Goal: Transaction & Acquisition: Purchase product/service

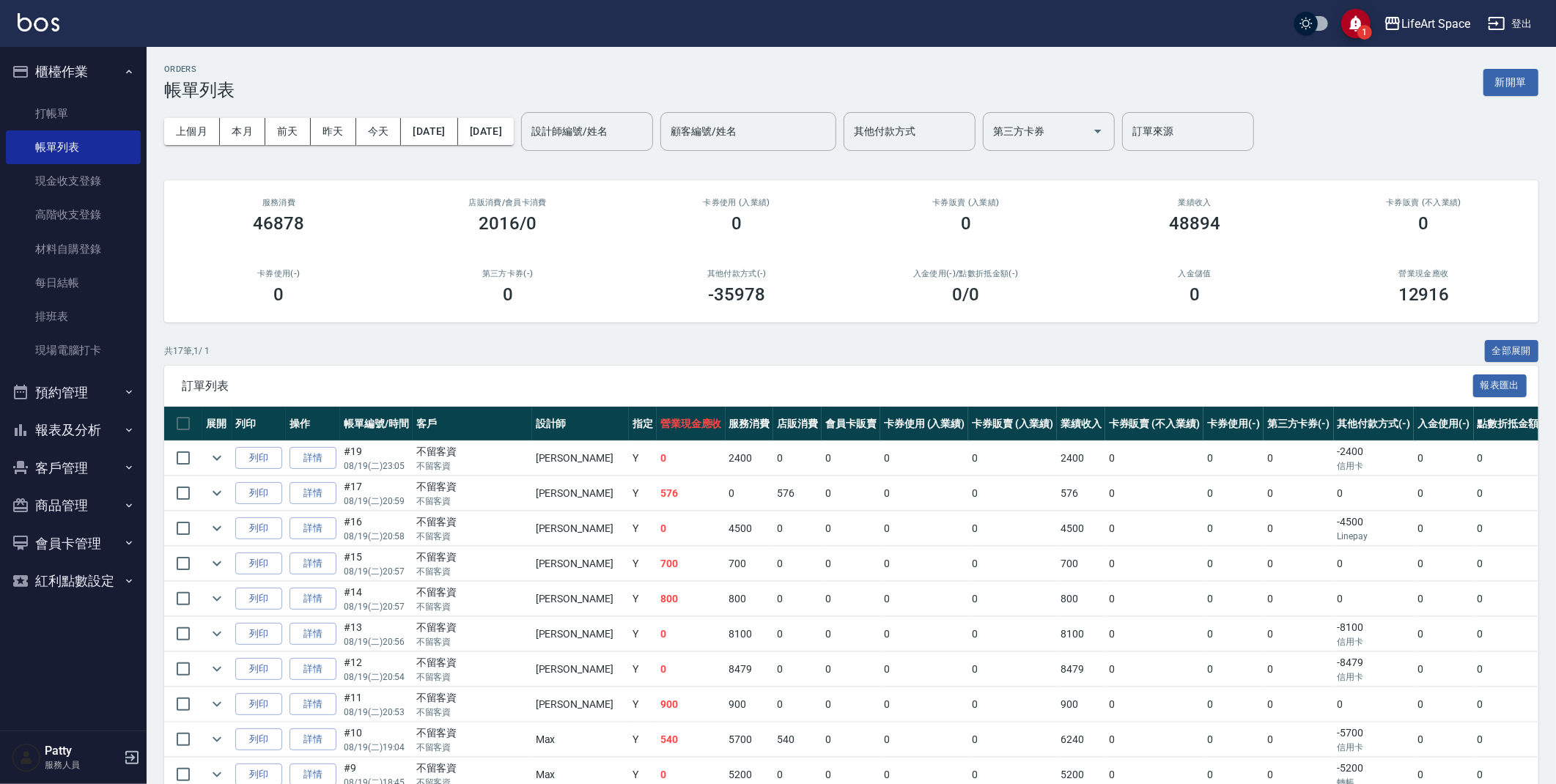
click at [632, 131] on input "設計師編號/姓名" at bounding box center [587, 131] width 118 height 26
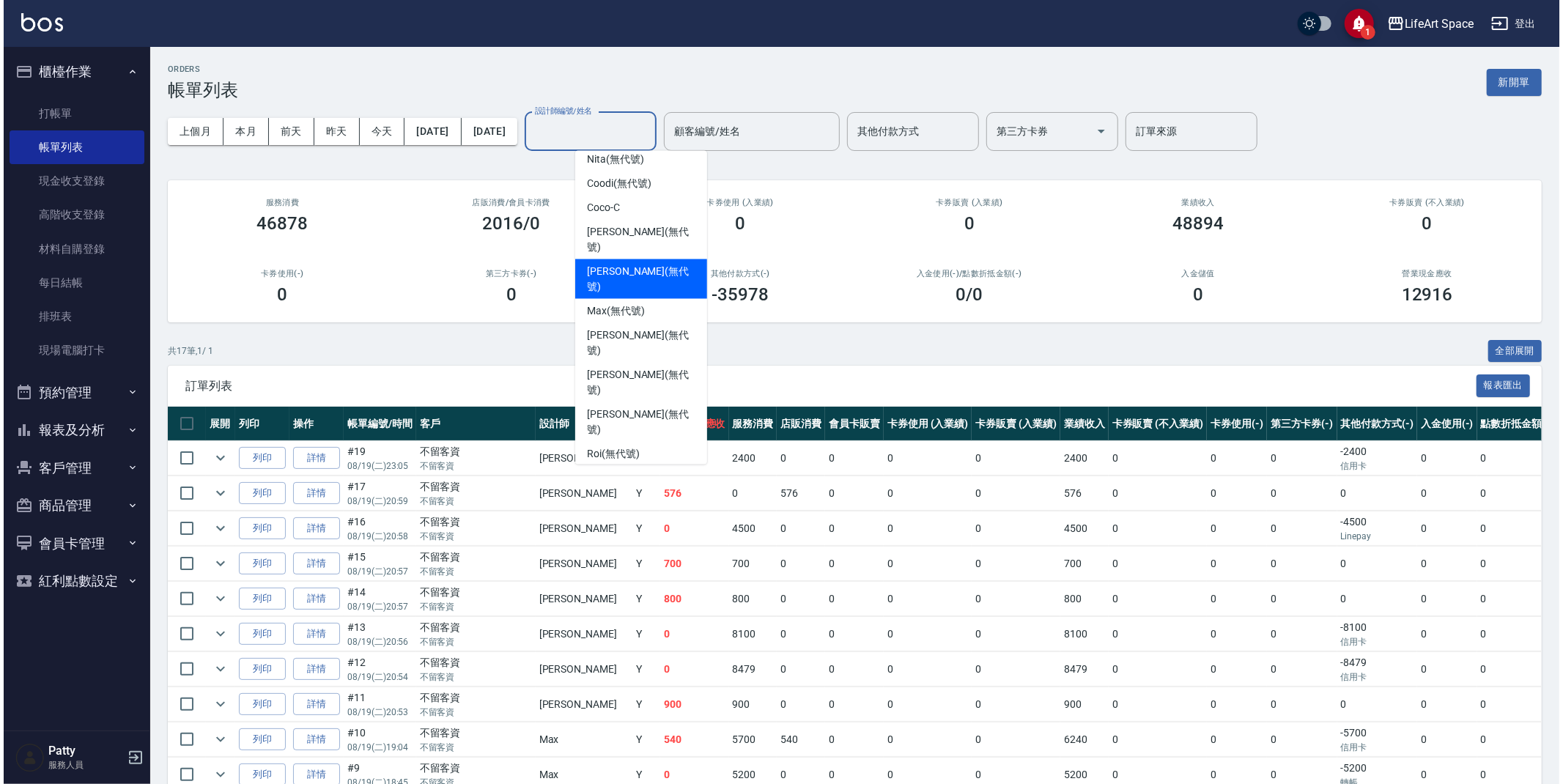
scroll to position [229, 0]
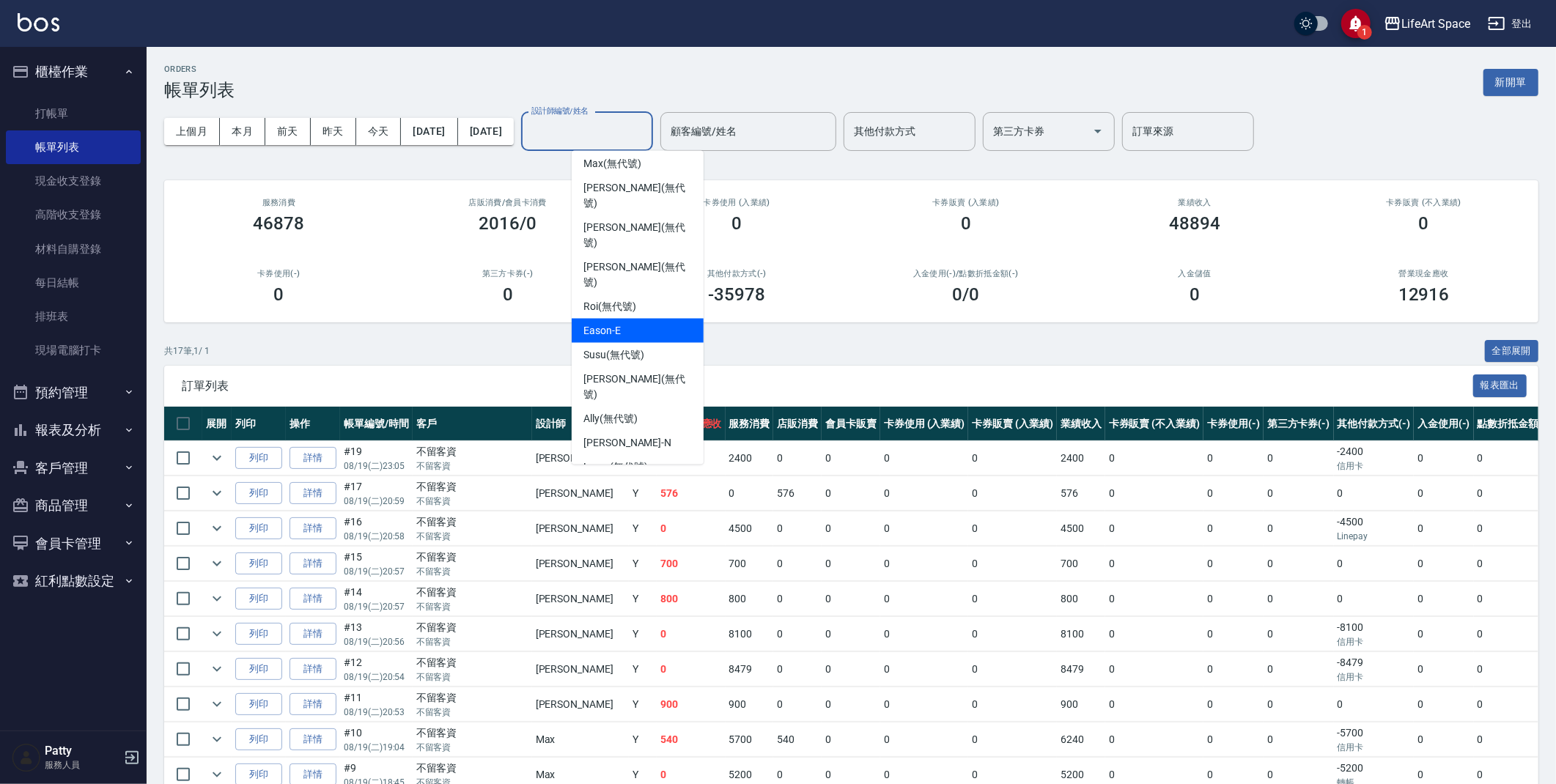
click at [649, 319] on div "Eason -E" at bounding box center [638, 331] width 132 height 24
type input "Eason-E"
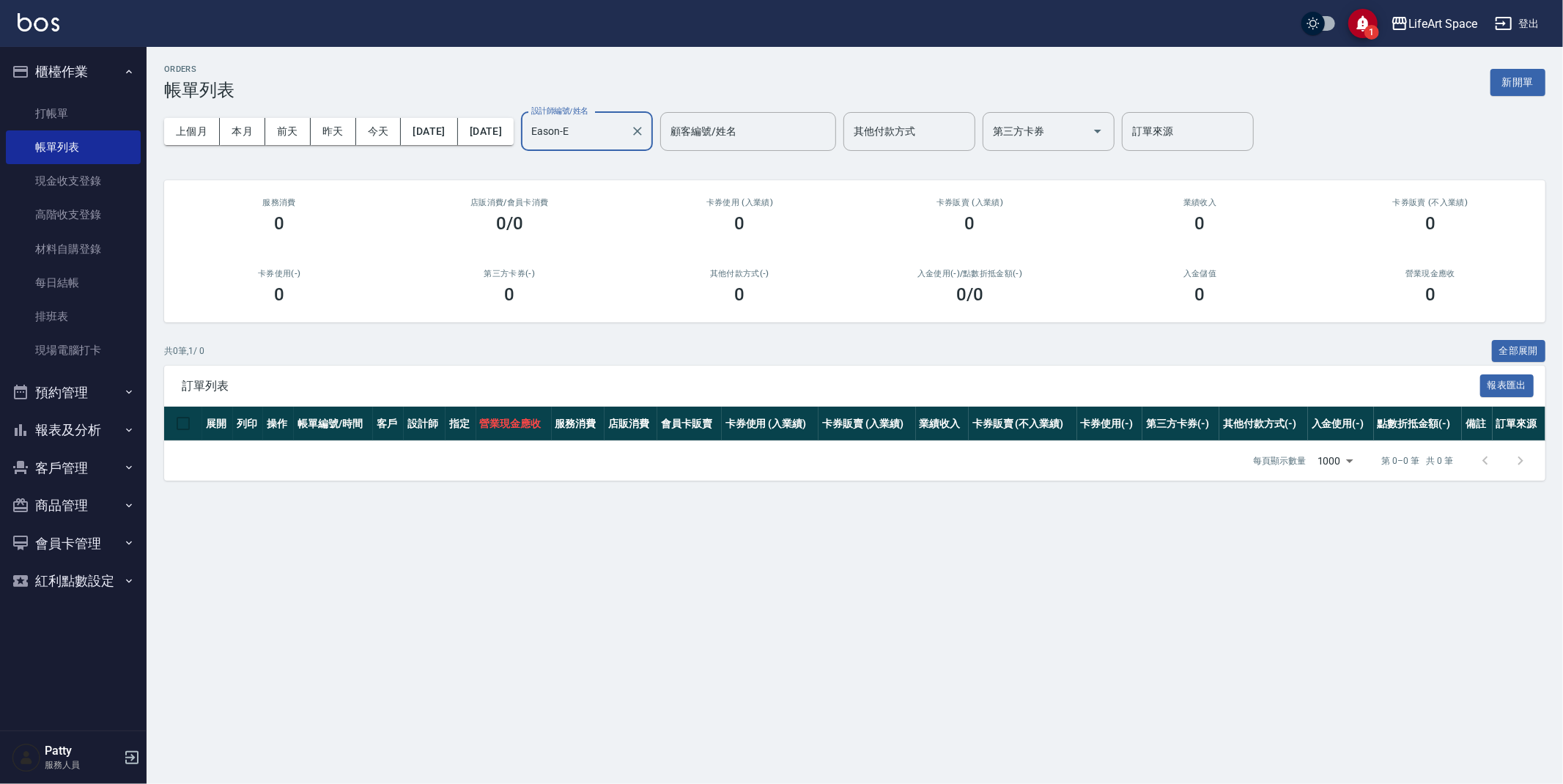
click at [543, 72] on div "ORDERS 帳單列表 新開單" at bounding box center [854, 82] width 1381 height 36
click at [1506, 84] on button "新開單" at bounding box center [1517, 83] width 55 height 27
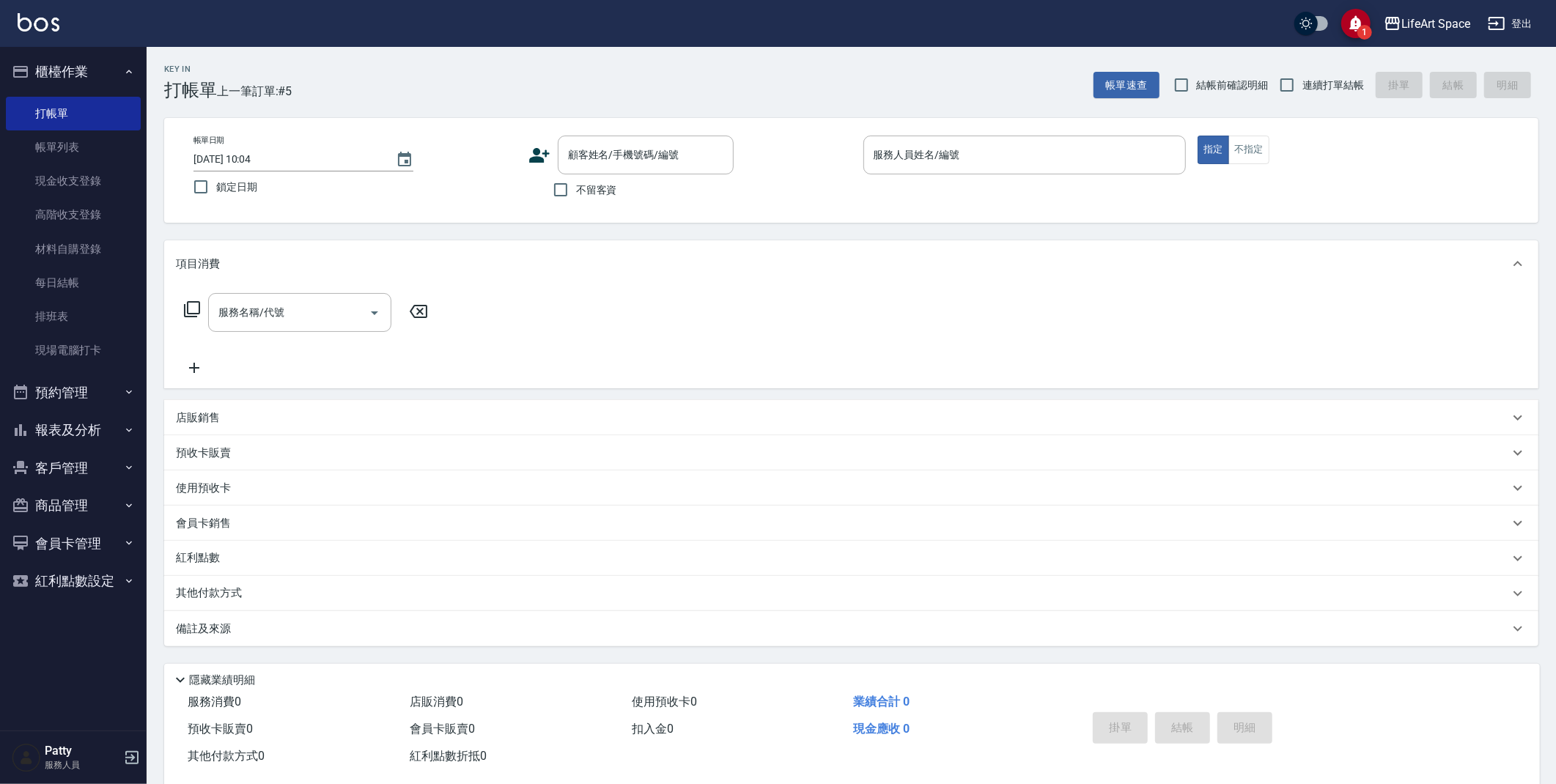
click at [580, 188] on span "不留客資" at bounding box center [597, 190] width 41 height 15
click at [576, 188] on input "不留客資" at bounding box center [560, 190] width 31 height 31
checkbox input "true"
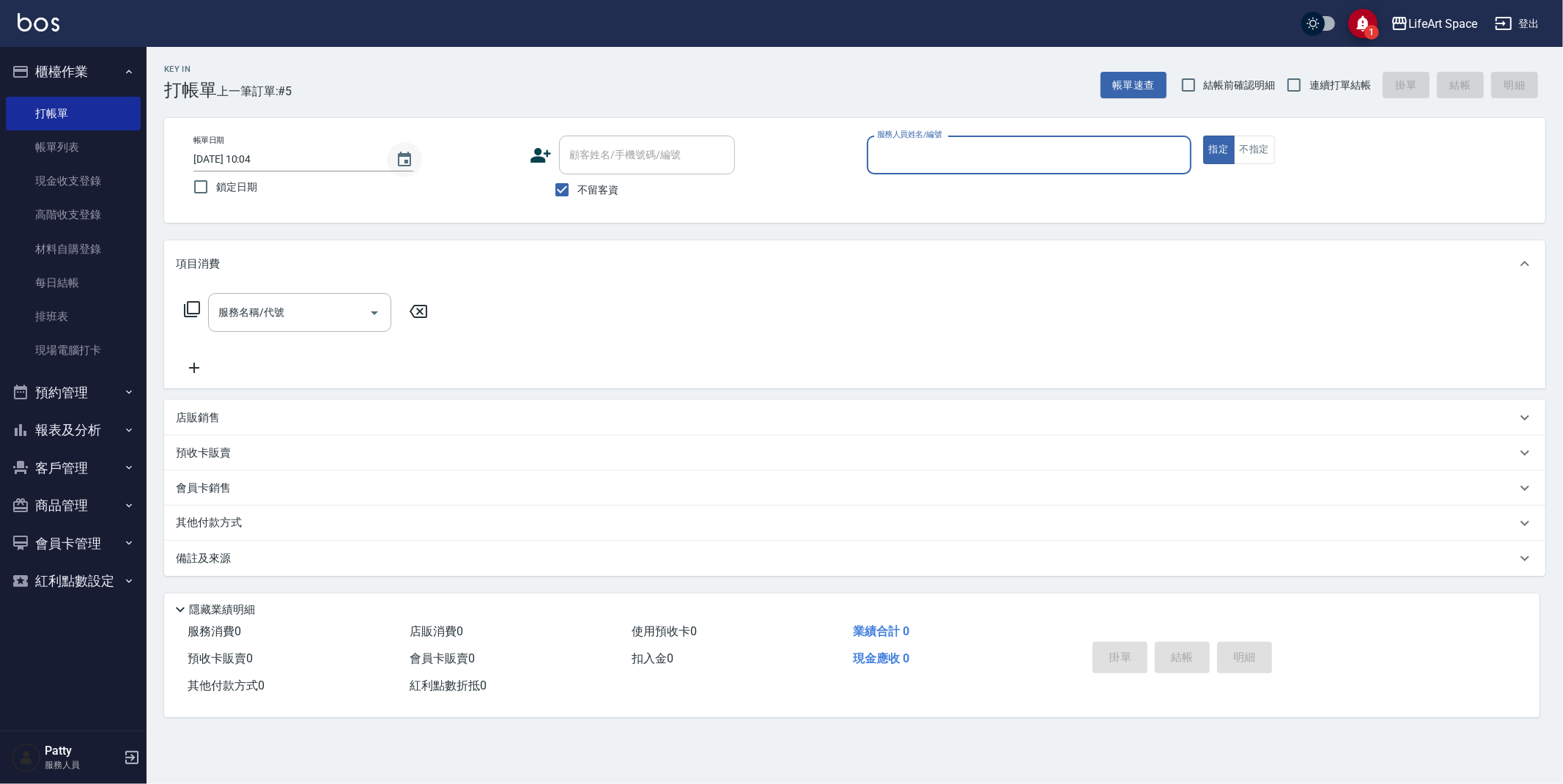
click at [409, 155] on icon "Choose date, selected date is 2025-08-20" at bounding box center [404, 159] width 13 height 14
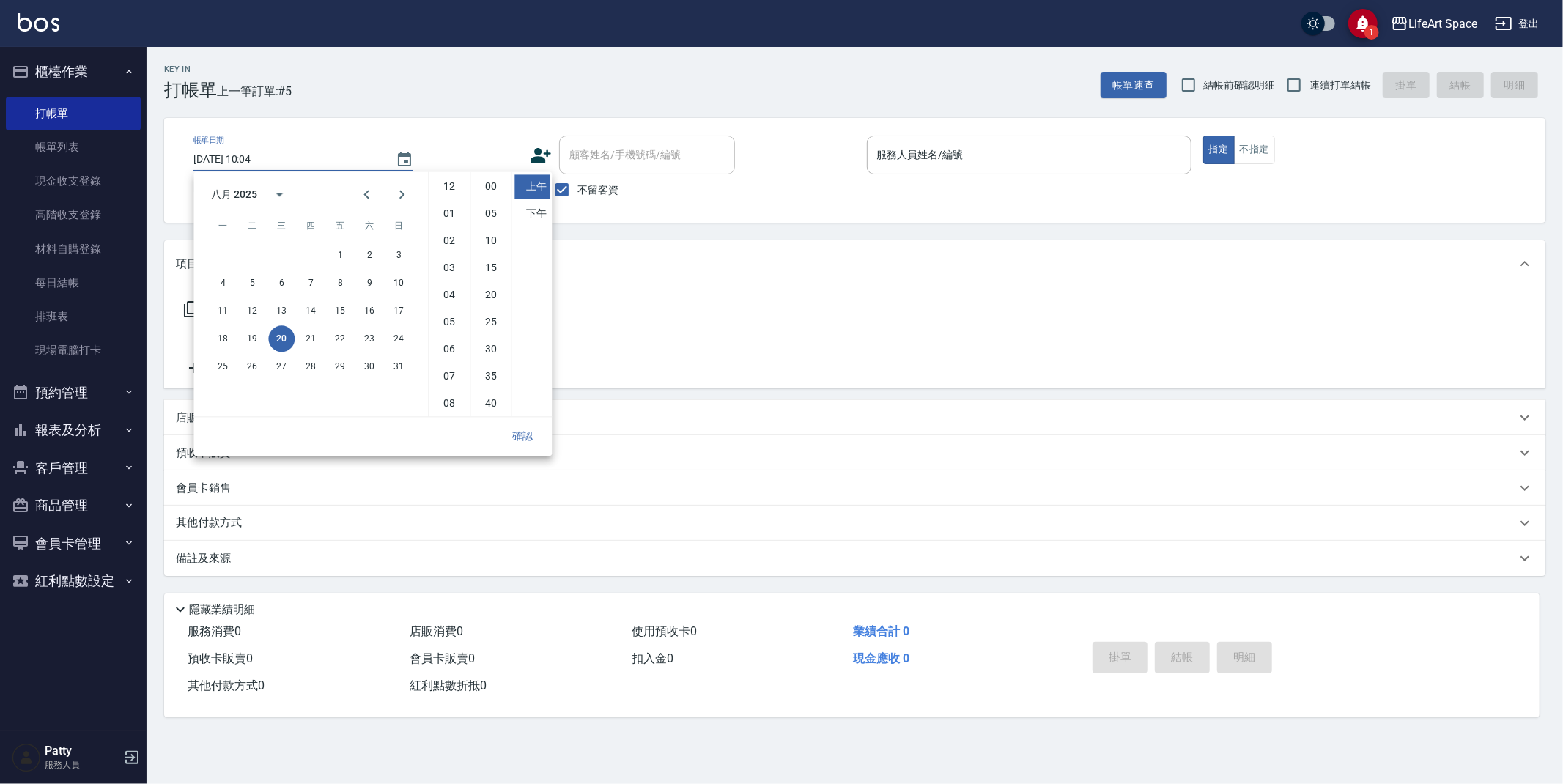
scroll to position [81, 0]
drag, startPoint x: 263, startPoint y: 340, endPoint x: 449, endPoint y: 410, distance: 198.7
click at [262, 339] on button "19" at bounding box center [252, 338] width 27 height 27
type input "[DATE] 10:04"
click at [531, 433] on button "確認" at bounding box center [522, 436] width 47 height 27
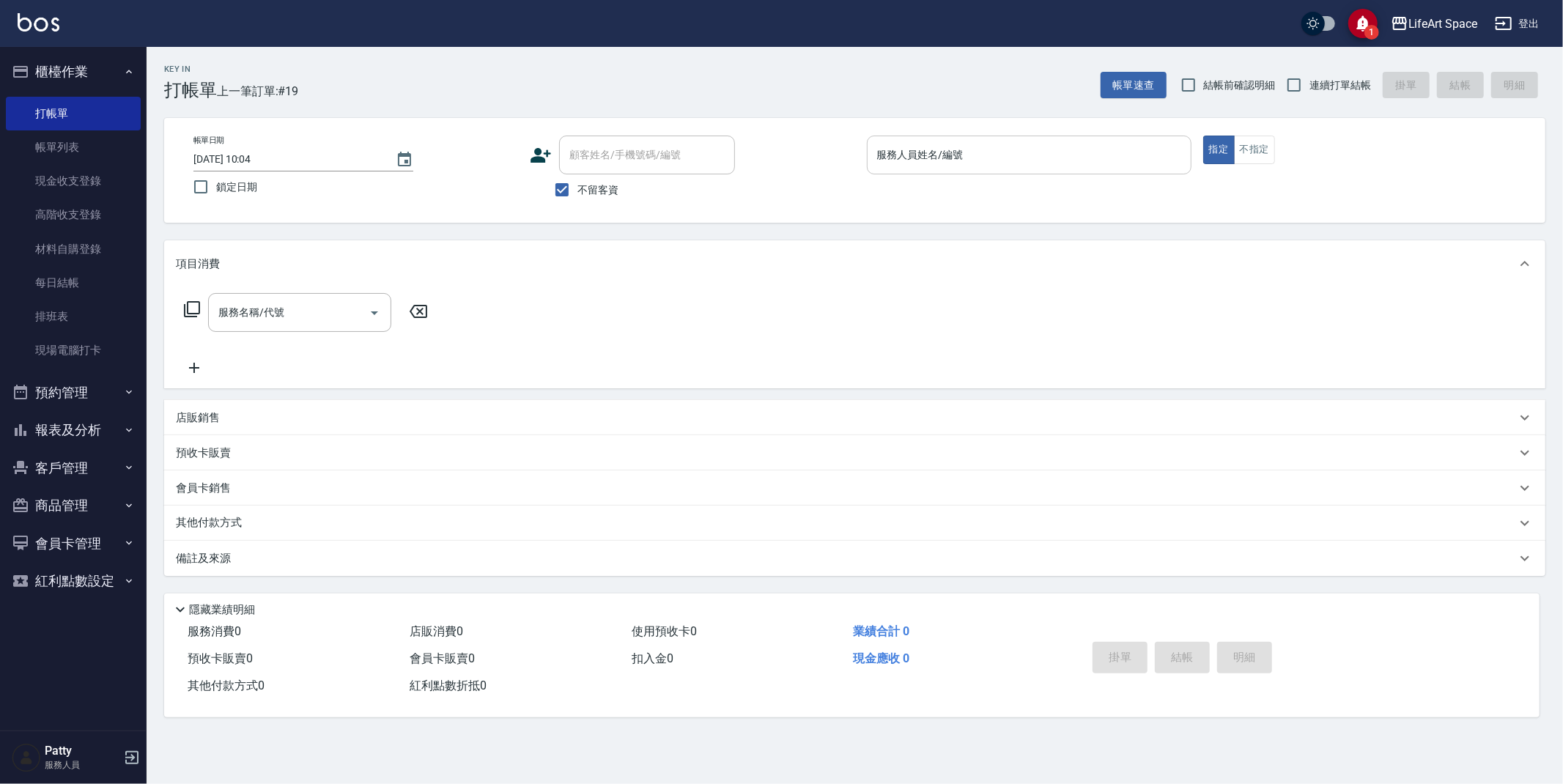
drag, startPoint x: 1033, startPoint y: 162, endPoint x: 1022, endPoint y: 169, distance: 13.0
click at [1033, 162] on input "服務人員姓名/編號" at bounding box center [1029, 155] width 311 height 26
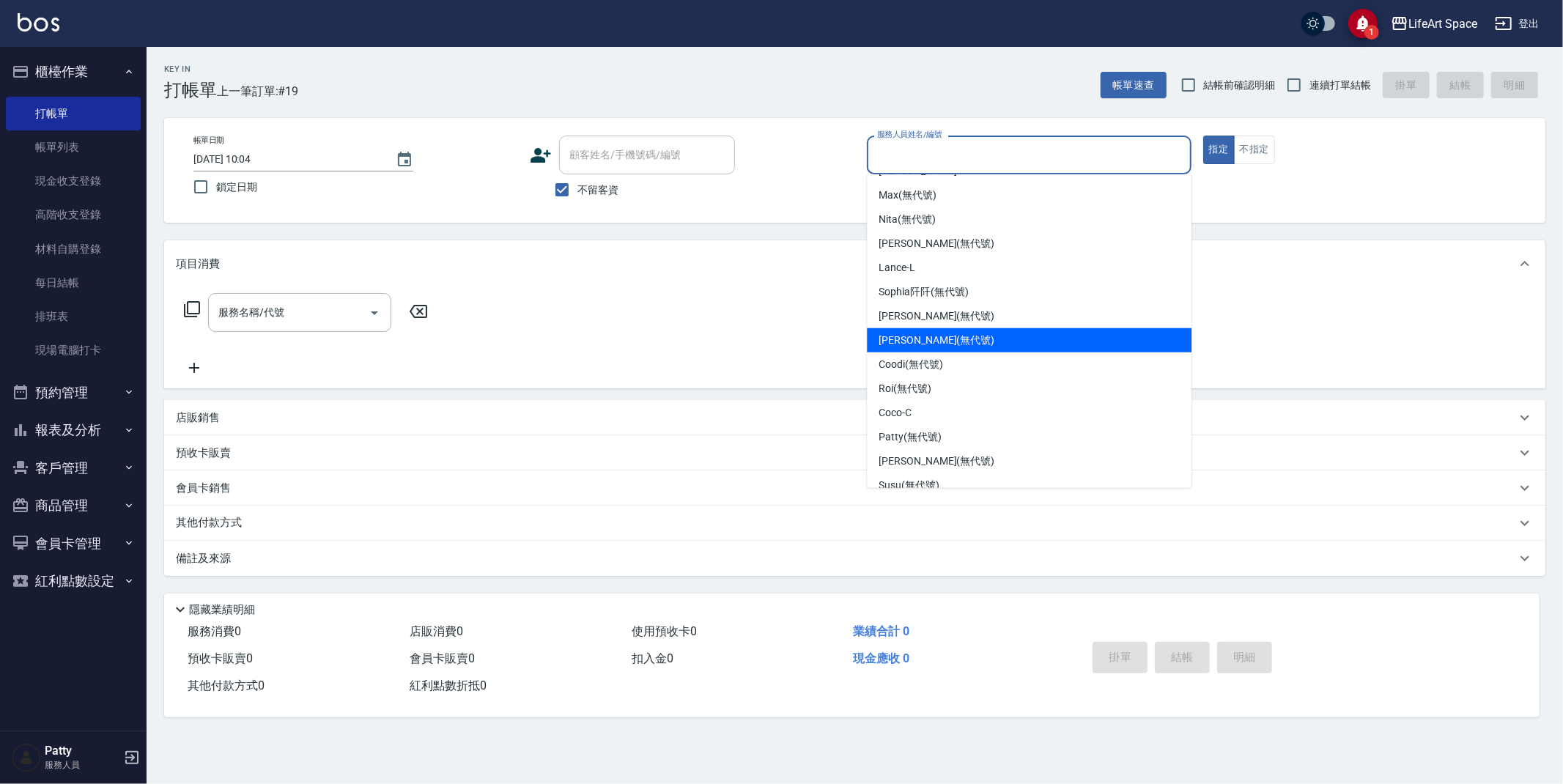
scroll to position [229, 0]
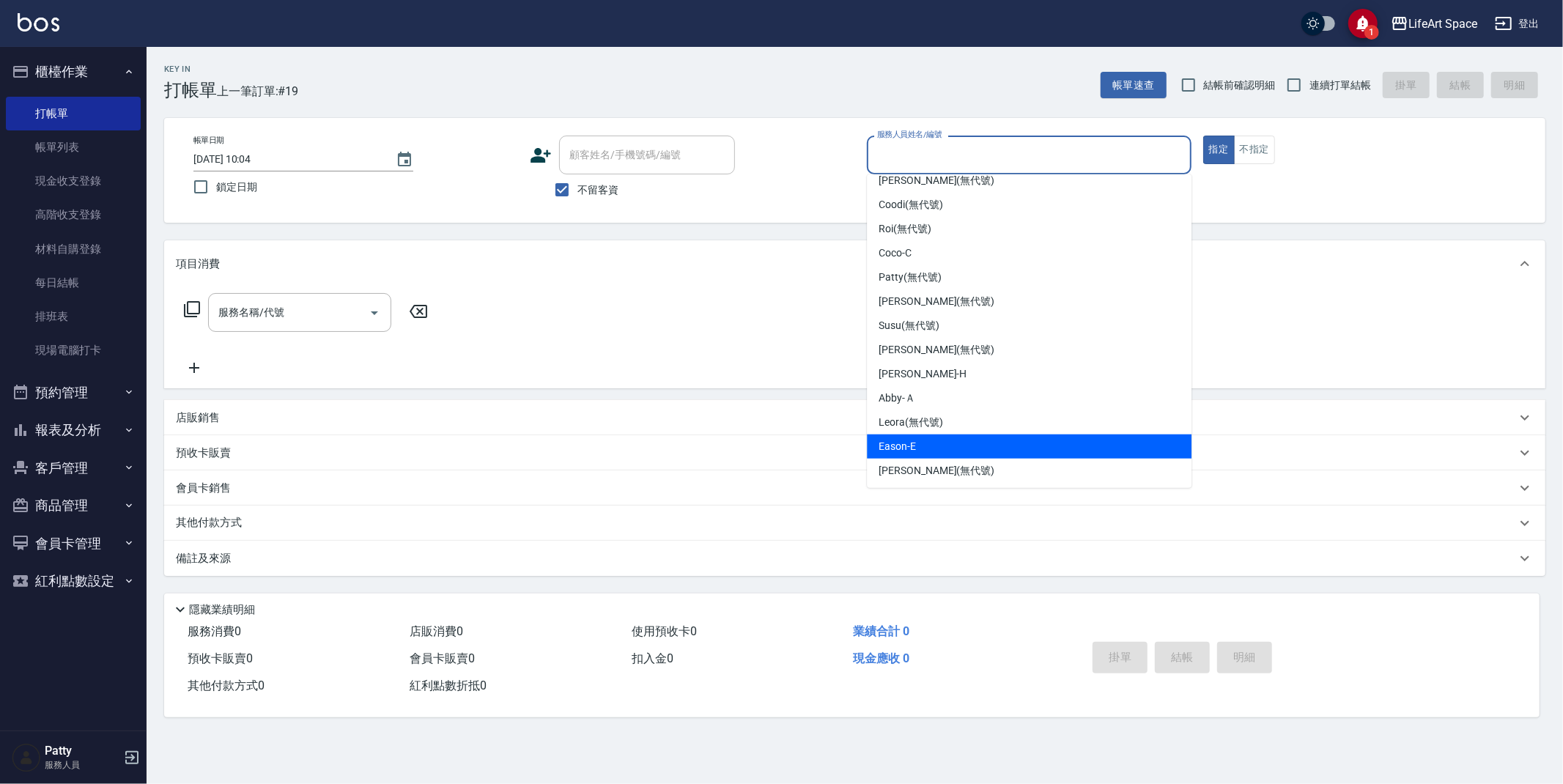
click at [918, 434] on div "Eason -E" at bounding box center [1029, 446] width 325 height 24
type input "Eason-E"
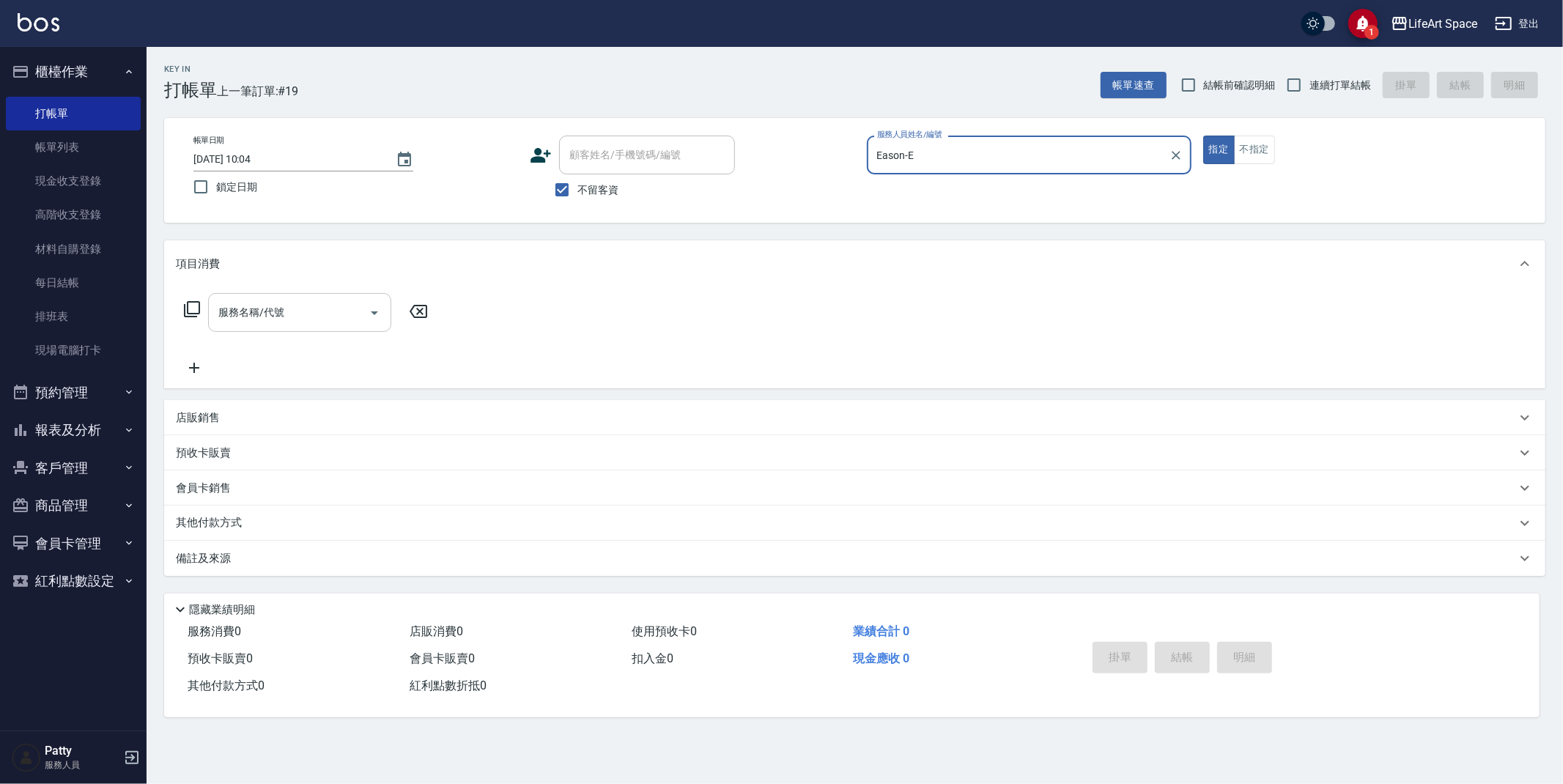
click at [291, 309] on input "服務名稱/代號" at bounding box center [288, 313] width 148 height 26
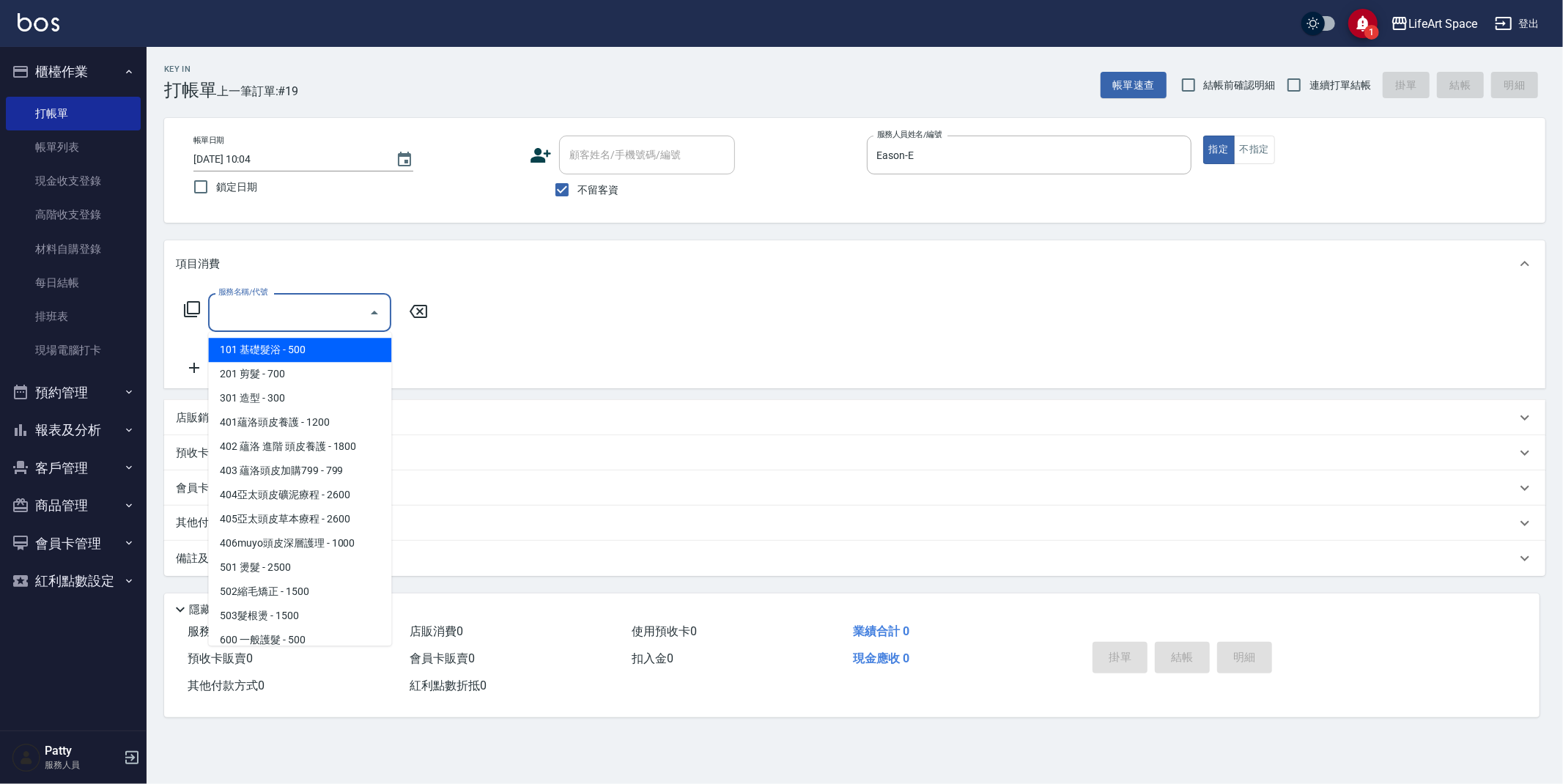
click at [282, 354] on span "101 基礎髮浴 - 500" at bounding box center [299, 350] width 183 height 24
type input "101 基礎髮浴 (101)"
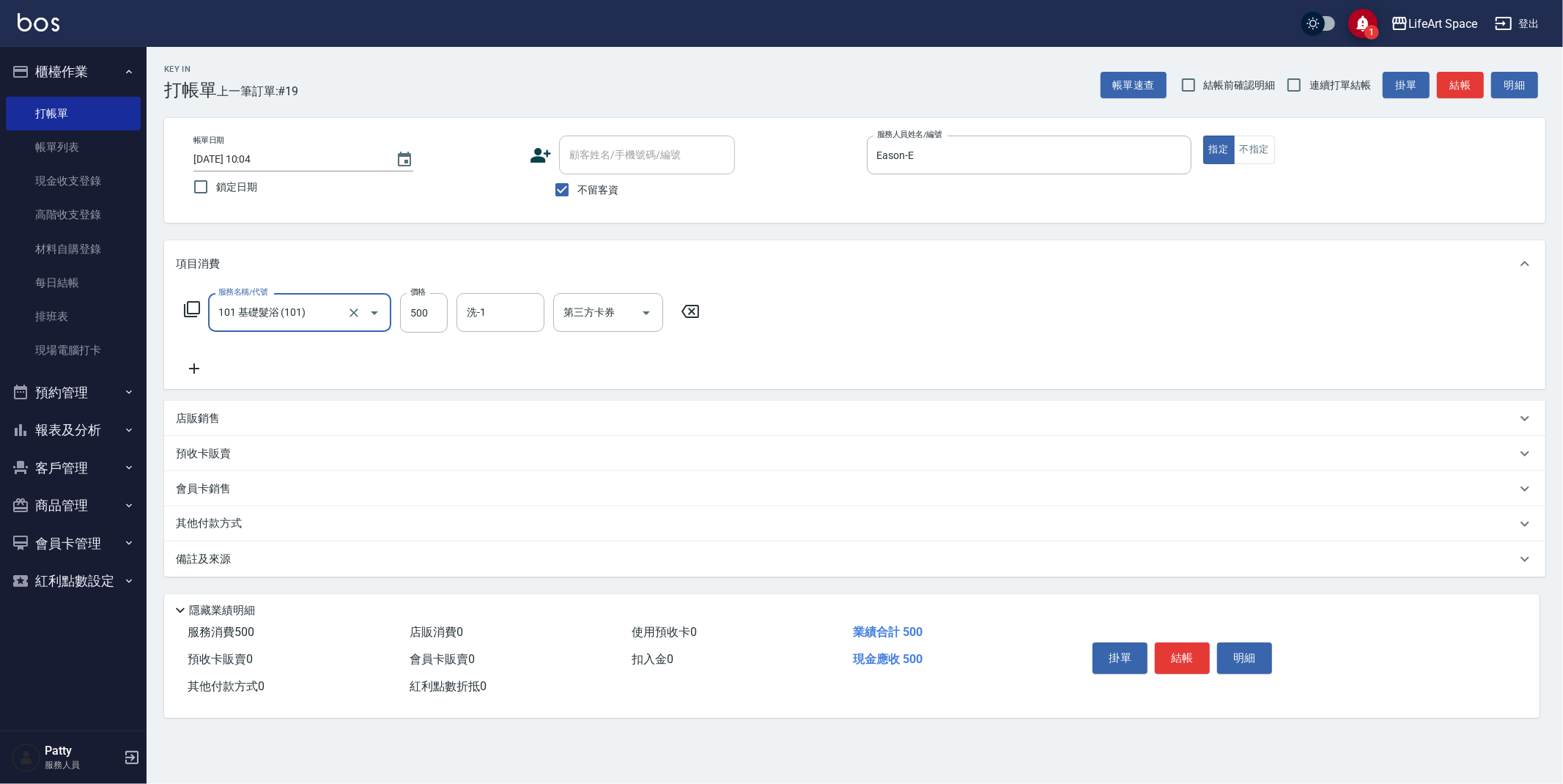
click at [243, 556] on div "備註及來源" at bounding box center [846, 559] width 1340 height 15
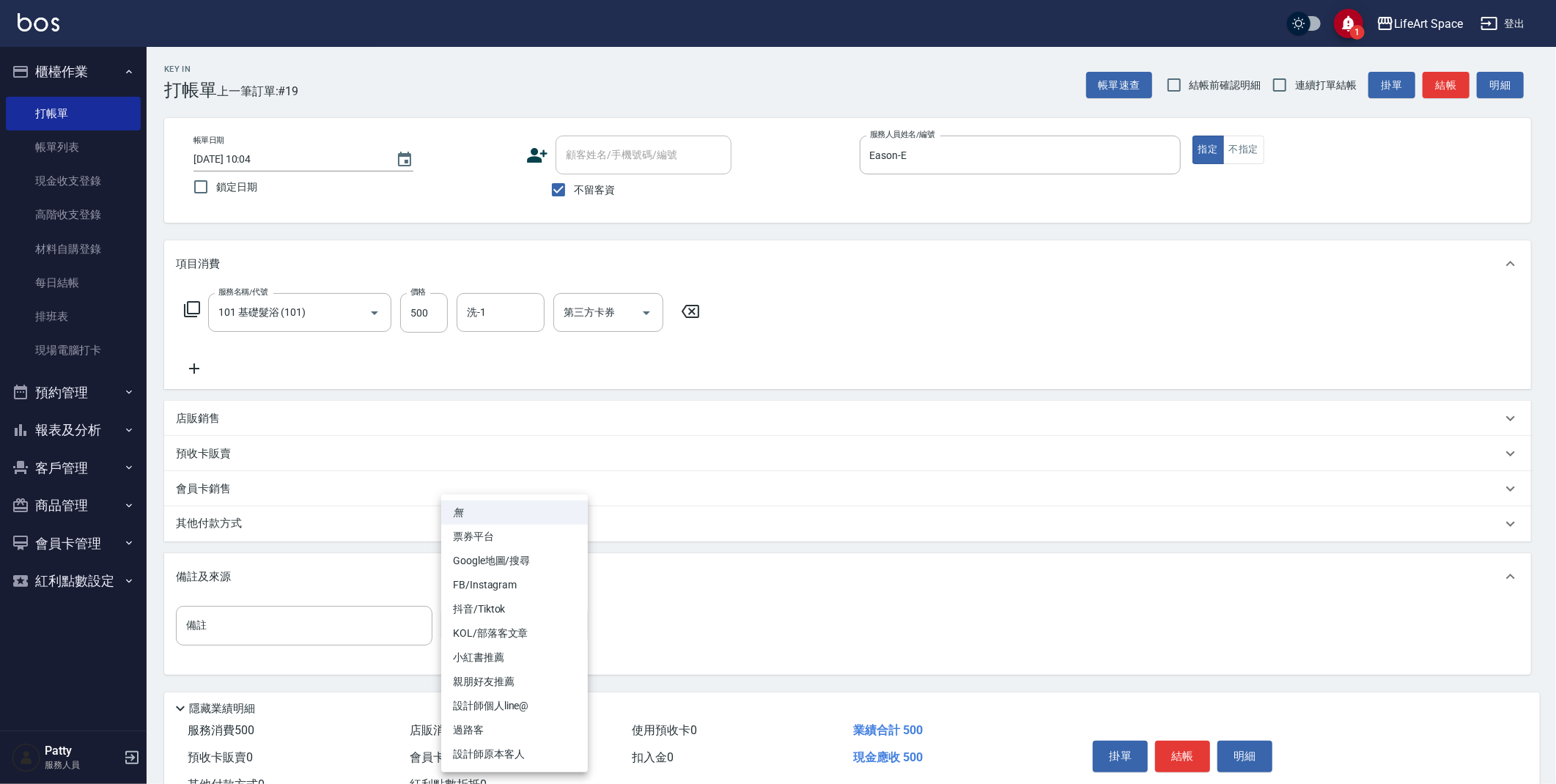
click at [525, 621] on body "1 LifeArt Space 登出 櫃檯作業 打帳單 帳單列表 現金收支登錄 高階收支登錄 材料自購登錄 每日結帳 排班表 現場電腦打卡 預約管理 預約管理…" at bounding box center [778, 417] width 1556 height 833
click at [560, 745] on li "設計師原本客人" at bounding box center [514, 754] width 147 height 24
type input "設計師原本客人"
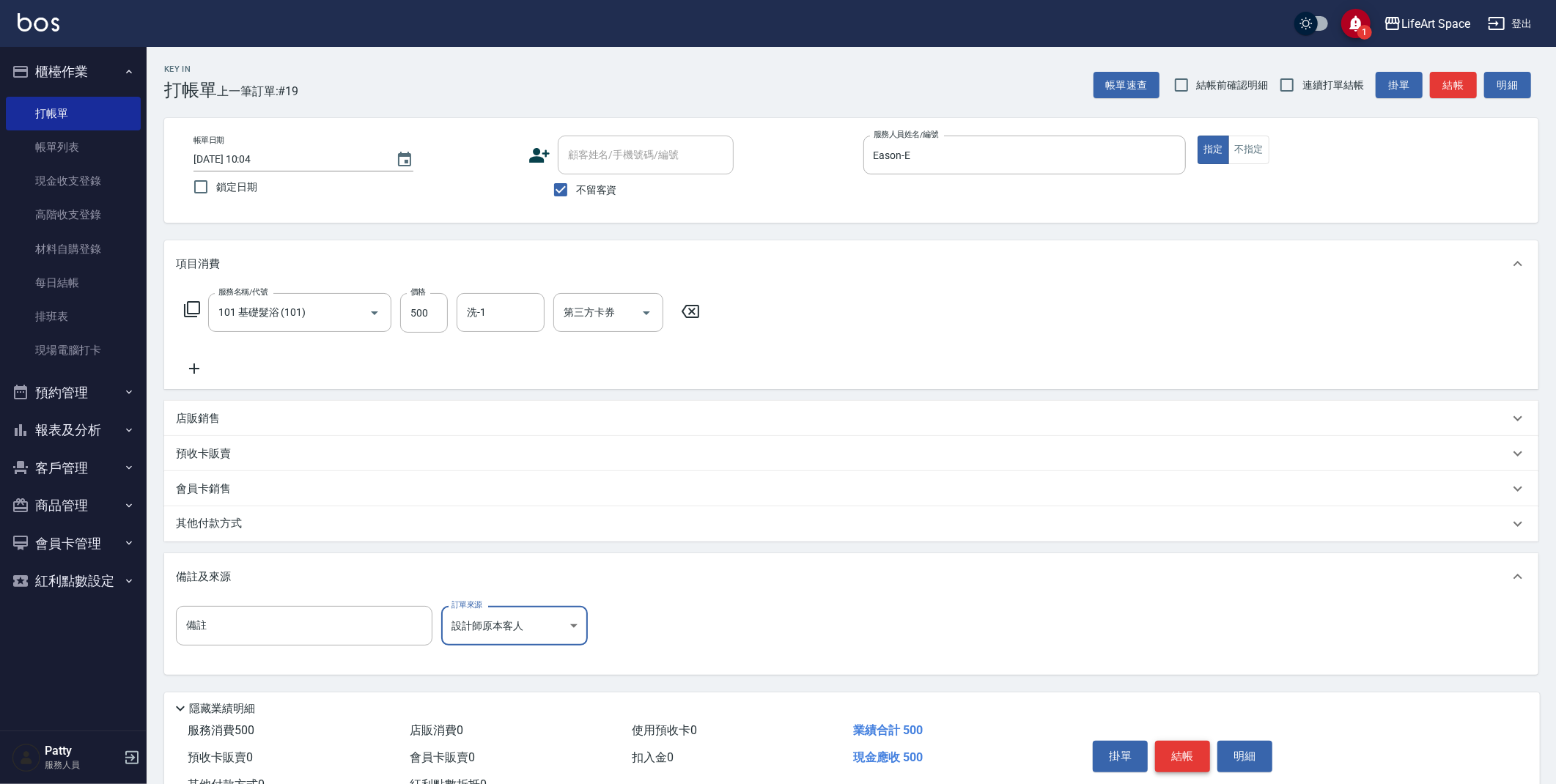
click at [1199, 754] on button "結帳" at bounding box center [1182, 756] width 55 height 31
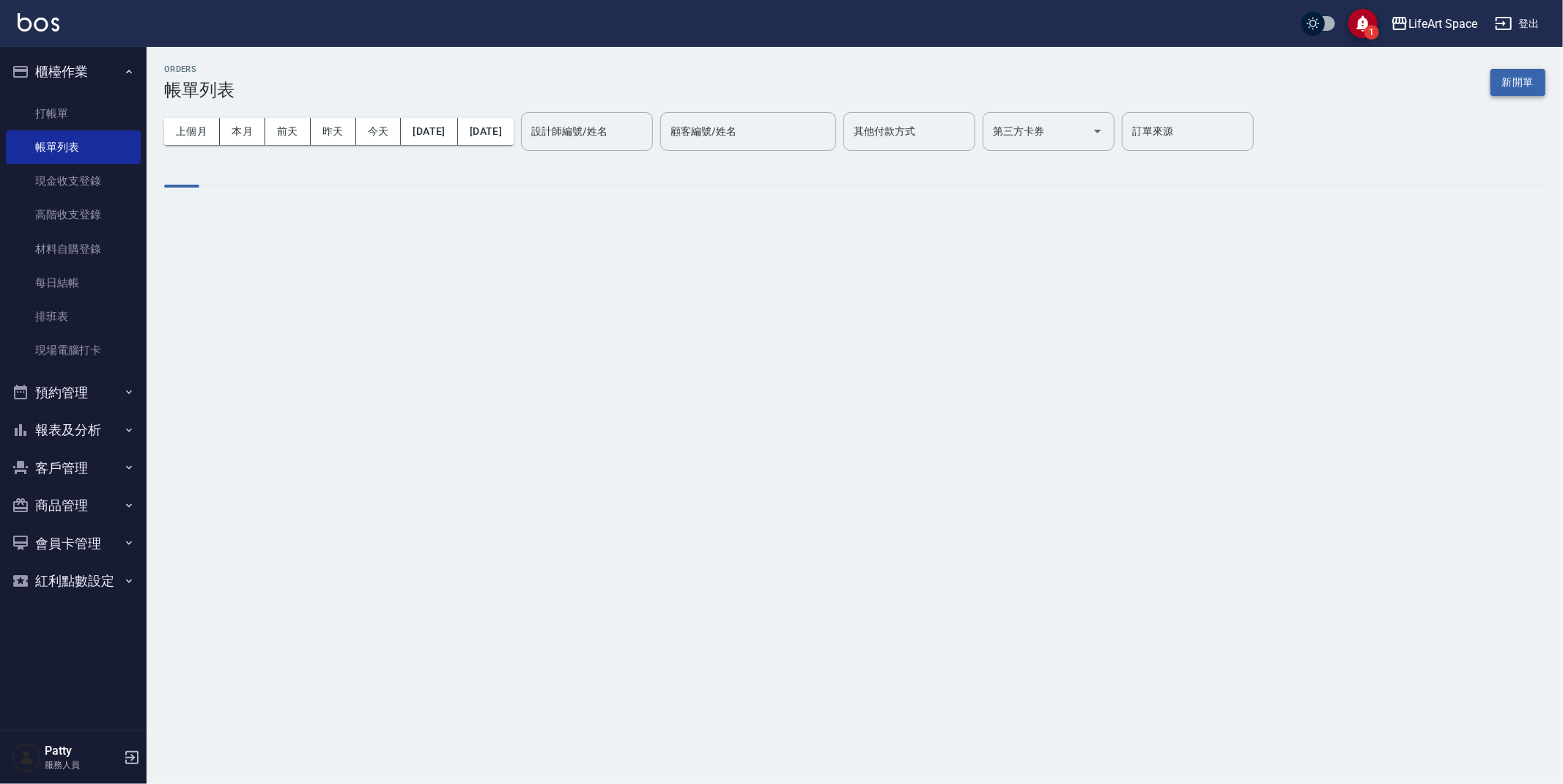
click at [1508, 83] on button "新開單" at bounding box center [1517, 83] width 55 height 27
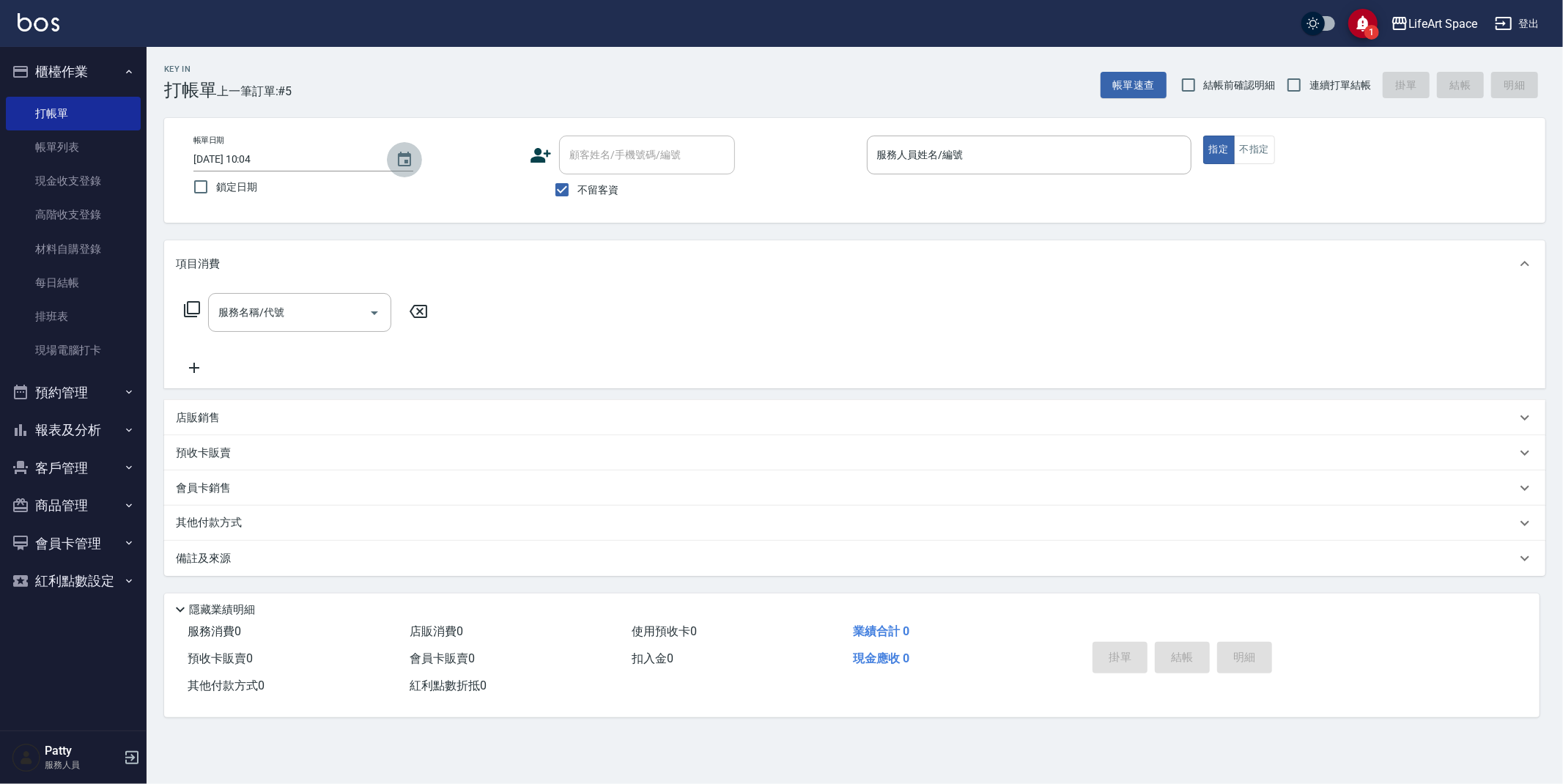
click at [402, 155] on icon "Choose date, selected date is 2025-08-20" at bounding box center [404, 159] width 13 height 14
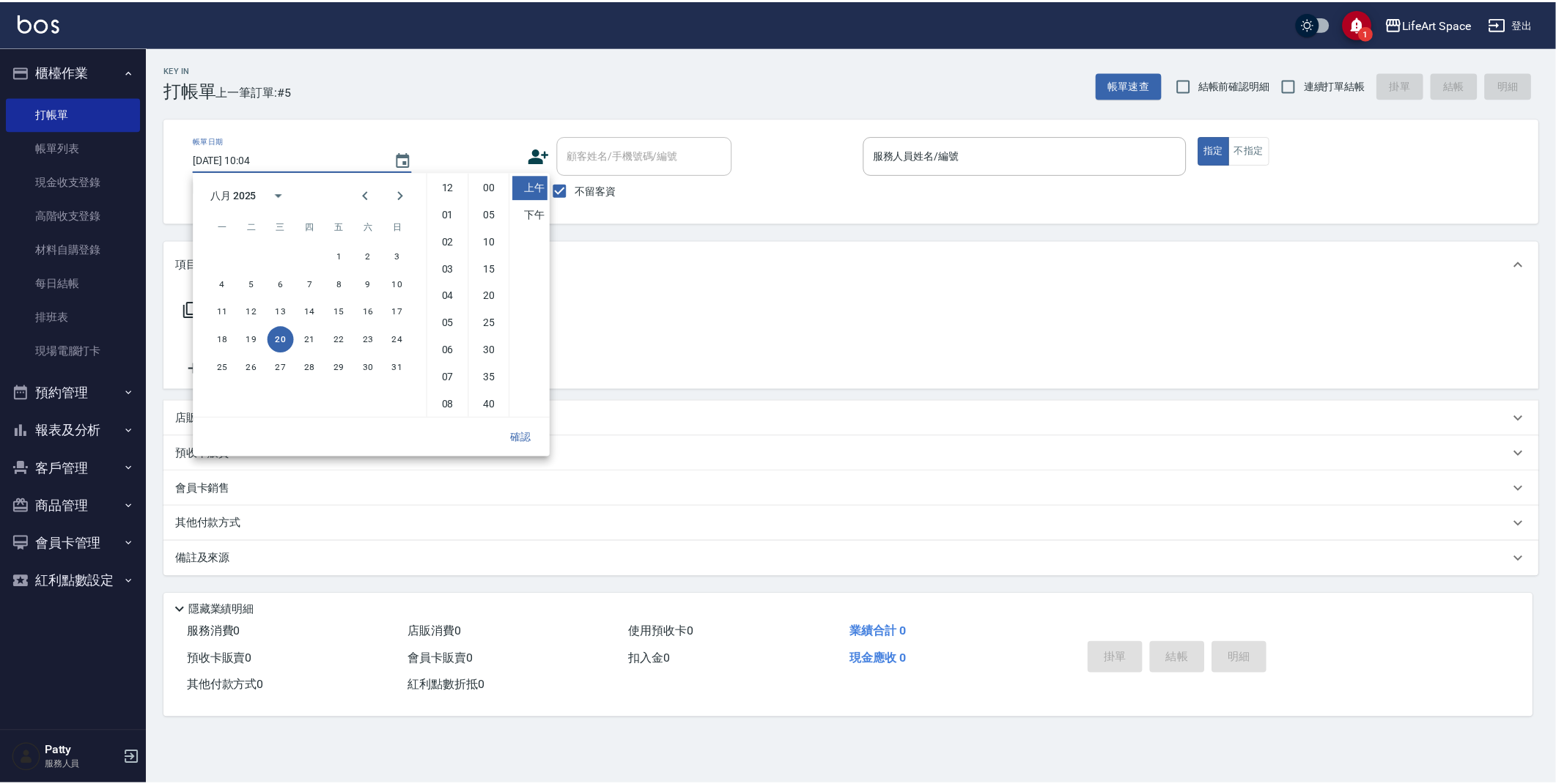
scroll to position [81, 0]
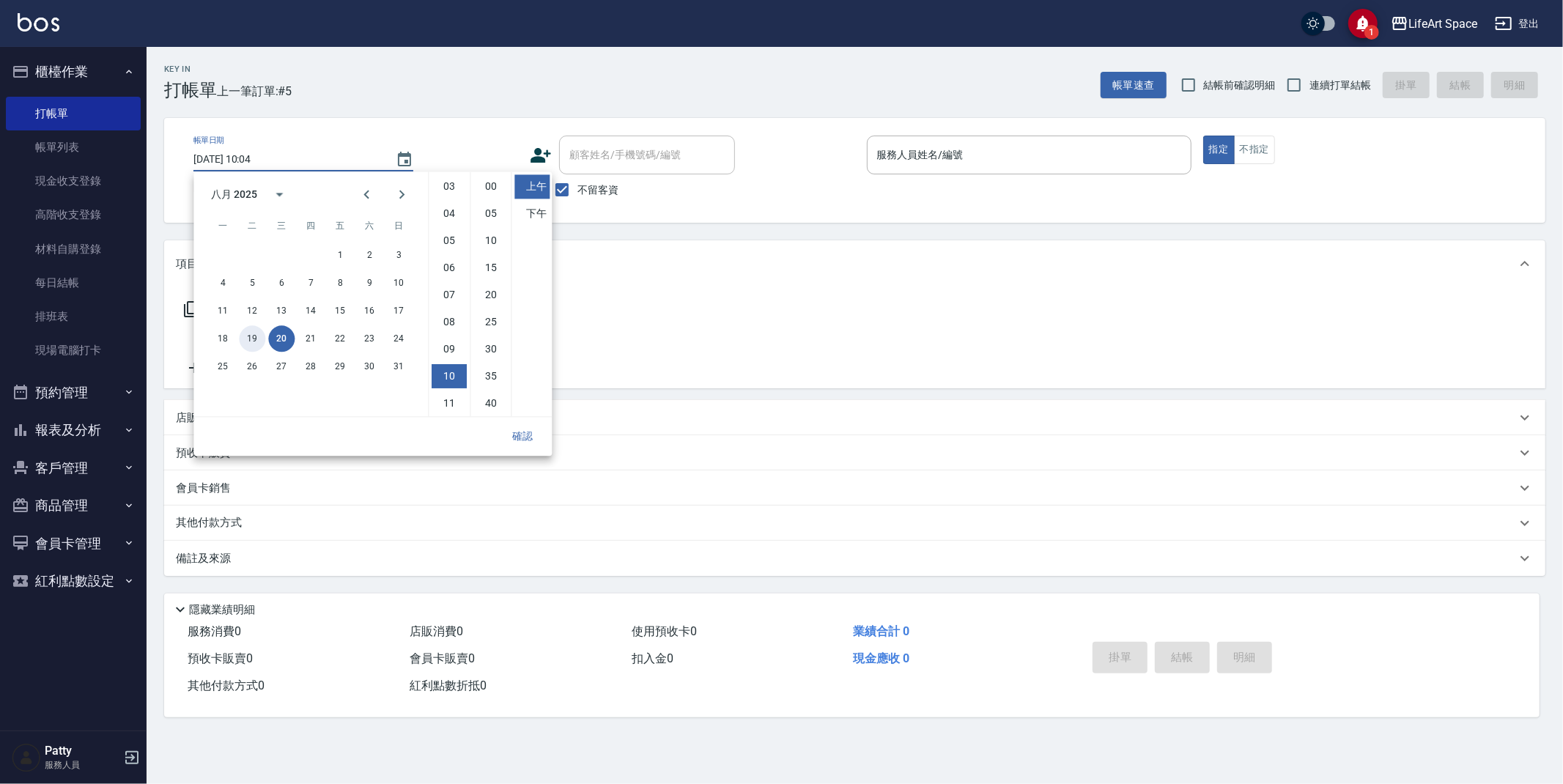
click at [254, 334] on button "19" at bounding box center [252, 338] width 27 height 27
type input "[DATE] 10:04"
click at [515, 437] on button "確認" at bounding box center [522, 436] width 47 height 27
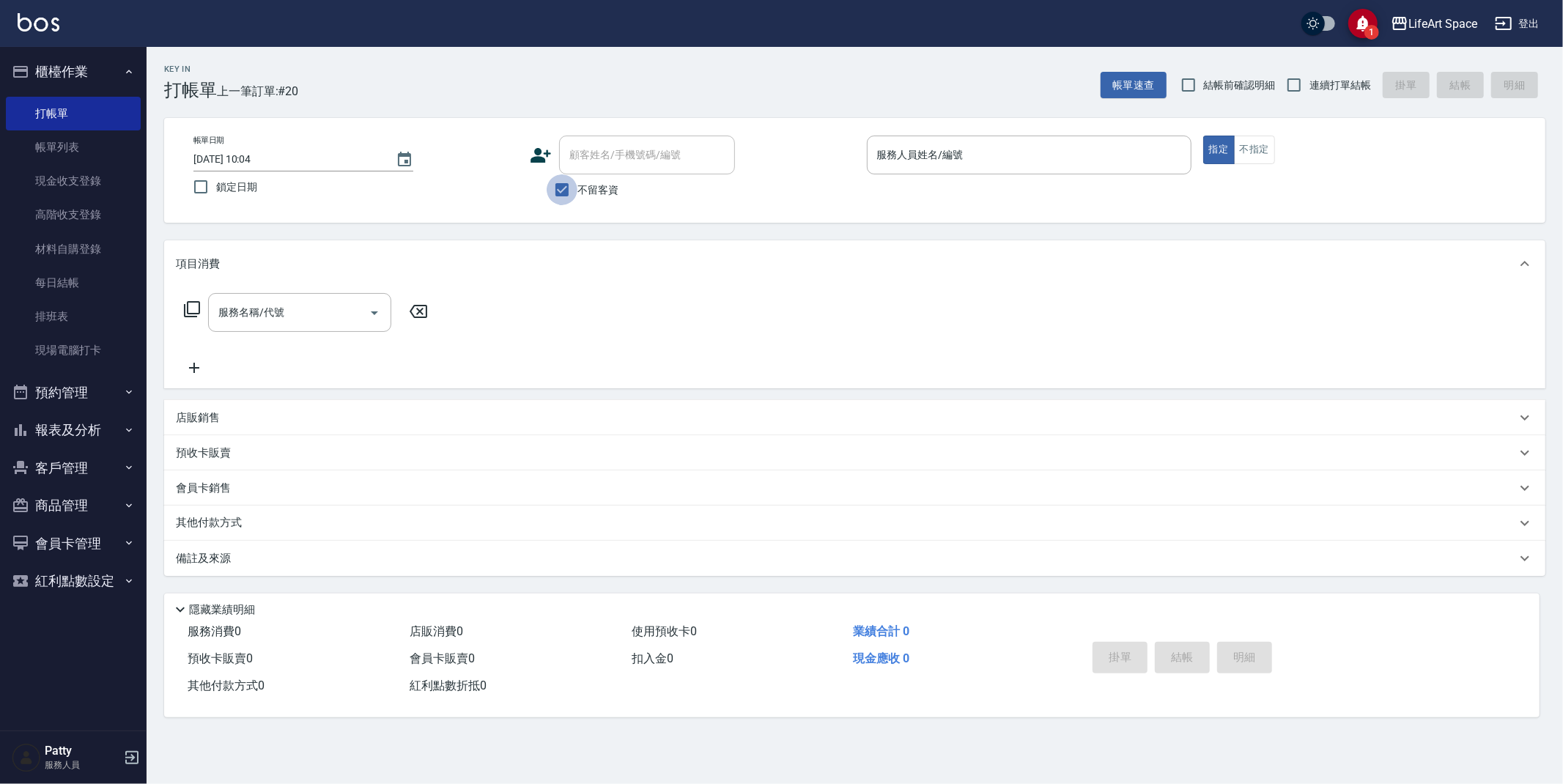
click at [570, 188] on input "不留客資" at bounding box center [562, 190] width 31 height 31
checkbox input "false"
click at [592, 158] on div "顧客姓名/手機號碼/編號 顧客姓名/手機號碼/編號" at bounding box center [647, 155] width 176 height 39
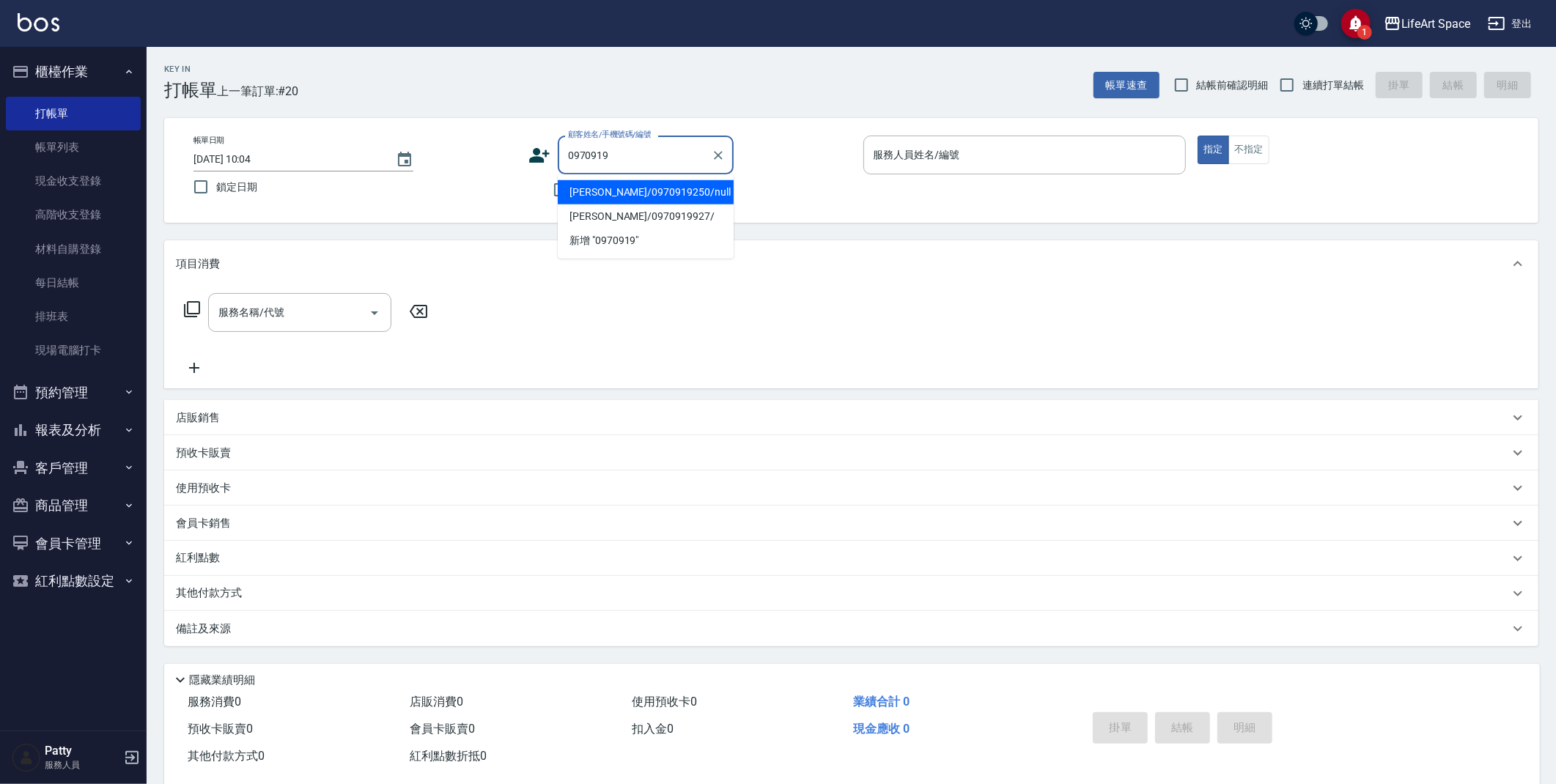
click at [633, 192] on li "[PERSON_NAME]/0970919250/null" at bounding box center [645, 192] width 176 height 24
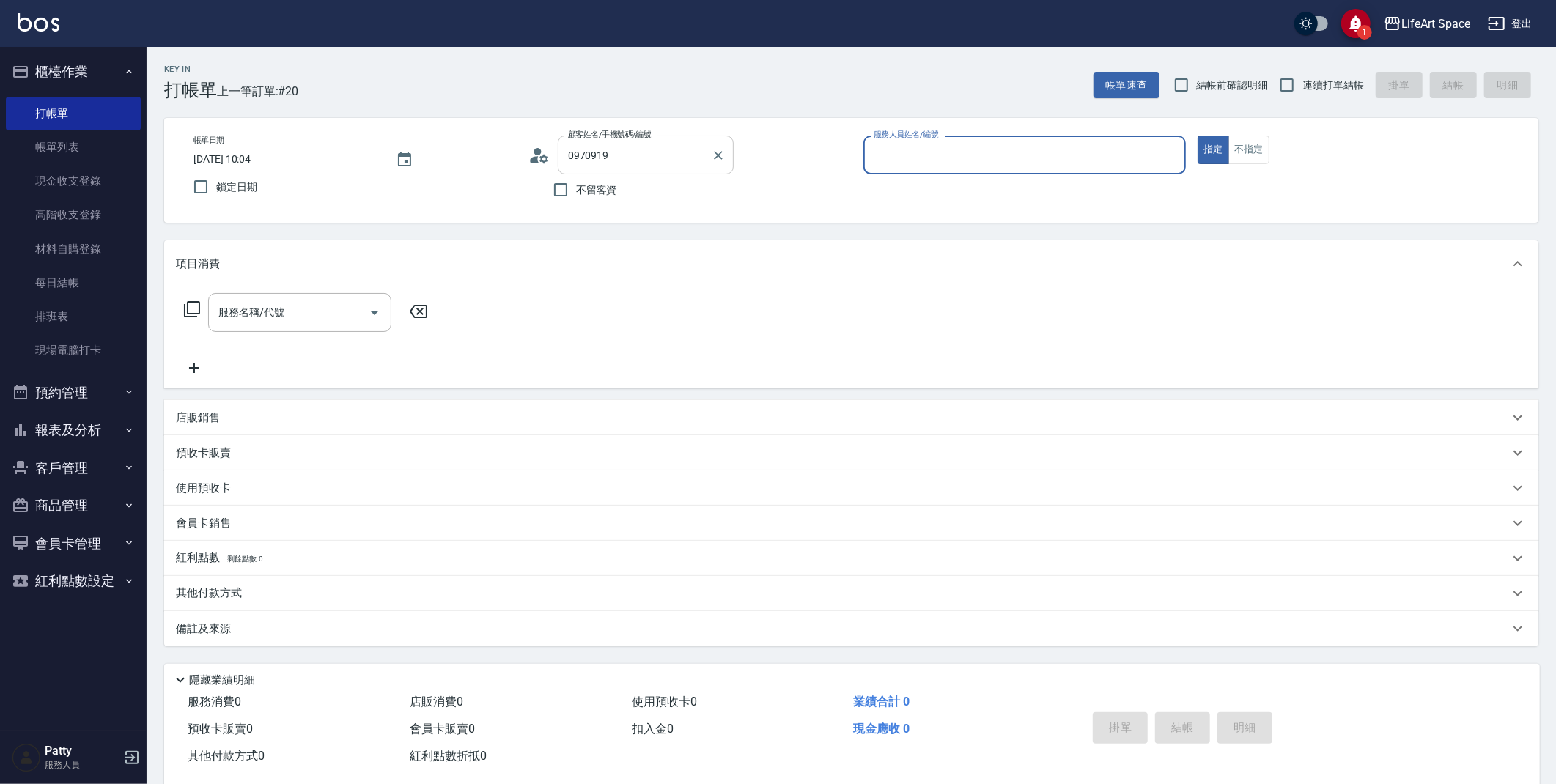
type input "[PERSON_NAME]/0970919250/null"
click at [544, 155] on icon at bounding box center [544, 159] width 9 height 9
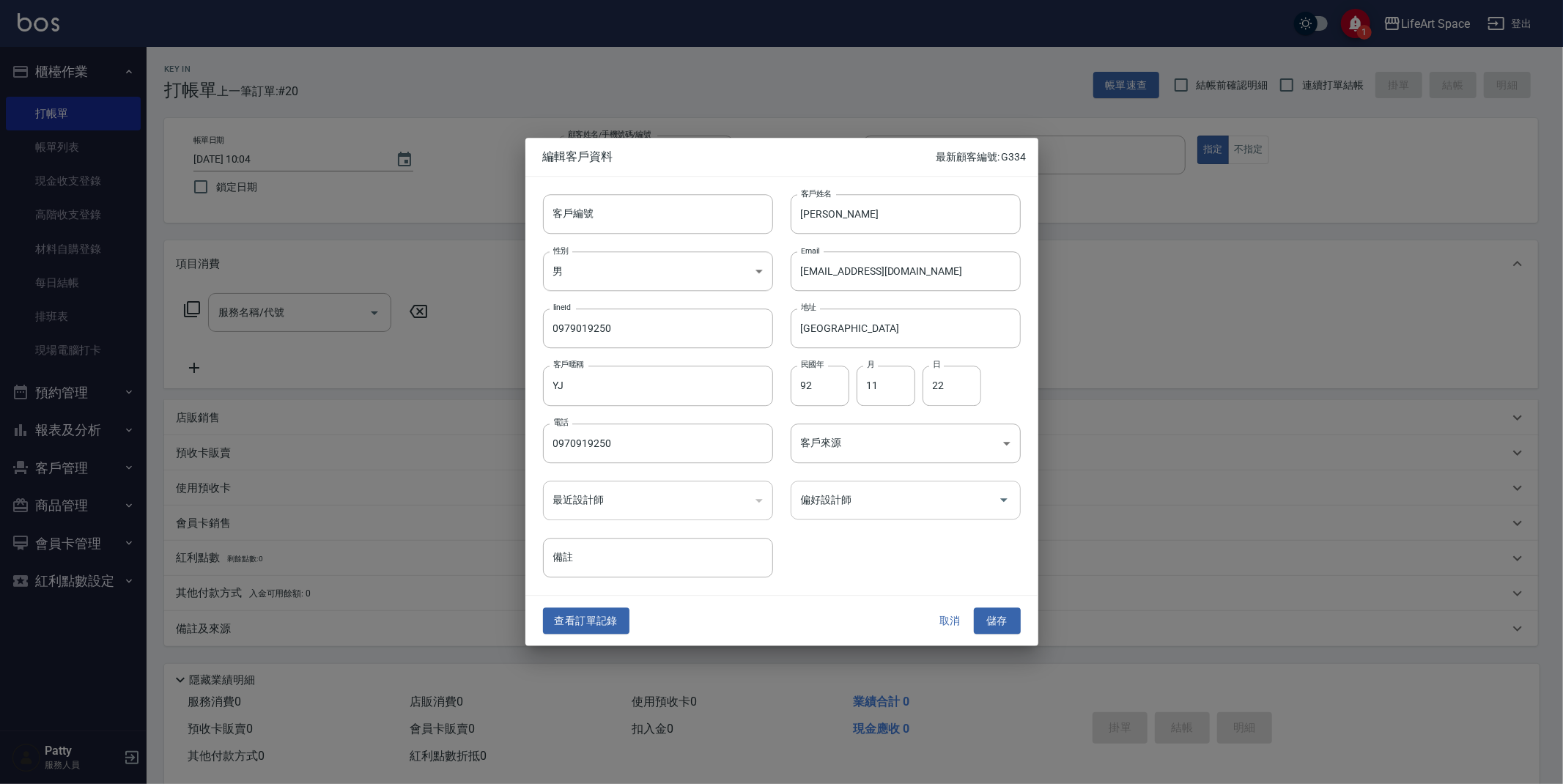
click at [874, 505] on input "偏好設計師" at bounding box center [894, 500] width 195 height 26
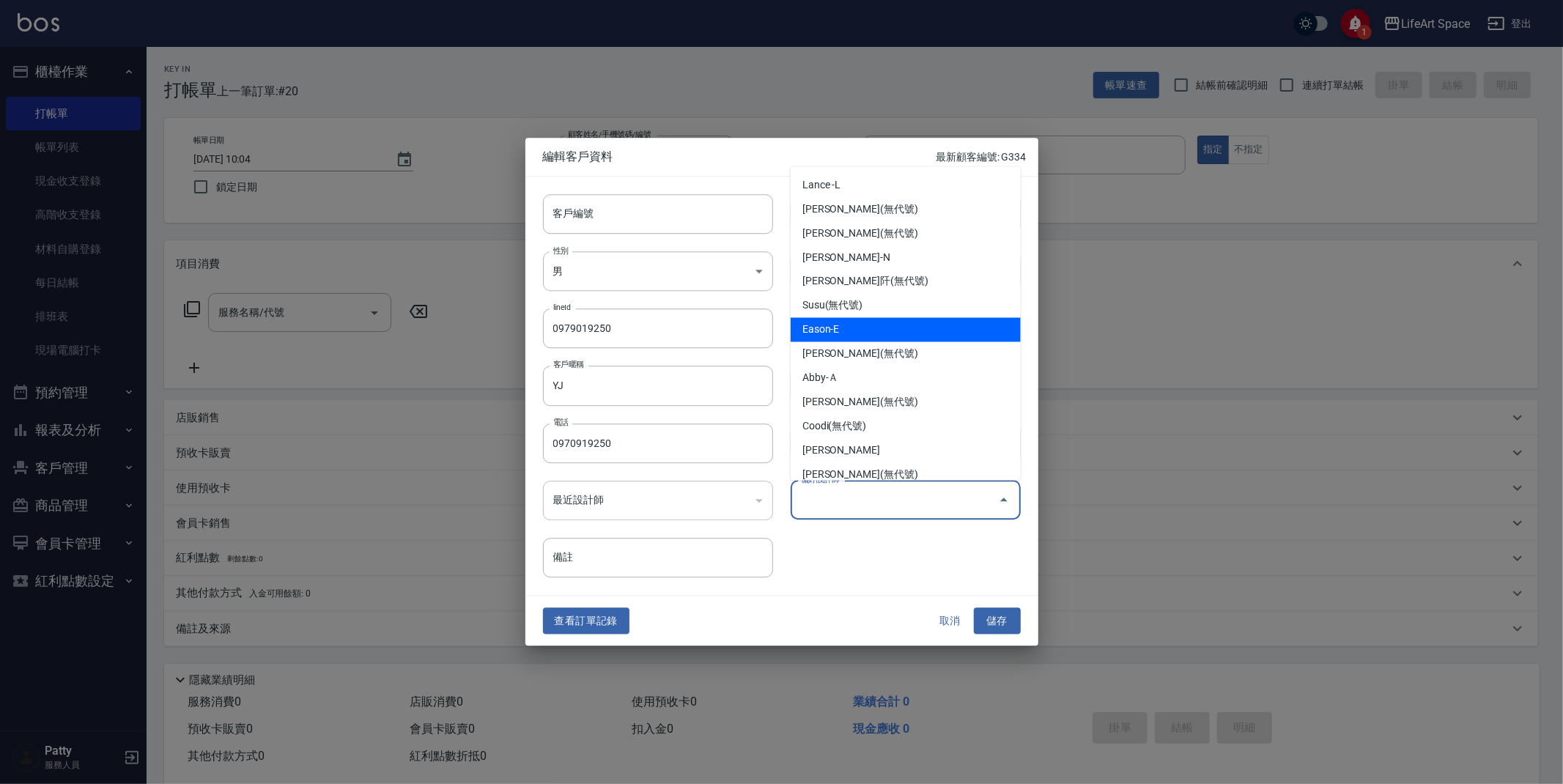
click at [840, 326] on li "Eason-E" at bounding box center [905, 330] width 230 height 24
type input "Eason"
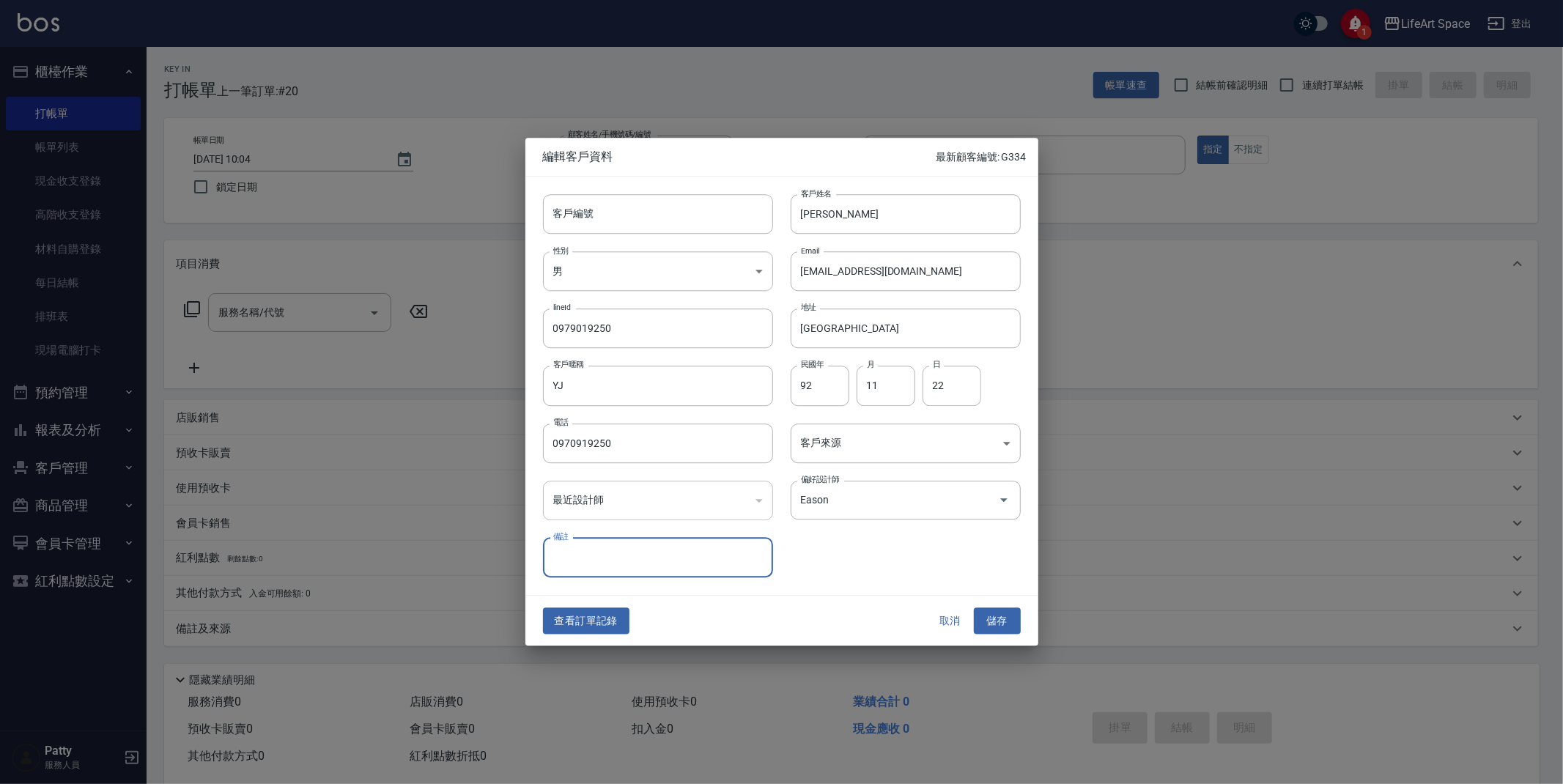
drag, startPoint x: 1004, startPoint y: 623, endPoint x: 991, endPoint y: 616, distance: 14.8
click at [1004, 622] on button "儲存" at bounding box center [997, 621] width 47 height 27
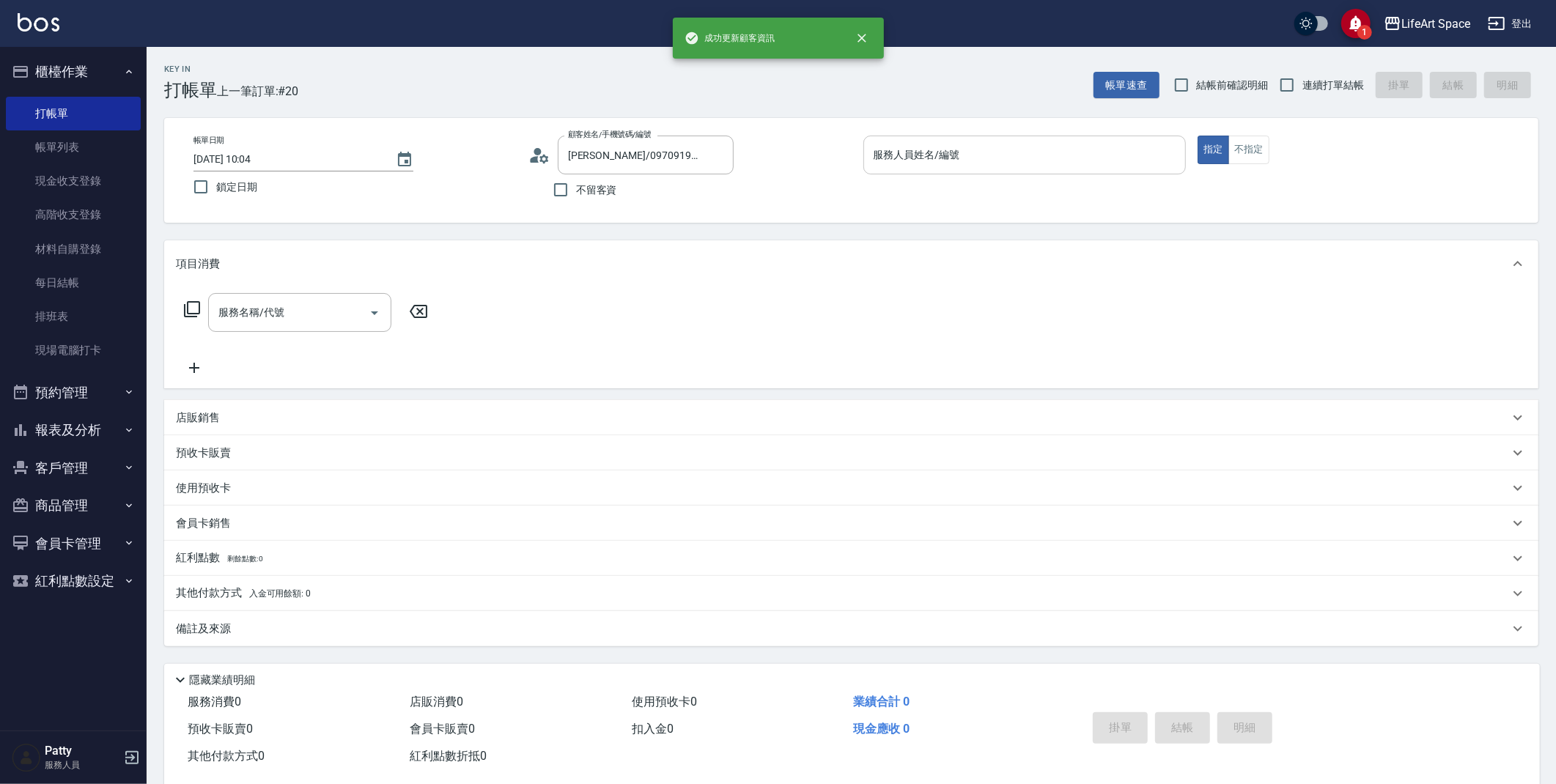
click at [1014, 151] on input "服務人員姓名/編號" at bounding box center [1025, 155] width 310 height 26
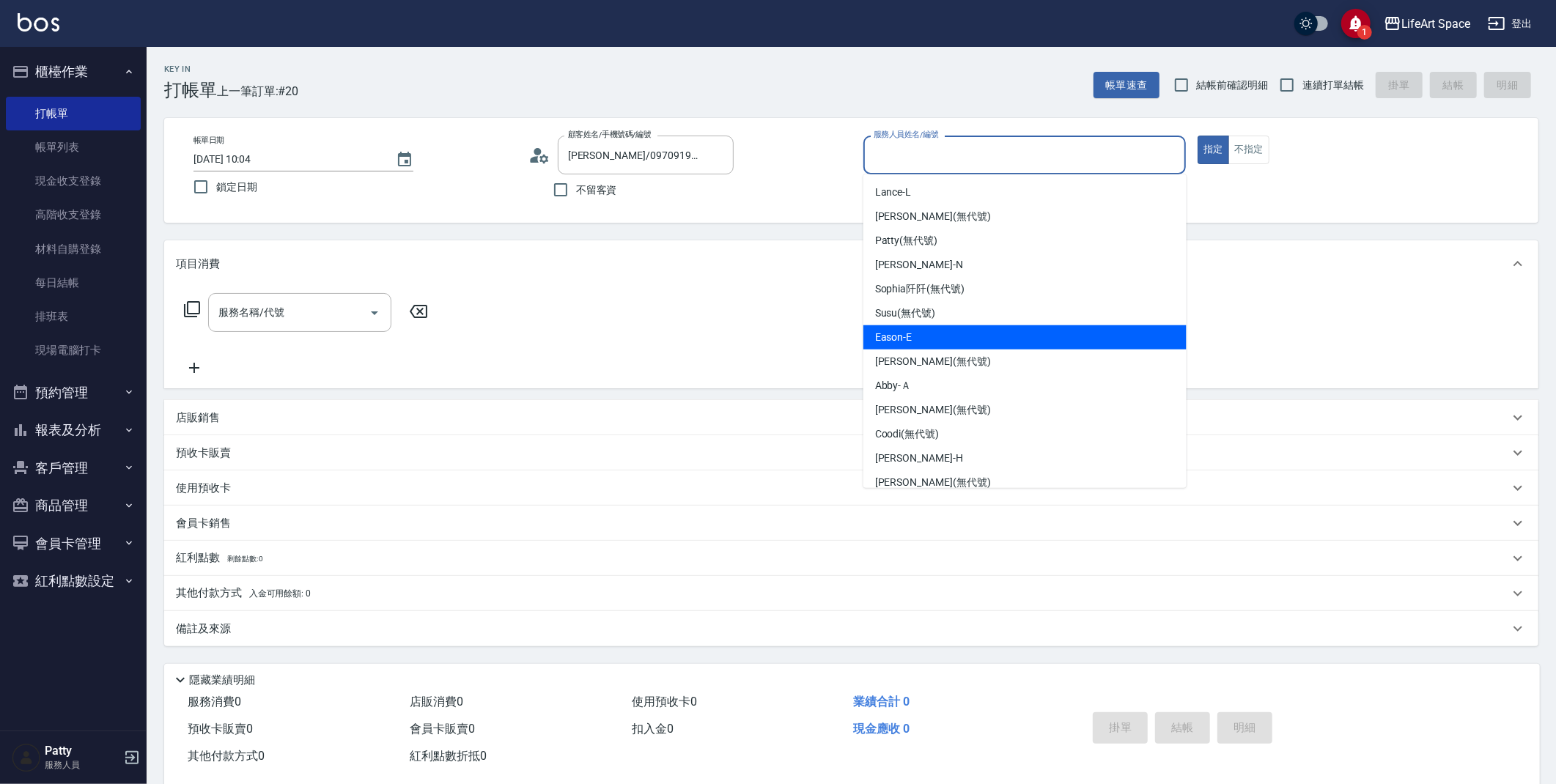
click at [936, 341] on div "Eason -E" at bounding box center [1025, 338] width 324 height 24
type input "Eason-E"
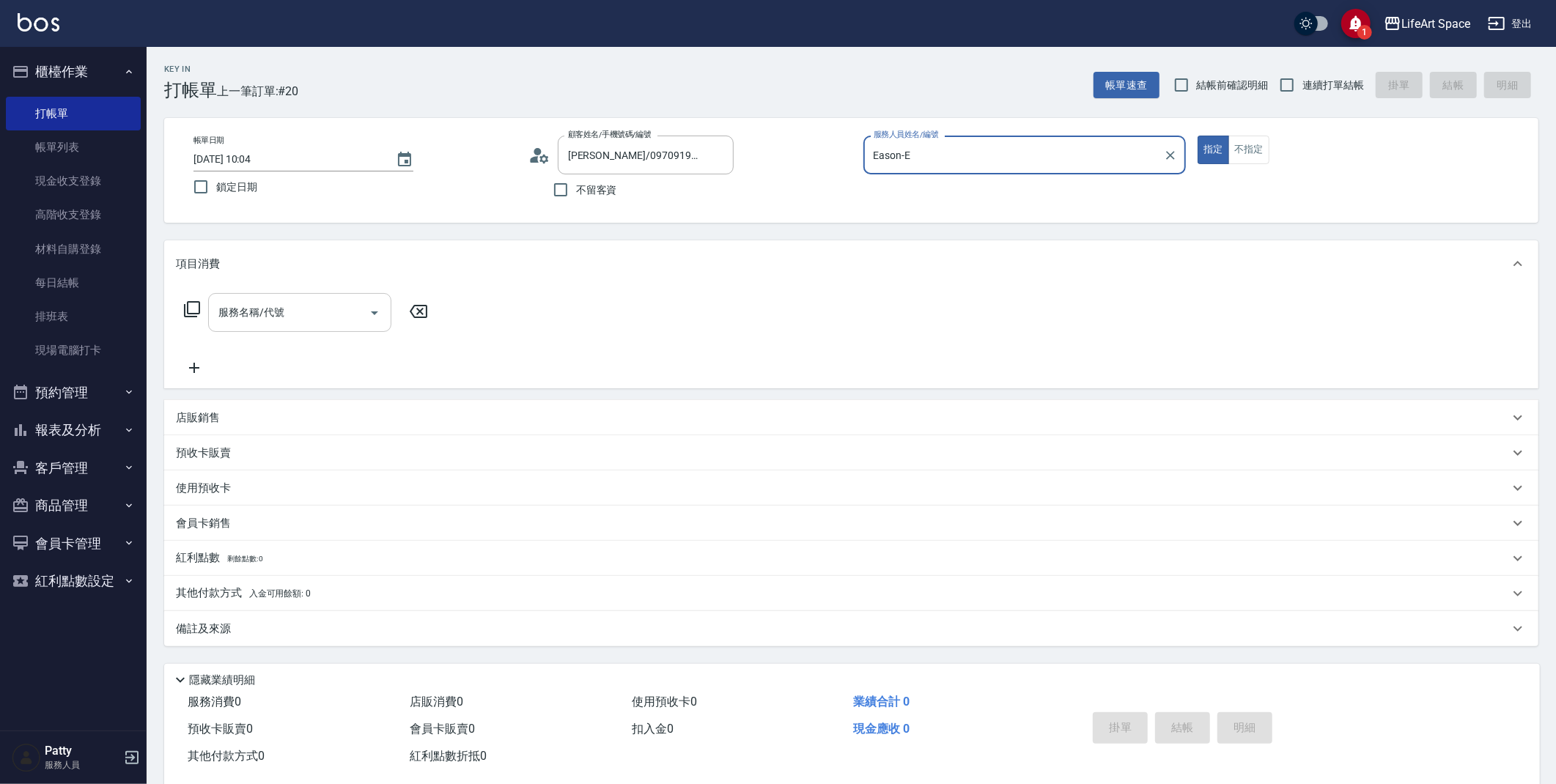
click at [308, 306] on input "服務名稱/代號" at bounding box center [289, 313] width 148 height 26
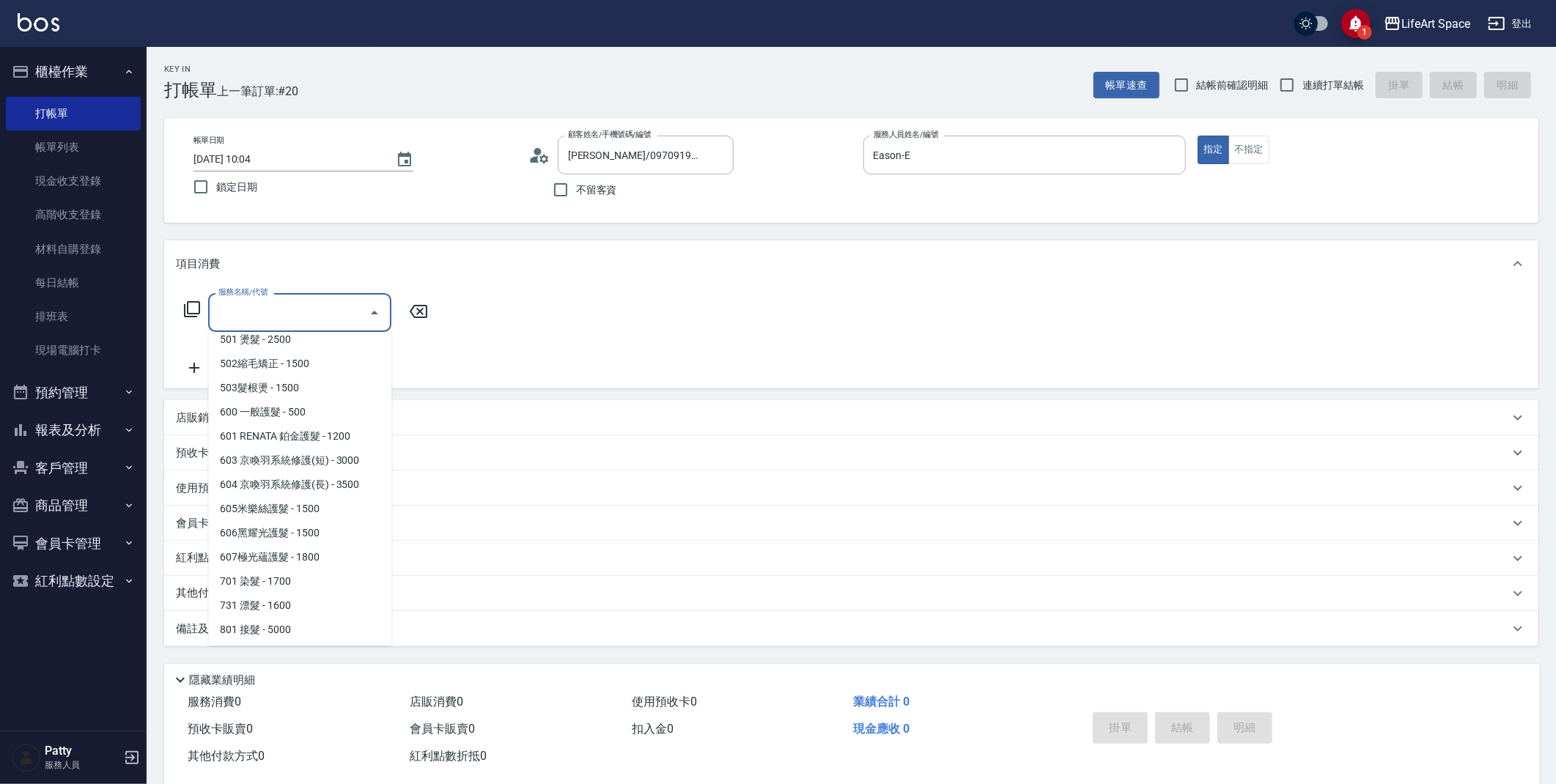
scroll to position [229, 0]
click at [284, 568] on span "701 染髮 - 1700" at bounding box center [299, 580] width 183 height 24
type input "701 染髮(701)"
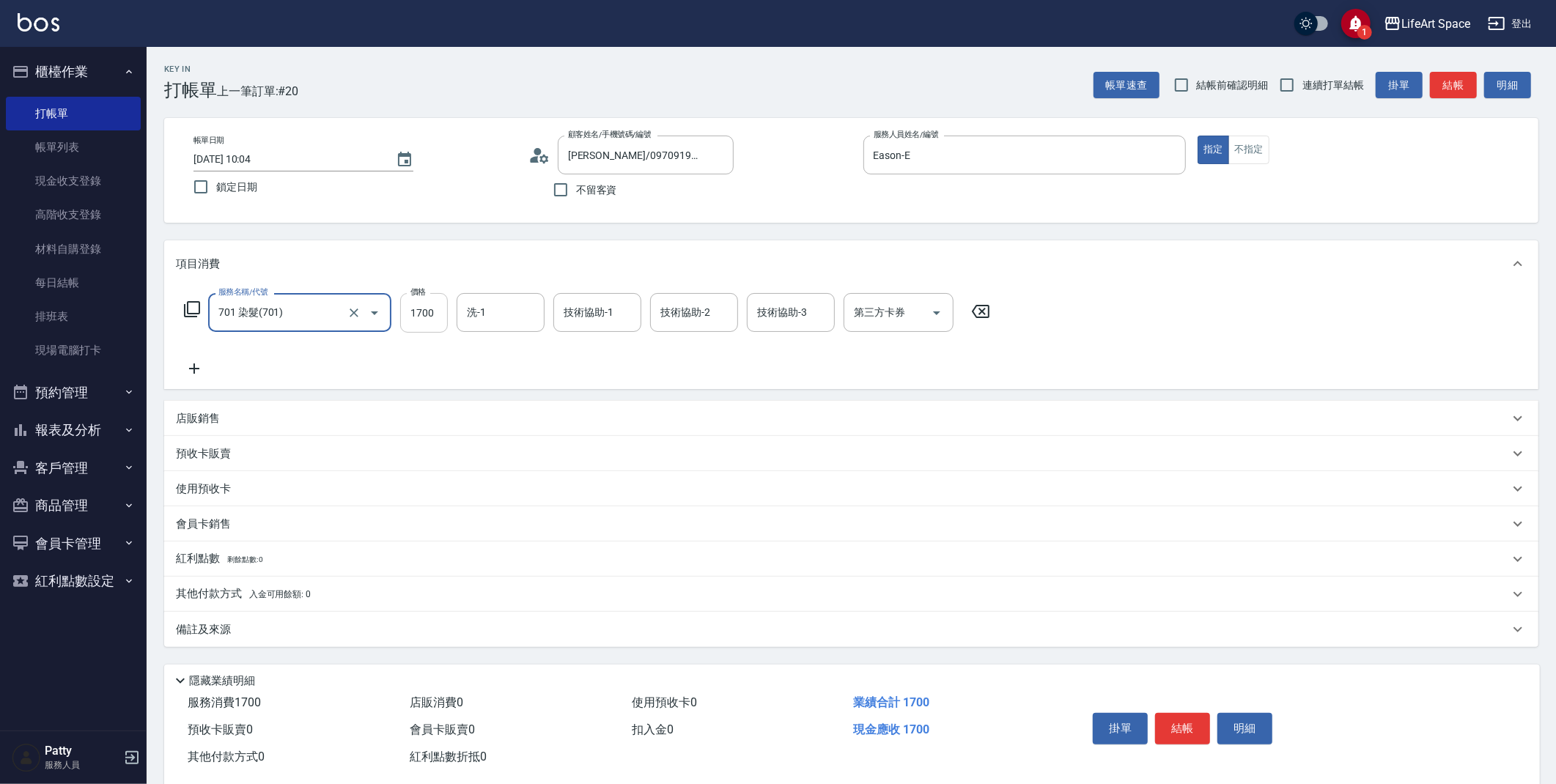
click at [439, 315] on input "1700" at bounding box center [424, 313] width 48 height 39
type input "2600"
click at [486, 312] on input "洗-1" at bounding box center [500, 313] width 74 height 26
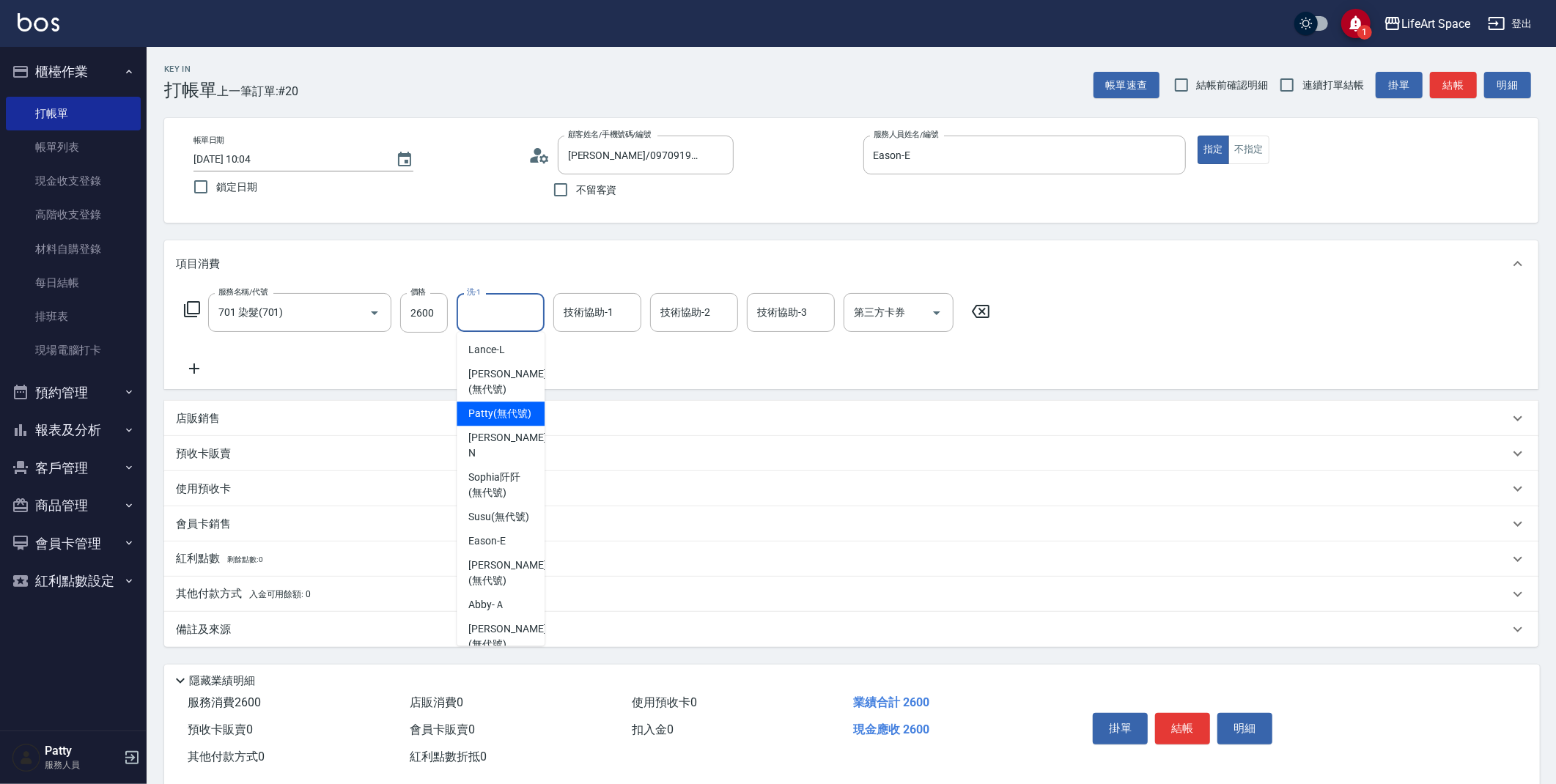
click at [485, 421] on span "[PERSON_NAME] (無代號)" at bounding box center [500, 414] width 63 height 15
type input "[PERSON_NAME](無代號)"
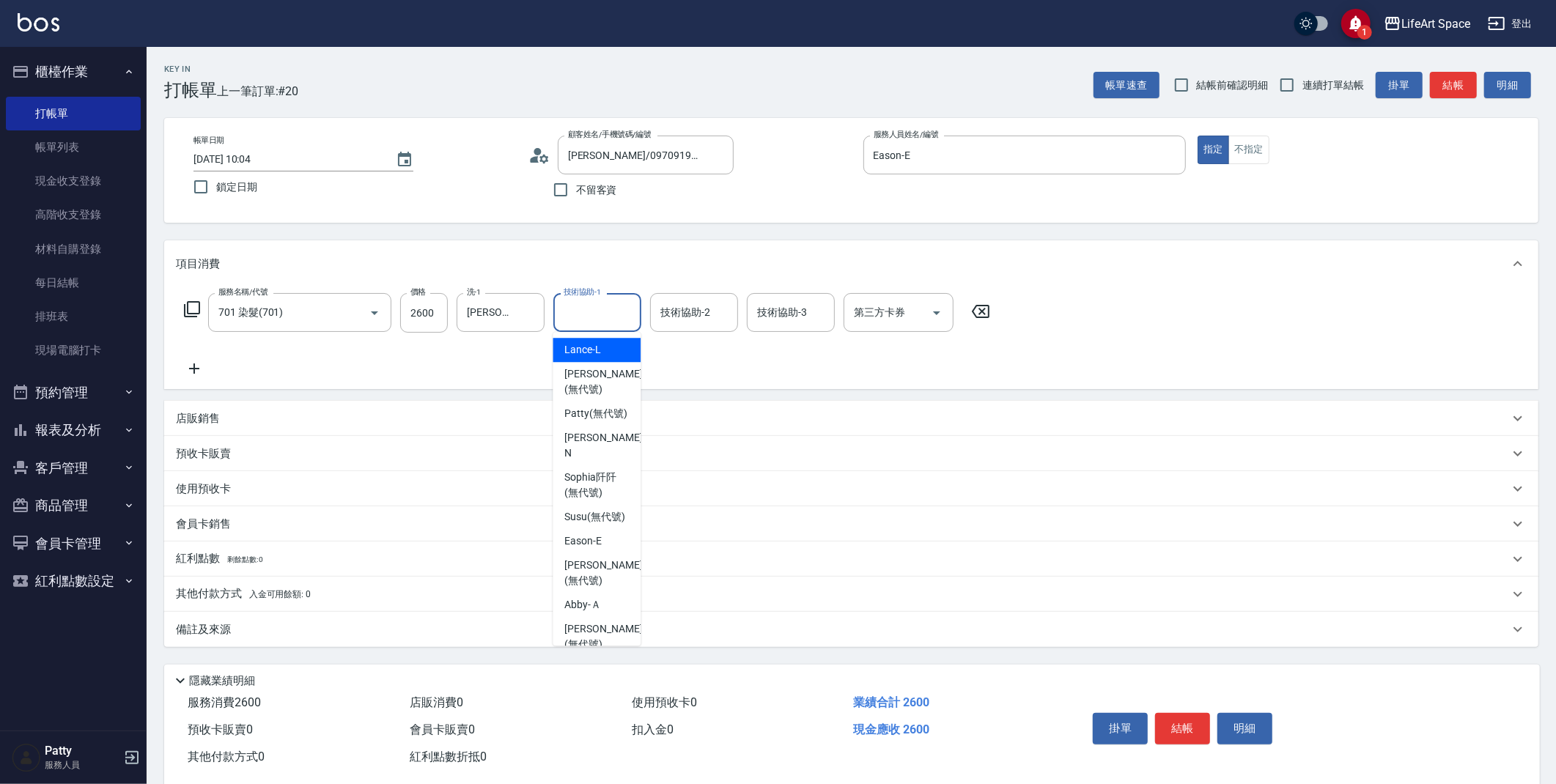
click at [578, 324] on input "技術協助-1" at bounding box center [597, 313] width 74 height 26
click at [589, 421] on span "[PERSON_NAME] (無代號)" at bounding box center [595, 414] width 63 height 15
type input "[PERSON_NAME](無代號)"
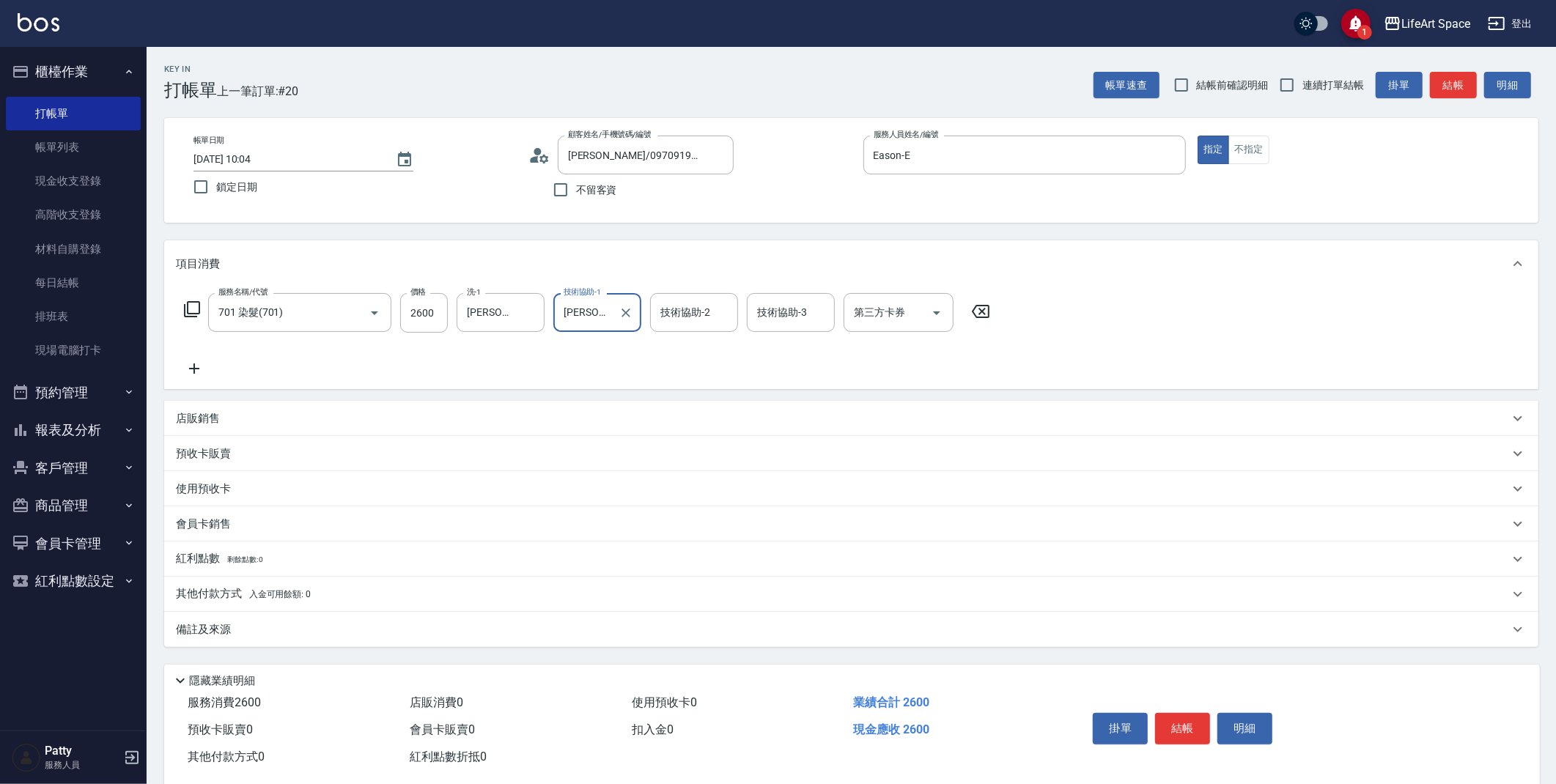
click at [241, 521] on div "會員卡銷售" at bounding box center [843, 524] width 1333 height 15
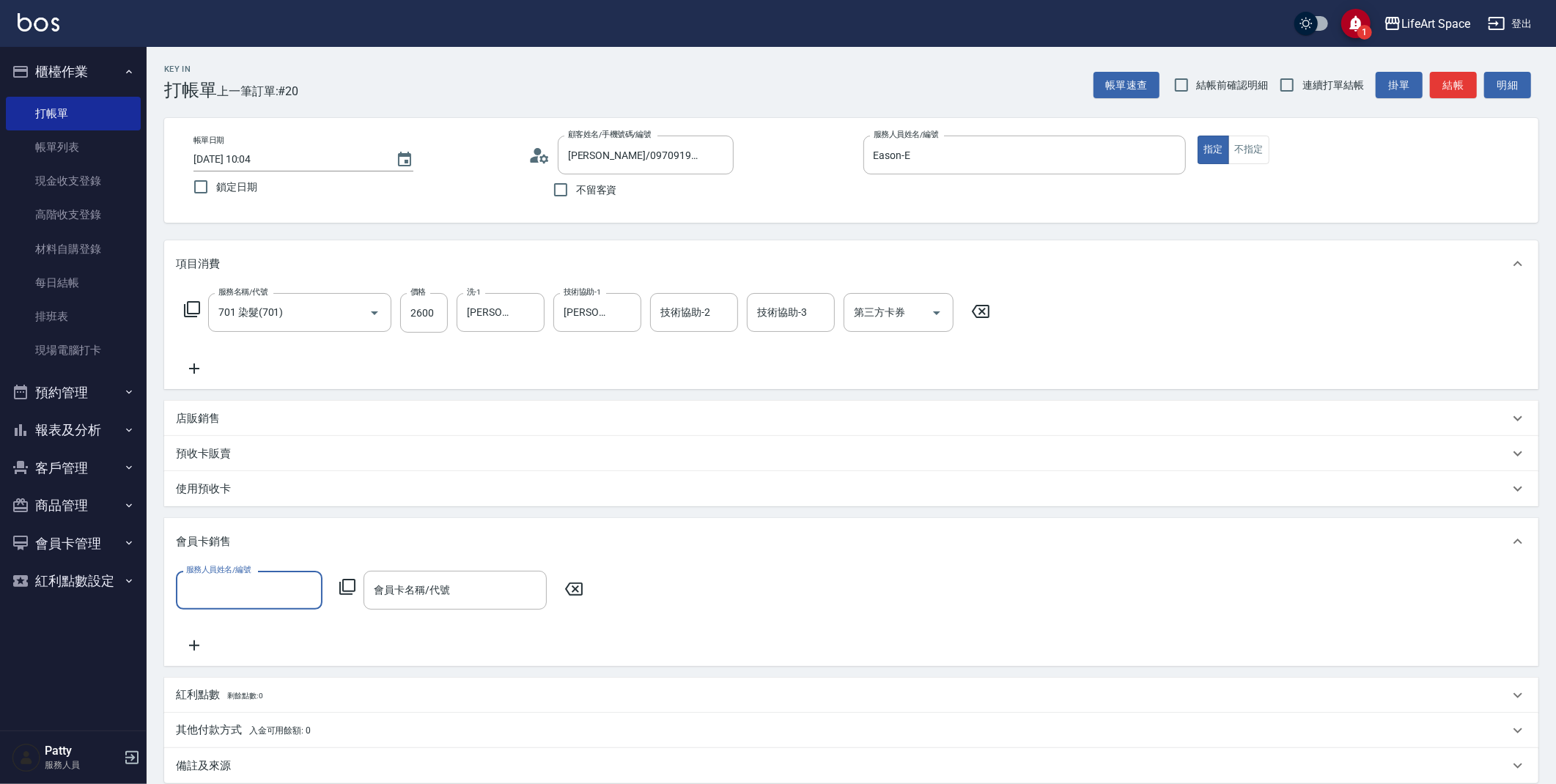
scroll to position [0, 0]
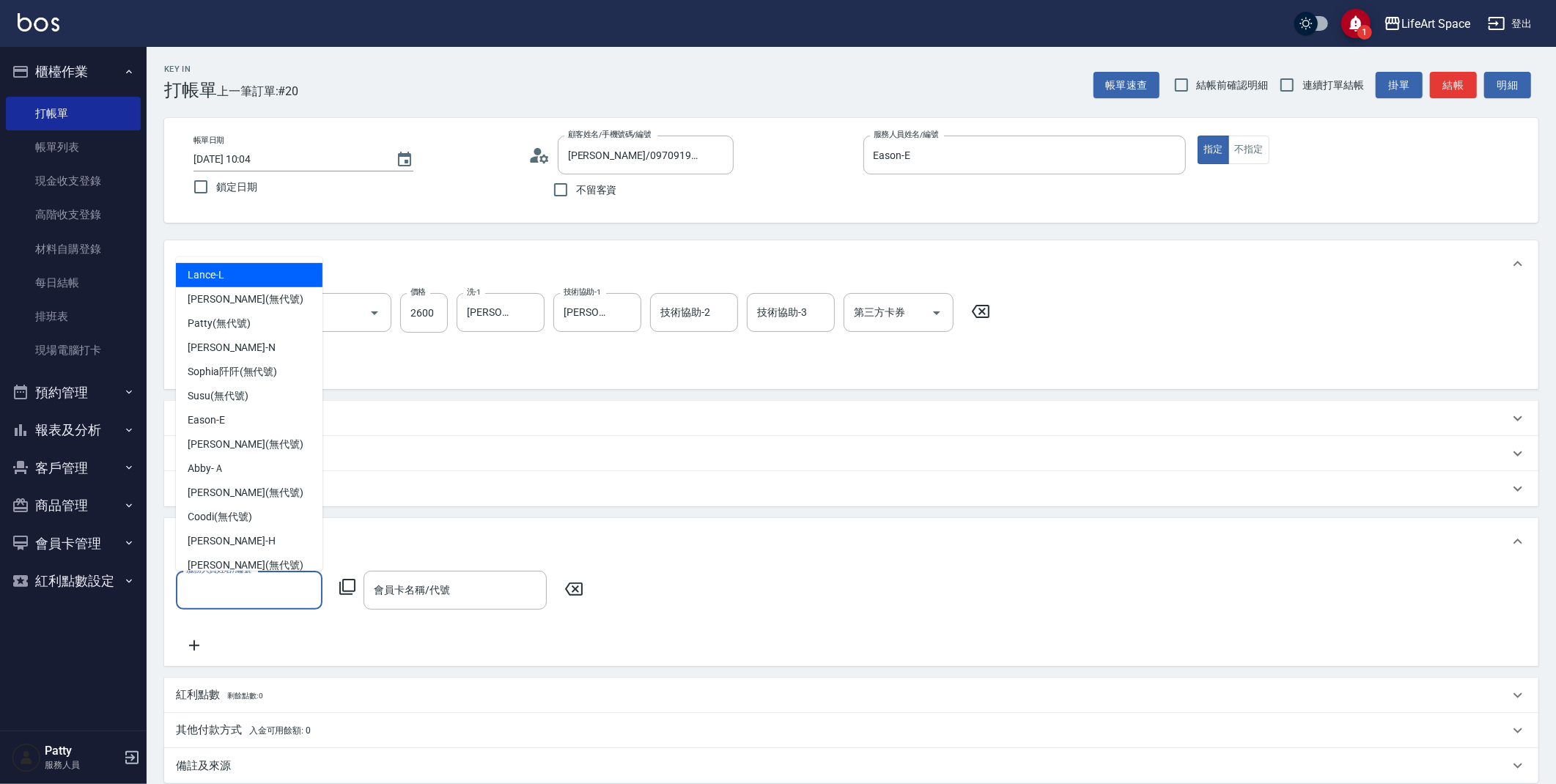
click at [238, 584] on input "服務人員姓名/編號" at bounding box center [249, 590] width 134 height 26
click at [229, 427] on div "Eason -E" at bounding box center [249, 420] width 147 height 24
type input "Eason-E"
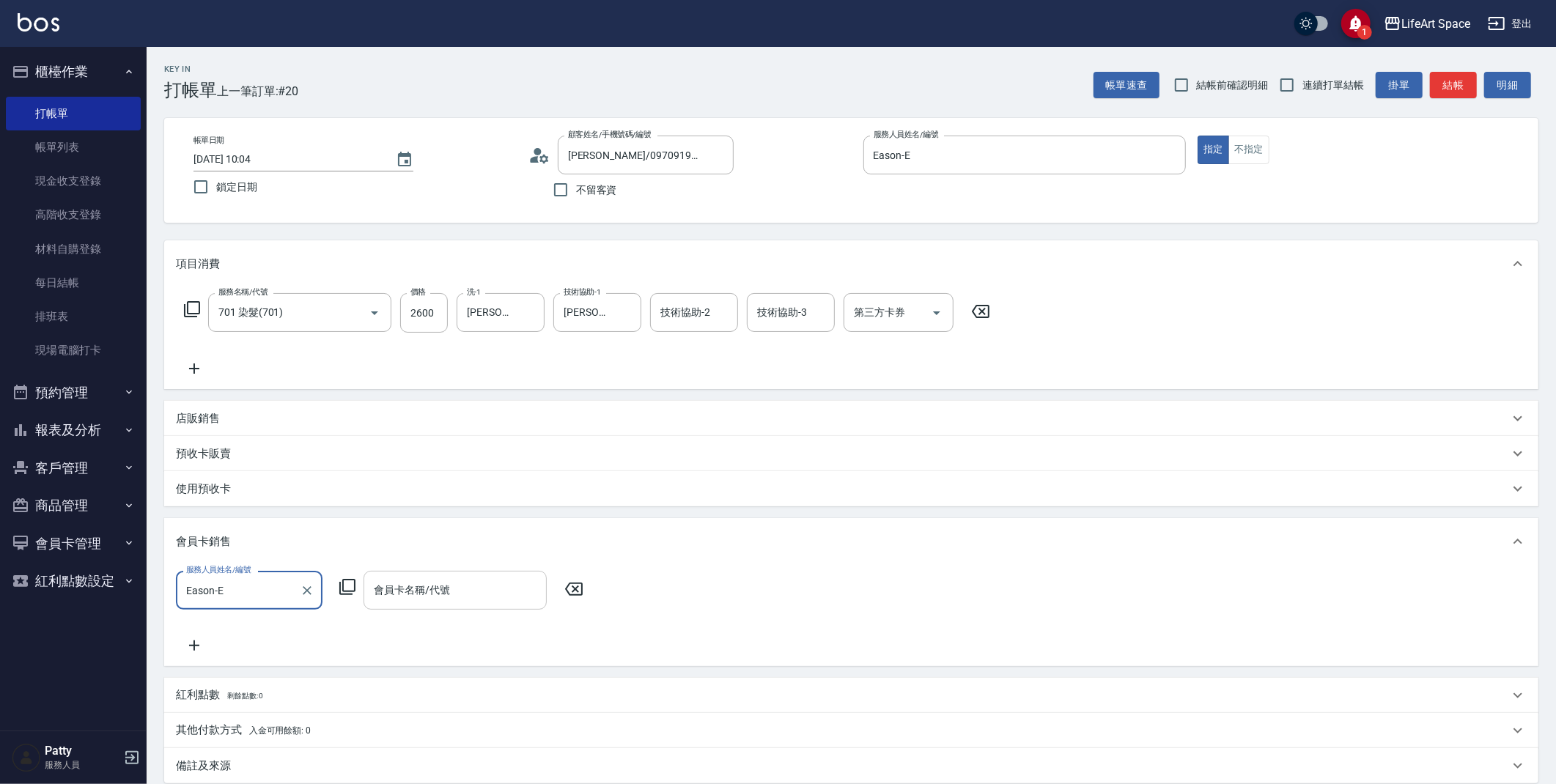
click at [422, 589] on input "會員卡名稱/代號" at bounding box center [455, 590] width 170 height 26
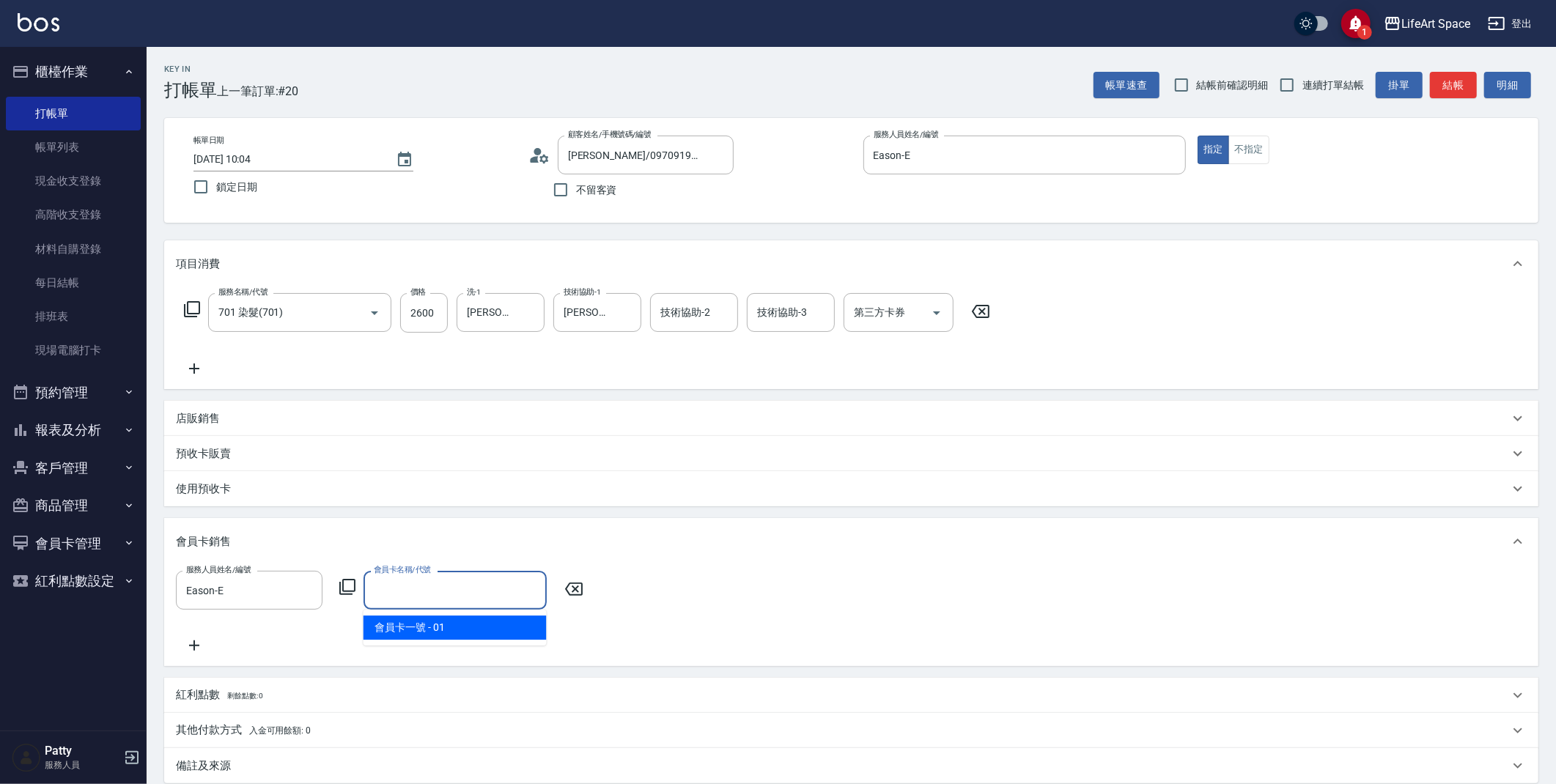
click at [436, 627] on span "會員卡一號 - 01" at bounding box center [455, 628] width 183 height 24
type input "會員卡一號-0天"
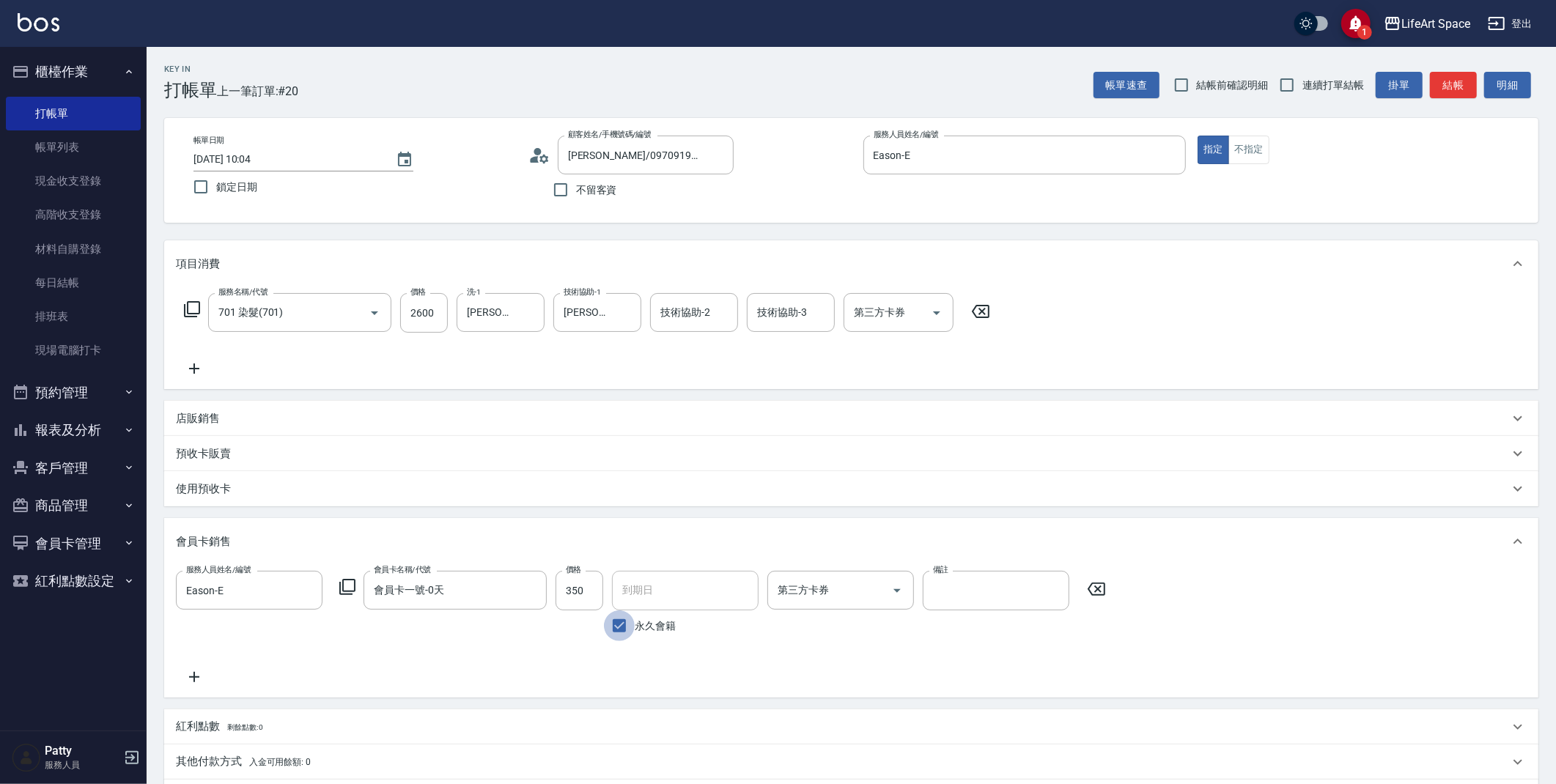
click at [620, 622] on input "永久會籍" at bounding box center [619, 625] width 31 height 31
checkbox input "false"
type input "[DATE]"
click at [592, 590] on input "350" at bounding box center [579, 590] width 48 height 39
type input "500"
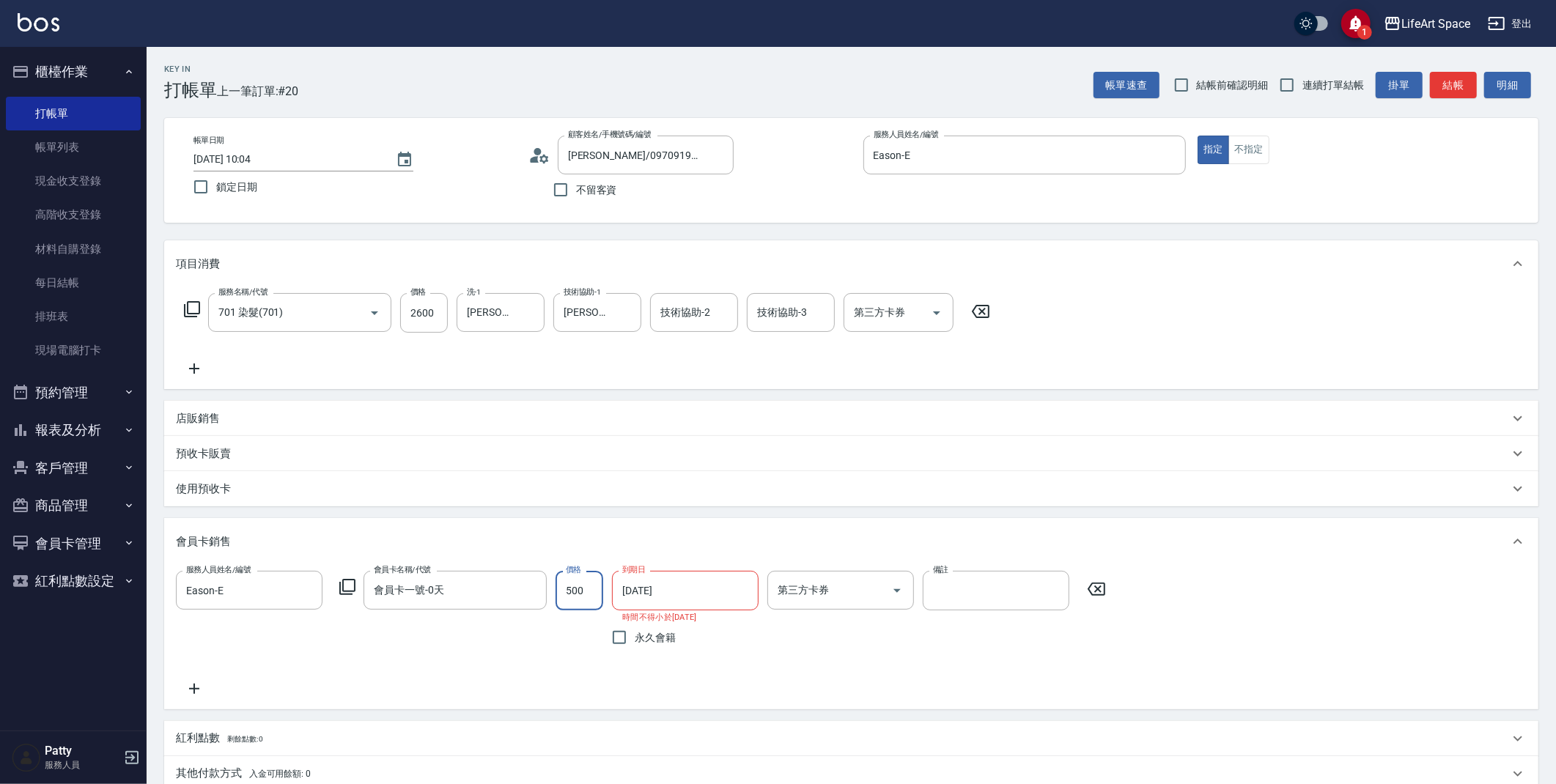
click at [660, 596] on input "[DATE]" at bounding box center [680, 590] width 137 height 39
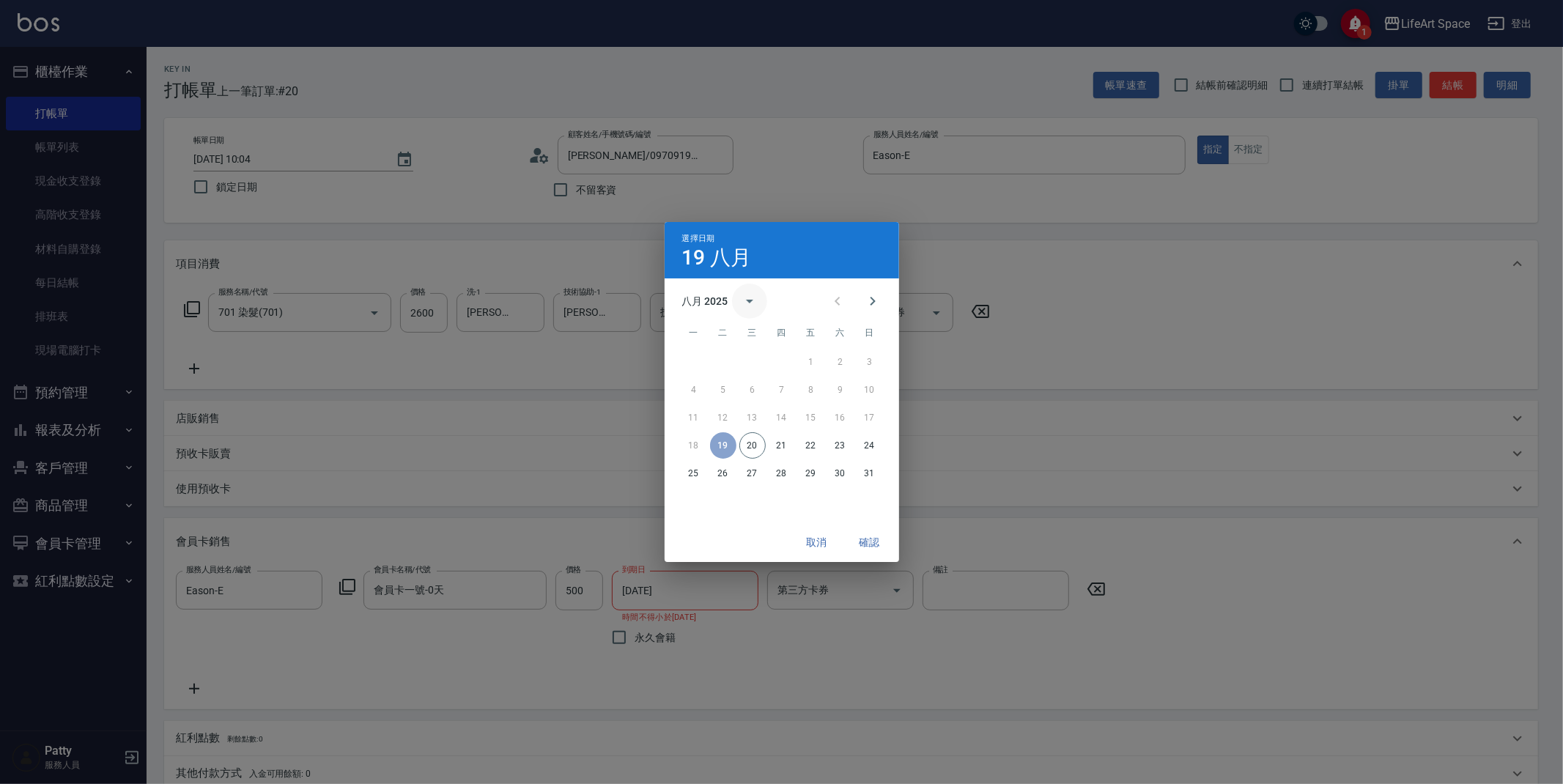
click at [751, 299] on icon "calendar view is open, switch to year view" at bounding box center [749, 301] width 17 height 17
click at [787, 341] on button "2026" at bounding box center [780, 335] width 52 height 27
type input "[DATE]"
click at [878, 541] on button "確認" at bounding box center [870, 543] width 47 height 27
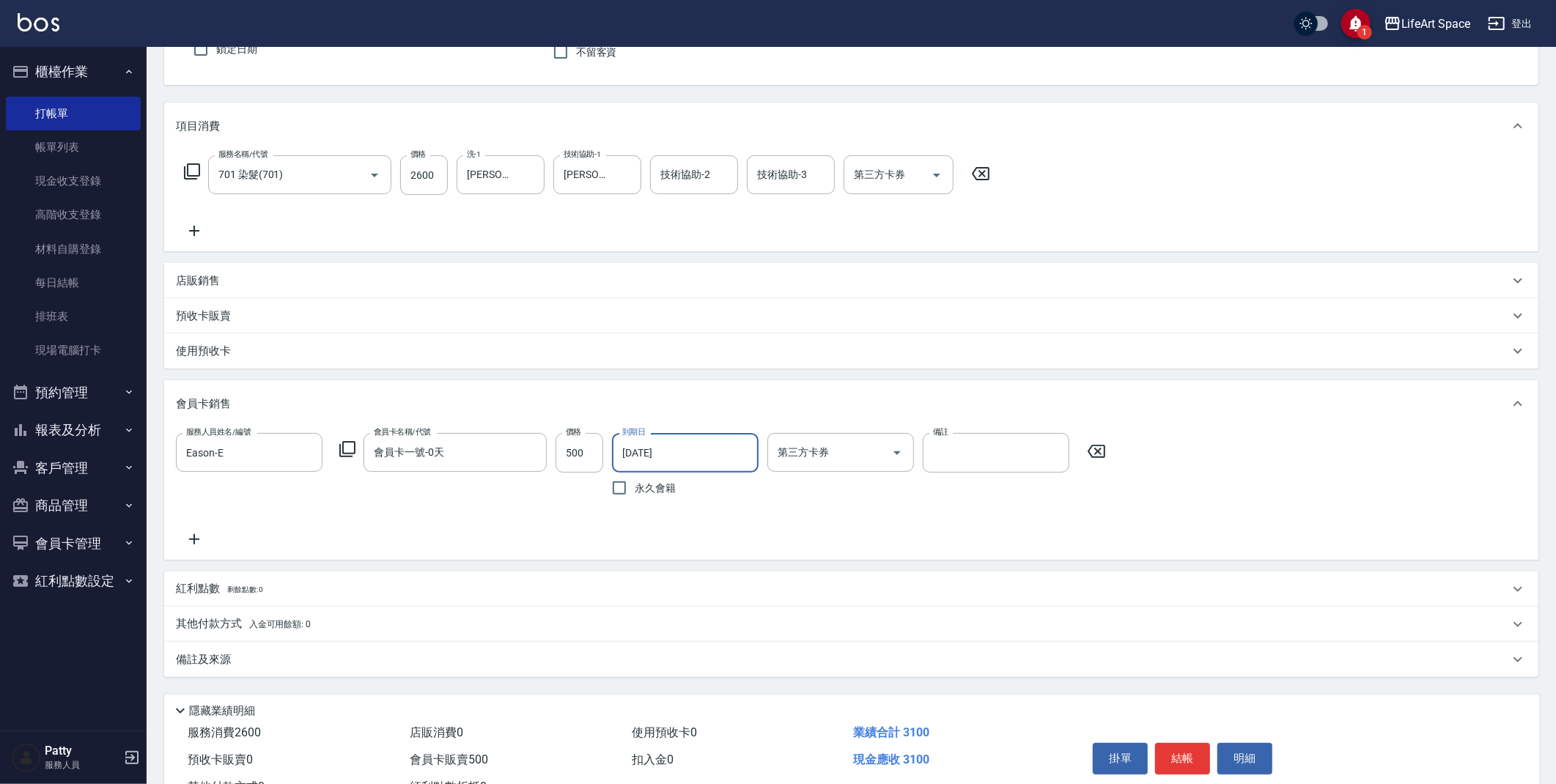
scroll to position [194, 0]
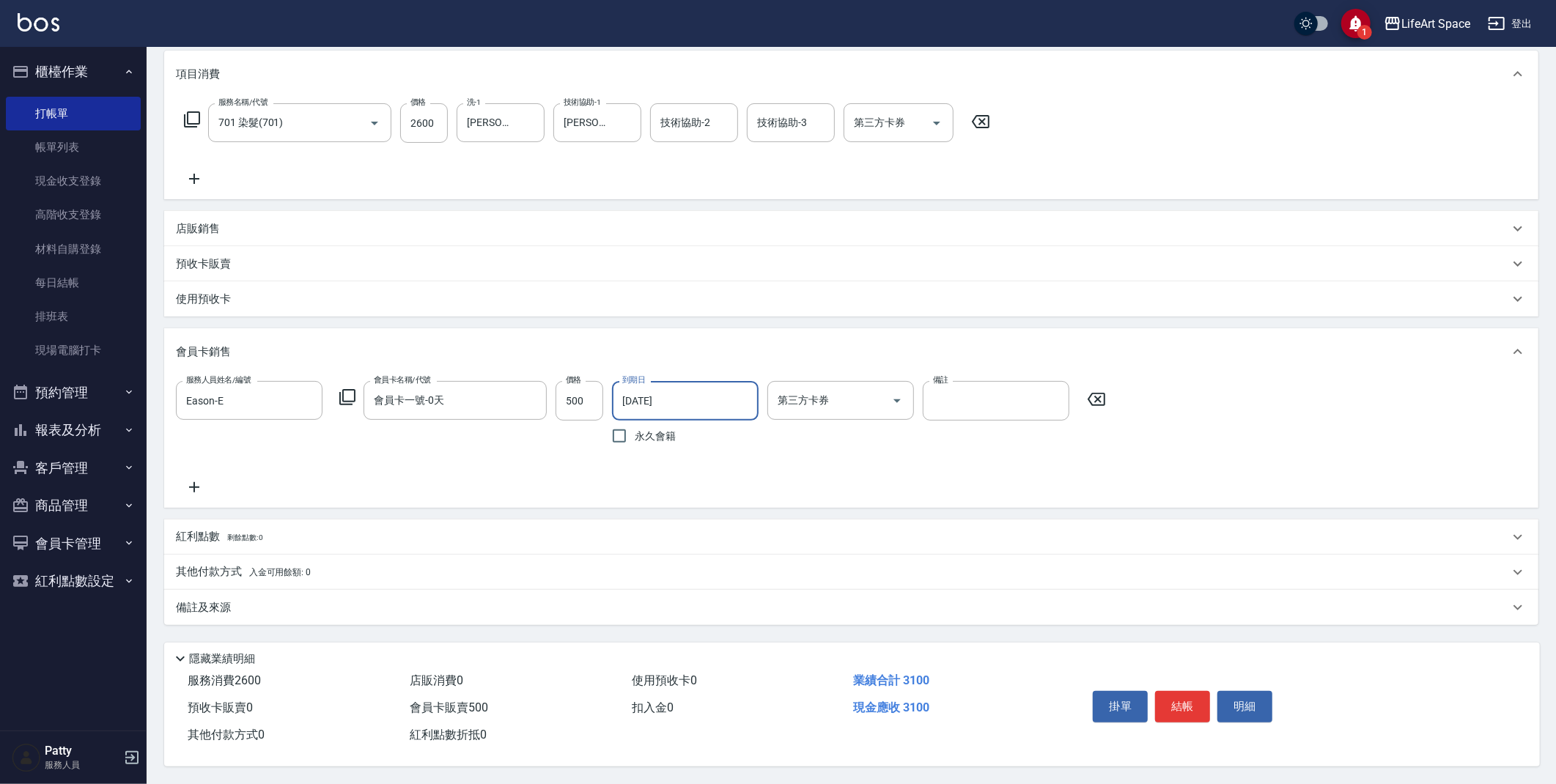
click at [265, 600] on div "備註及來源" at bounding box center [843, 607] width 1333 height 15
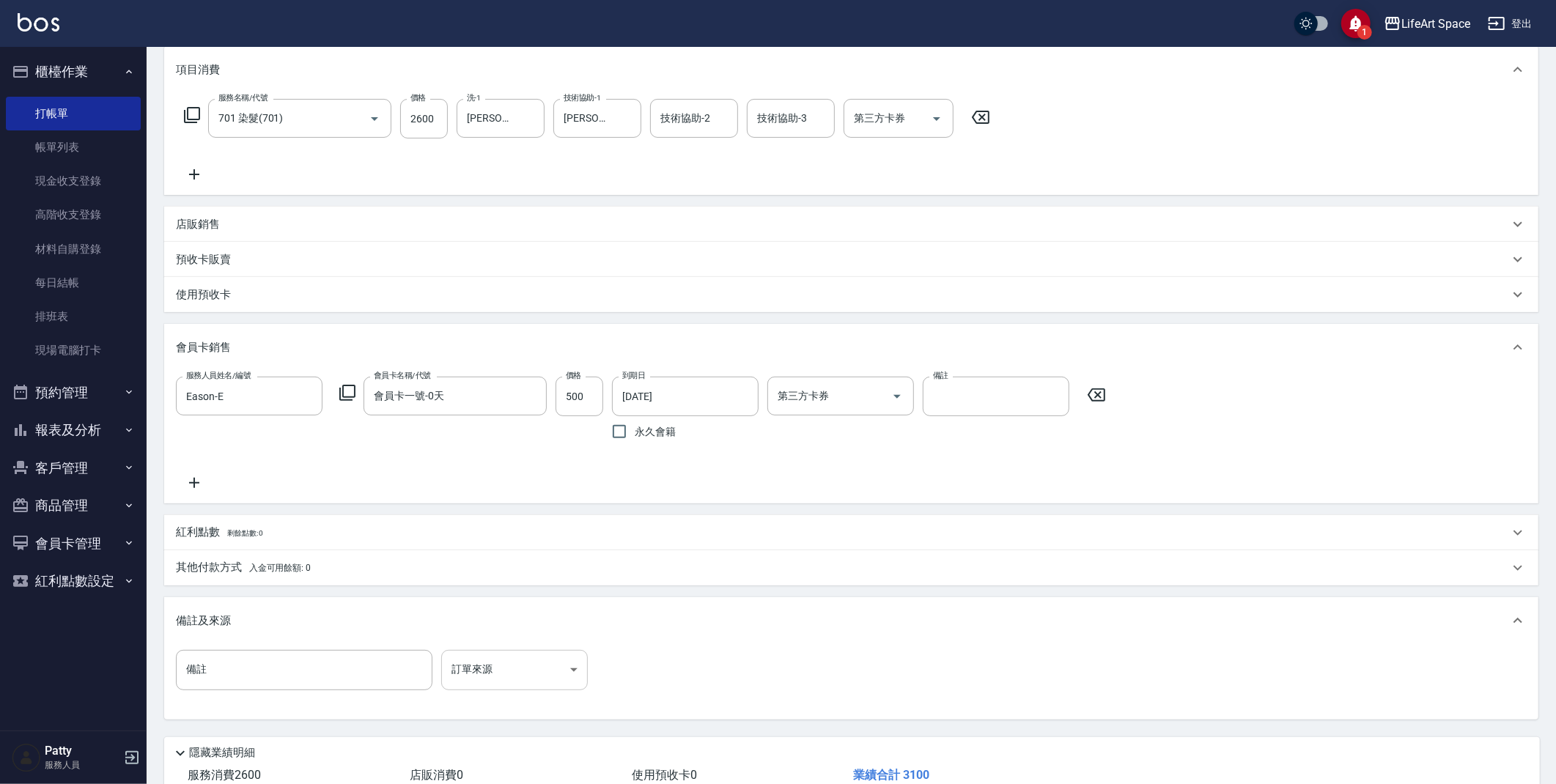
click at [475, 672] on body "1 LifeArt Space 登出 櫃檯作業 打帳單 帳單列表 現金收支登錄 高階收支登錄 材料自購登錄 每日結帳 排班表 現場電腦打卡 預約管理 預約管理…" at bounding box center [778, 342] width 1556 height 1072
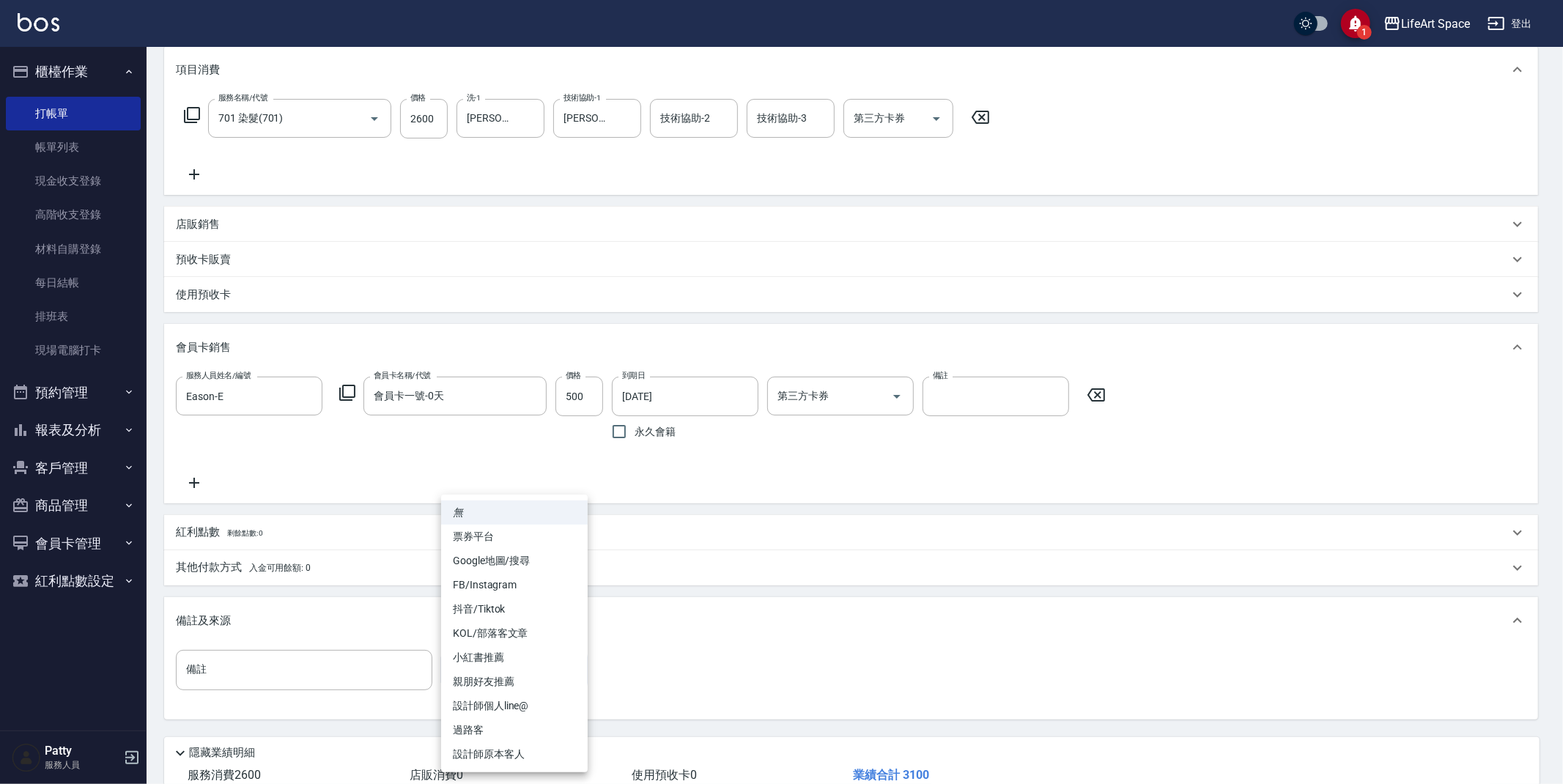
click at [511, 762] on li "設計師原本客人" at bounding box center [514, 754] width 147 height 24
type input "設計師原本客人"
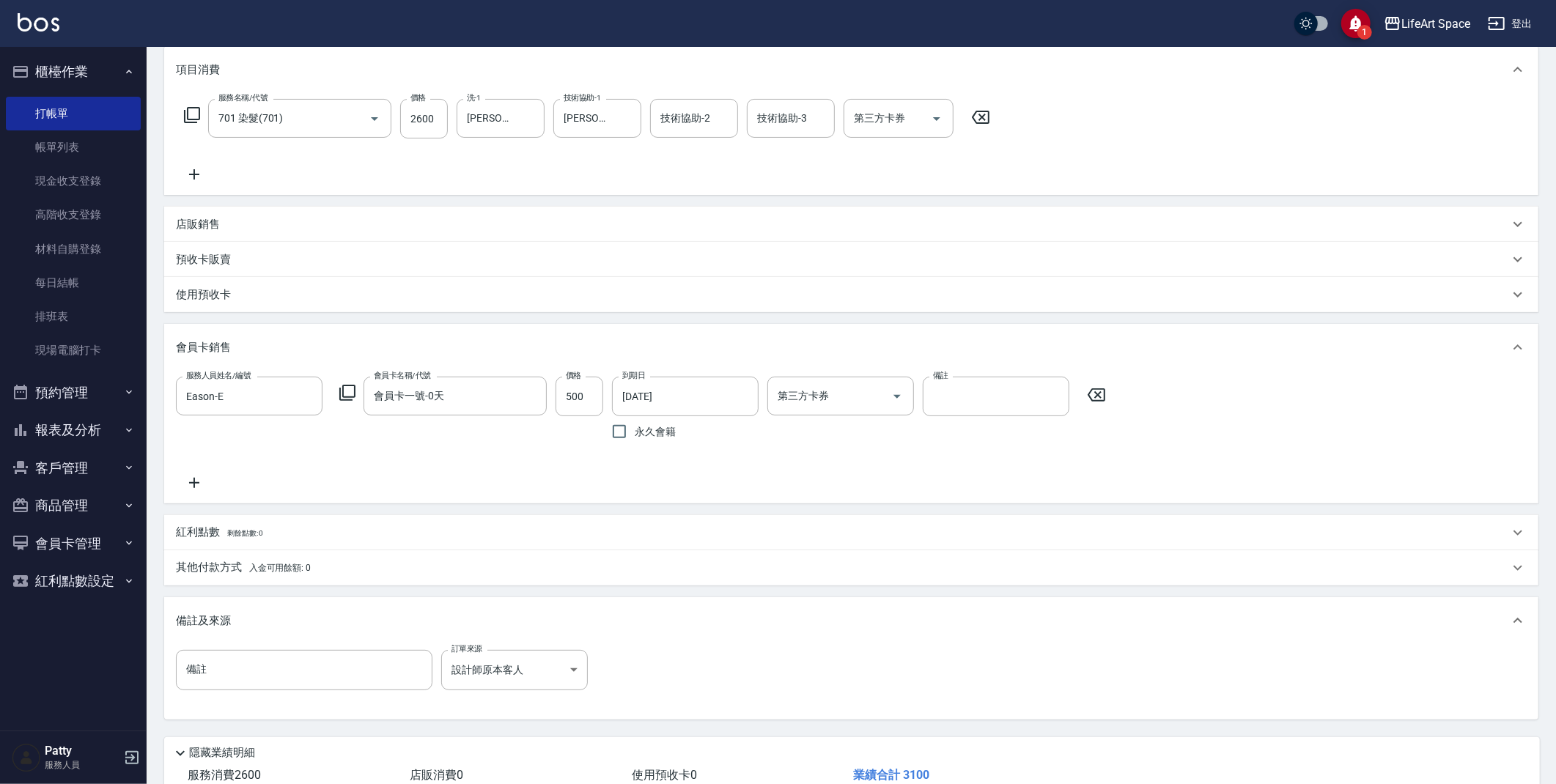
click at [263, 537] on p "紅利點數 剩餘點數: 0" at bounding box center [219, 532] width 87 height 16
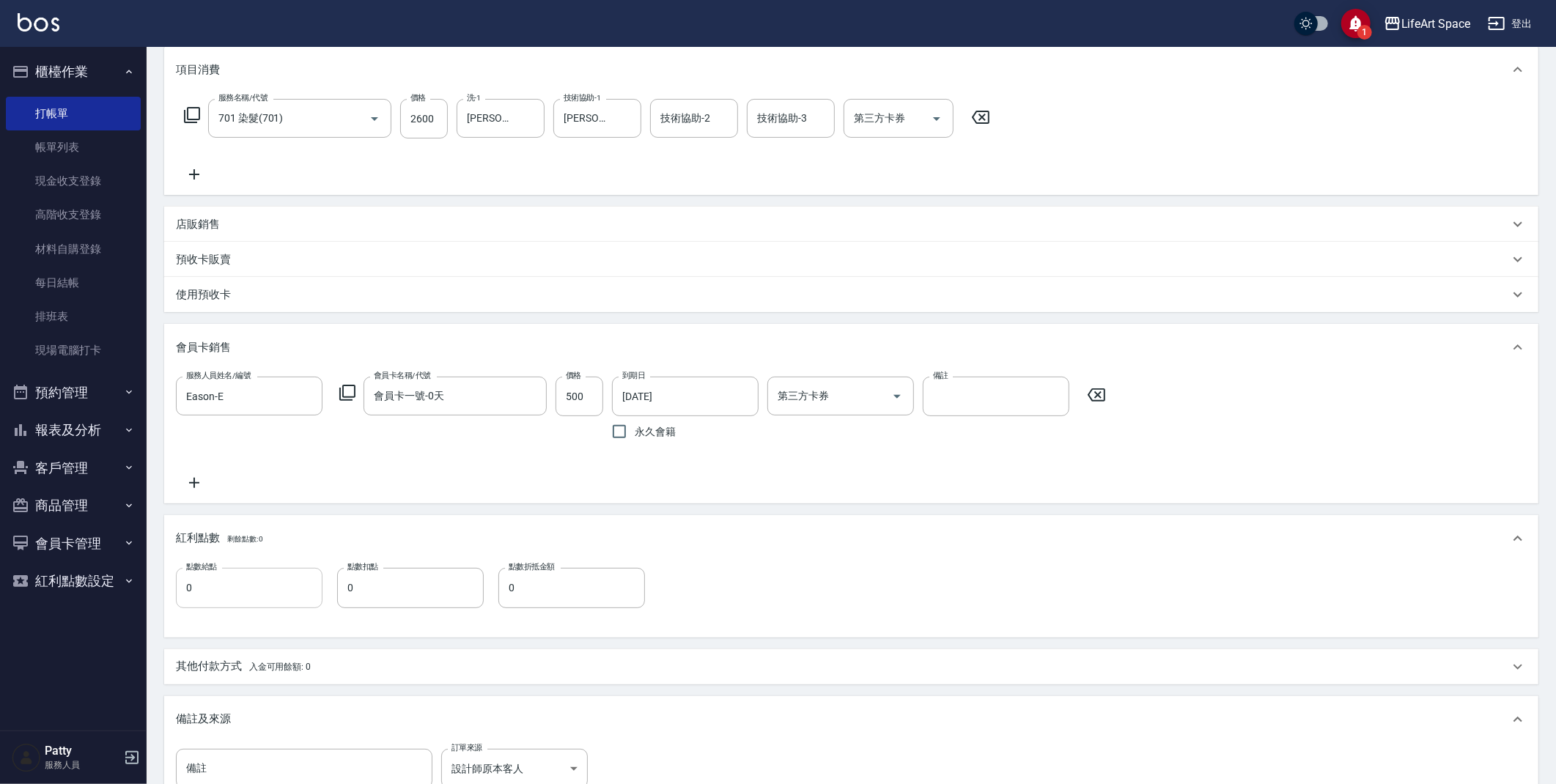
click at [226, 593] on input "0" at bounding box center [249, 587] width 147 height 39
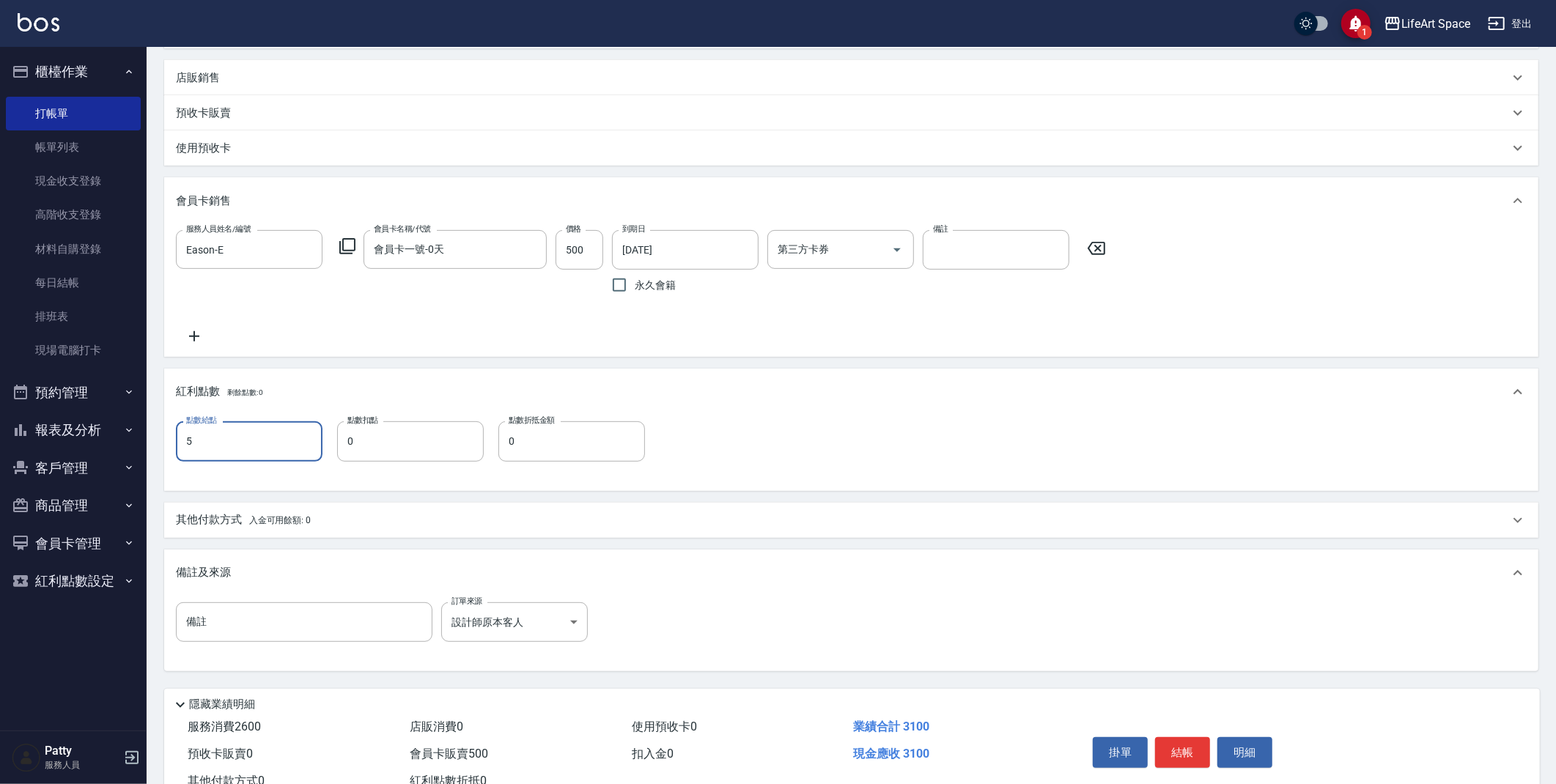
scroll to position [391, 0]
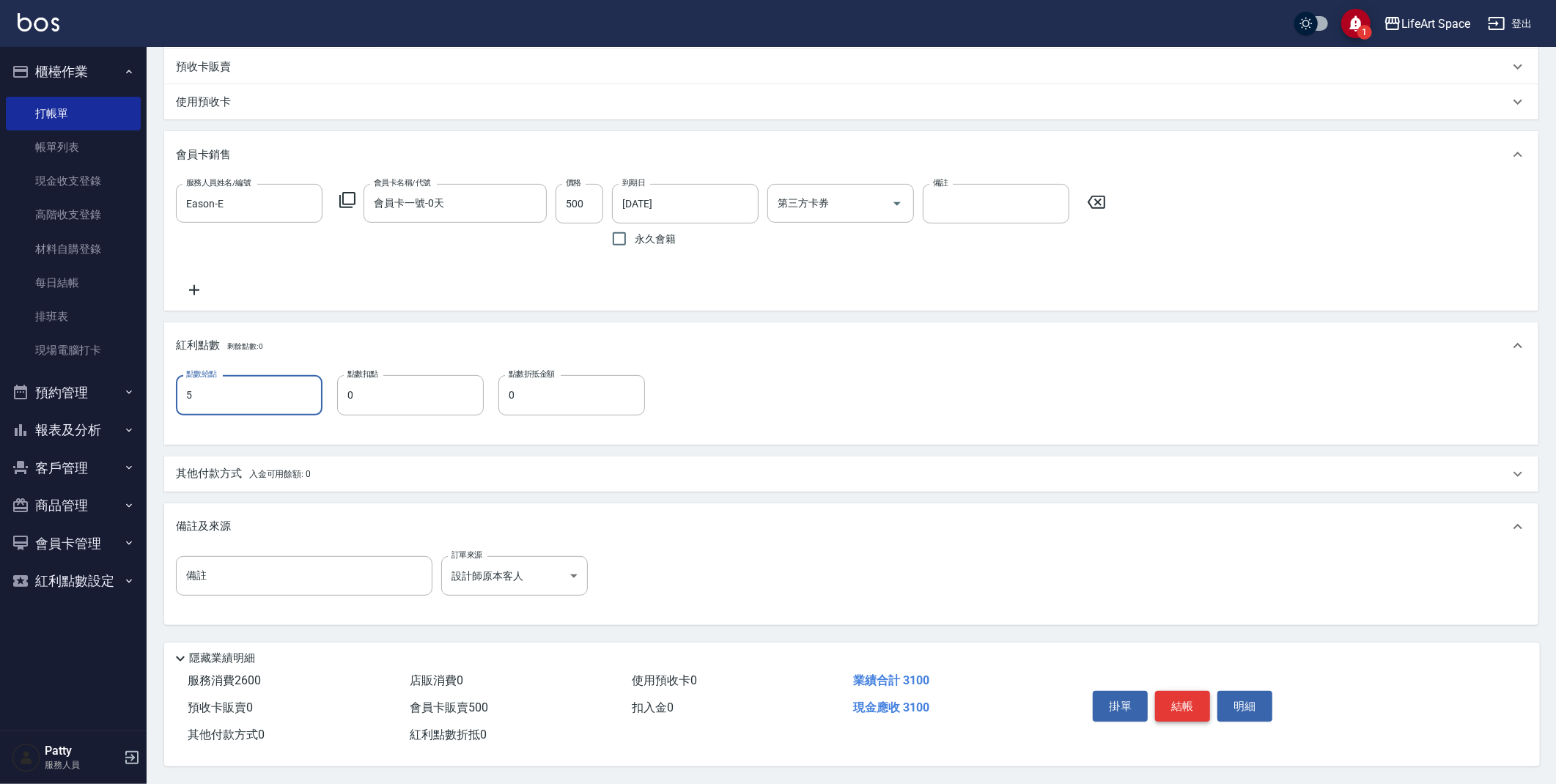
type input "5"
click at [1188, 691] on button "結帳" at bounding box center [1182, 706] width 55 height 31
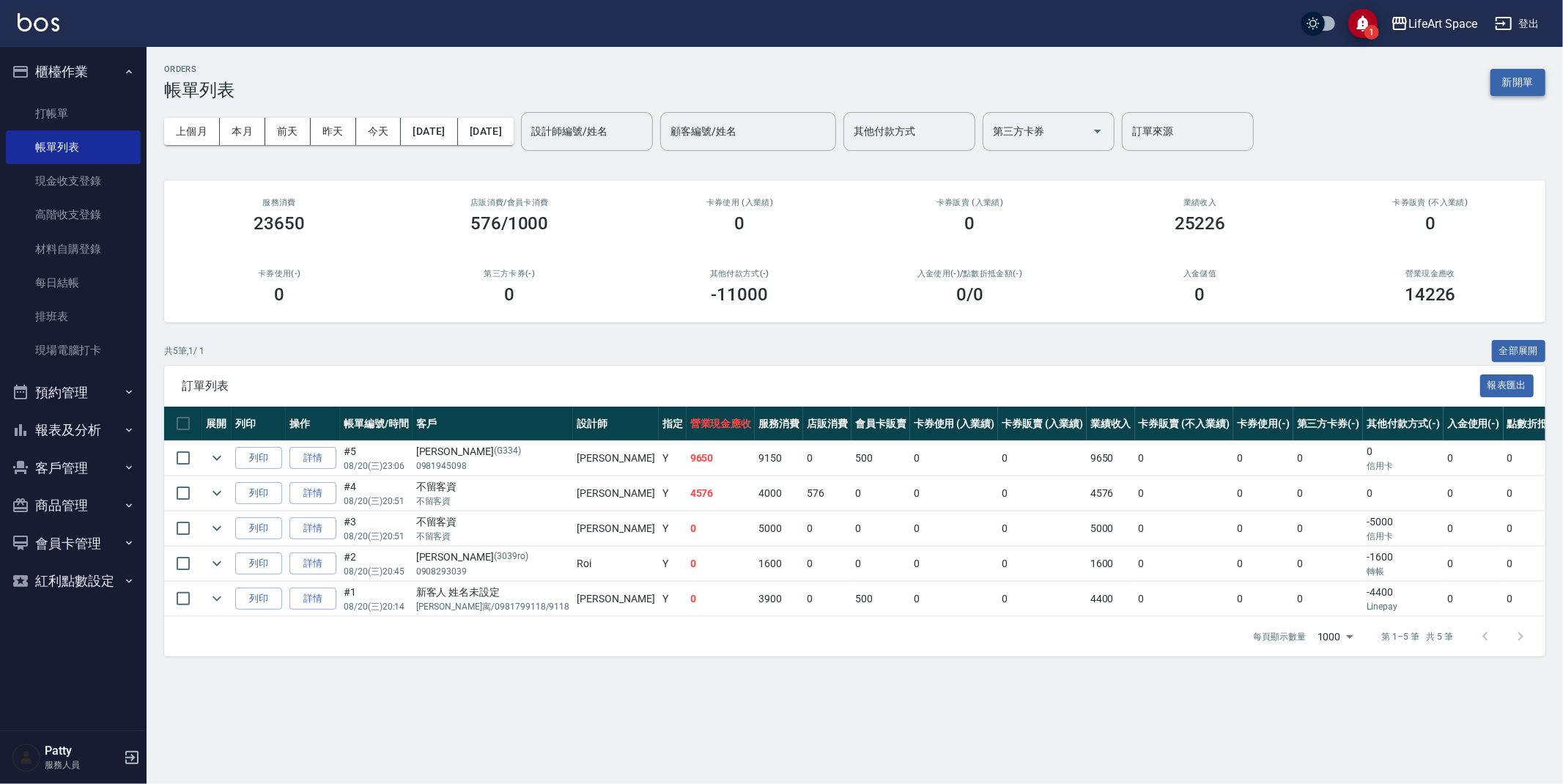
click at [1516, 92] on button "新開單" at bounding box center [1517, 83] width 55 height 27
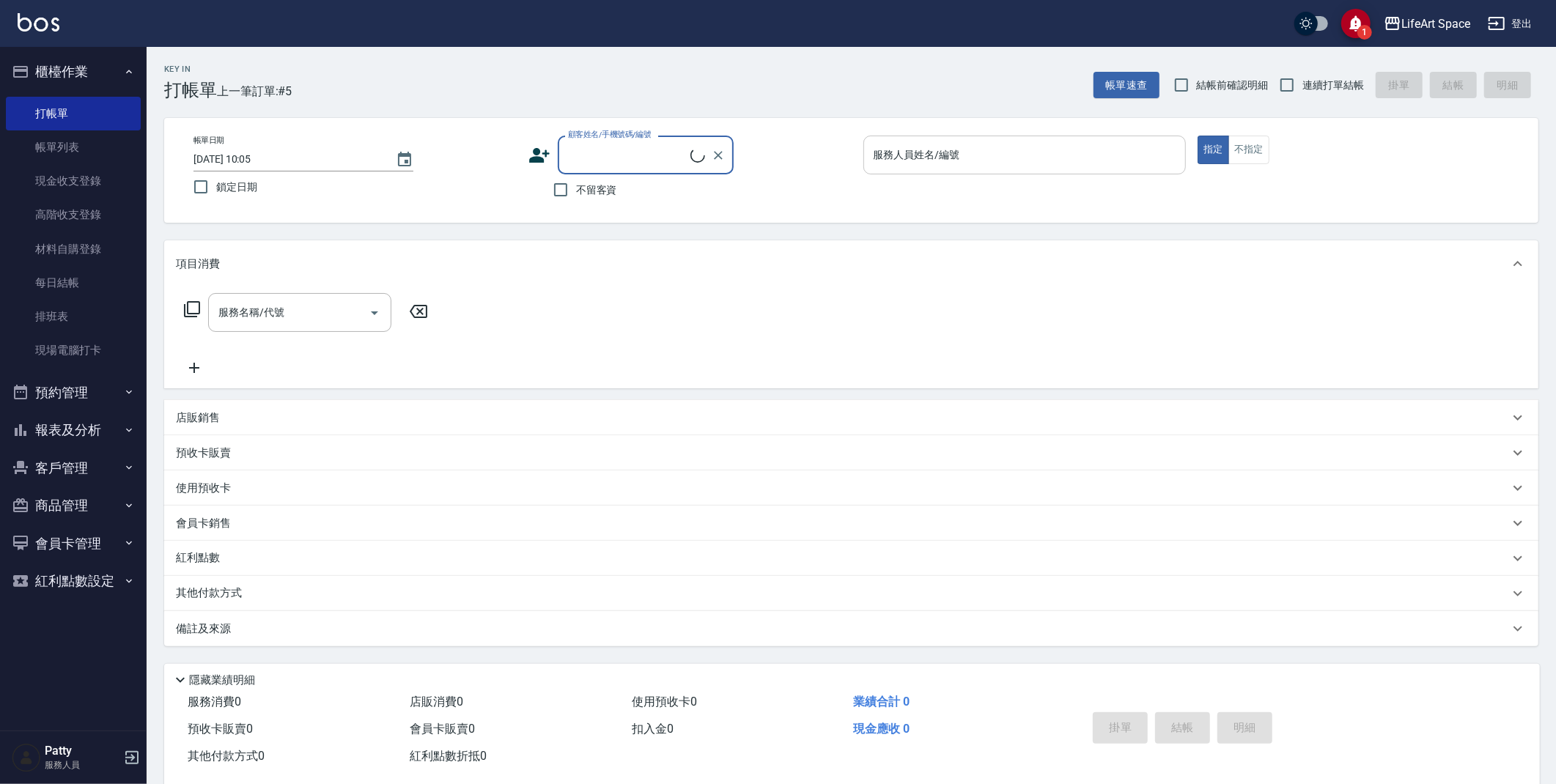
click at [988, 156] on input "服務人員姓名/編號" at bounding box center [1025, 155] width 310 height 26
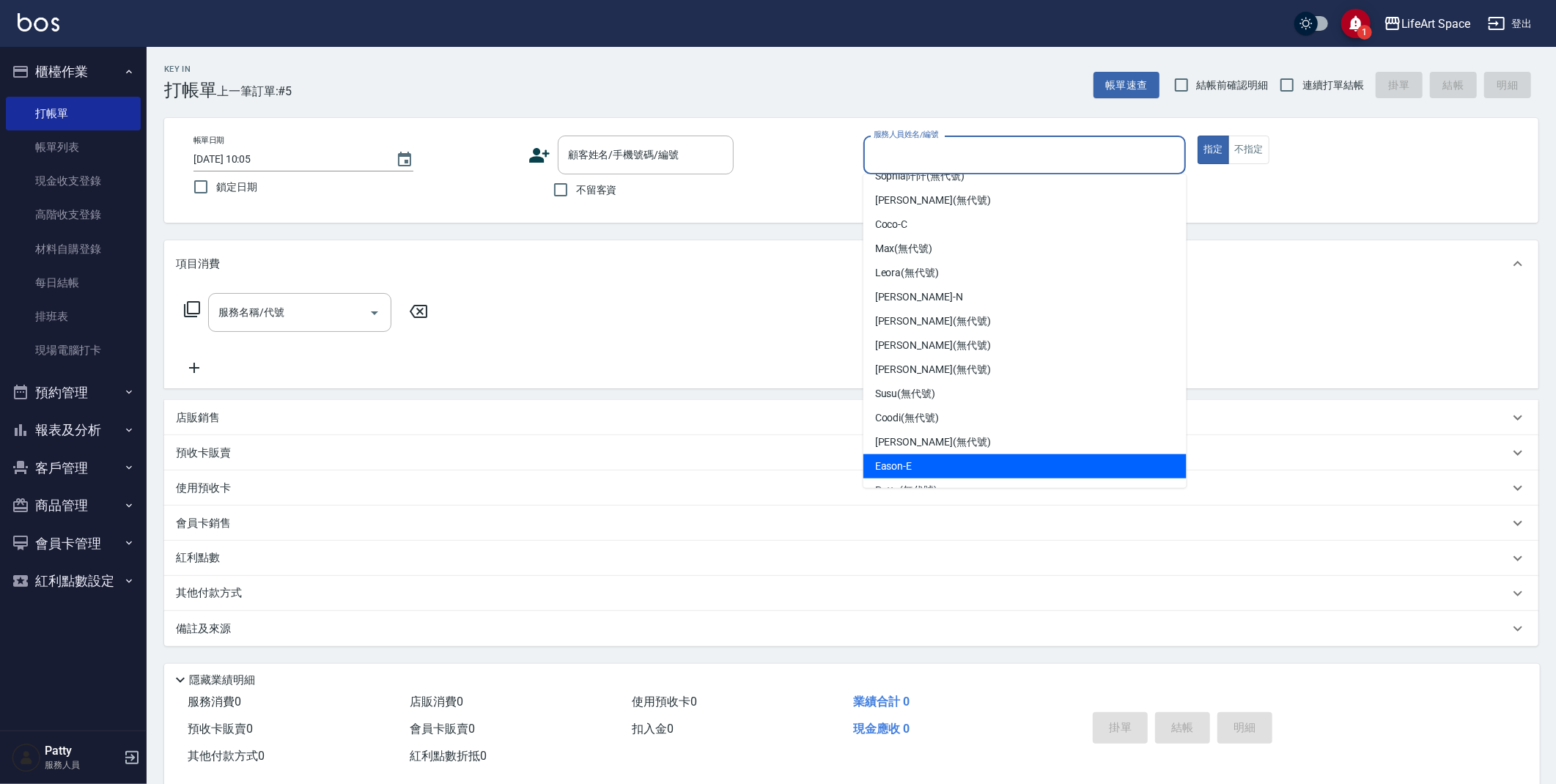
scroll to position [229, 0]
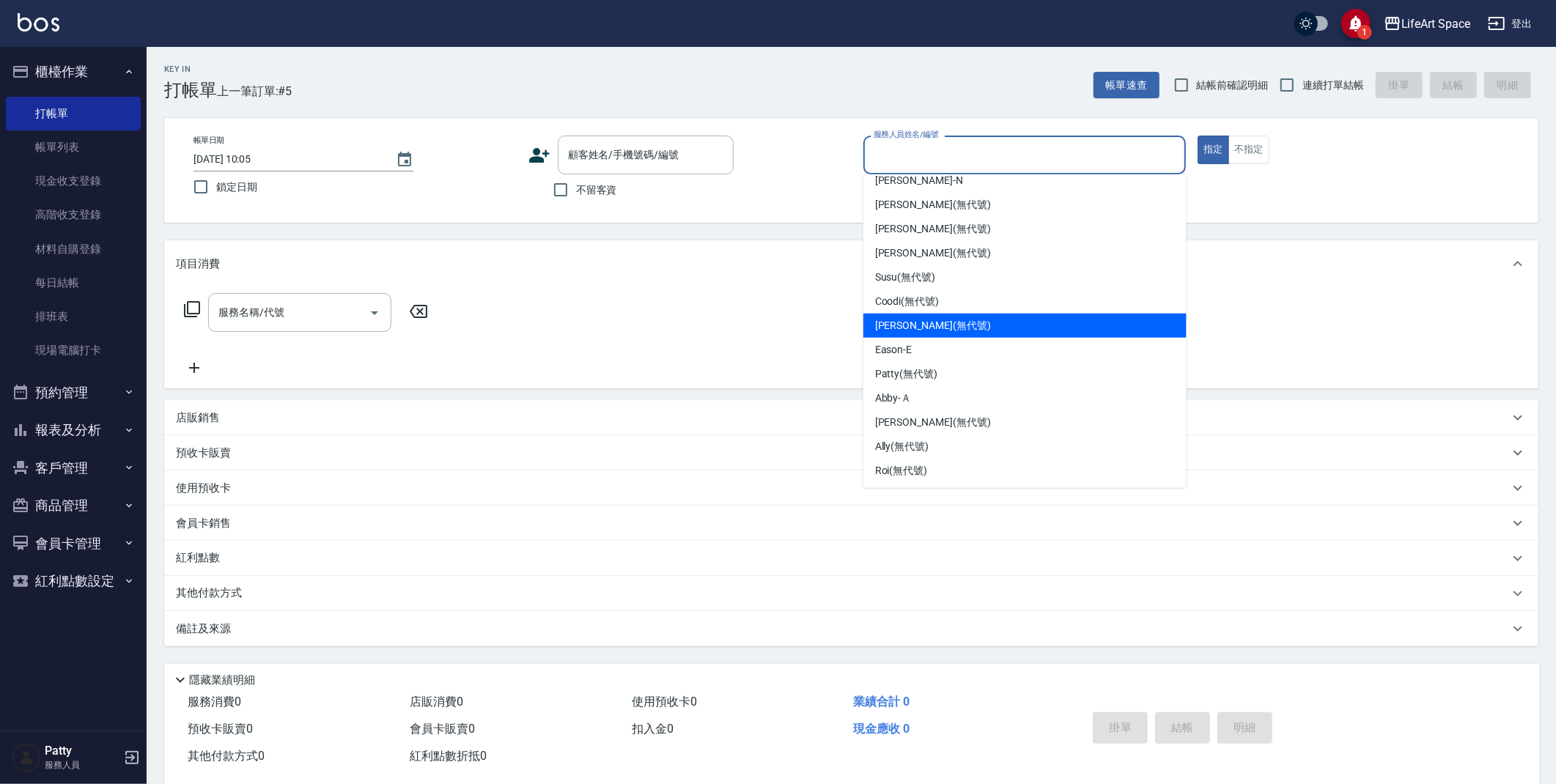
click at [917, 332] on div "[PERSON_NAME] (無代號)" at bounding box center [1025, 326] width 324 height 24
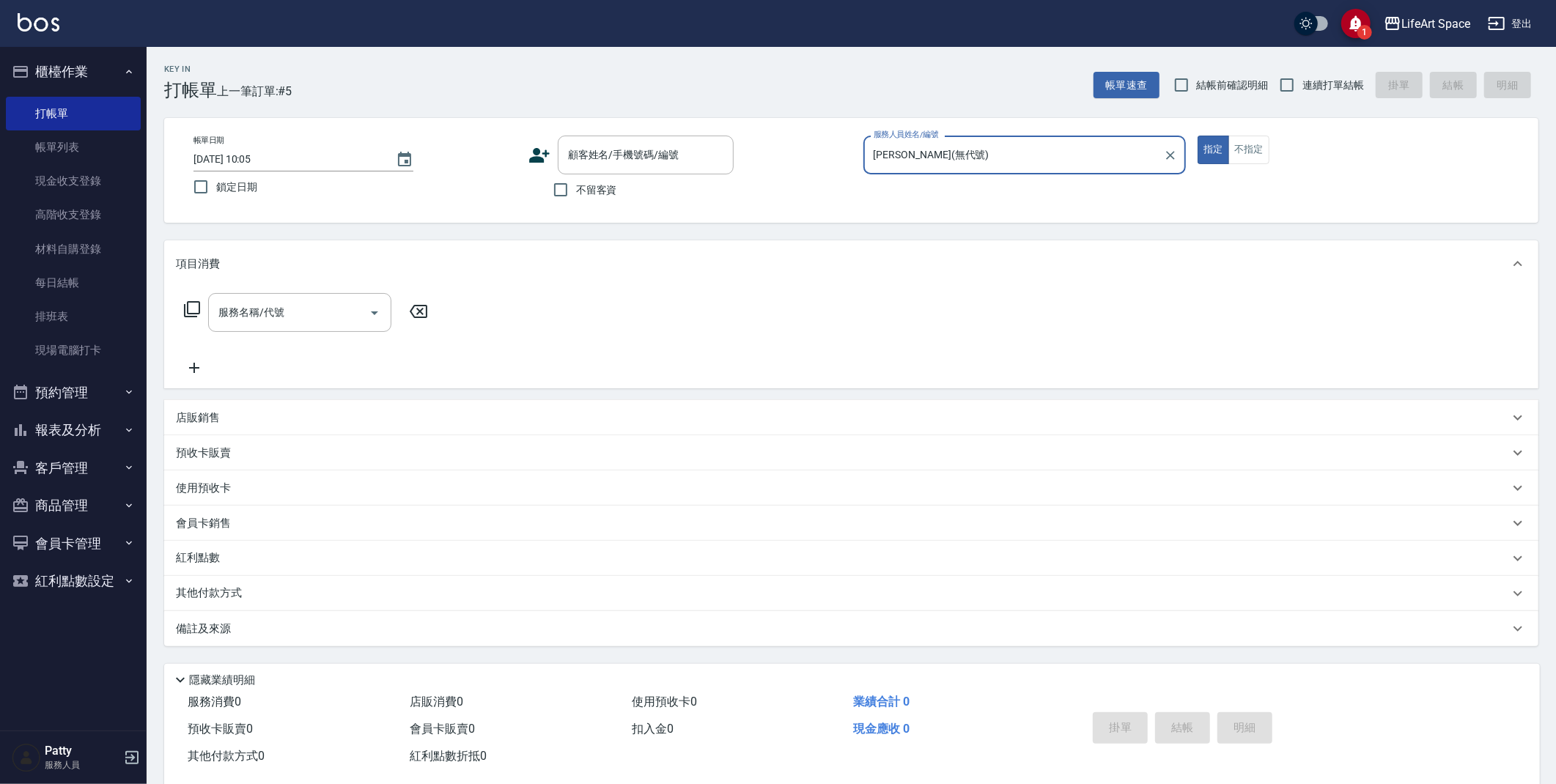
click at [940, 162] on input "[PERSON_NAME](無代號)" at bounding box center [1014, 155] width 288 height 26
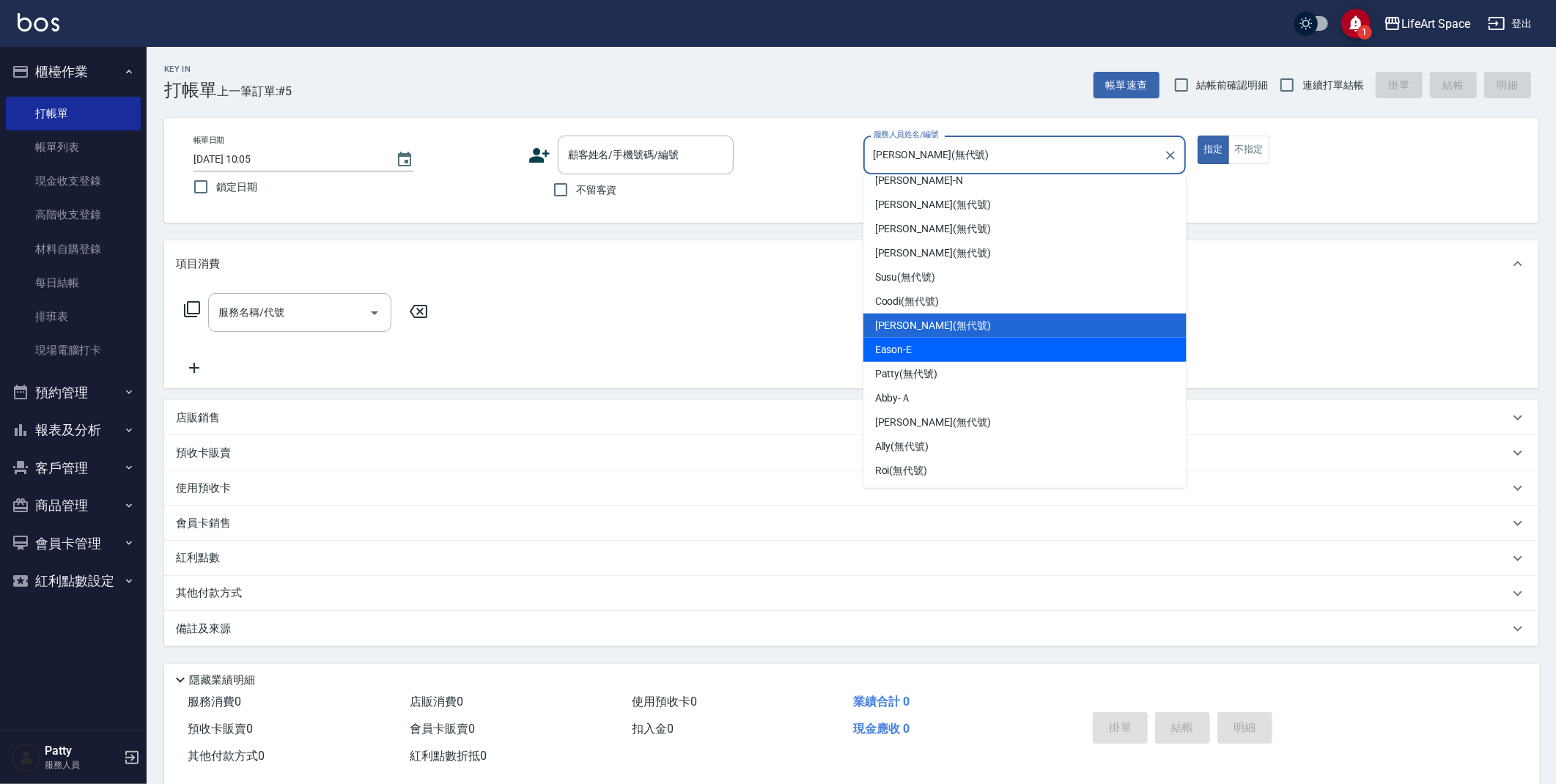
click at [919, 352] on div "Eason -E" at bounding box center [1025, 350] width 324 height 24
type input "Eason-E"
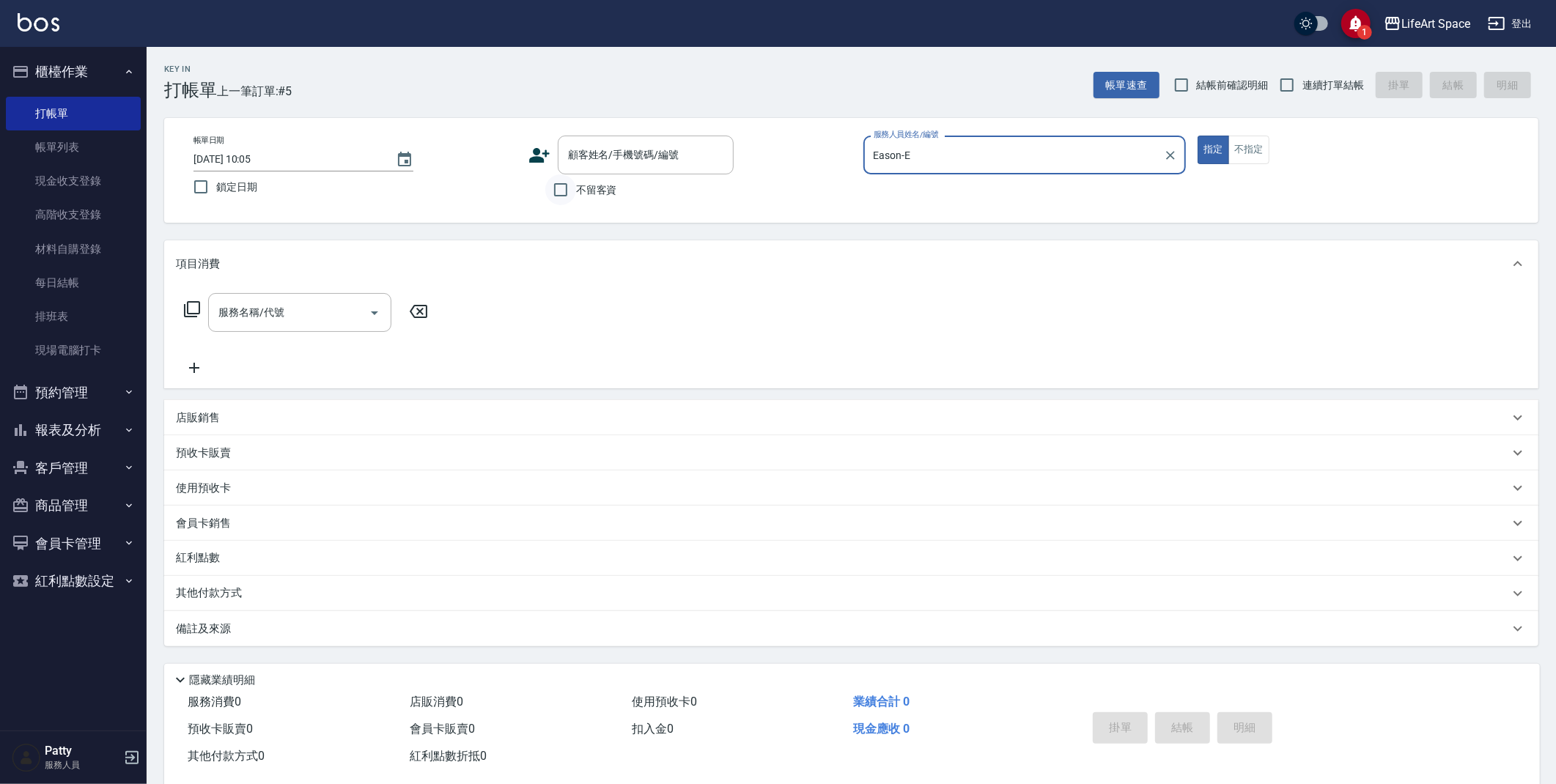
click at [562, 194] on input "不留客資" at bounding box center [560, 190] width 31 height 31
checkbox input "true"
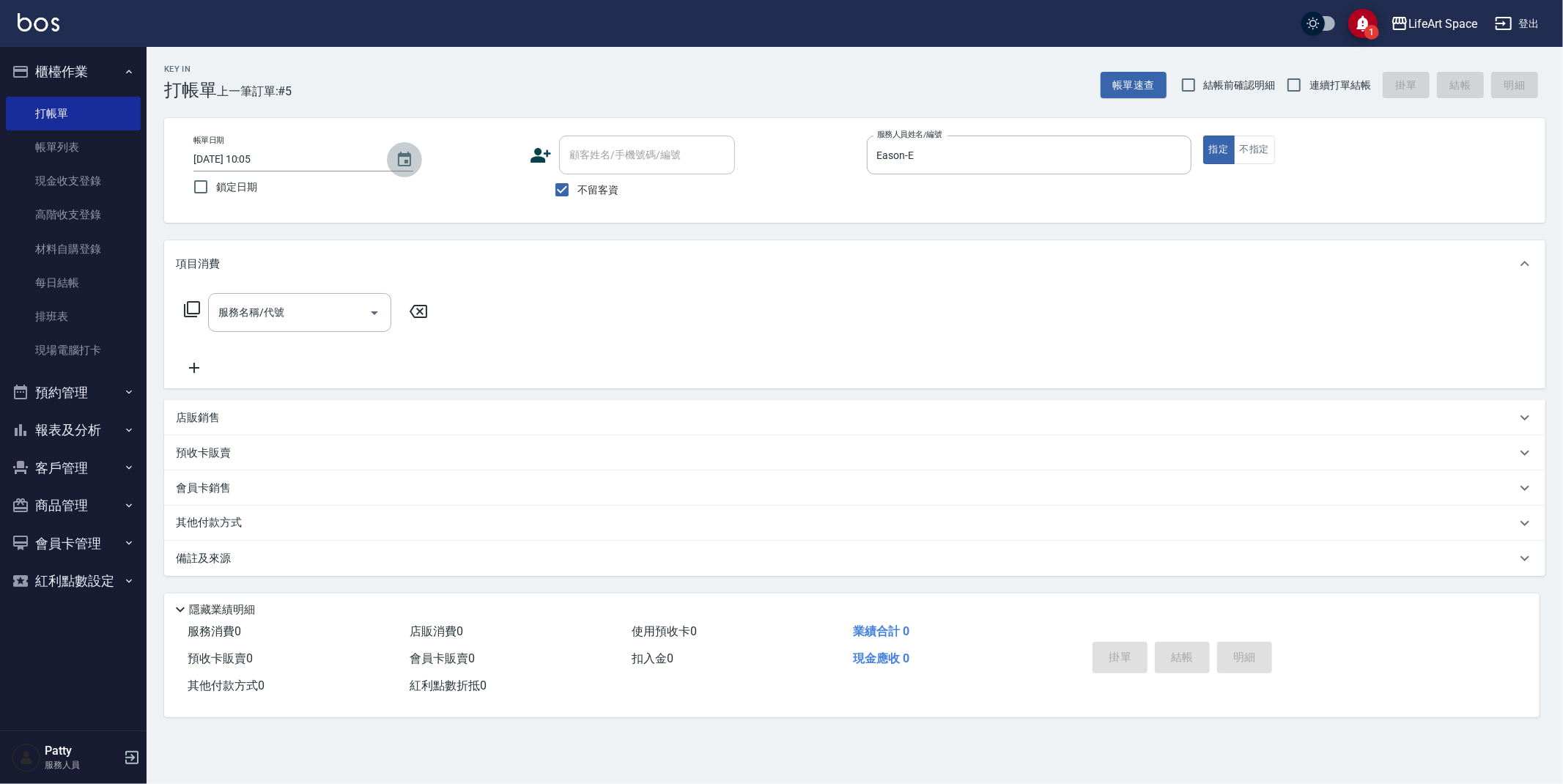
click at [412, 163] on icon "Choose date, selected date is 2025-08-20" at bounding box center [404, 159] width 17 height 17
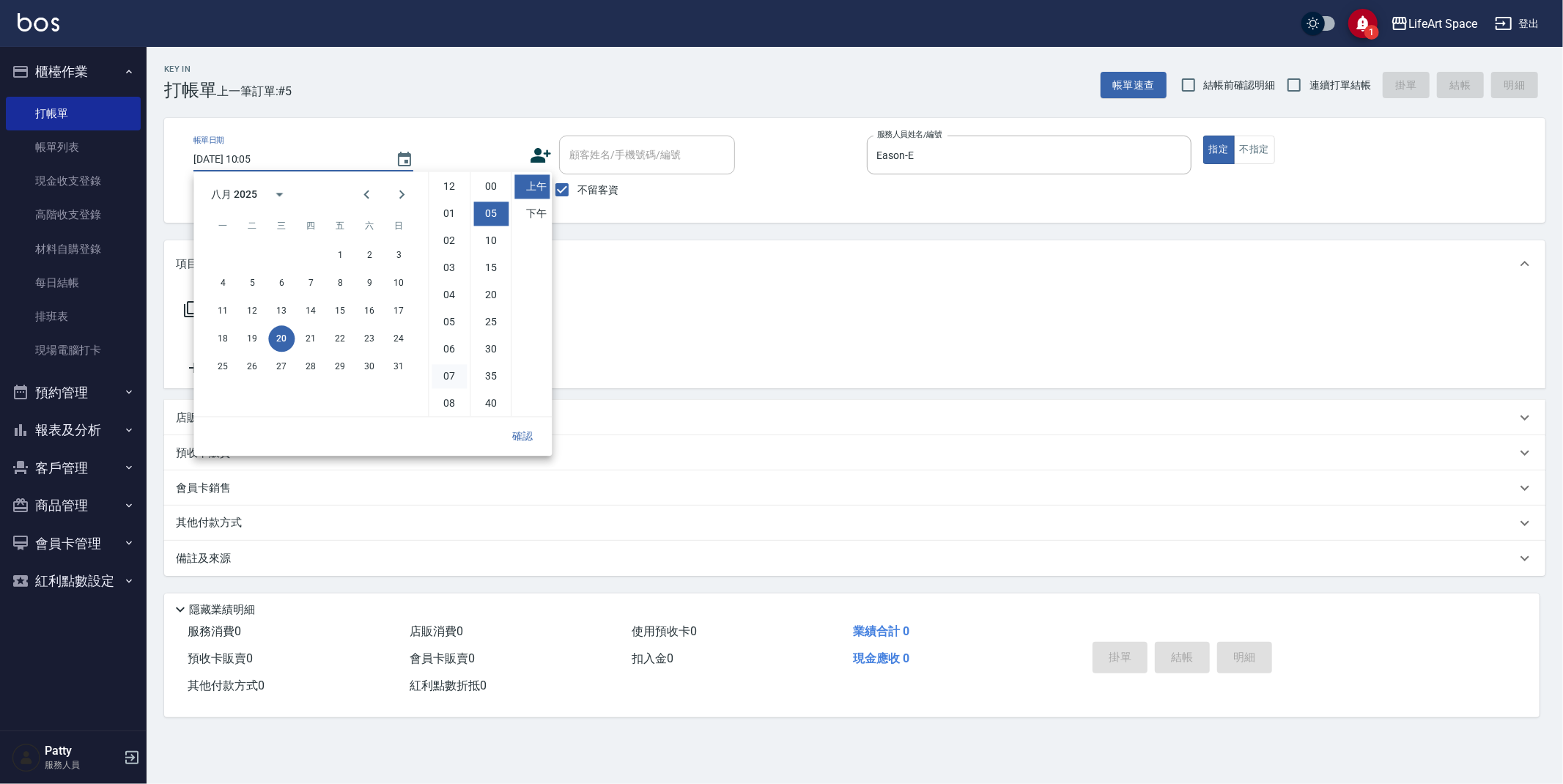
scroll to position [27, 0]
click at [251, 332] on button "19" at bounding box center [252, 338] width 27 height 27
type input "[DATE] 10:05"
click at [514, 430] on button "確認" at bounding box center [522, 436] width 47 height 27
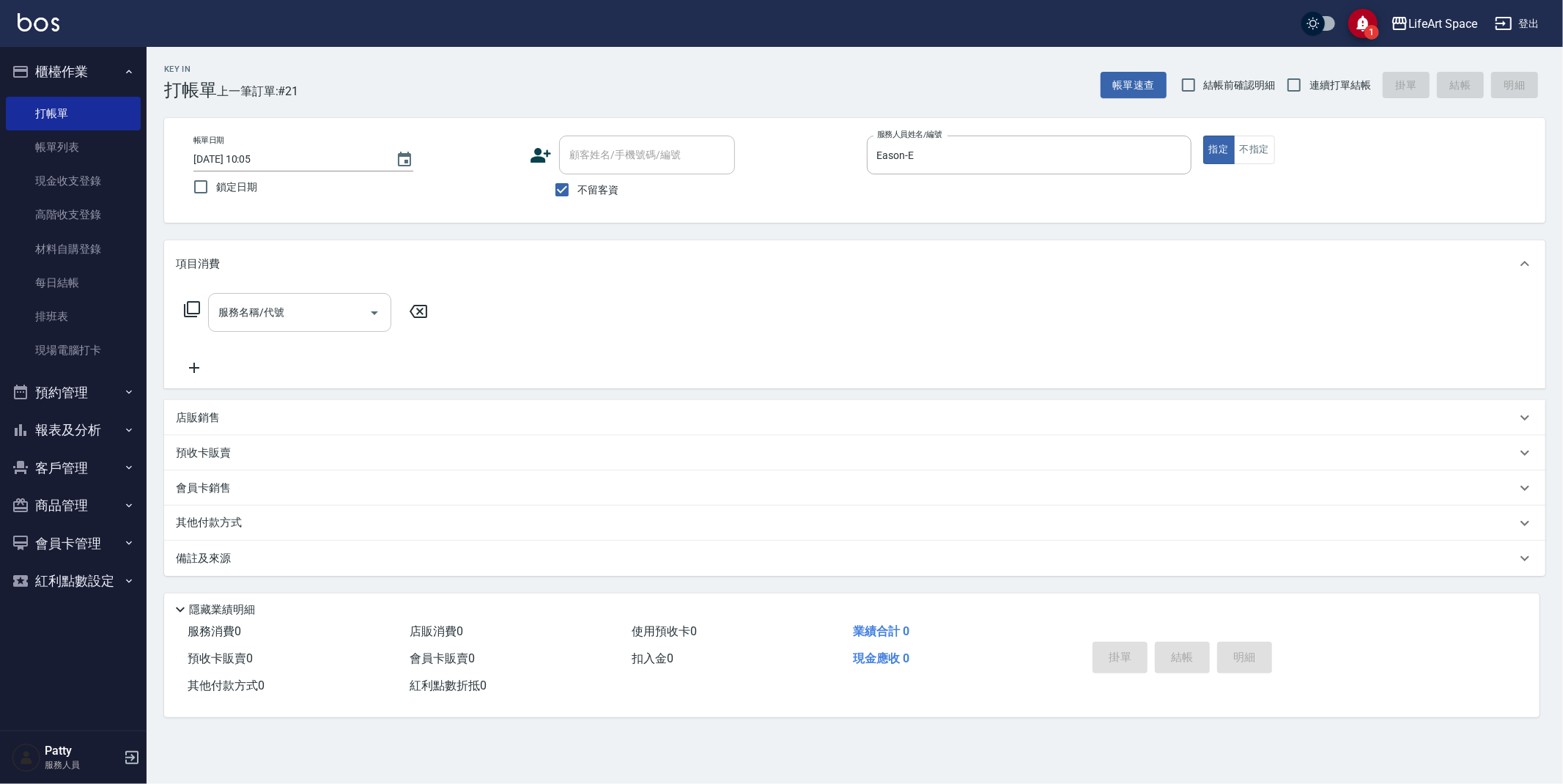
drag, startPoint x: 307, startPoint y: 311, endPoint x: 307, endPoint y: 324, distance: 13.0
click at [307, 311] on input "服務名稱/代號" at bounding box center [288, 313] width 148 height 26
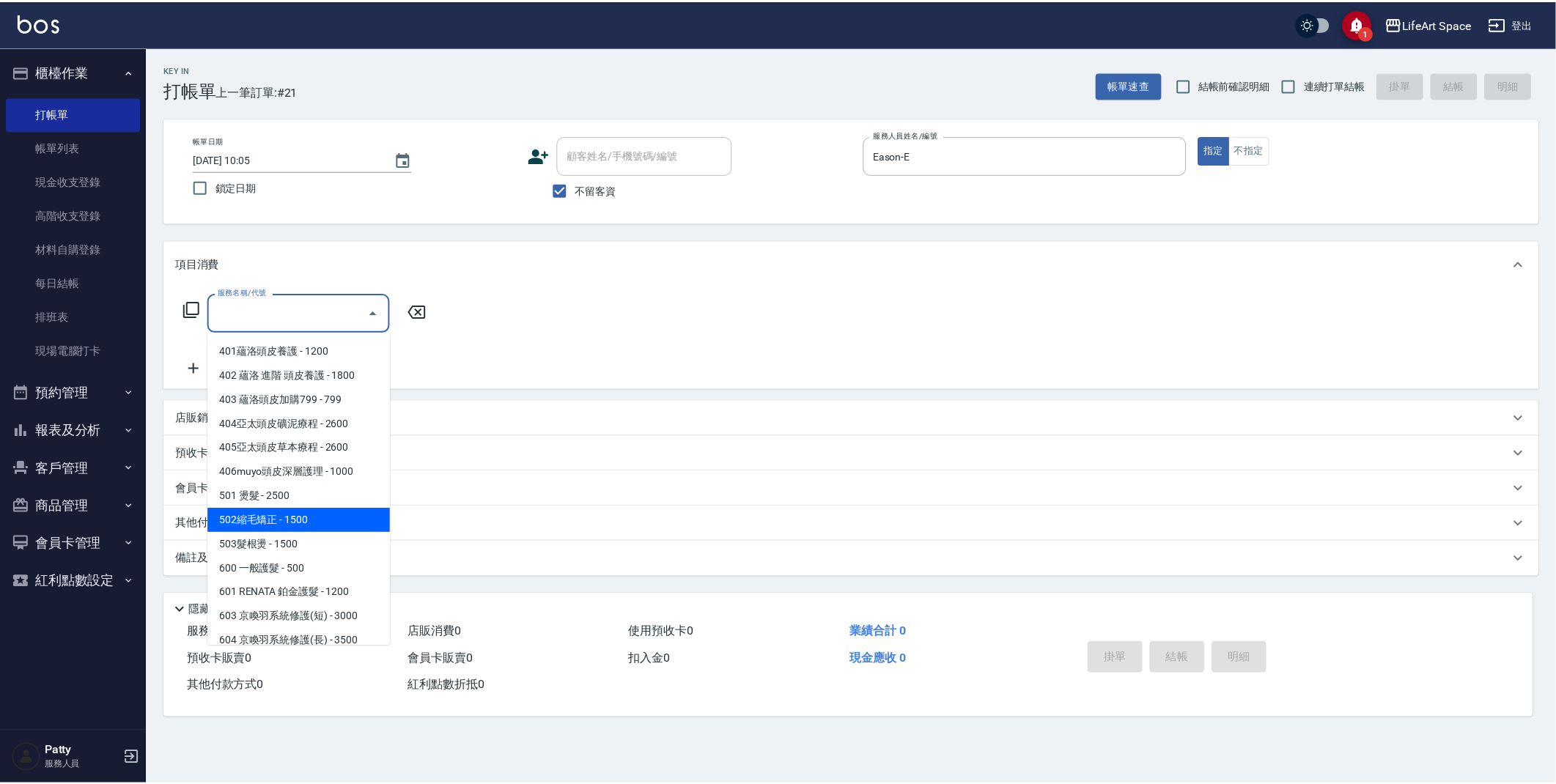
scroll to position [229, 0]
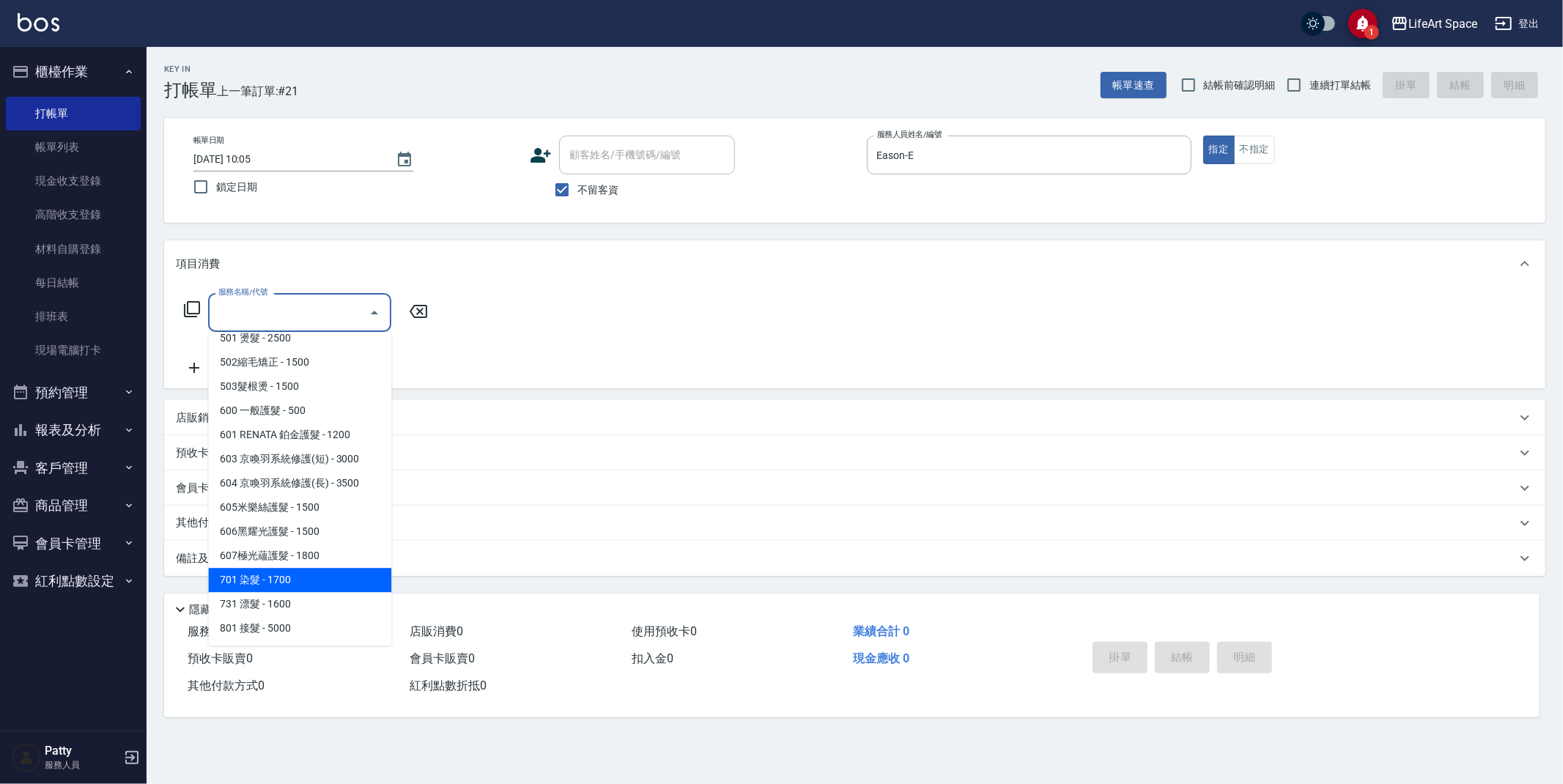
drag, startPoint x: 303, startPoint y: 586, endPoint x: 224, endPoint y: 352, distance: 247.0
click at [303, 586] on span "701 染髮 - 1700" at bounding box center [299, 580] width 183 height 24
type input "701 染髮(701)"
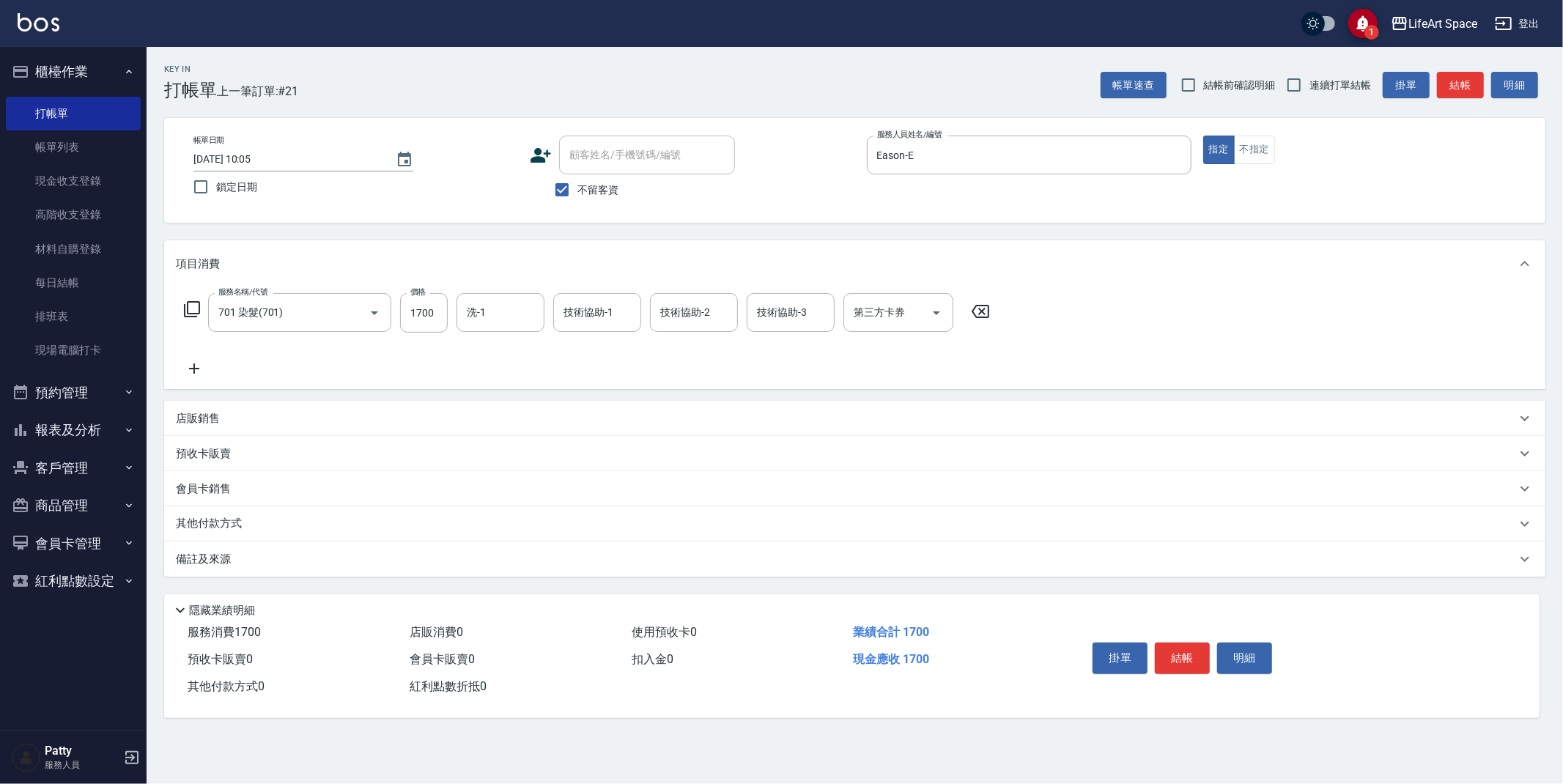
click at [192, 374] on icon at bounding box center [194, 368] width 36 height 17
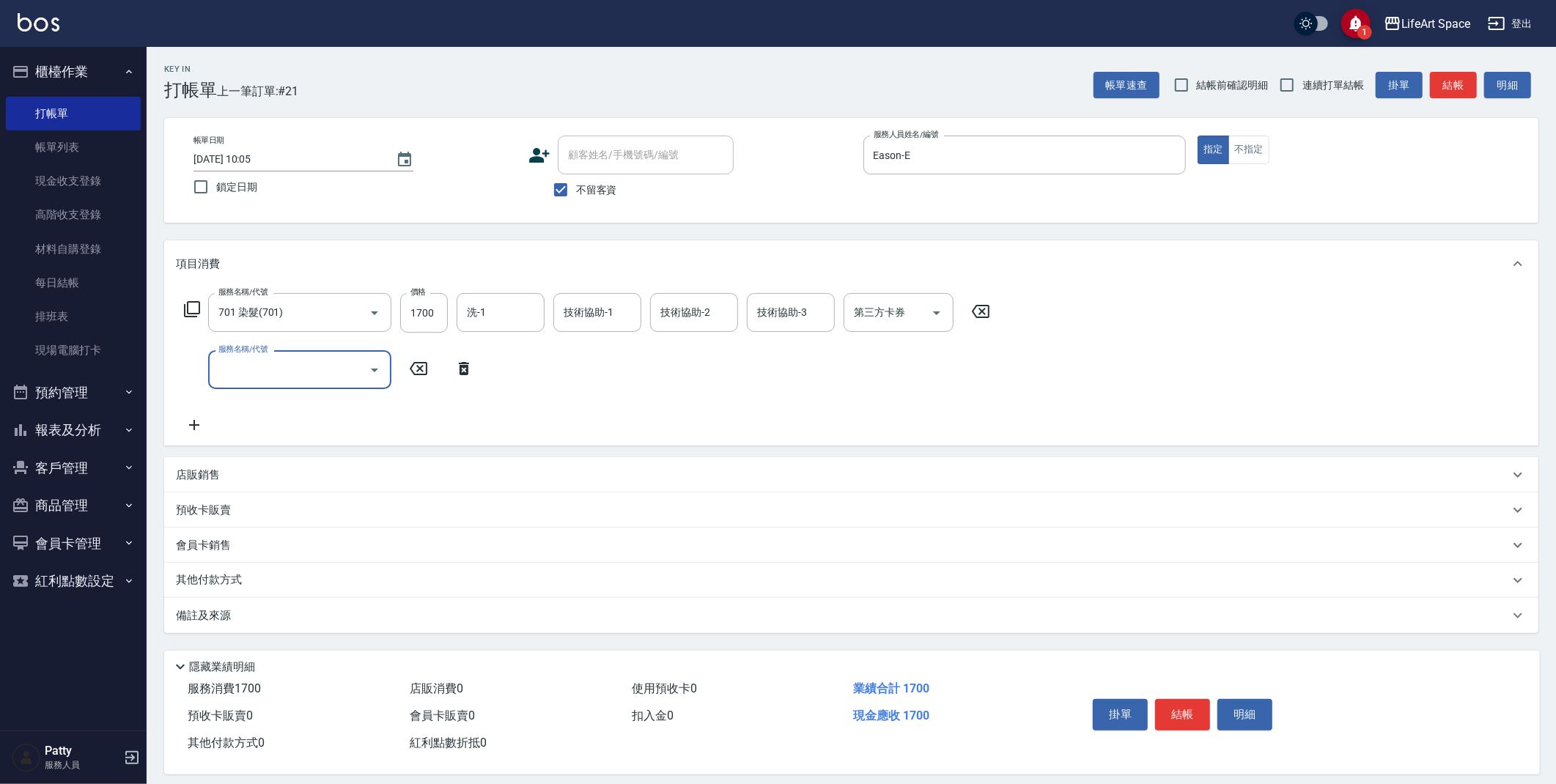
click at [305, 379] on input "服務名稱/代號" at bounding box center [289, 370] width 148 height 26
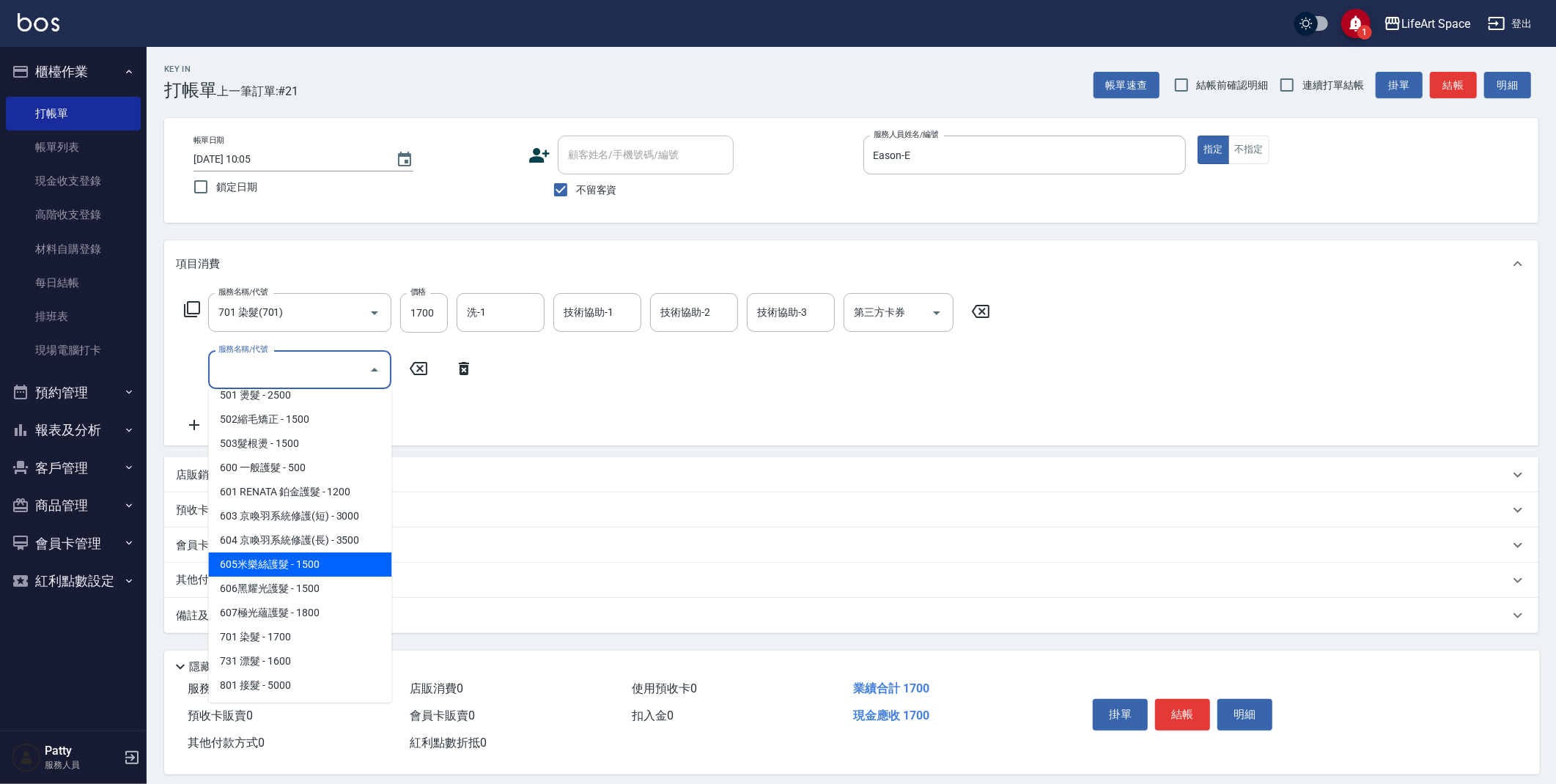
click at [331, 560] on span "605米樂絲護髮 - 1500" at bounding box center [299, 565] width 183 height 24
type input "605米樂絲護髮(605)"
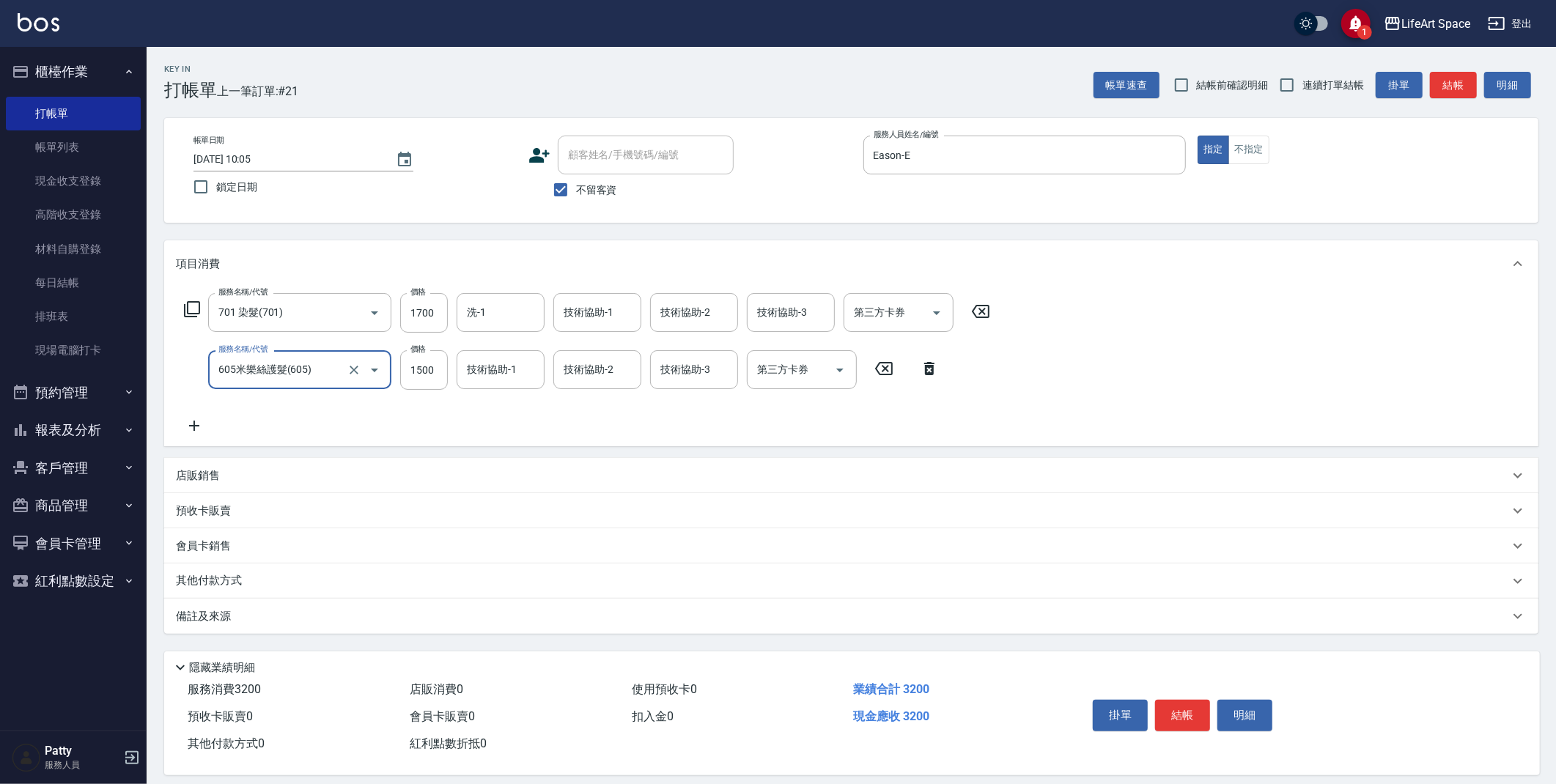
click at [439, 309] on input "1700" at bounding box center [424, 313] width 48 height 39
drag, startPoint x: 438, startPoint y: 311, endPoint x: 434, endPoint y: 319, distance: 8.9
click at [438, 311] on input "1700" at bounding box center [424, 313] width 48 height 39
type input "4500"
click at [514, 321] on input "洗-1" at bounding box center [500, 313] width 74 height 26
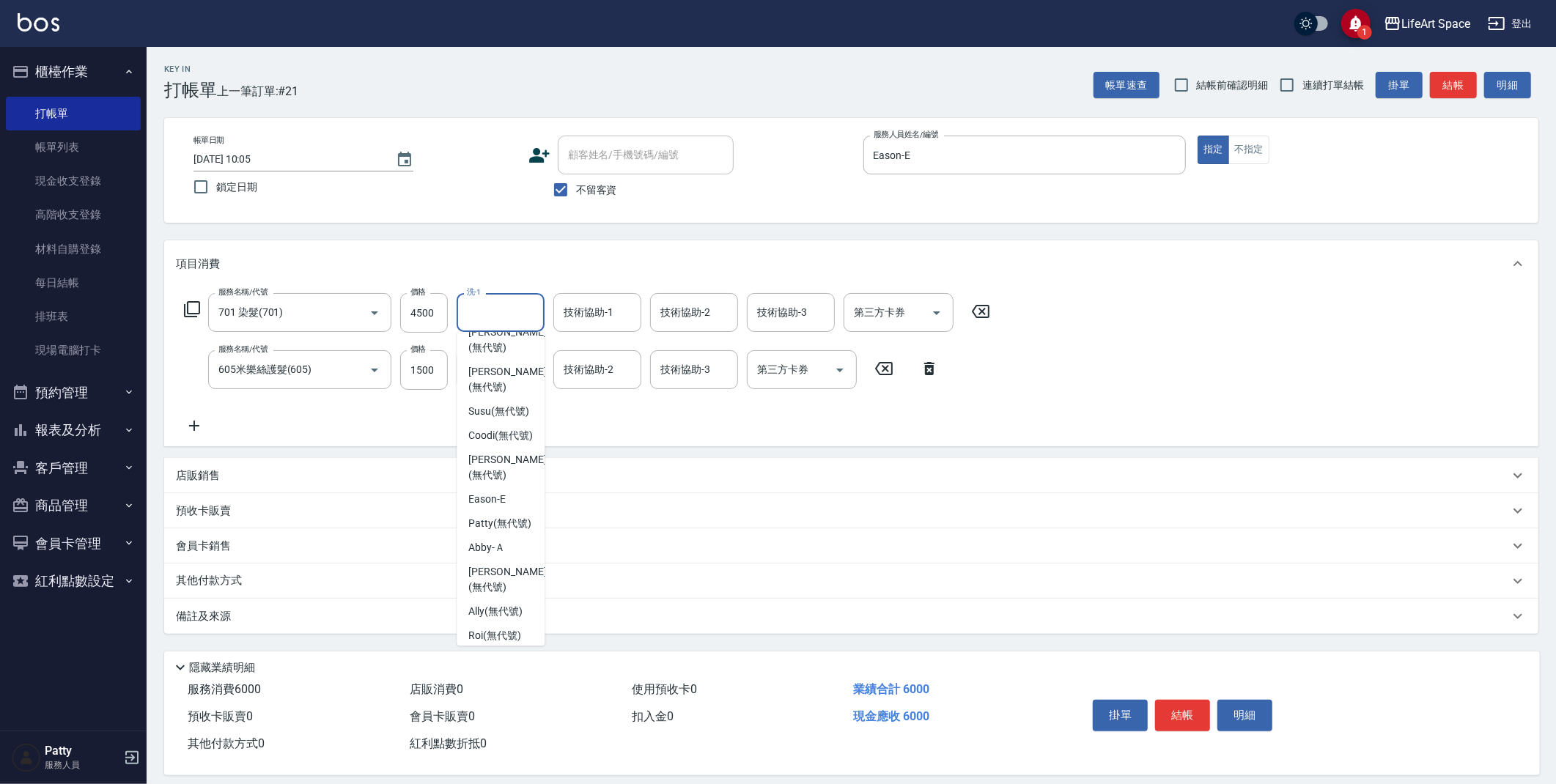
scroll to position [414, 0]
drag, startPoint x: 493, startPoint y: 524, endPoint x: 507, endPoint y: 434, distance: 91.1
click at [494, 523] on span "[PERSON_NAME] (無代號)" at bounding box center [500, 515] width 63 height 15
type input "[PERSON_NAME](無代號)"
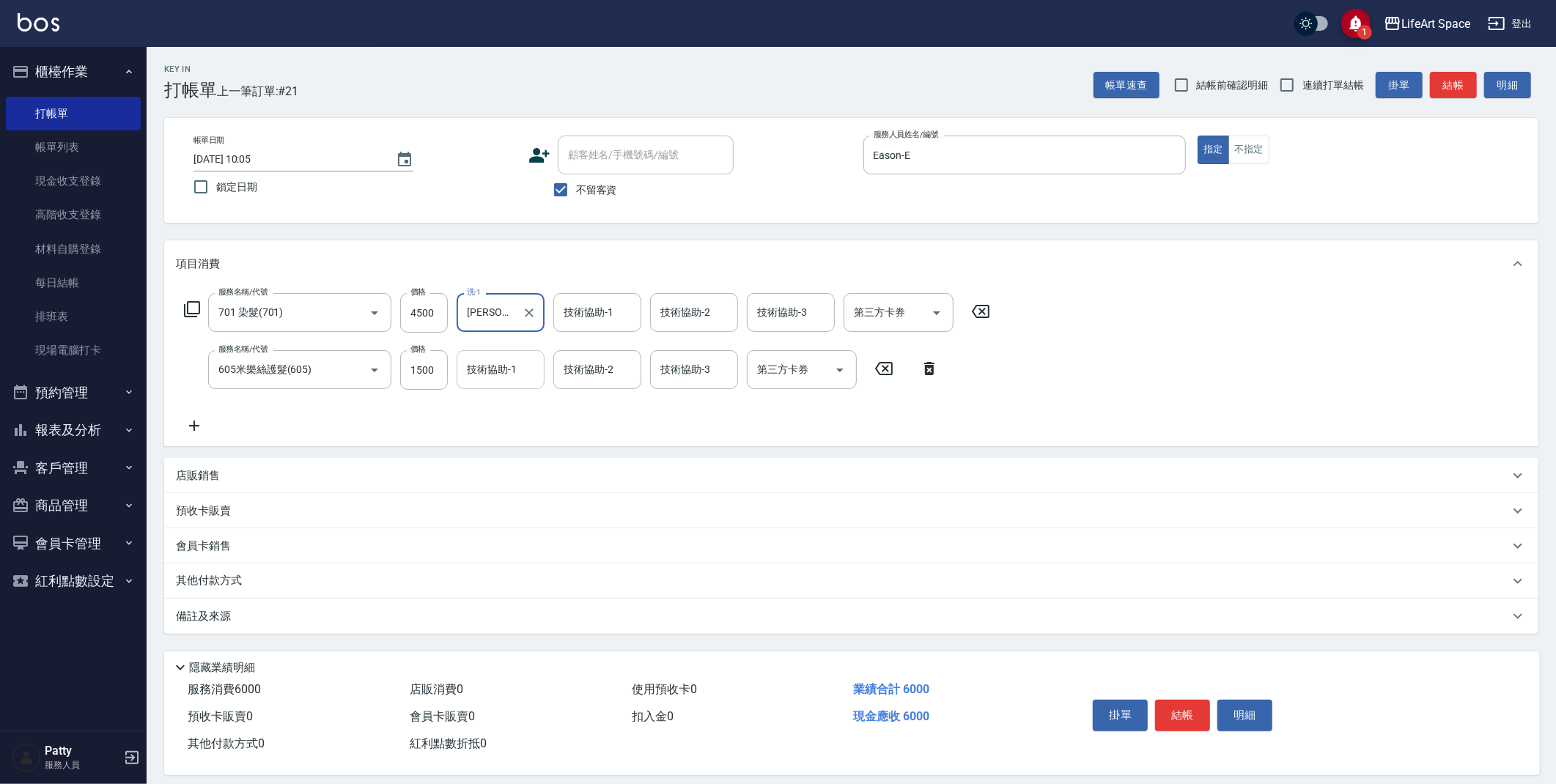
click at [500, 374] on div "技術協助-1 技術協助-1" at bounding box center [500, 369] width 88 height 39
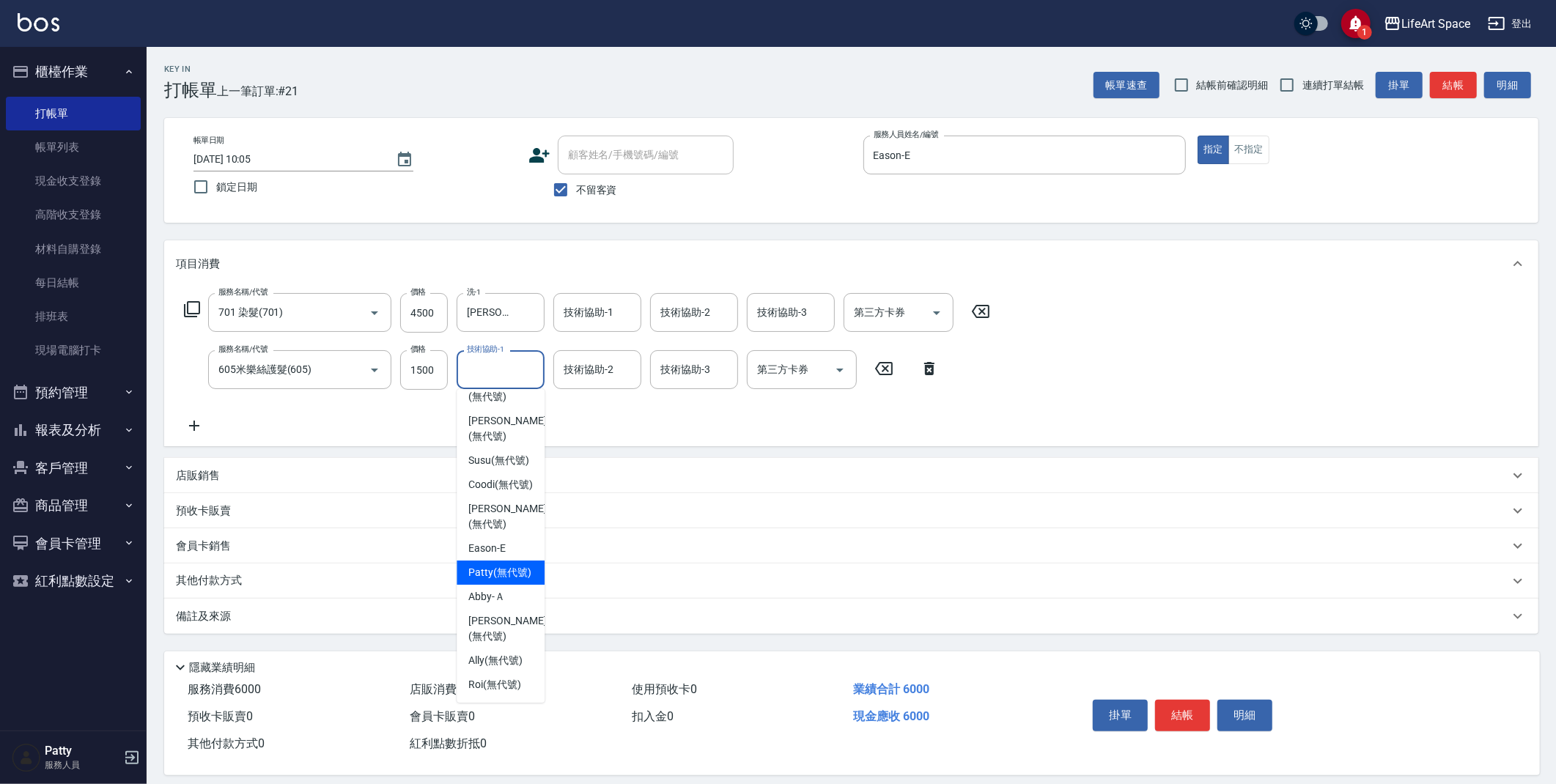
click at [507, 565] on span "[PERSON_NAME] (無代號)" at bounding box center [500, 572] width 63 height 15
type input "[PERSON_NAME](無代號)"
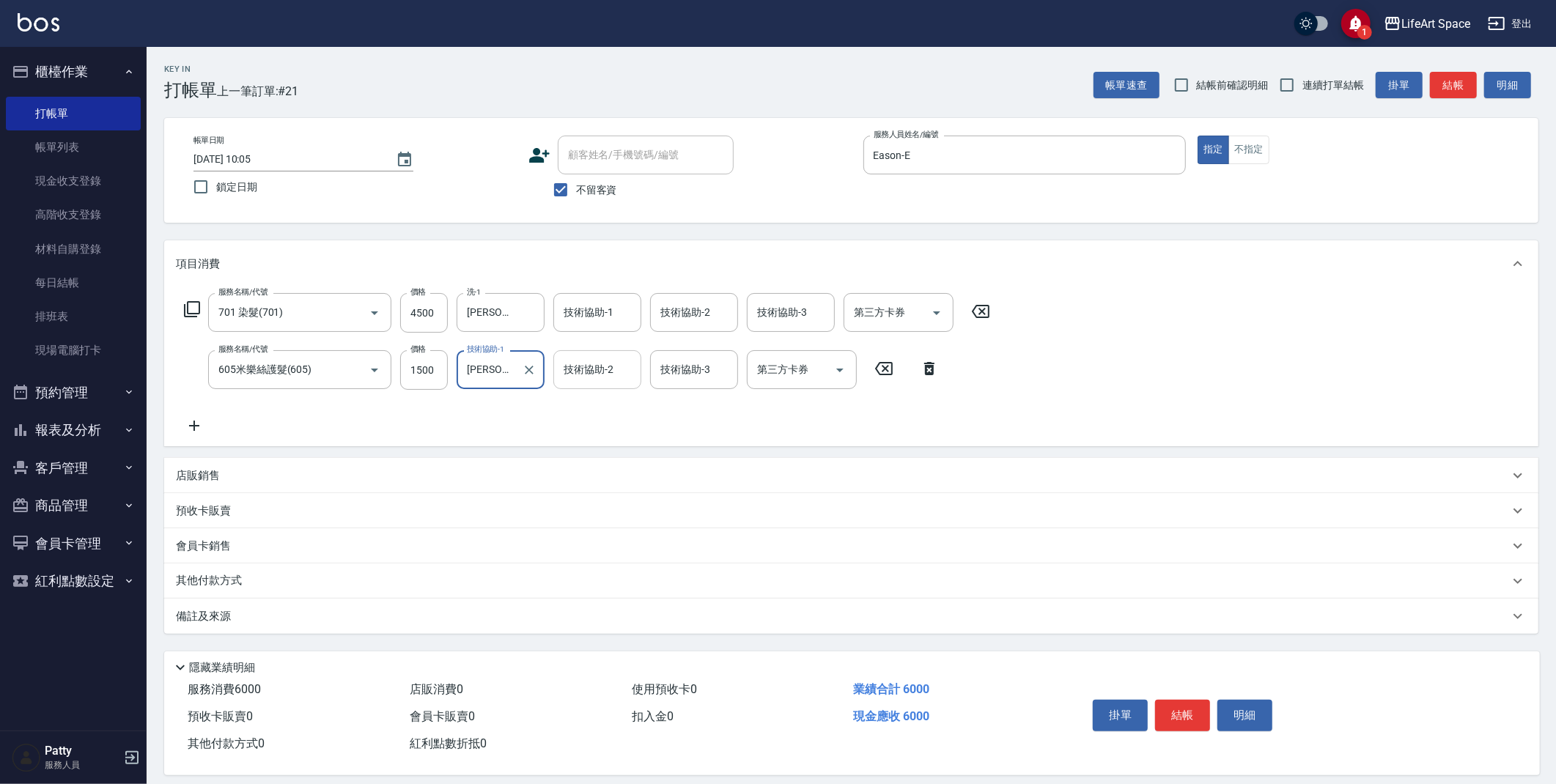
click at [605, 386] on div "技術協助-2" at bounding box center [598, 369] width 88 height 39
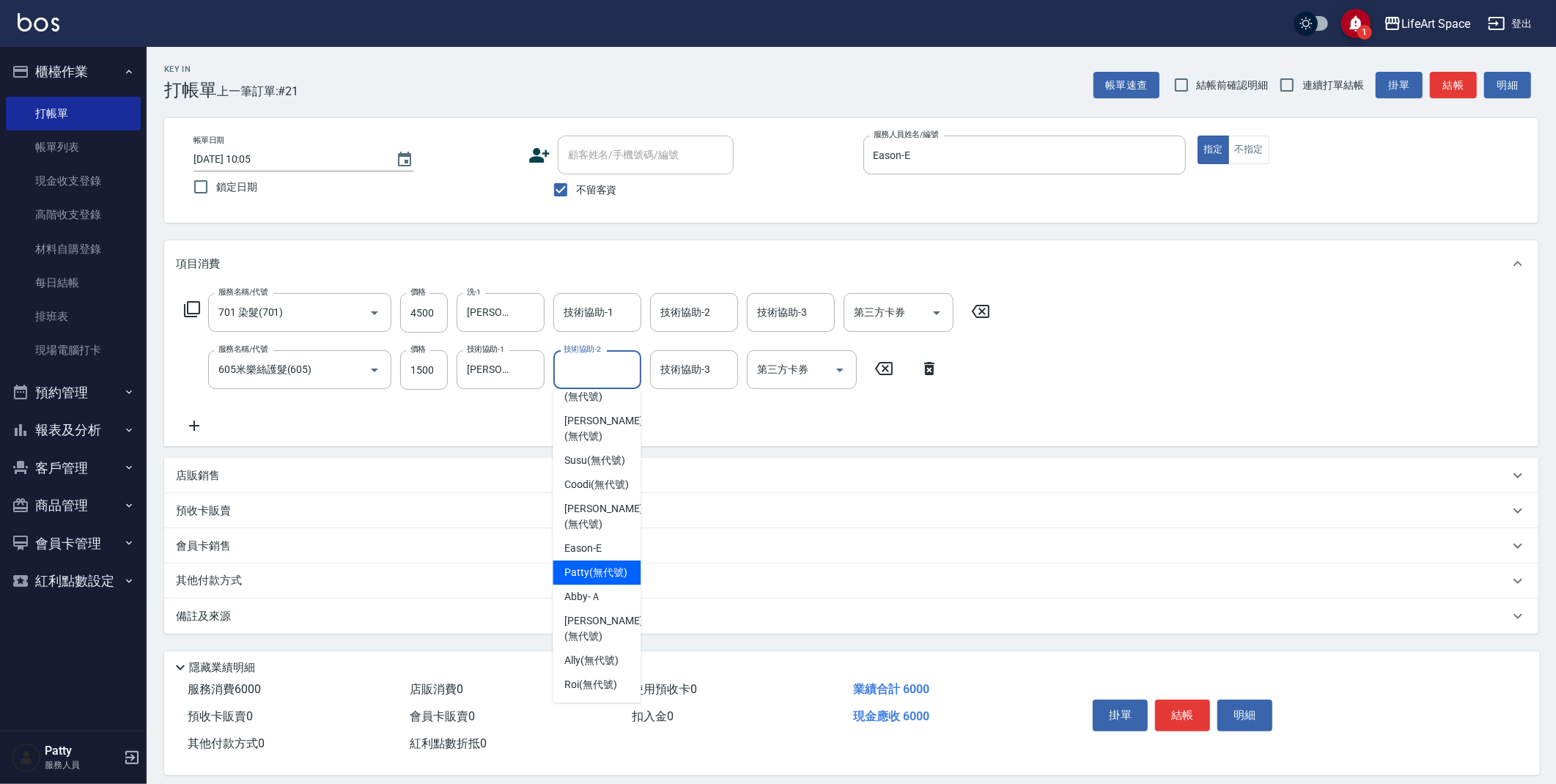
click at [600, 562] on div "[PERSON_NAME] (無代號)" at bounding box center [597, 572] width 88 height 24
type input "[PERSON_NAME](無代號)"
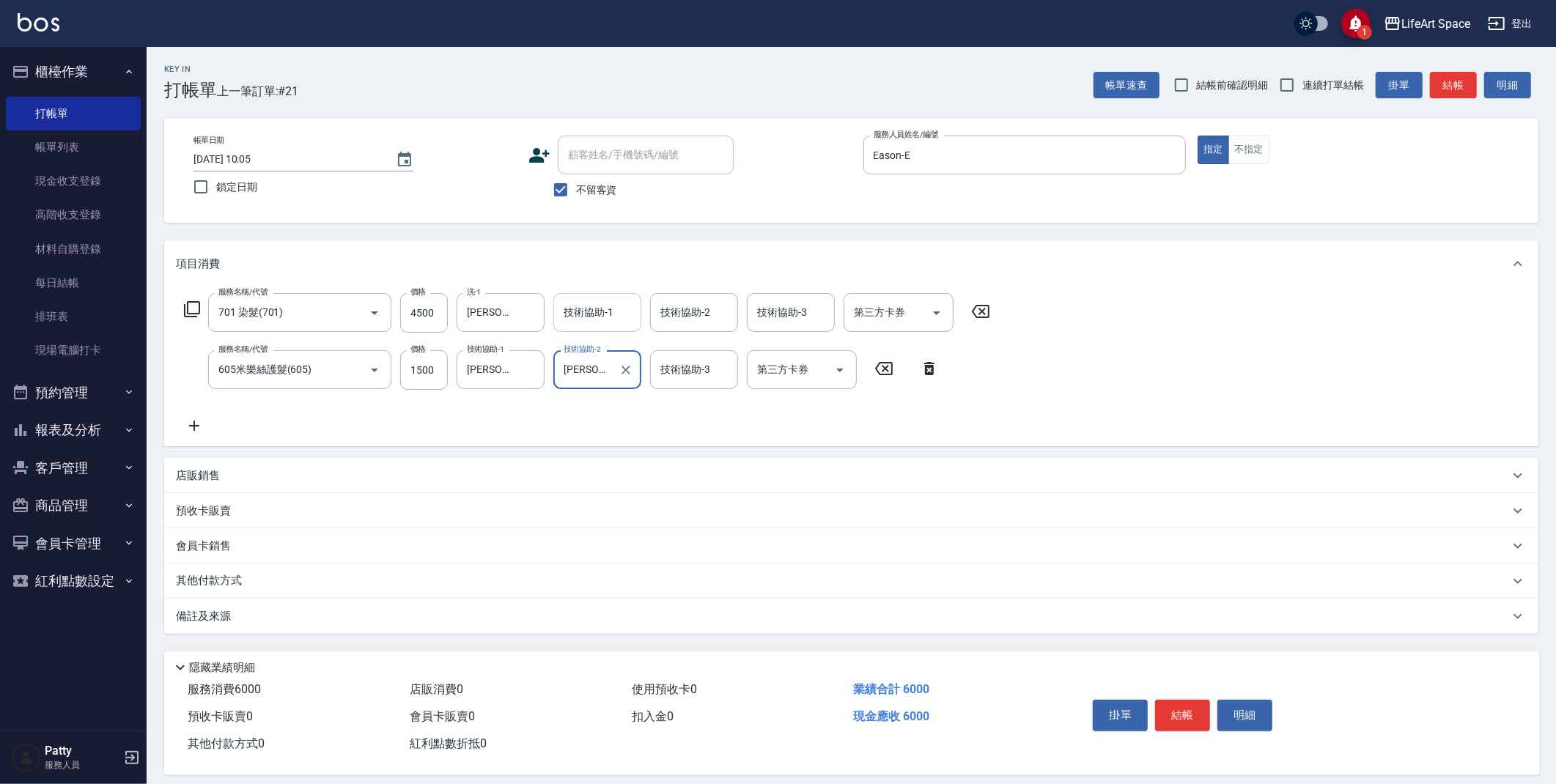
click at [608, 320] on input "技術協助-1" at bounding box center [597, 313] width 74 height 26
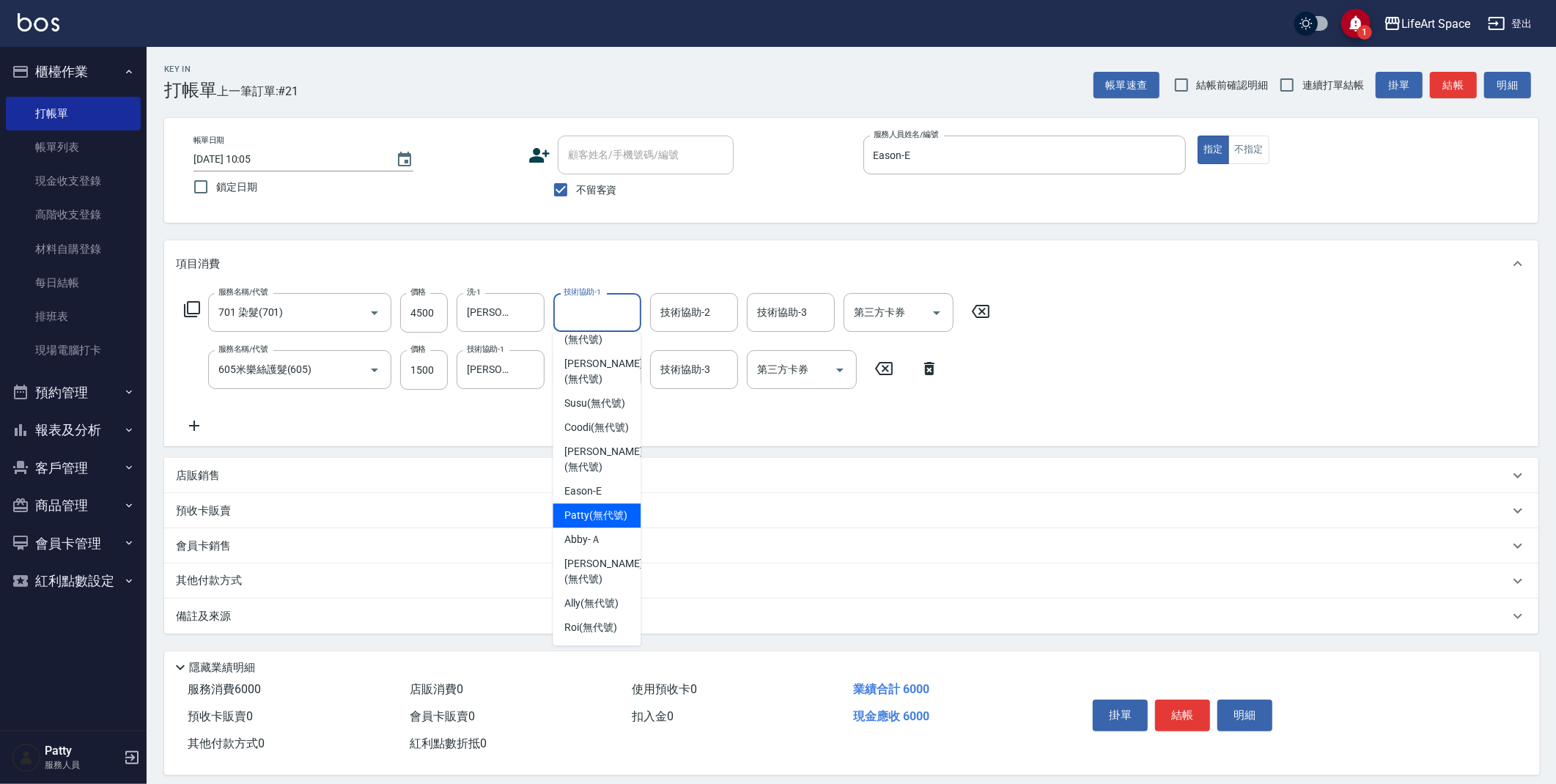
click at [592, 515] on span "[PERSON_NAME] (無代號)" at bounding box center [595, 515] width 63 height 15
type input "[PERSON_NAME](無代號)"
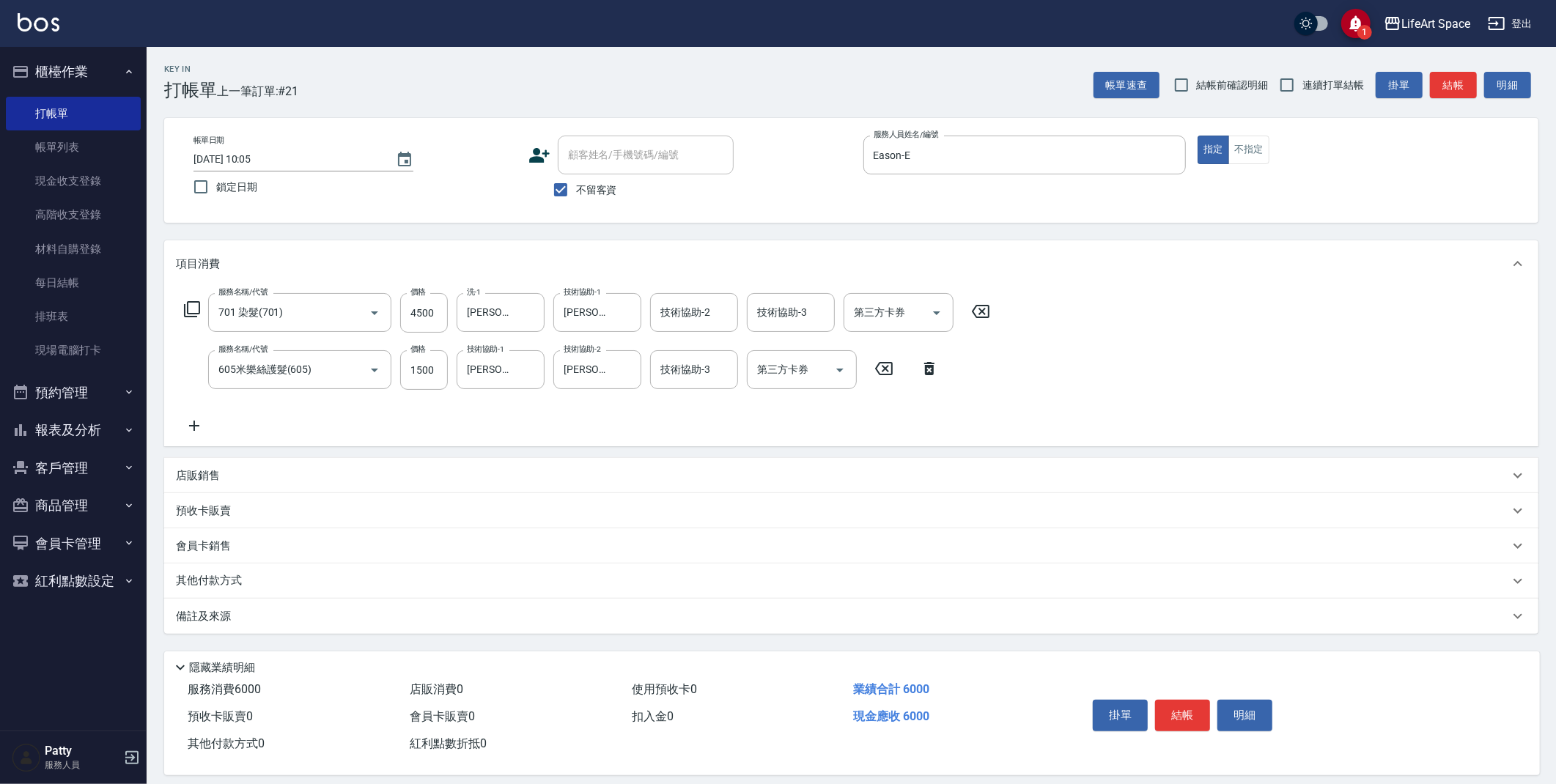
click at [297, 622] on div "備註及來源" at bounding box center [843, 616] width 1333 height 15
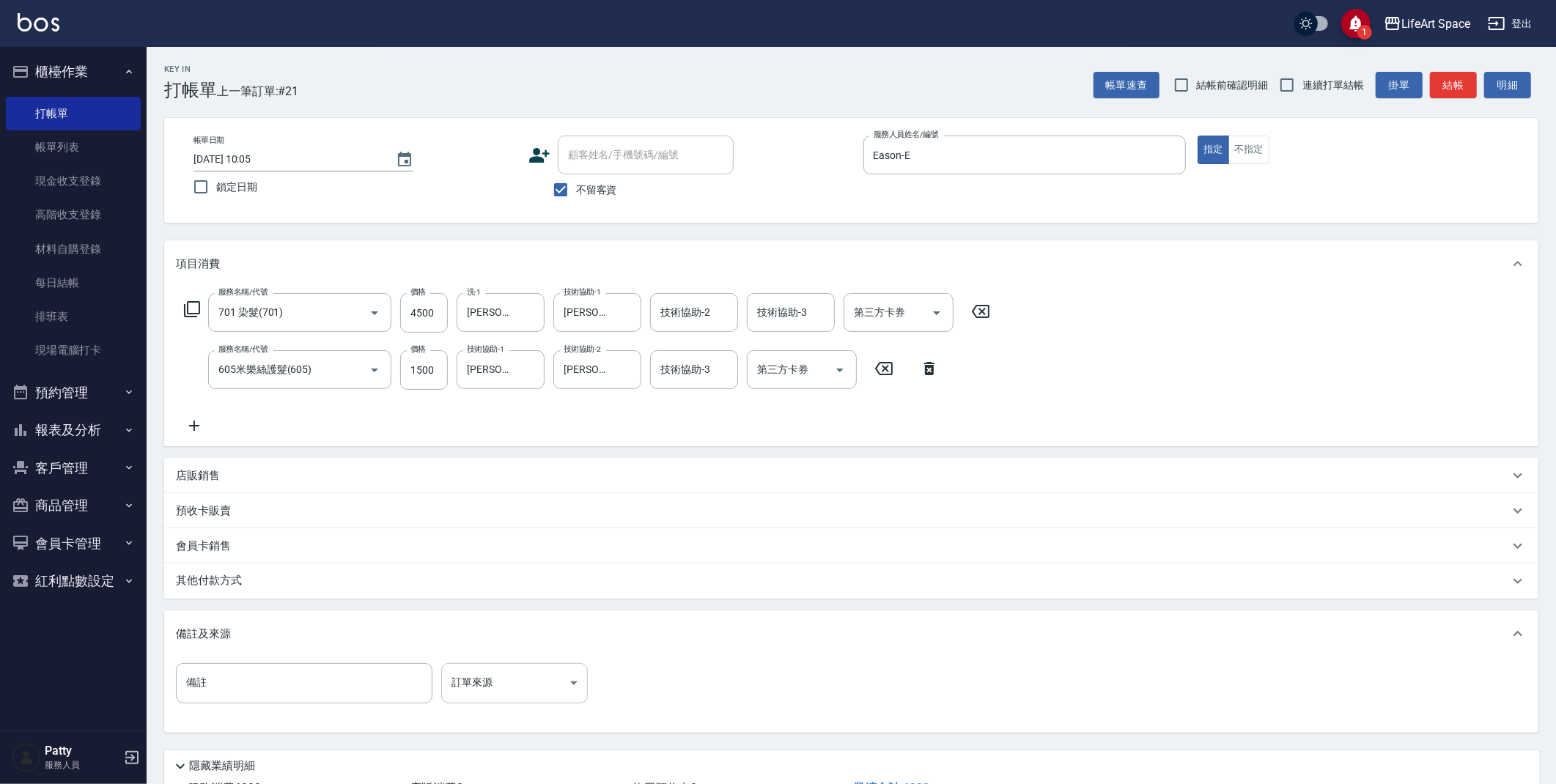
click at [485, 683] on body "1 LifeArt Space 登出 櫃檯作業 打帳單 帳單列表 現金收支登錄 高階收支登錄 材料自購登錄 每日結帳 排班表 現場電腦打卡 預約管理 預約管理…" at bounding box center [778, 446] width 1556 height 892
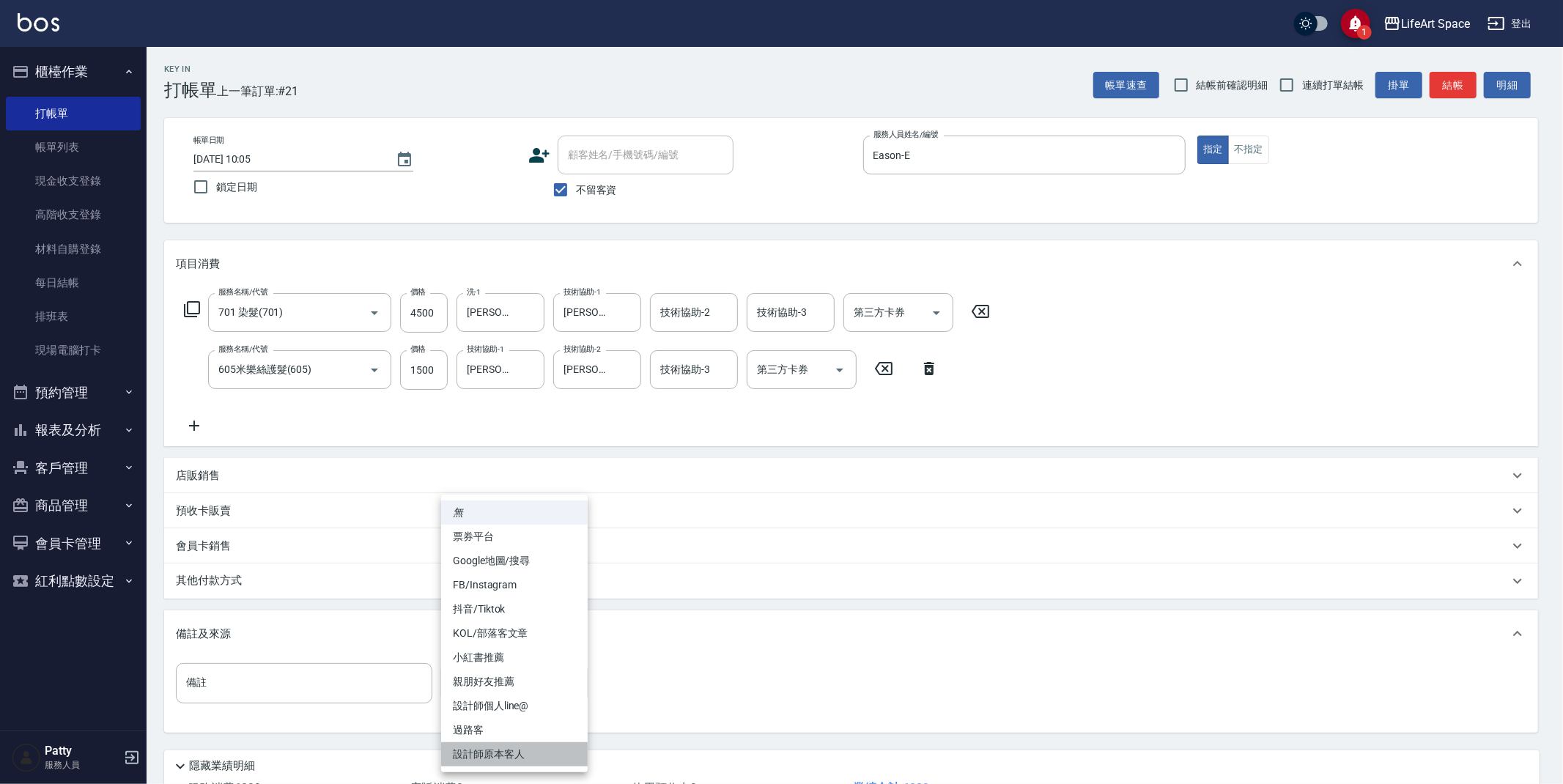
click at [509, 757] on li "設計師原本客人" at bounding box center [514, 754] width 147 height 24
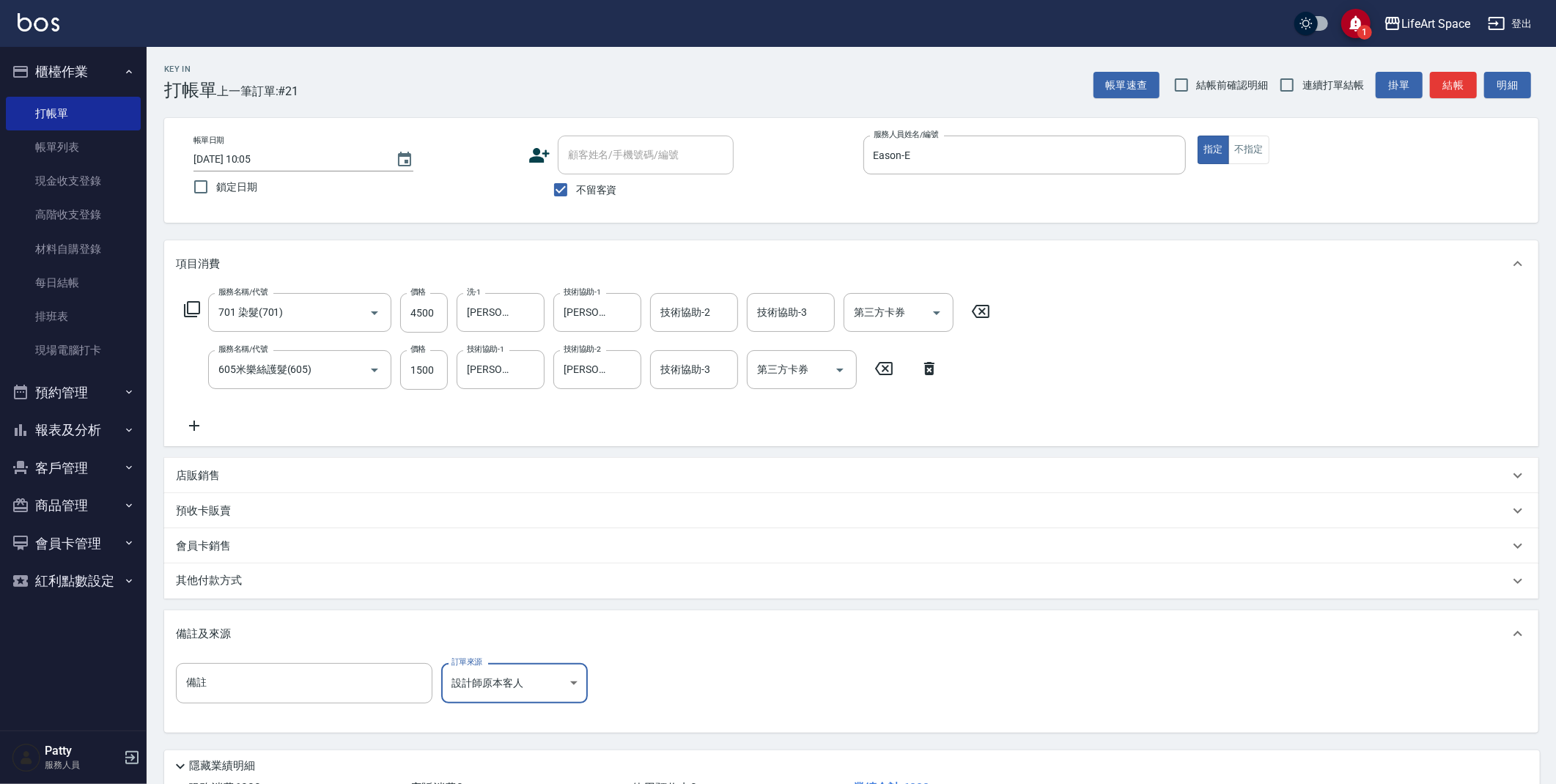
click at [471, 670] on body "1 LifeArt Space 登出 櫃檯作業 打帳單 帳單列表 現金收支登錄 高階收支登錄 材料自購登錄 每日結帳 排班表 現場電腦打卡 預約管理 預約管理…" at bounding box center [778, 446] width 1556 height 892
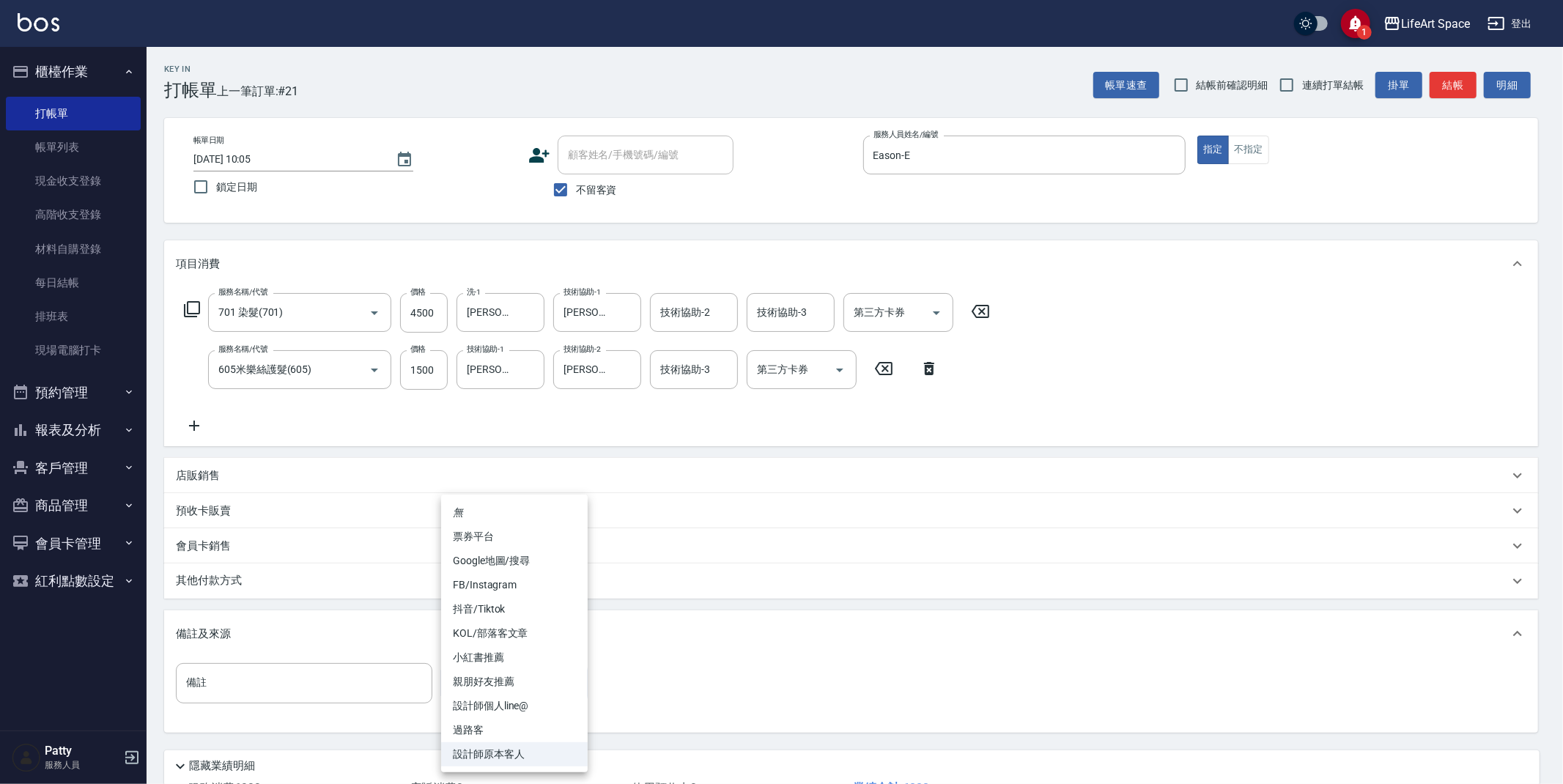
click at [493, 576] on li "FB/Instagram" at bounding box center [514, 585] width 147 height 24
type input "FB/Instagram"
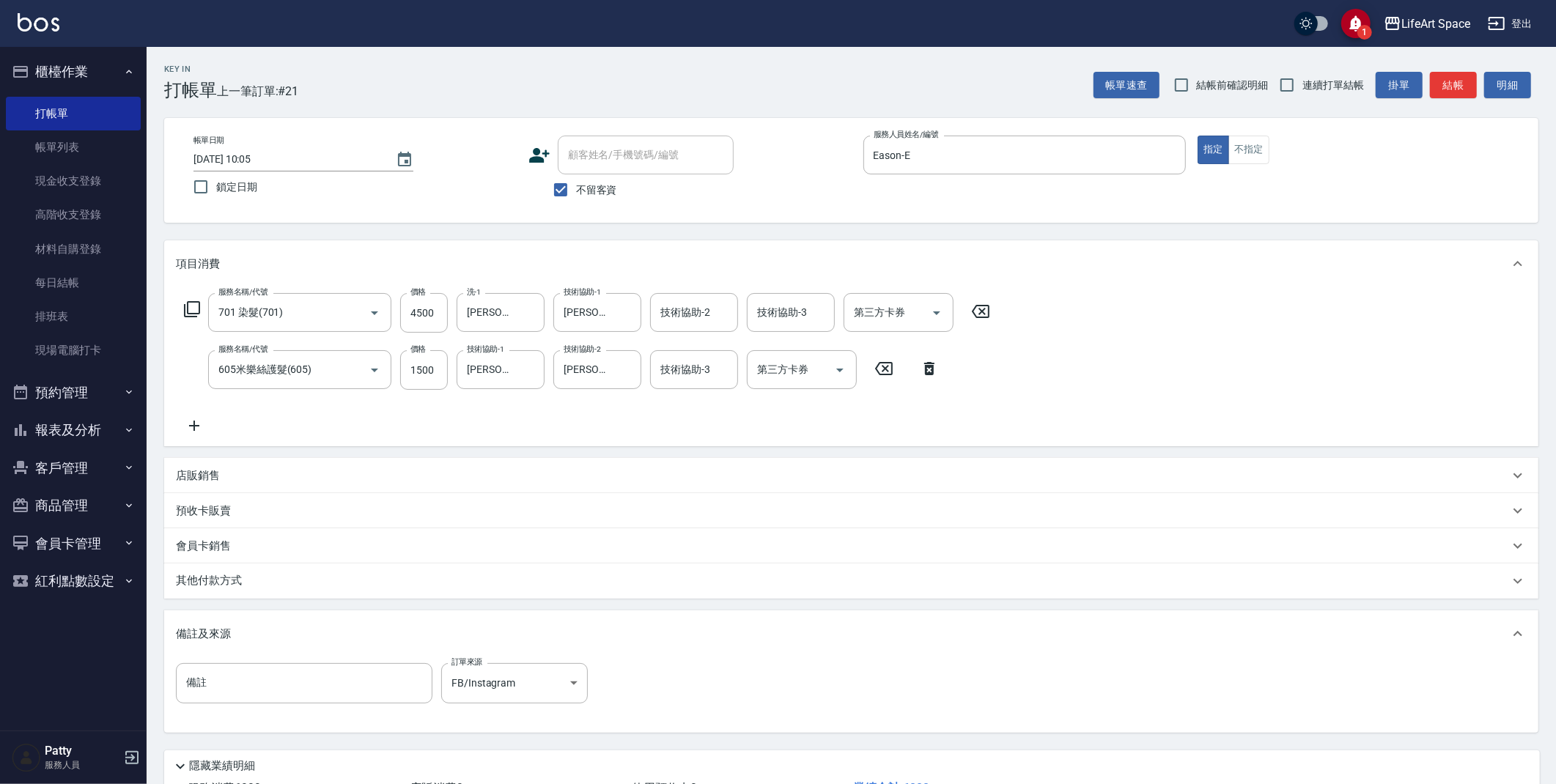
click at [245, 581] on p "其他付款方式" at bounding box center [213, 581] width 74 height 16
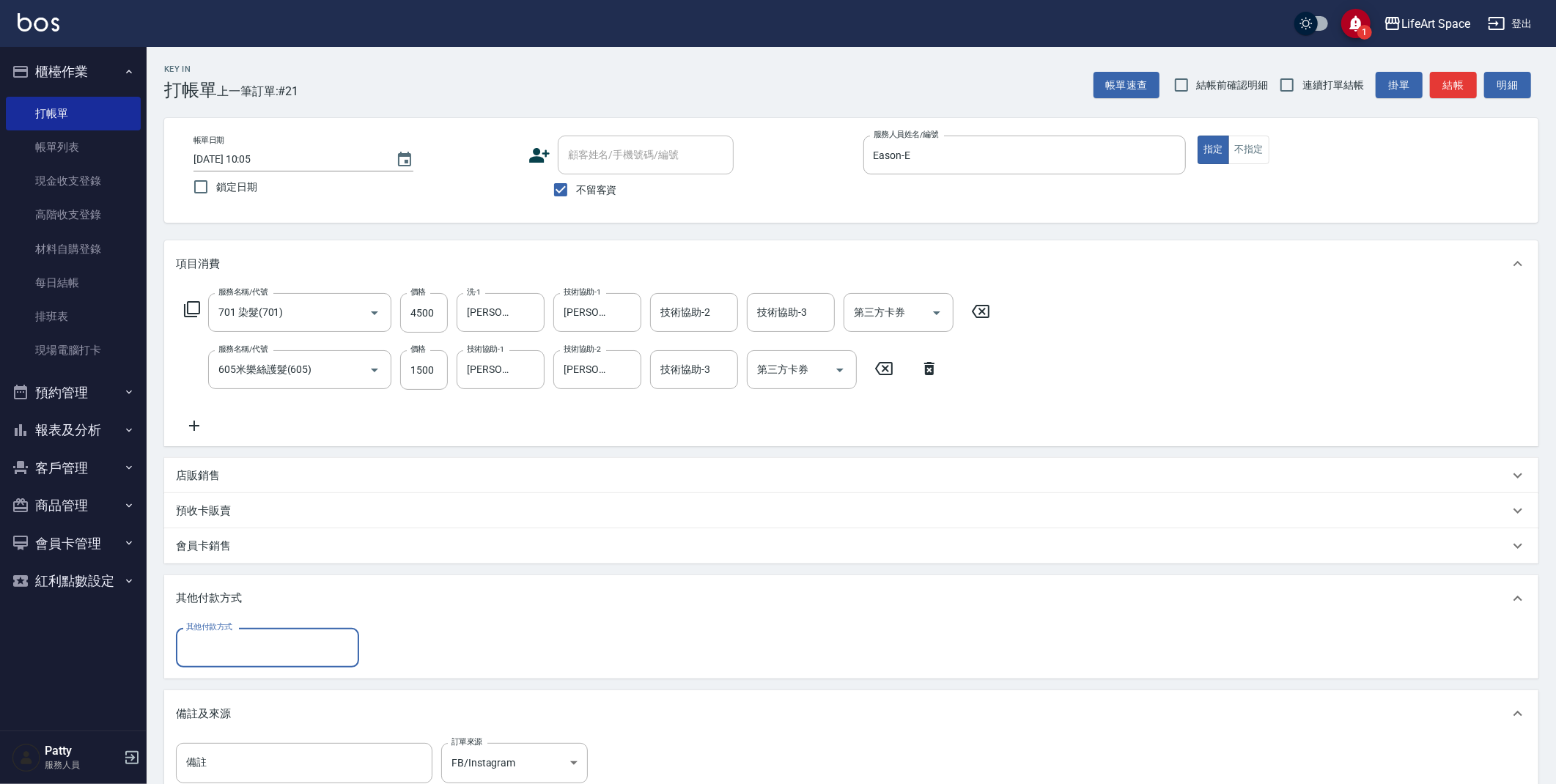
scroll to position [0, 0]
click at [233, 654] on input "其他付款方式" at bounding box center [267, 647] width 170 height 26
click at [238, 734] on span "信用卡" at bounding box center [267, 733] width 183 height 24
type input "信用卡"
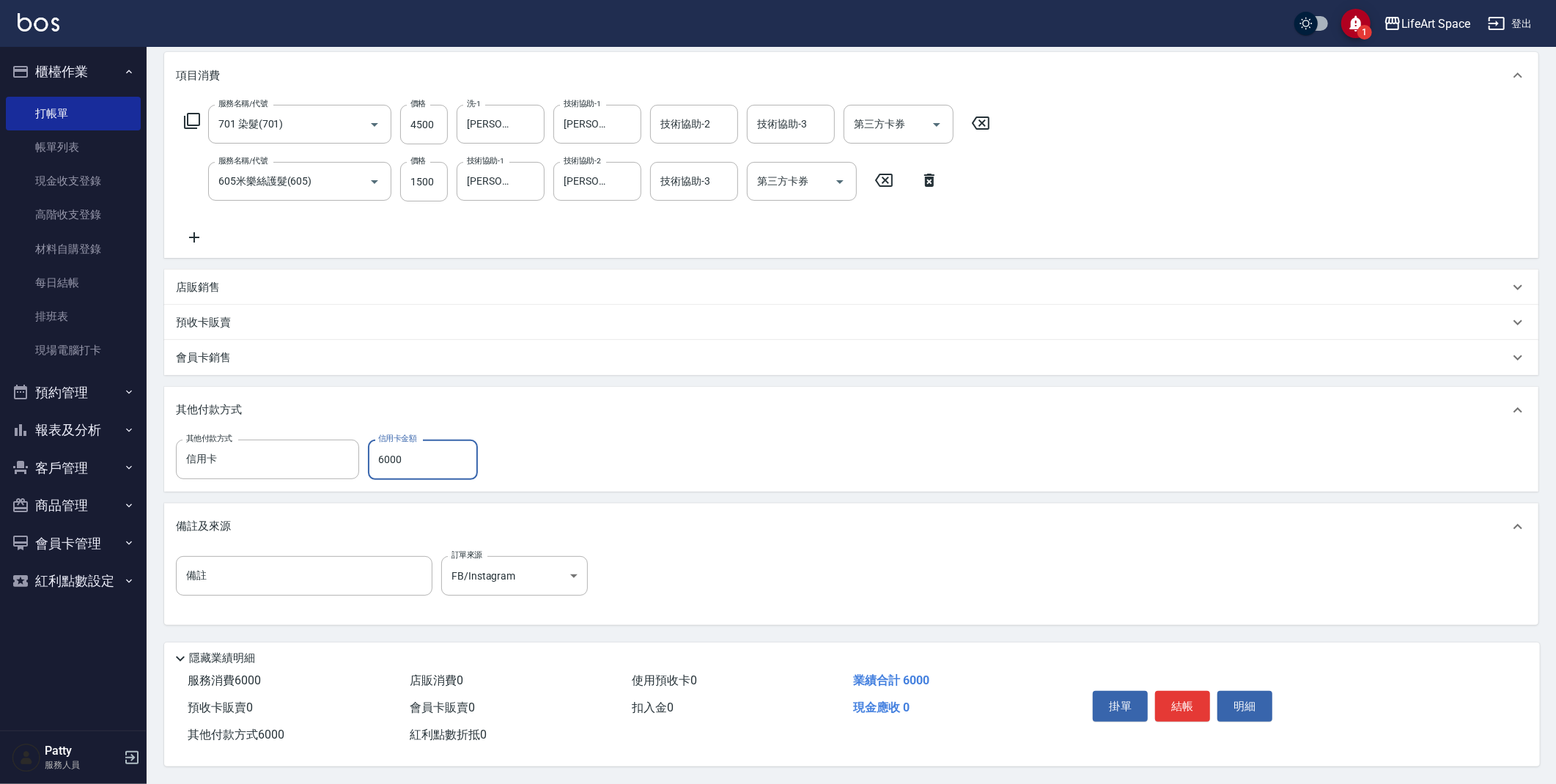
scroll to position [193, 0]
type input "6000"
click at [1185, 707] on button "結帳" at bounding box center [1182, 706] width 55 height 31
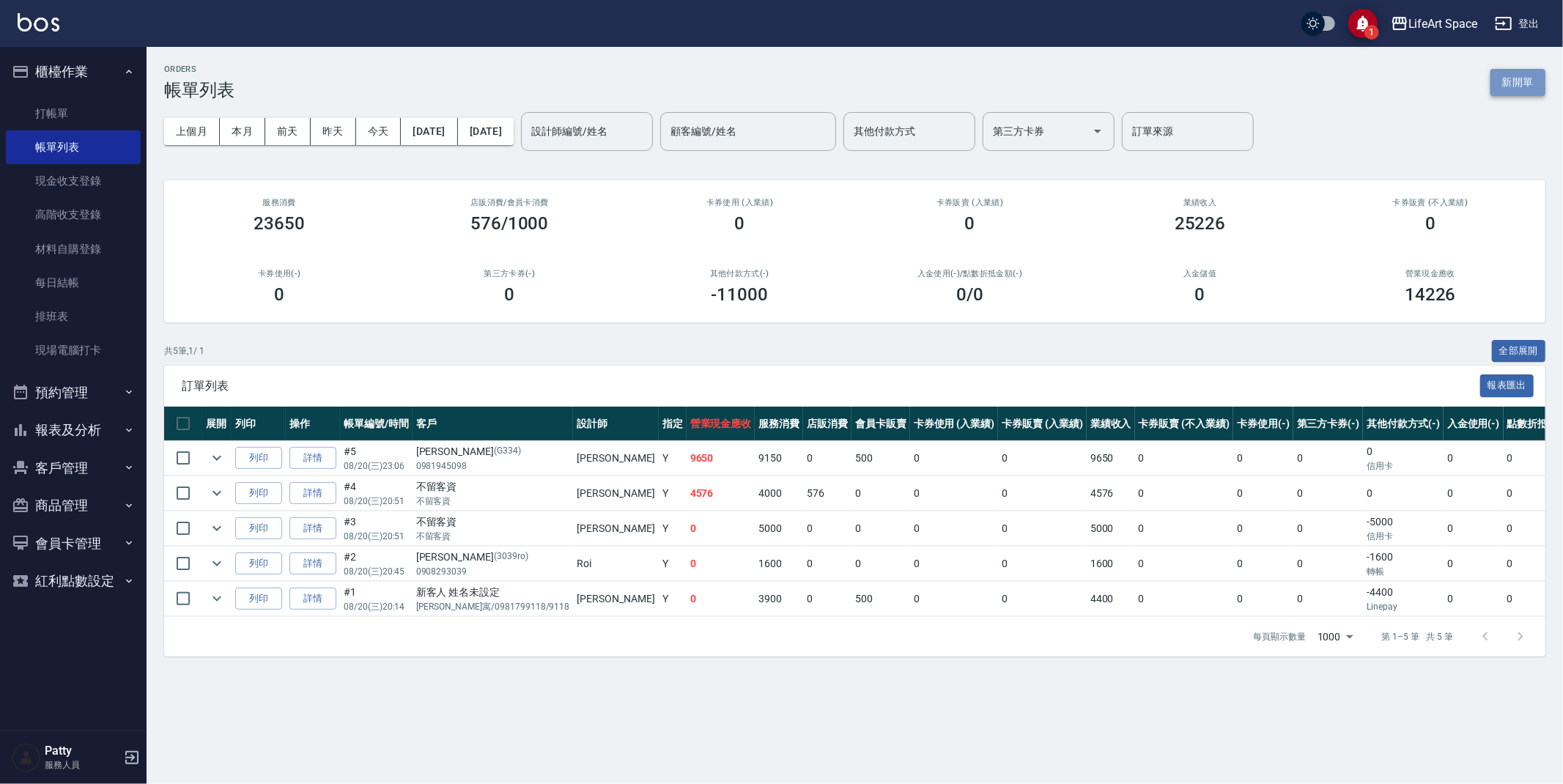
click at [1524, 76] on button "新開單" at bounding box center [1517, 83] width 55 height 27
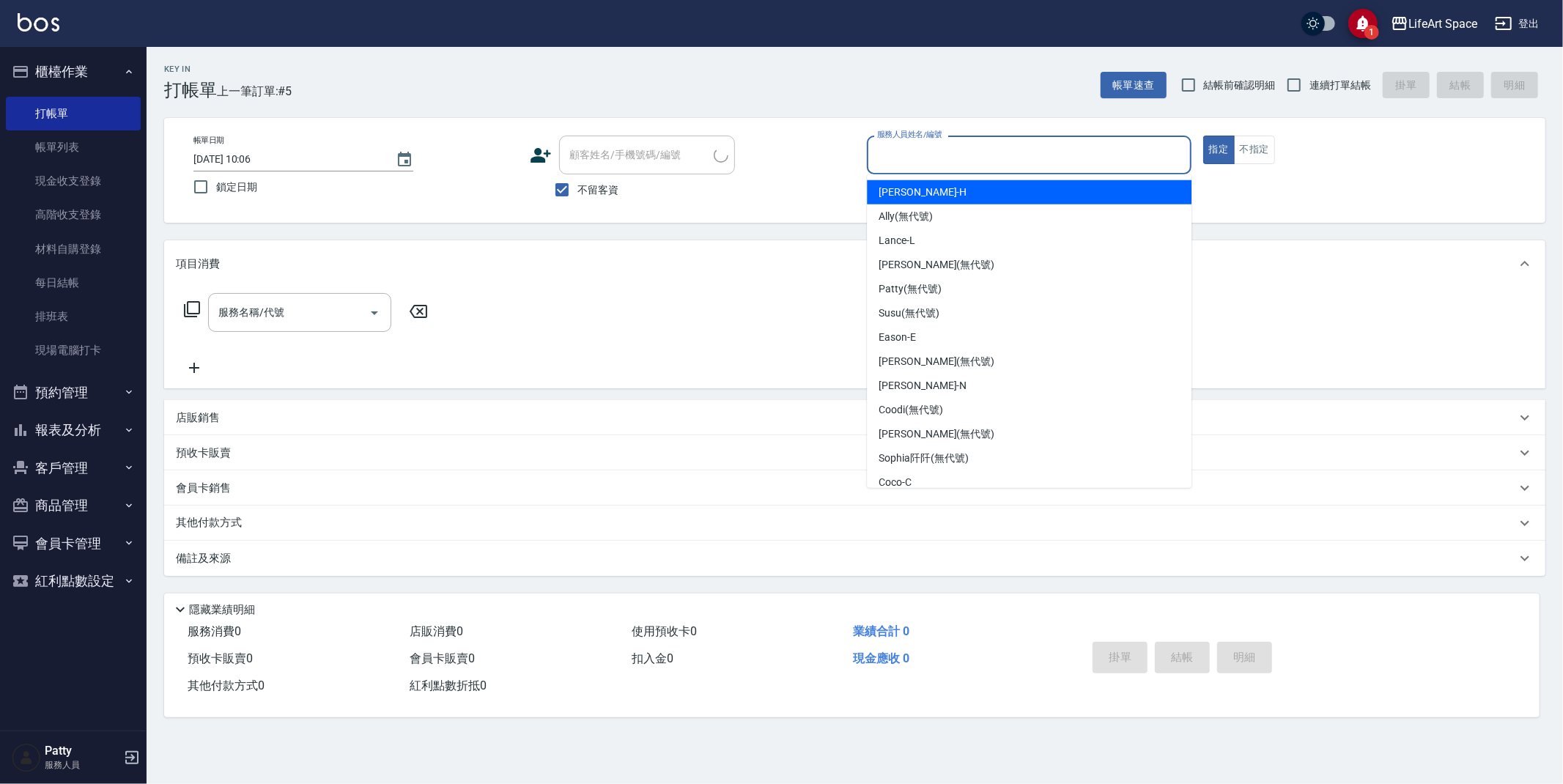
click at [975, 163] on input "服務人員姓名/編號" at bounding box center [1029, 155] width 311 height 26
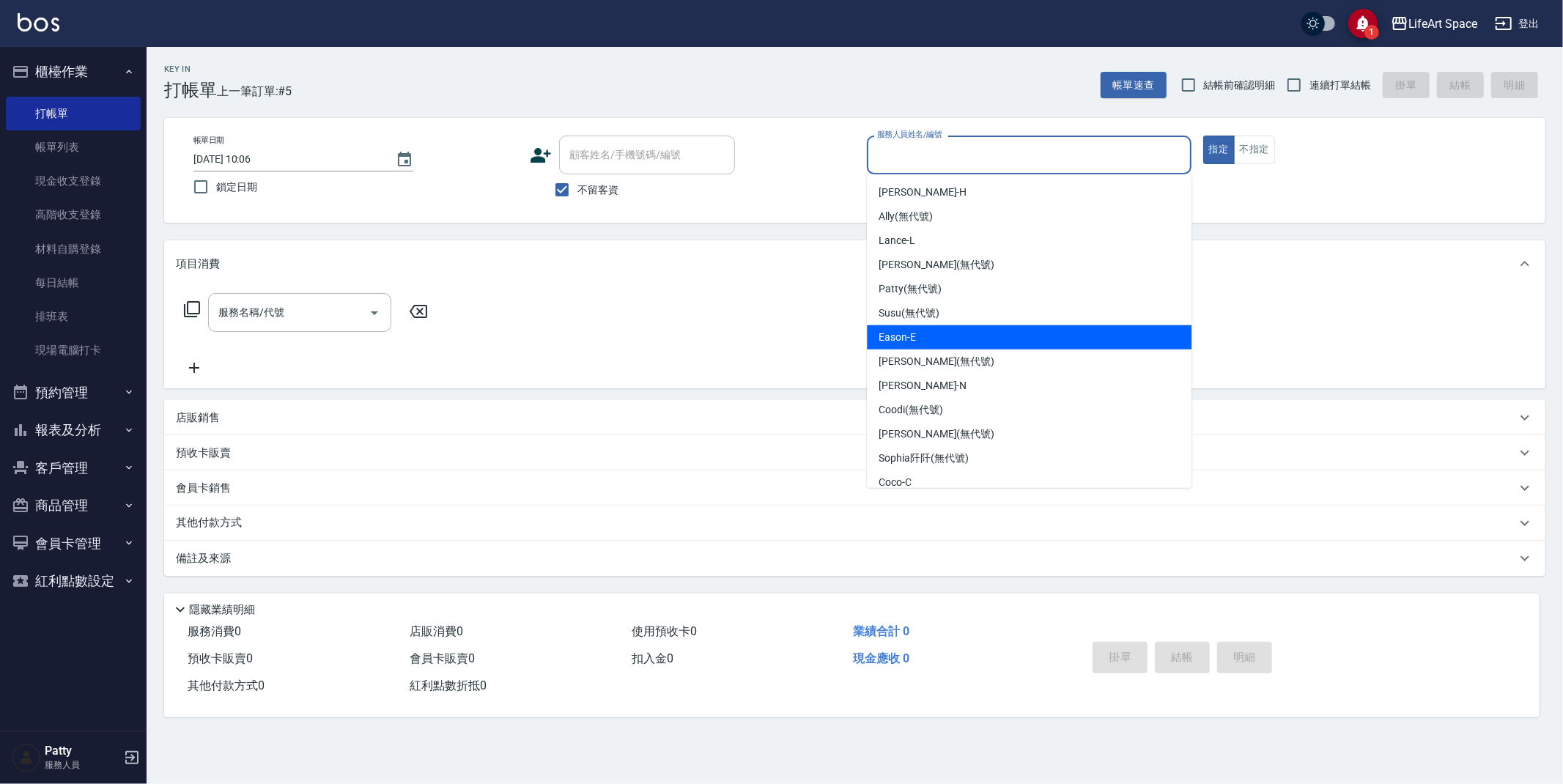
drag, startPoint x: 948, startPoint y: 338, endPoint x: 880, endPoint y: 328, distance: 68.7
click at [948, 338] on div "Eason -E" at bounding box center [1029, 338] width 325 height 24
type input "Eason-E"
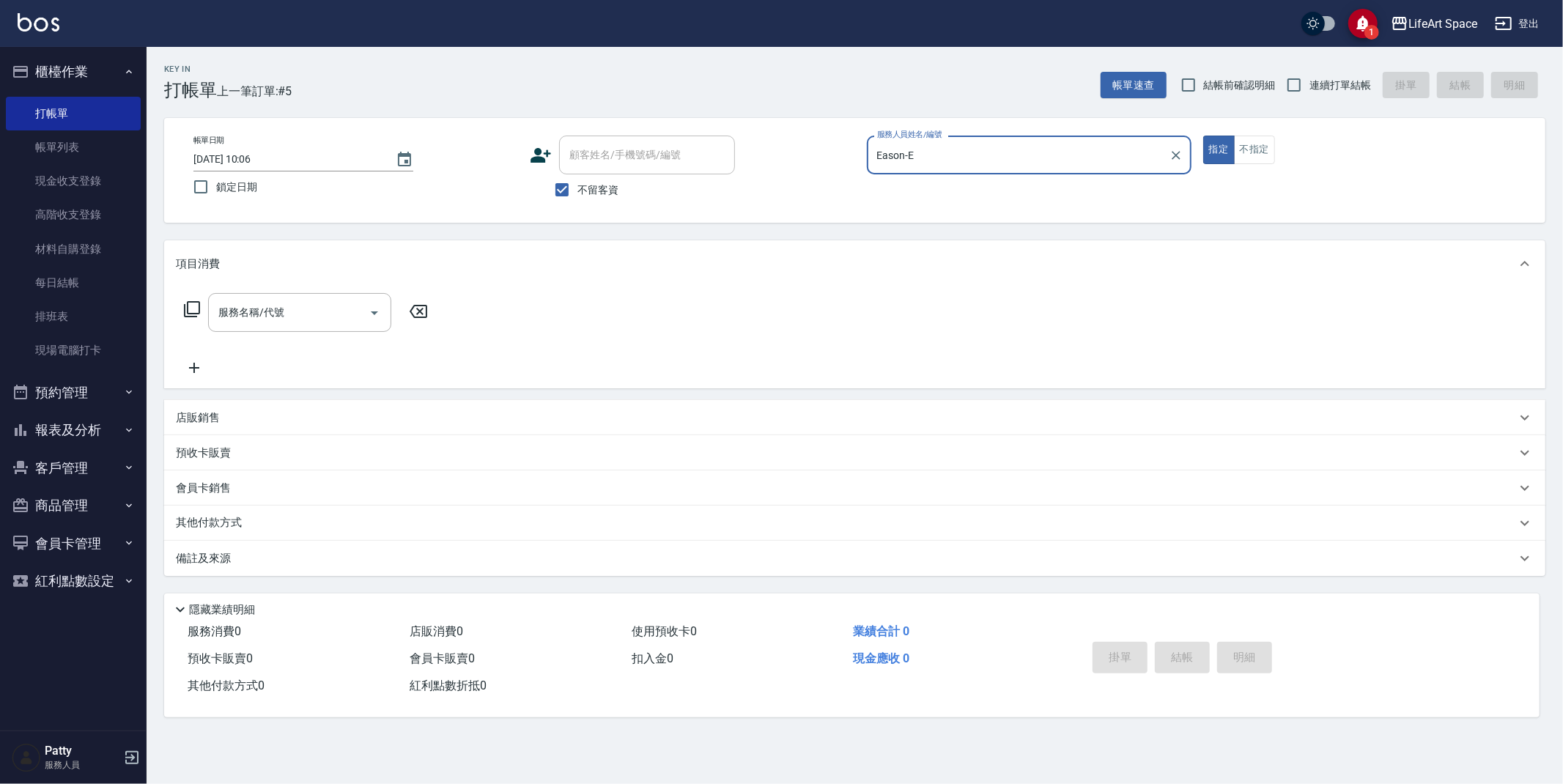
drag, startPoint x: 596, startPoint y: 195, endPoint x: 452, endPoint y: 192, distance: 144.0
click at [596, 196] on span "不留客資" at bounding box center [598, 190] width 41 height 15
click at [578, 196] on input "不留客資" at bounding box center [562, 190] width 31 height 31
checkbox input "false"
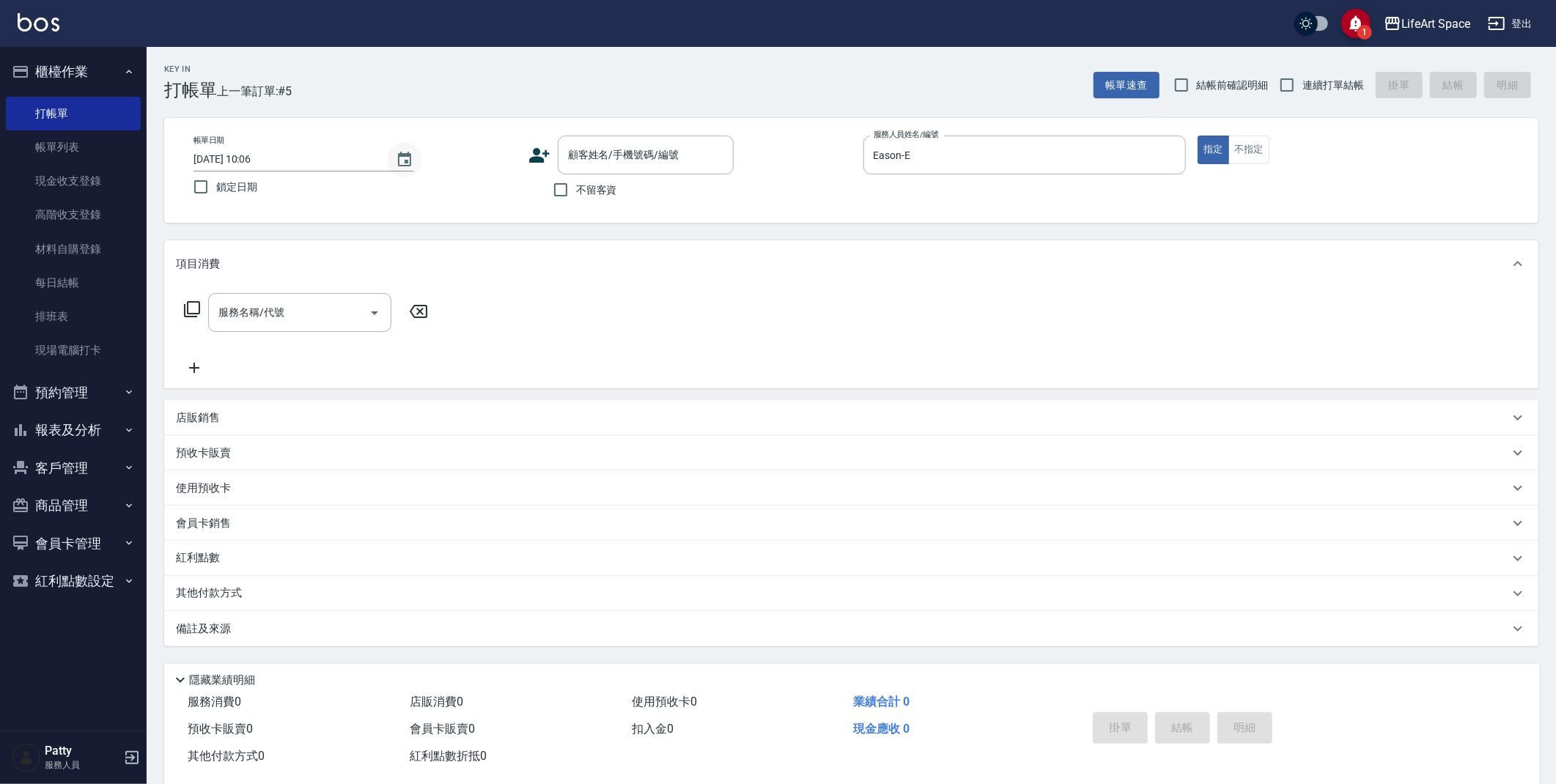
click at [412, 161] on icon "Choose date, selected date is 2025-08-20" at bounding box center [404, 159] width 17 height 17
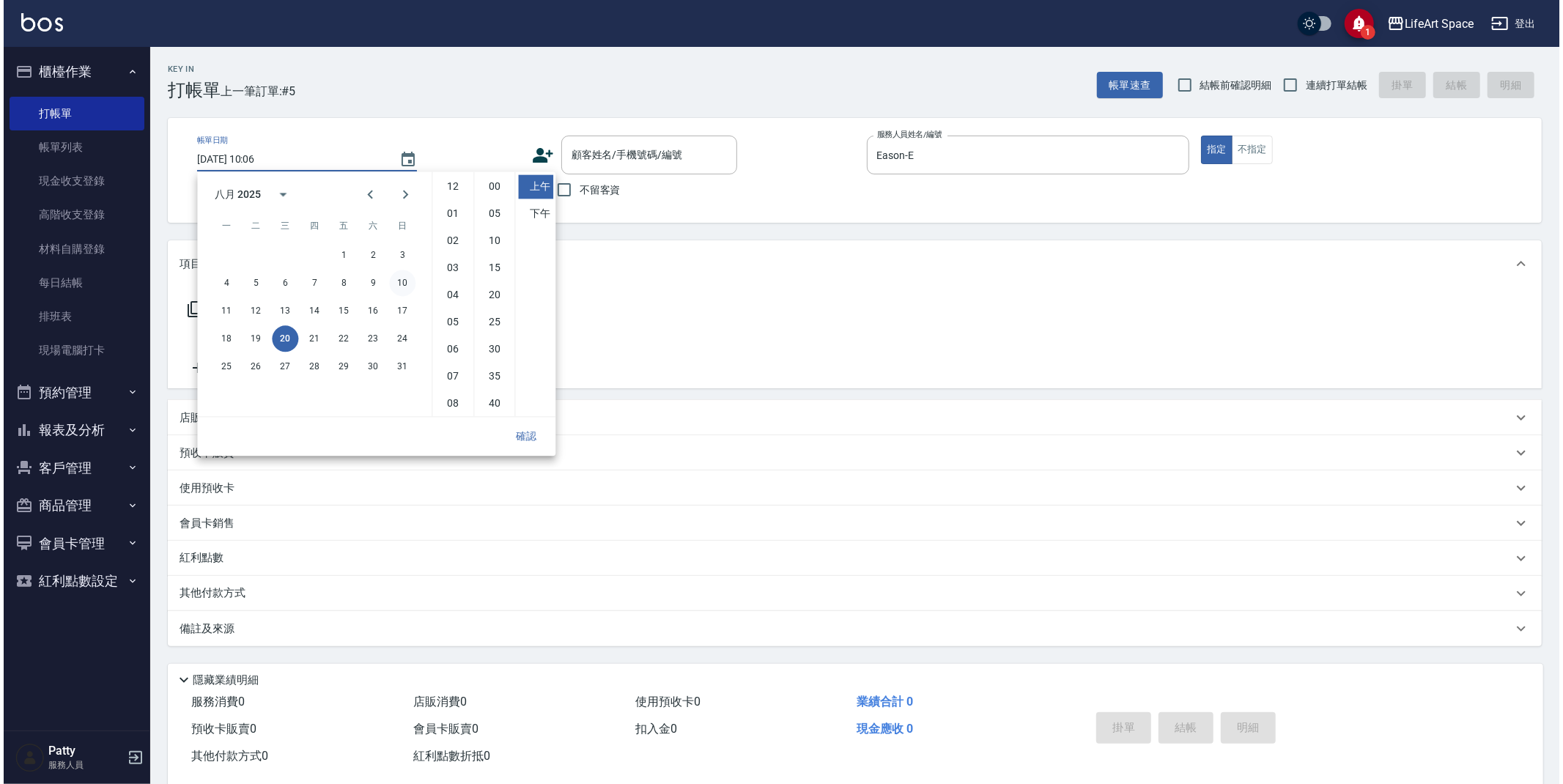
scroll to position [81, 0]
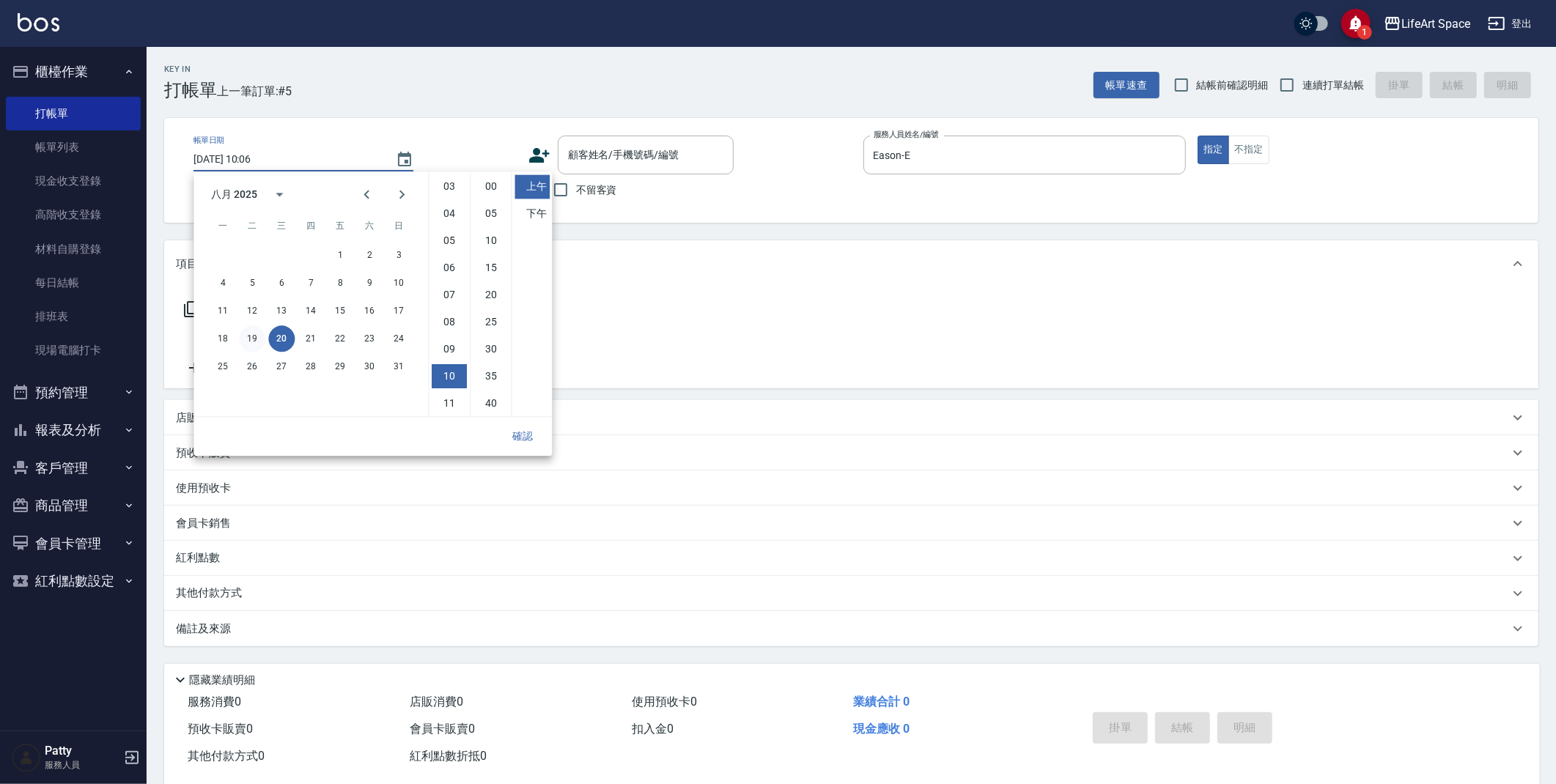
click at [260, 337] on button "19" at bounding box center [252, 338] width 27 height 27
type input "[DATE] 10:06"
drag, startPoint x: 530, startPoint y: 439, endPoint x: 550, endPoint y: 338, distance: 103.0
click at [529, 437] on button "確認" at bounding box center [522, 436] width 47 height 27
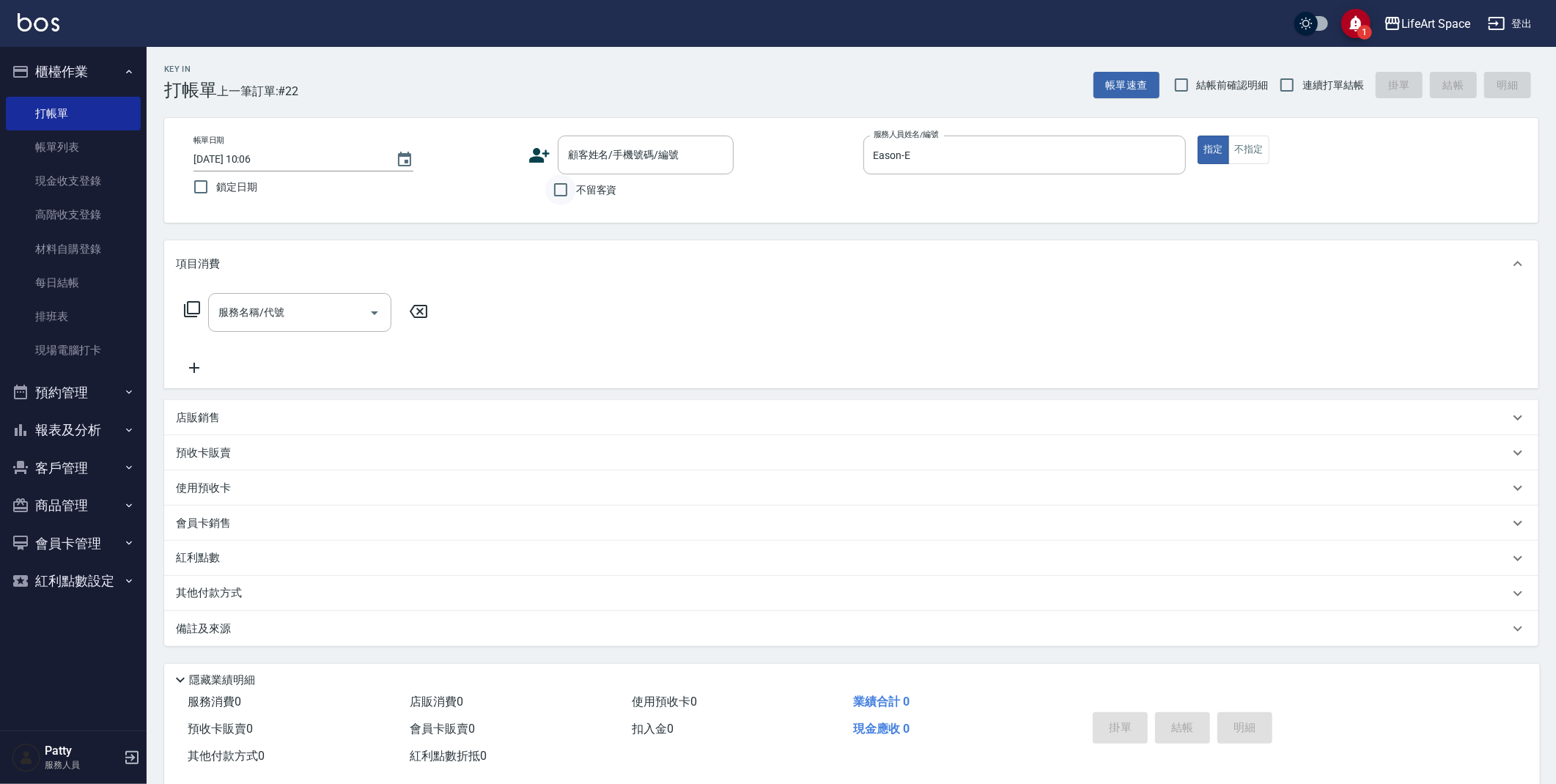
click at [561, 202] on input "不留客資" at bounding box center [560, 190] width 31 height 31
checkbox input "true"
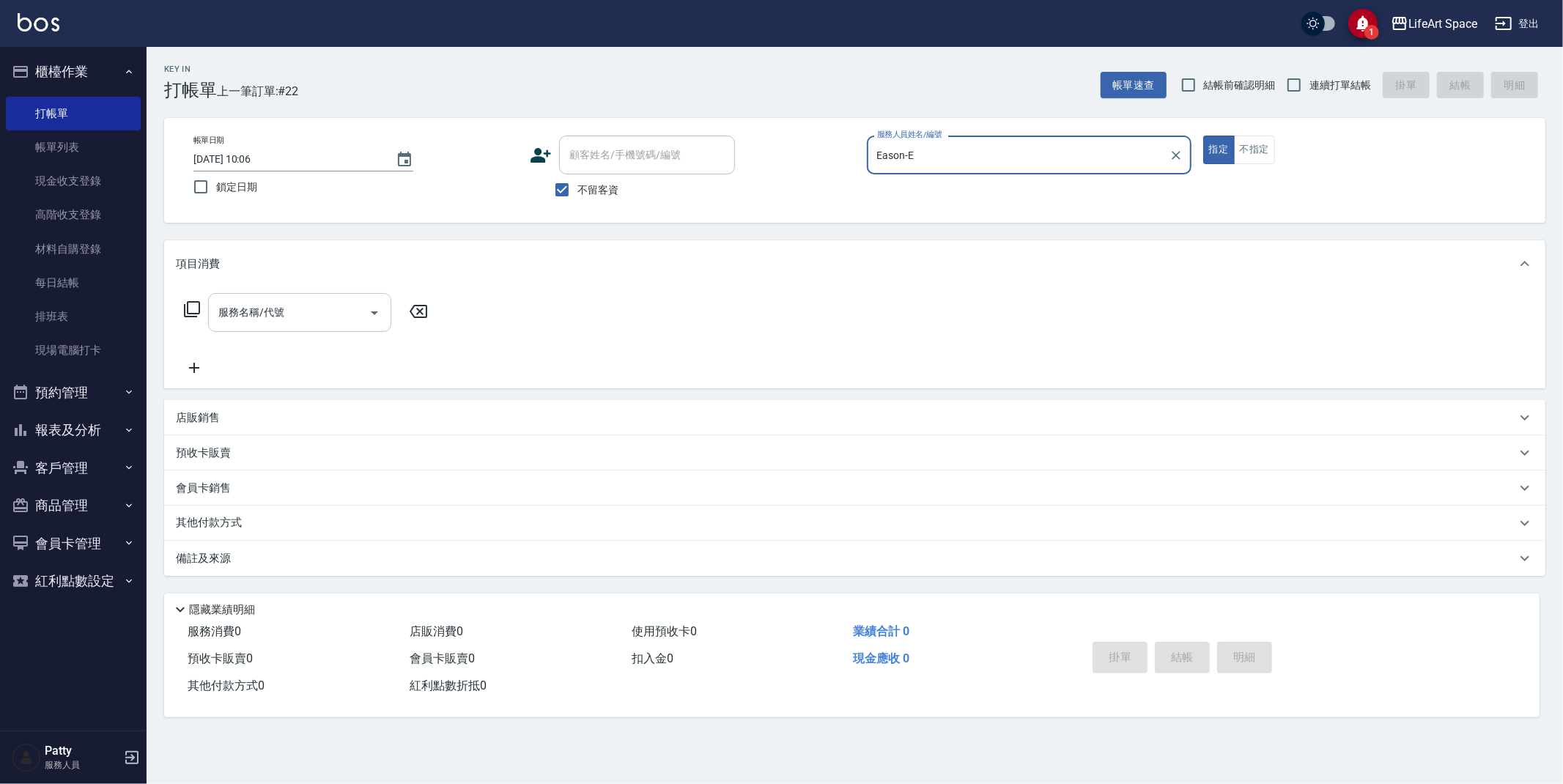
click at [333, 307] on input "服務名稱/代號" at bounding box center [288, 313] width 148 height 26
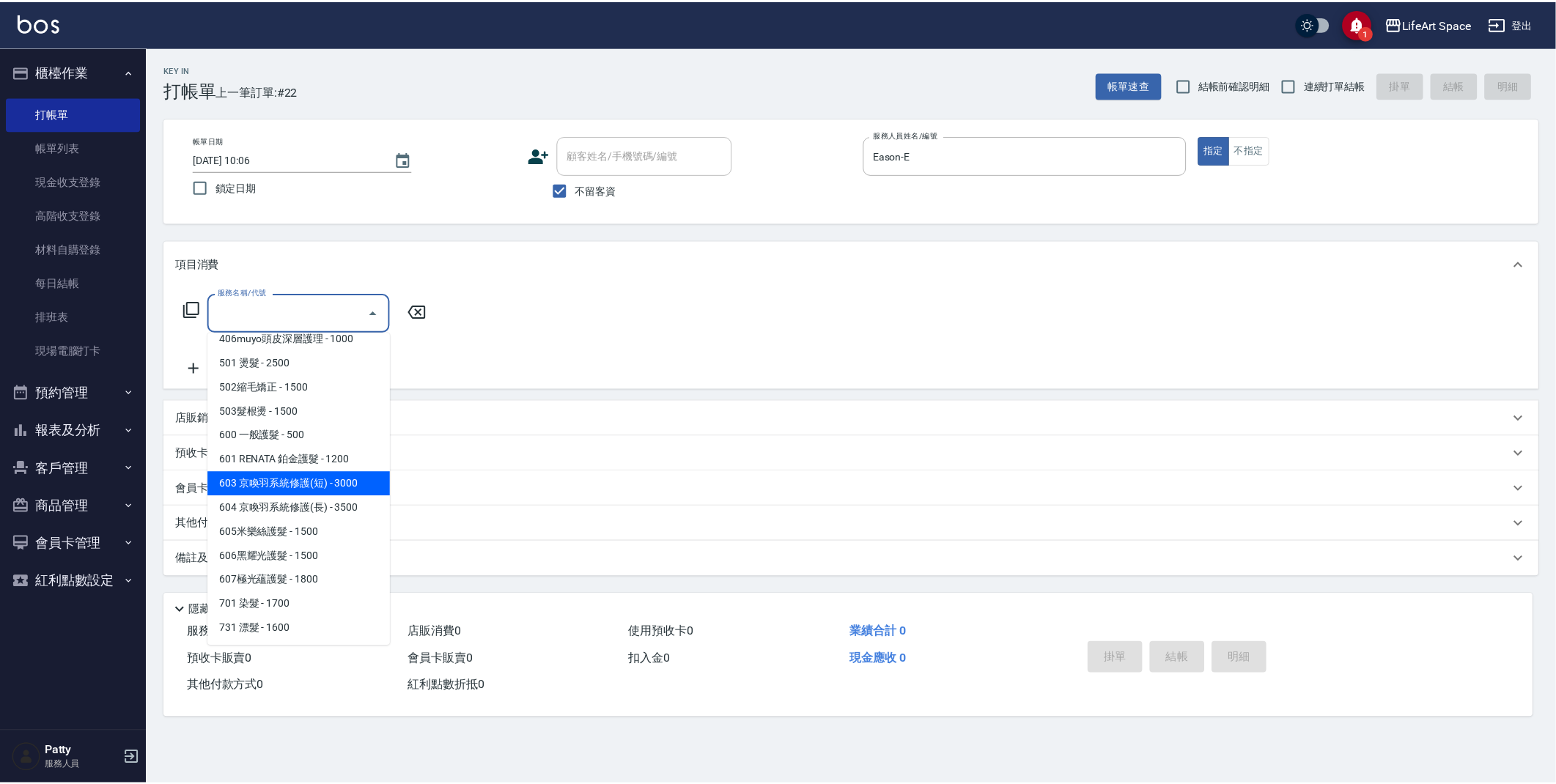
scroll to position [229, 0]
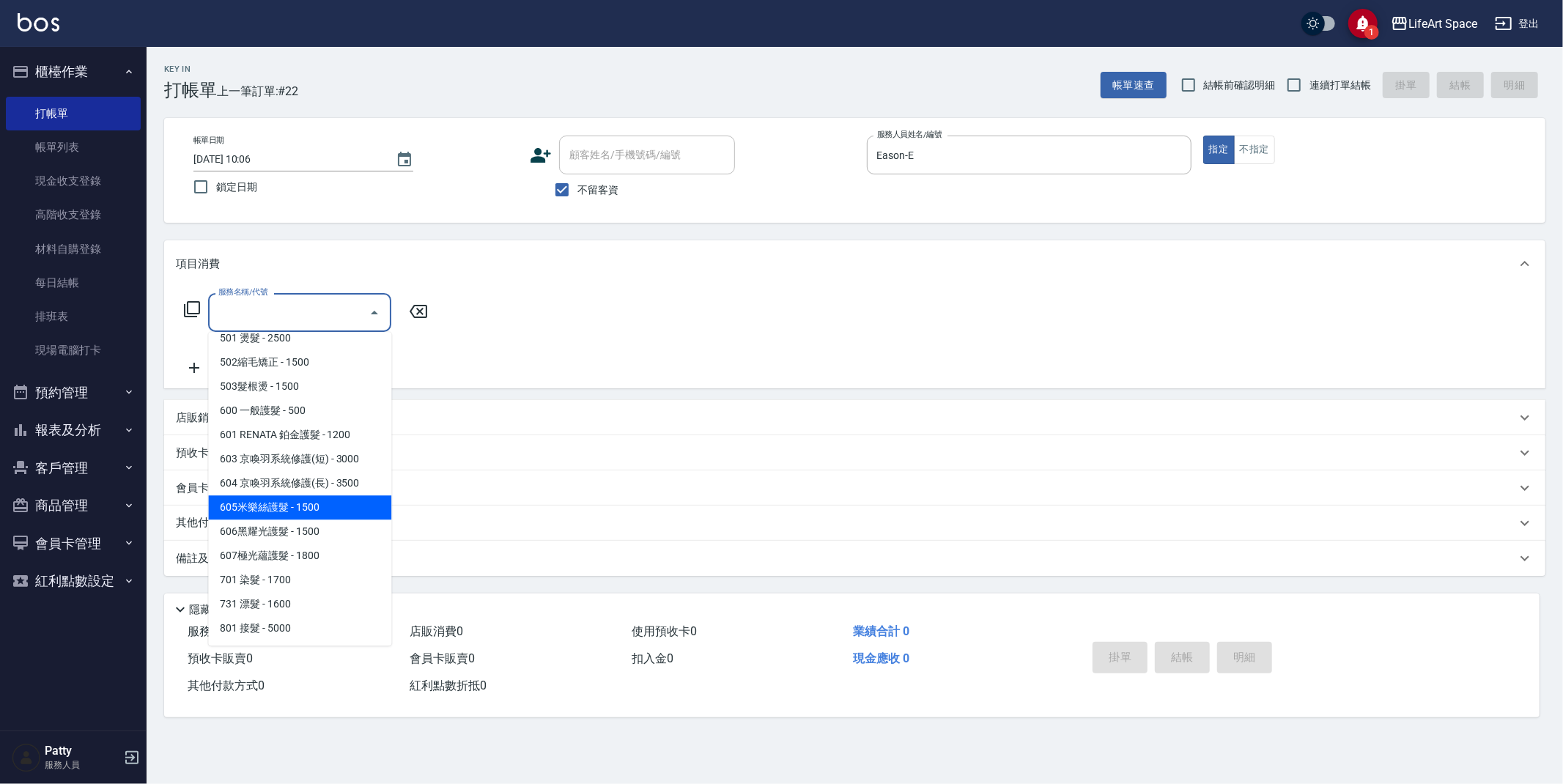
click at [317, 506] on span "605米樂絲護髮 - 1500" at bounding box center [299, 507] width 183 height 24
type input "605米樂絲護髮(605)"
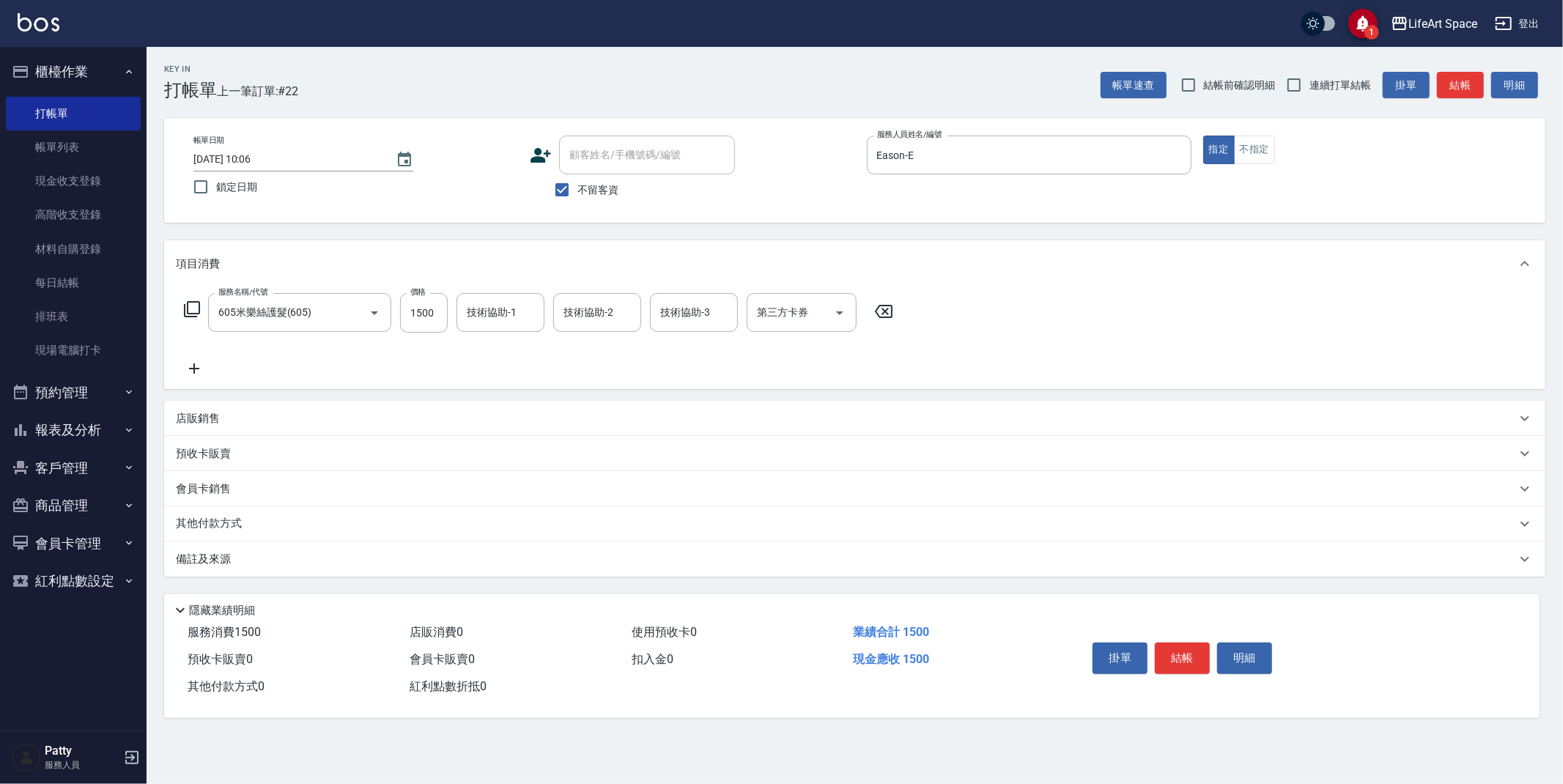
click at [201, 363] on icon at bounding box center [194, 368] width 36 height 17
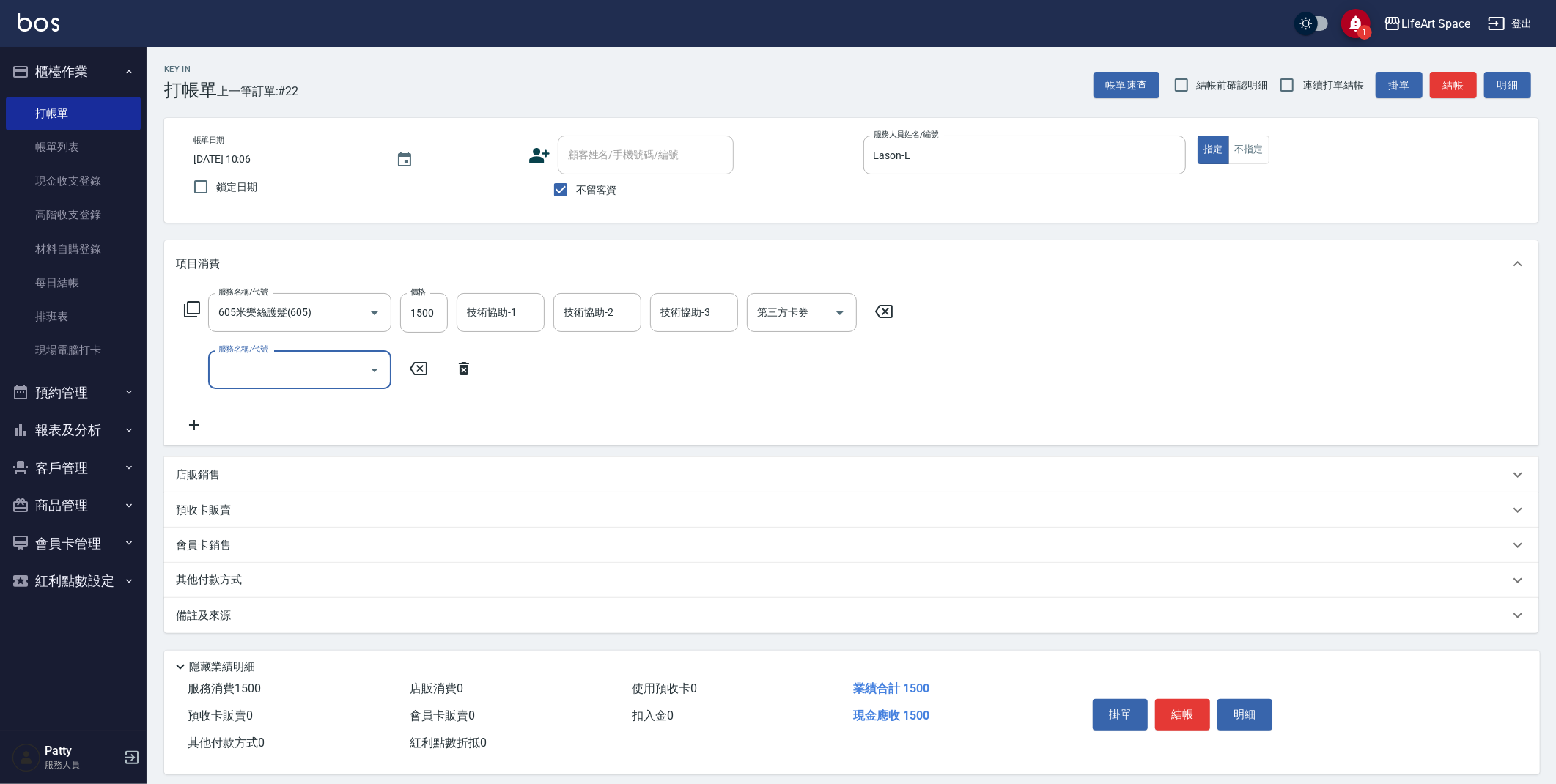
click at [267, 366] on input "服務名稱/代號" at bounding box center [289, 370] width 148 height 26
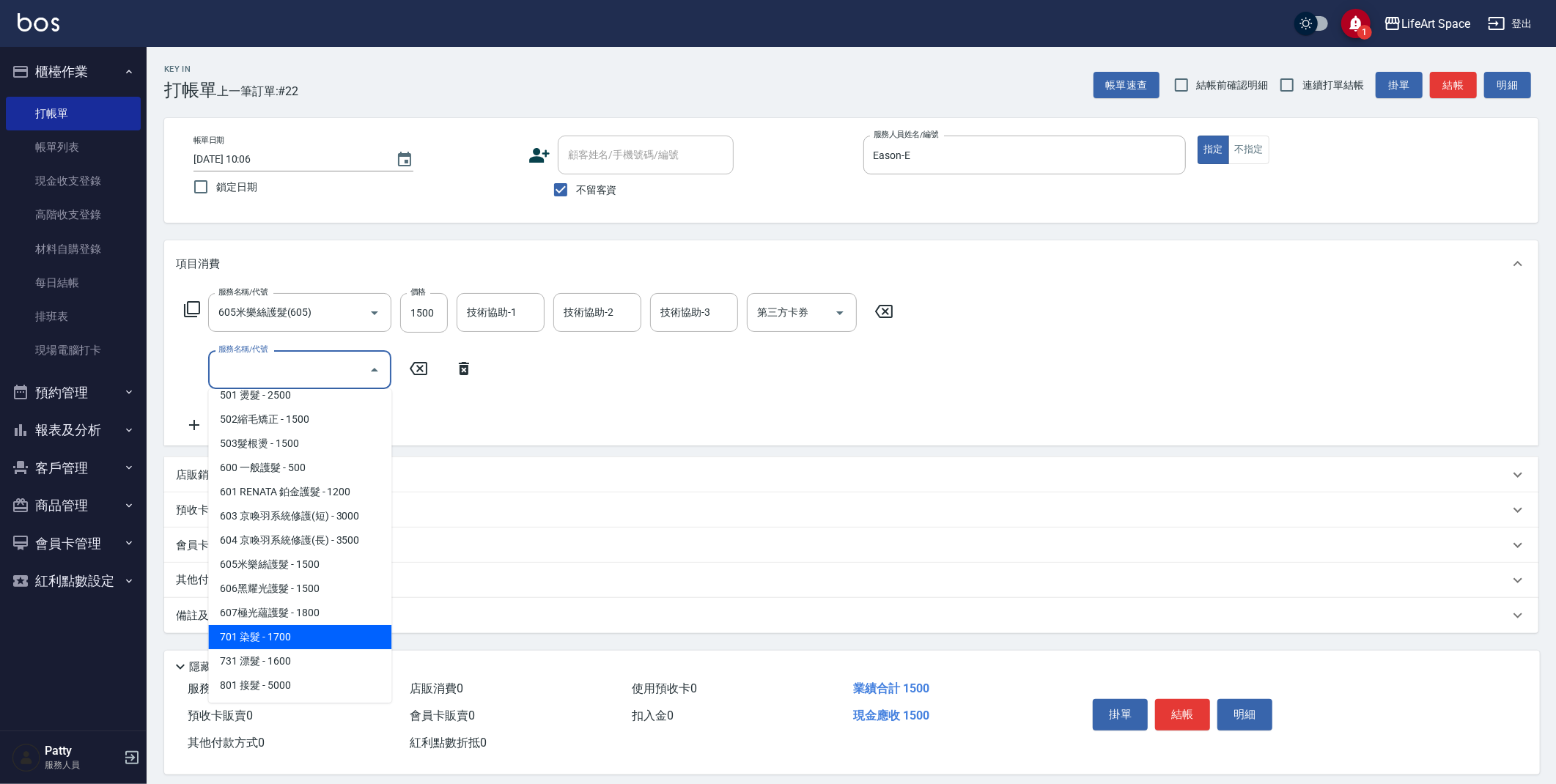
click at [278, 634] on span "701 染髮 - 1700" at bounding box center [299, 637] width 183 height 24
type input "701 染髮(701)"
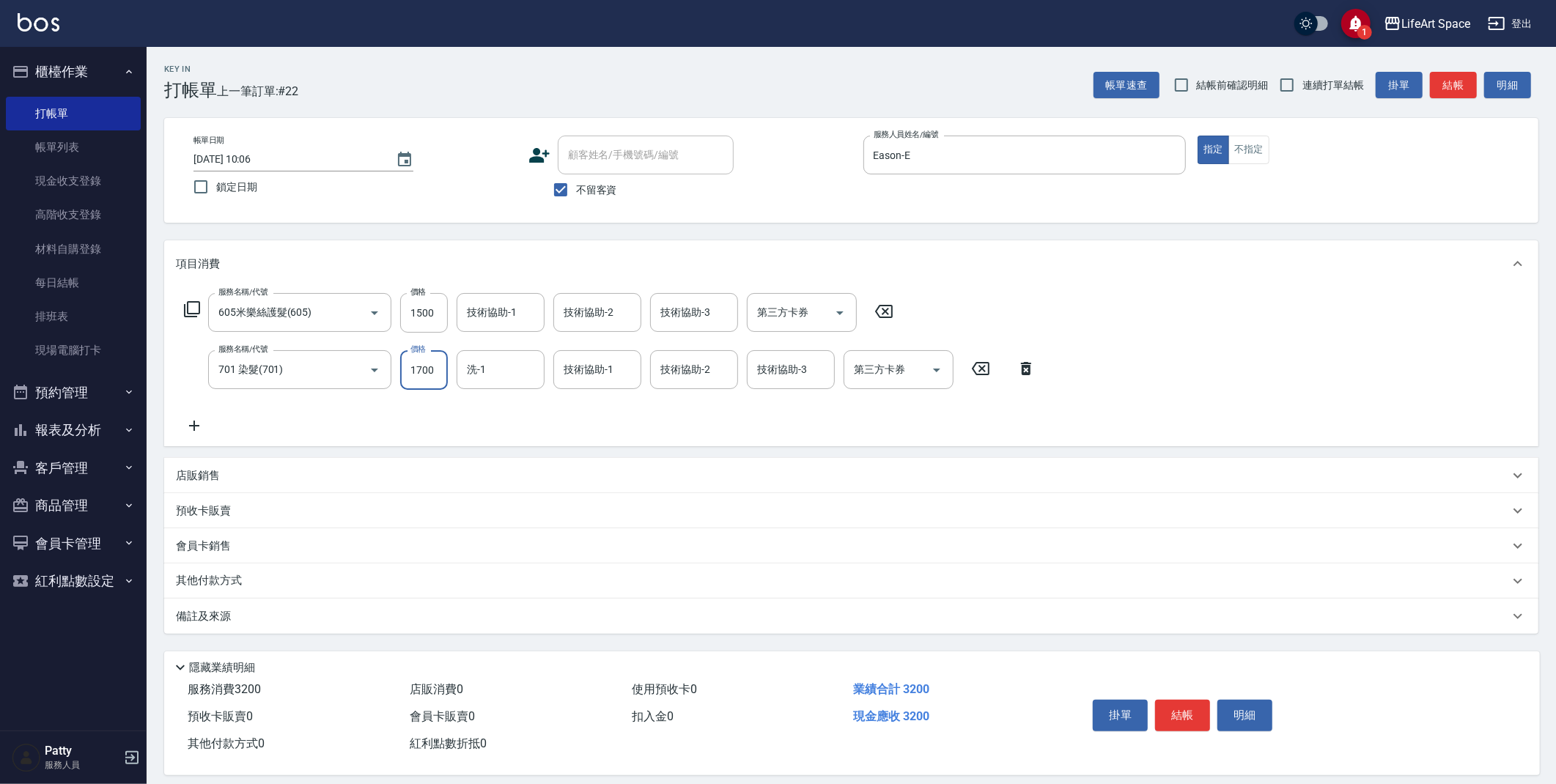
click at [437, 373] on input "1700" at bounding box center [424, 370] width 48 height 39
click at [479, 351] on div "洗-1" at bounding box center [500, 369] width 88 height 39
type input "8460"
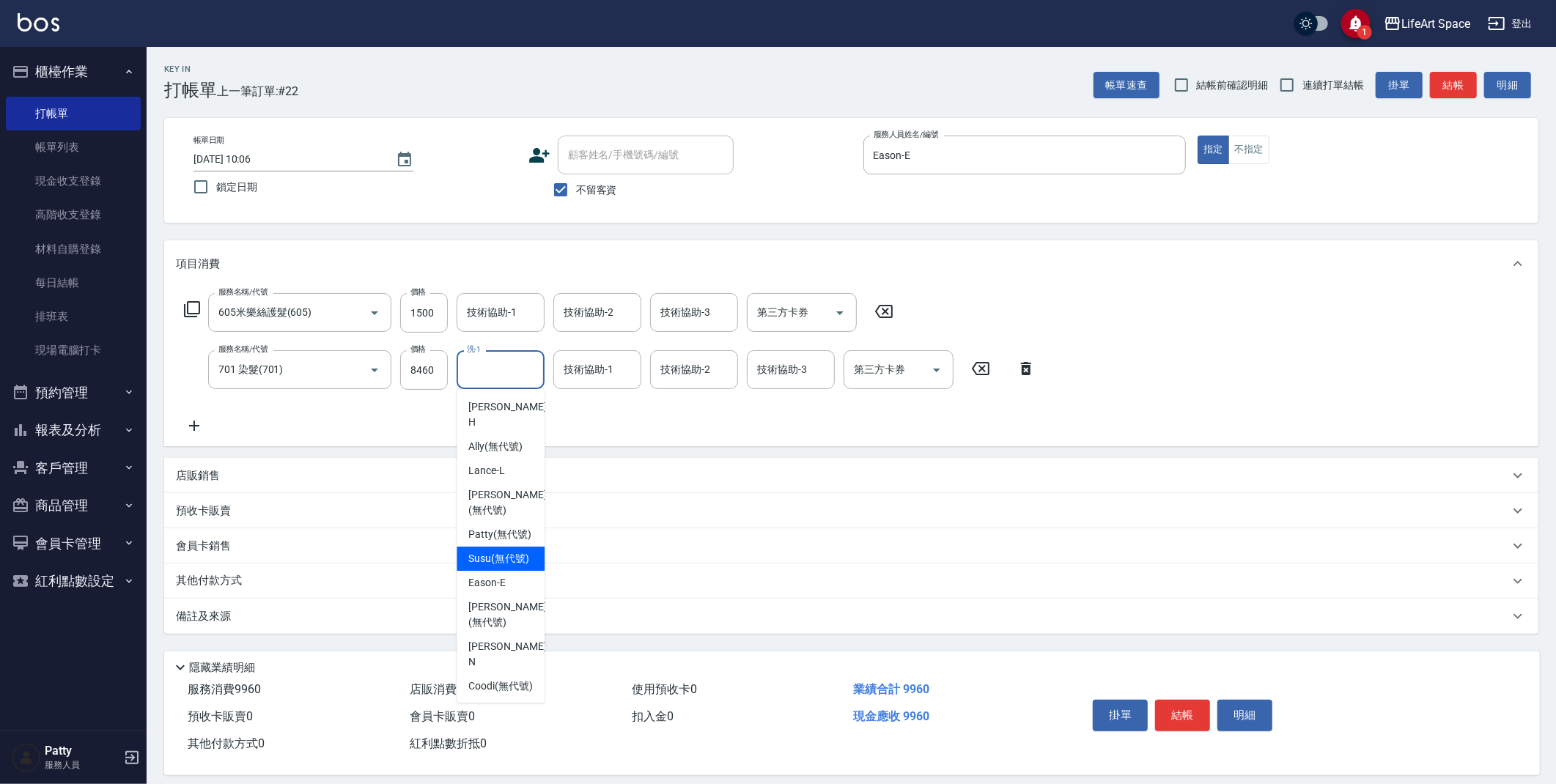
drag, startPoint x: 509, startPoint y: 532, endPoint x: 556, endPoint y: 477, distance: 72.3
click at [509, 532] on span "[PERSON_NAME] (無代號)" at bounding box center [500, 534] width 63 height 15
type input "[PERSON_NAME](無代號)"
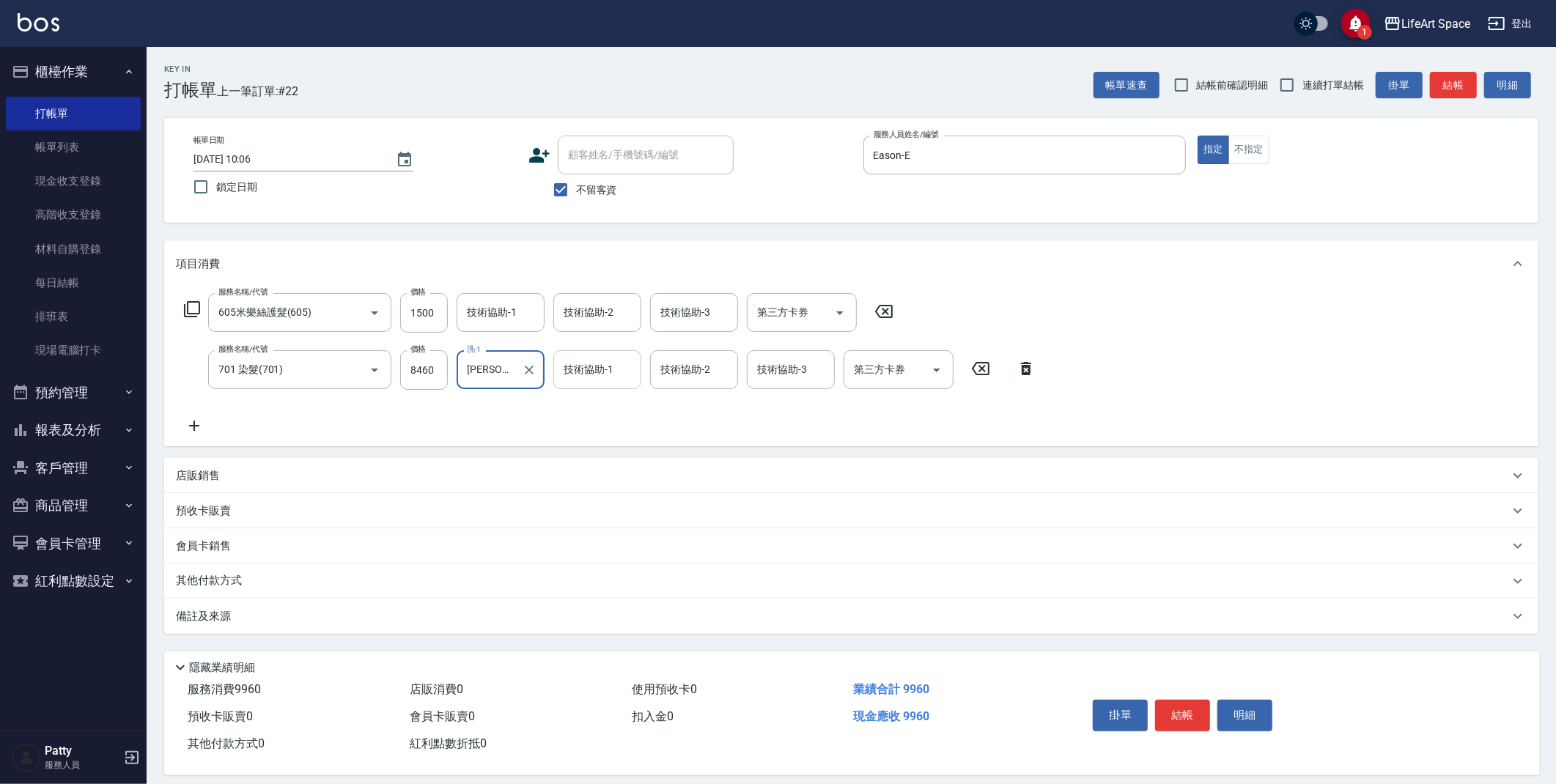
click at [615, 378] on input "技術協助-1" at bounding box center [597, 370] width 74 height 26
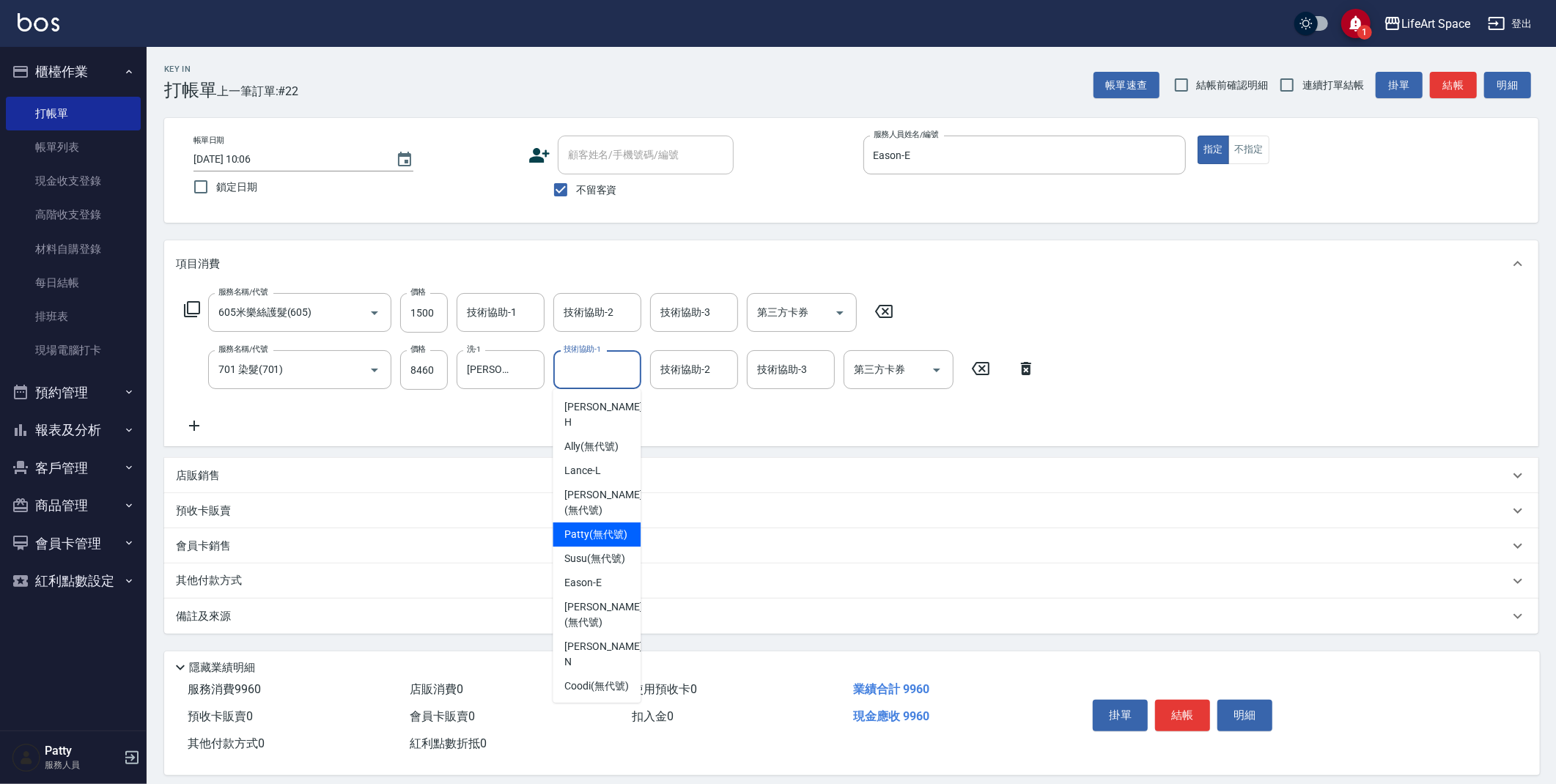
click at [604, 531] on span "[PERSON_NAME] (無代號)" at bounding box center [595, 534] width 63 height 15
type input "[PERSON_NAME](無代號)"
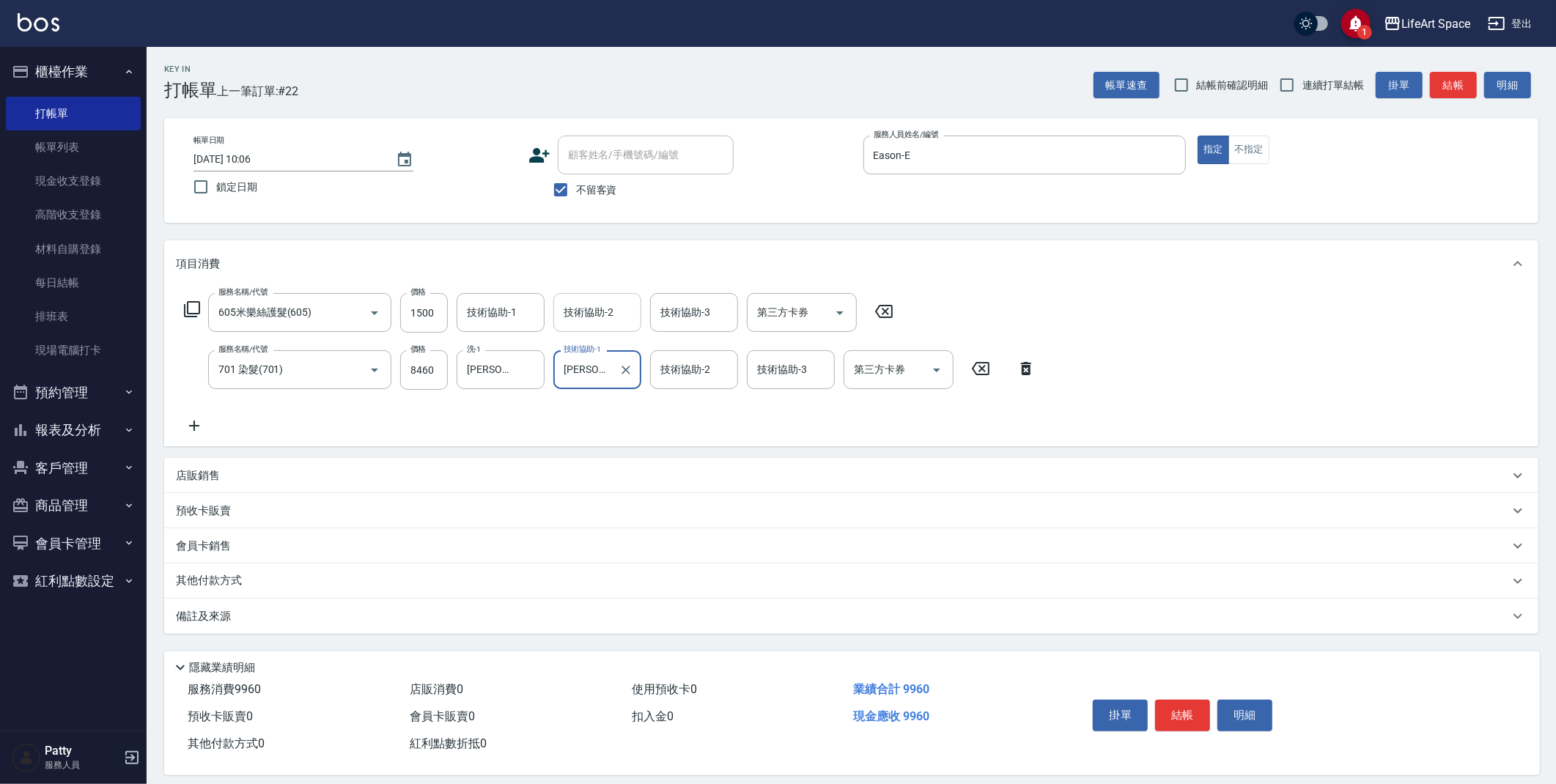
drag, startPoint x: 595, startPoint y: 317, endPoint x: 595, endPoint y: 326, distance: 9.0
click at [595, 319] on div "技術協助-2 技術協助-2" at bounding box center [598, 312] width 88 height 39
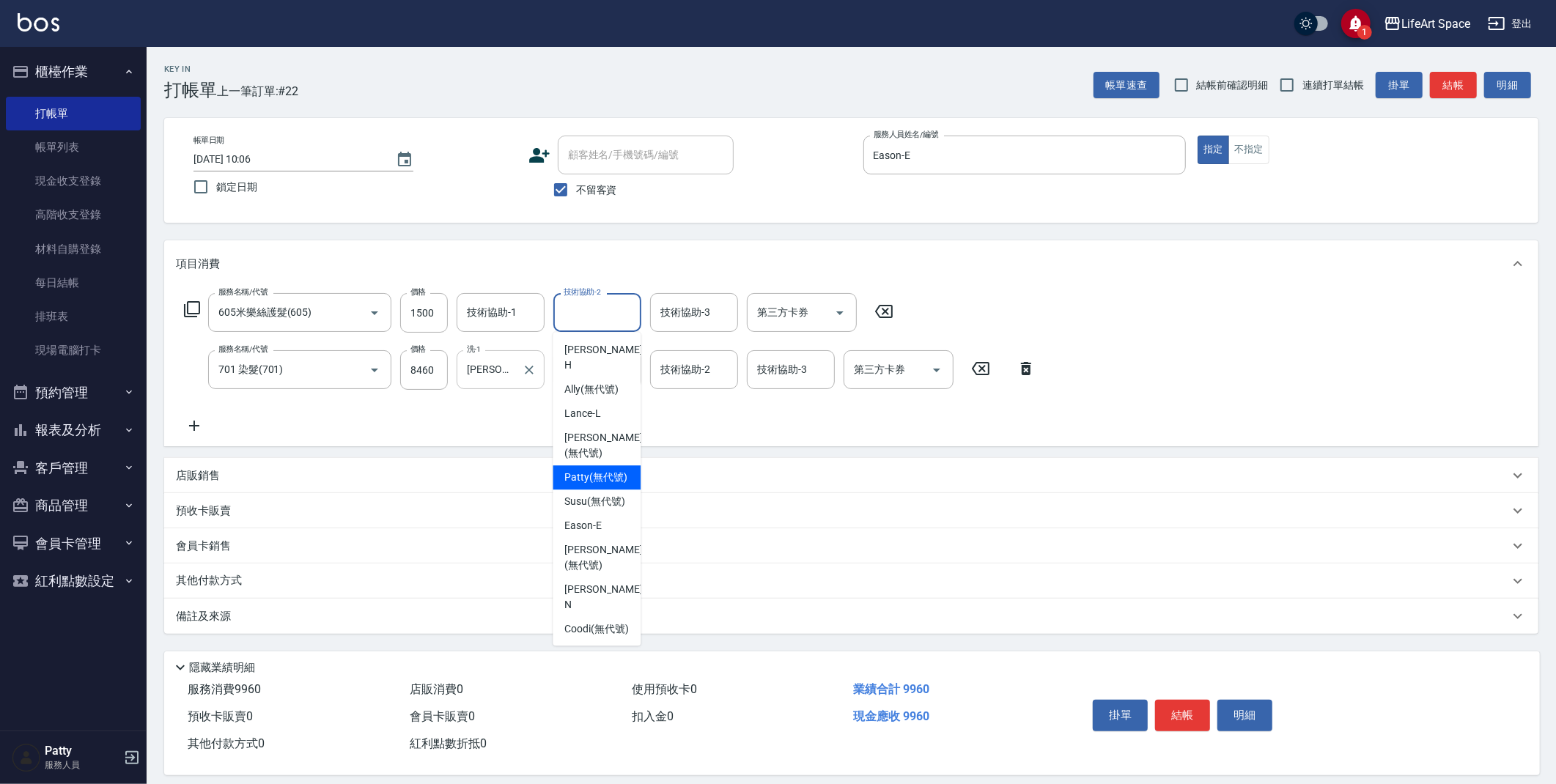
click at [605, 476] on span "[PERSON_NAME] (無代號)" at bounding box center [595, 477] width 63 height 15
type input "[PERSON_NAME](無代號)"
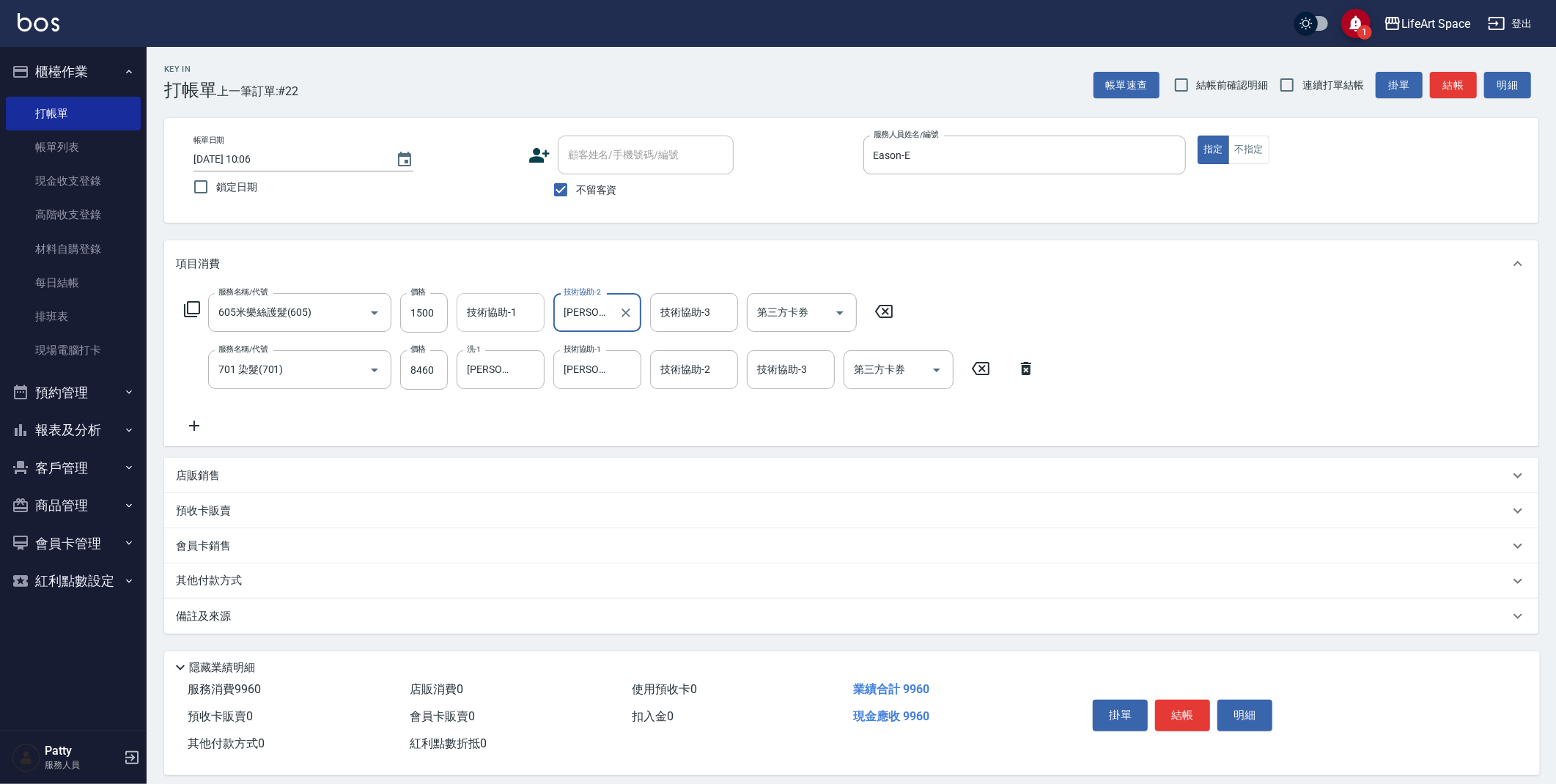
click at [500, 320] on input "技術協助-1" at bounding box center [500, 313] width 74 height 26
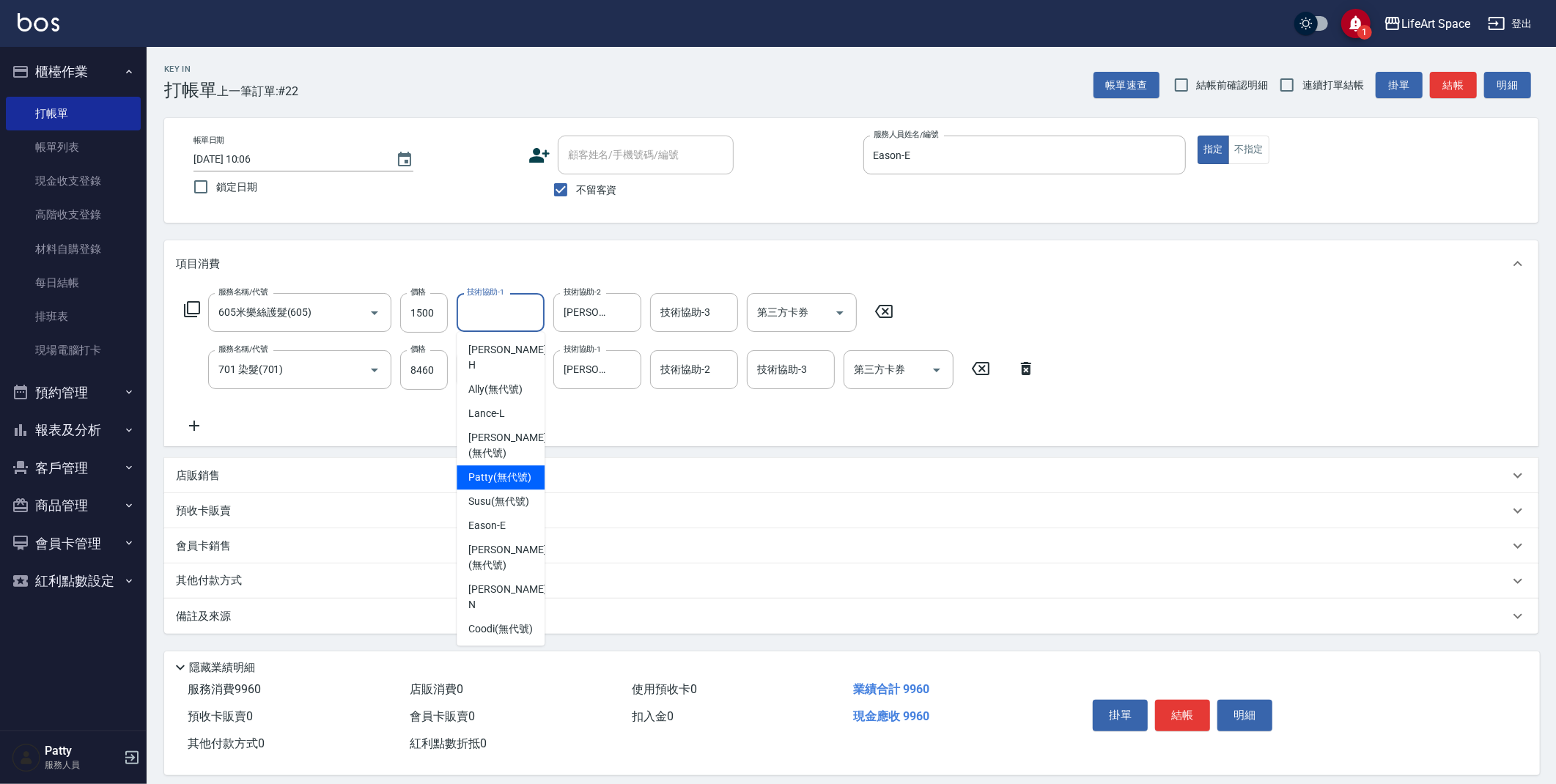
click at [497, 470] on span "[PERSON_NAME] (無代號)" at bounding box center [500, 477] width 63 height 15
type input "[PERSON_NAME](無代號)"
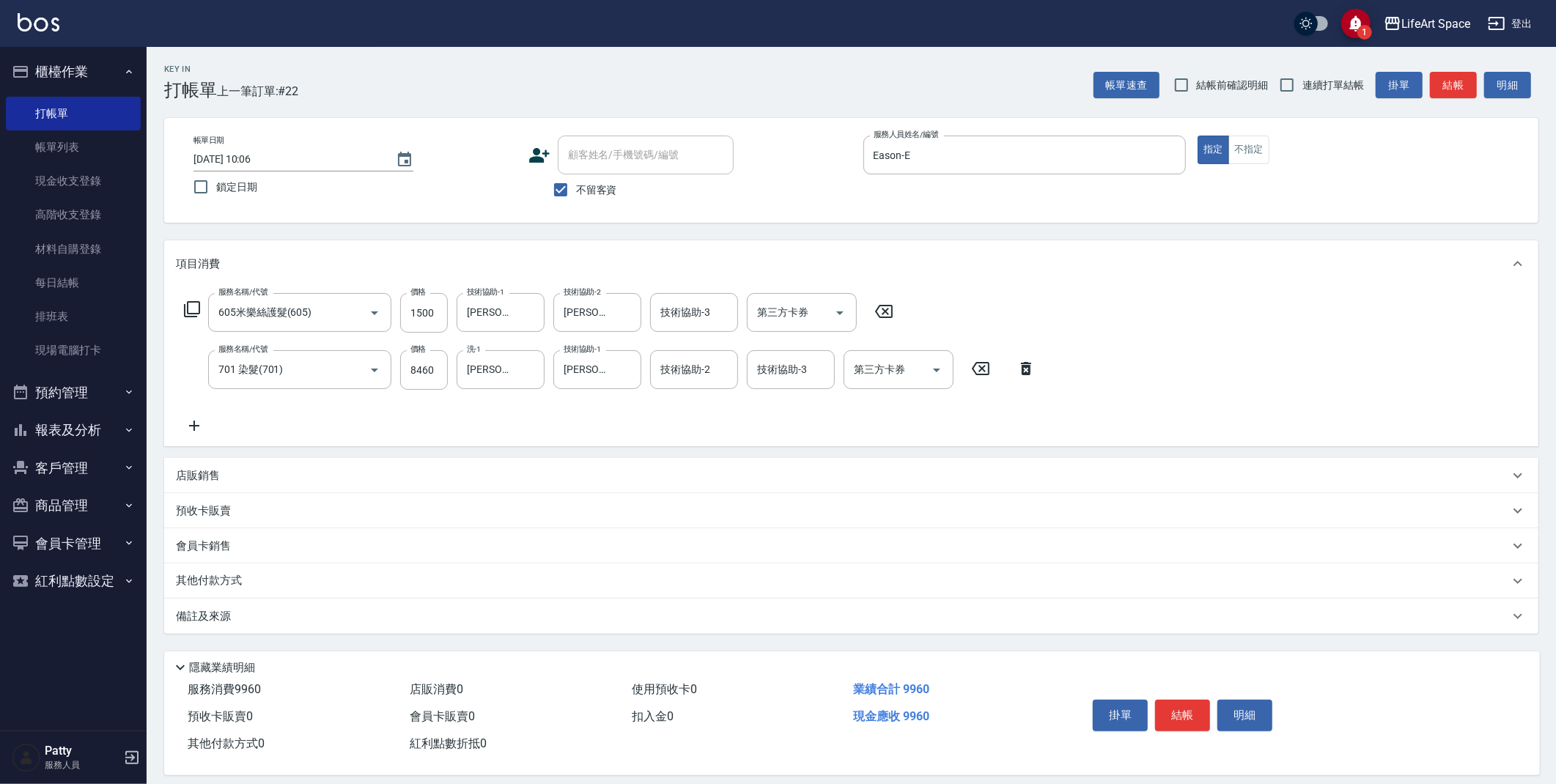
drag, startPoint x: 329, startPoint y: 613, endPoint x: 365, endPoint y: 627, distance: 38.6
click at [329, 614] on div "備註及來源" at bounding box center [843, 616] width 1333 height 15
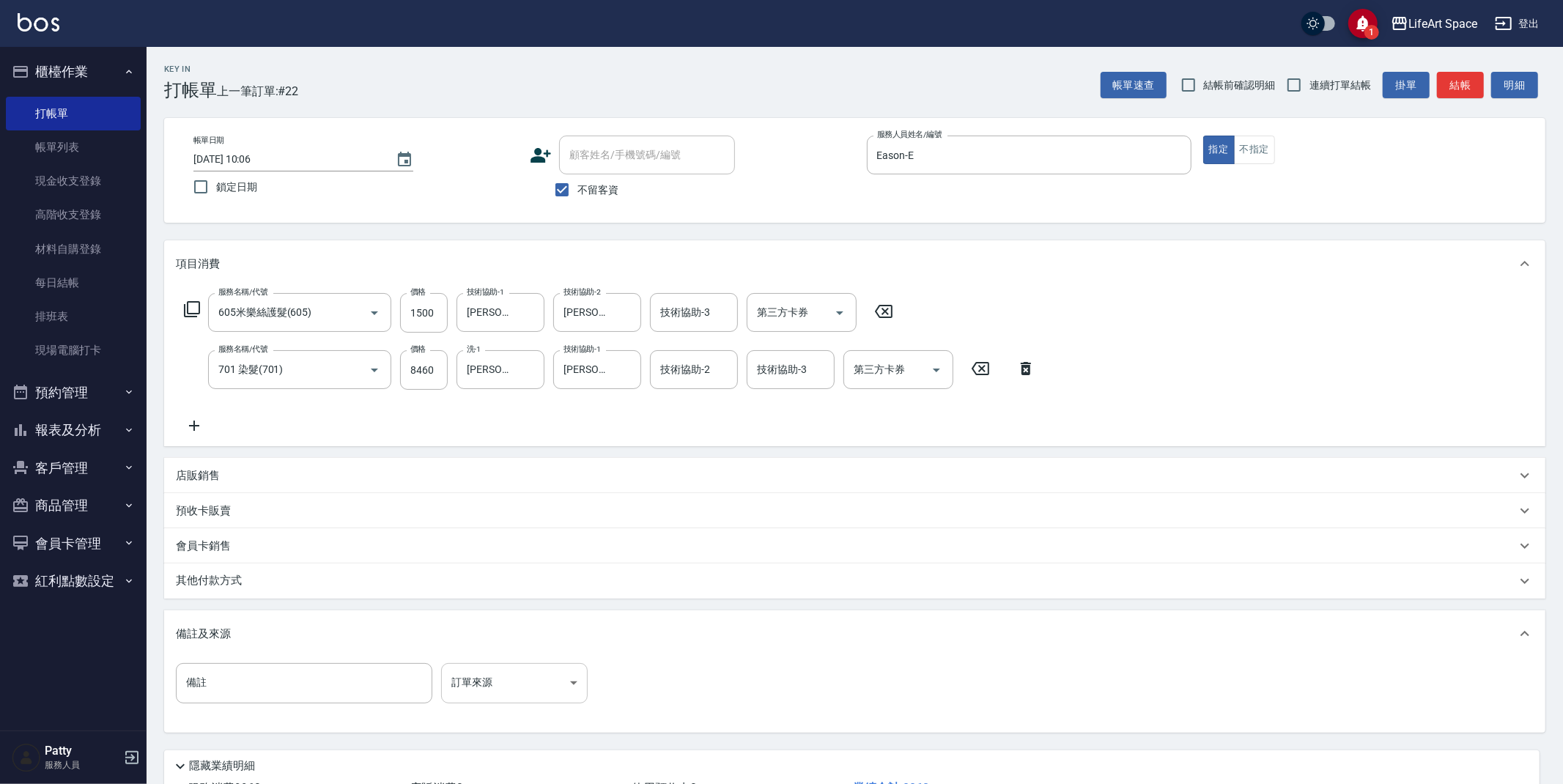
click at [522, 676] on body "1 LifeArt Space 登出 櫃檯作業 打帳單 帳單列表 現金收支登錄 高階收支登錄 材料自購登錄 每日結帳 排班表 現場電腦打卡 預約管理 預約管理…" at bounding box center [781, 446] width 1563 height 892
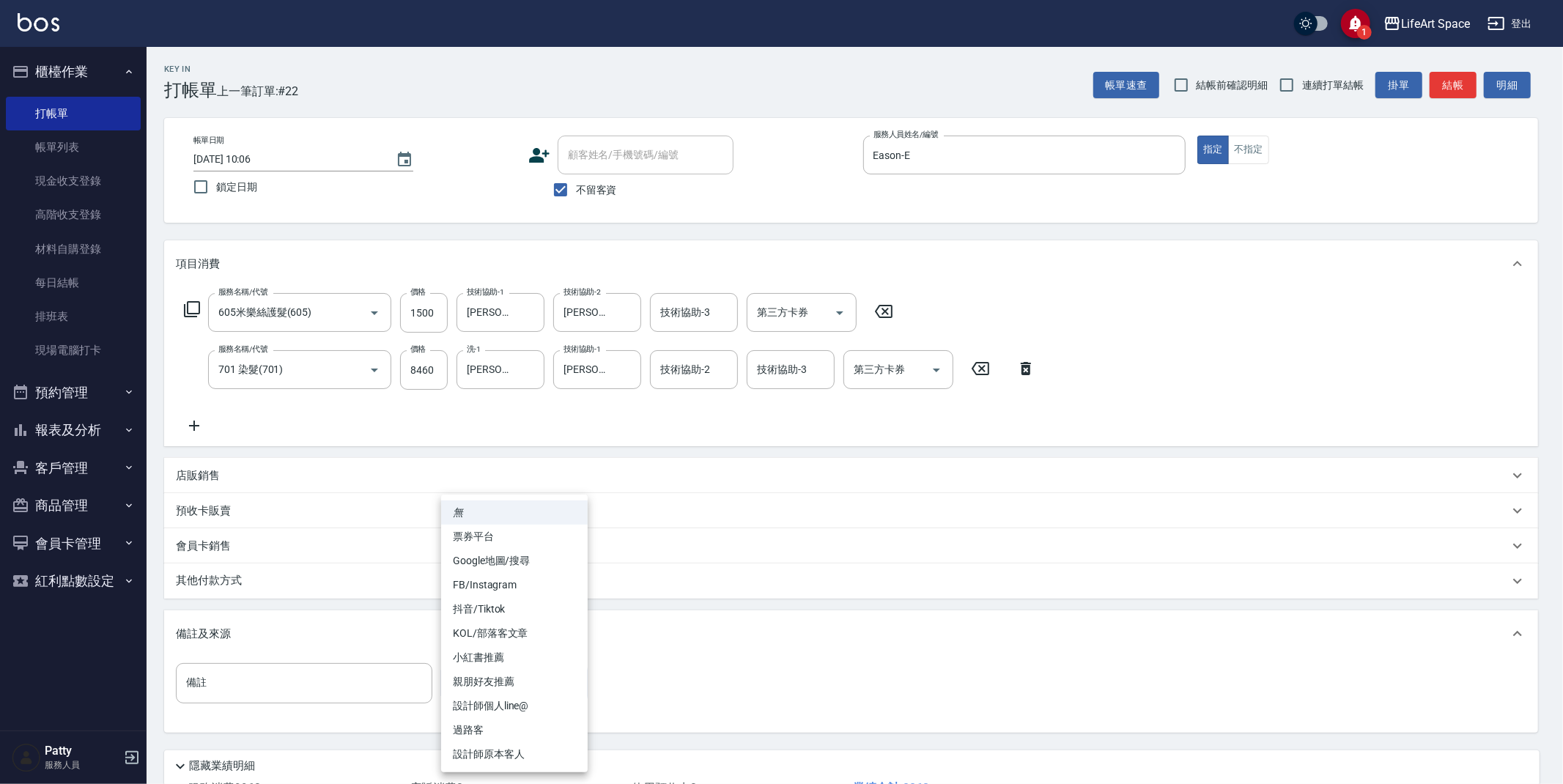
click at [525, 745] on li "設計師原本客人" at bounding box center [514, 754] width 147 height 24
type input "設計師原本客人"
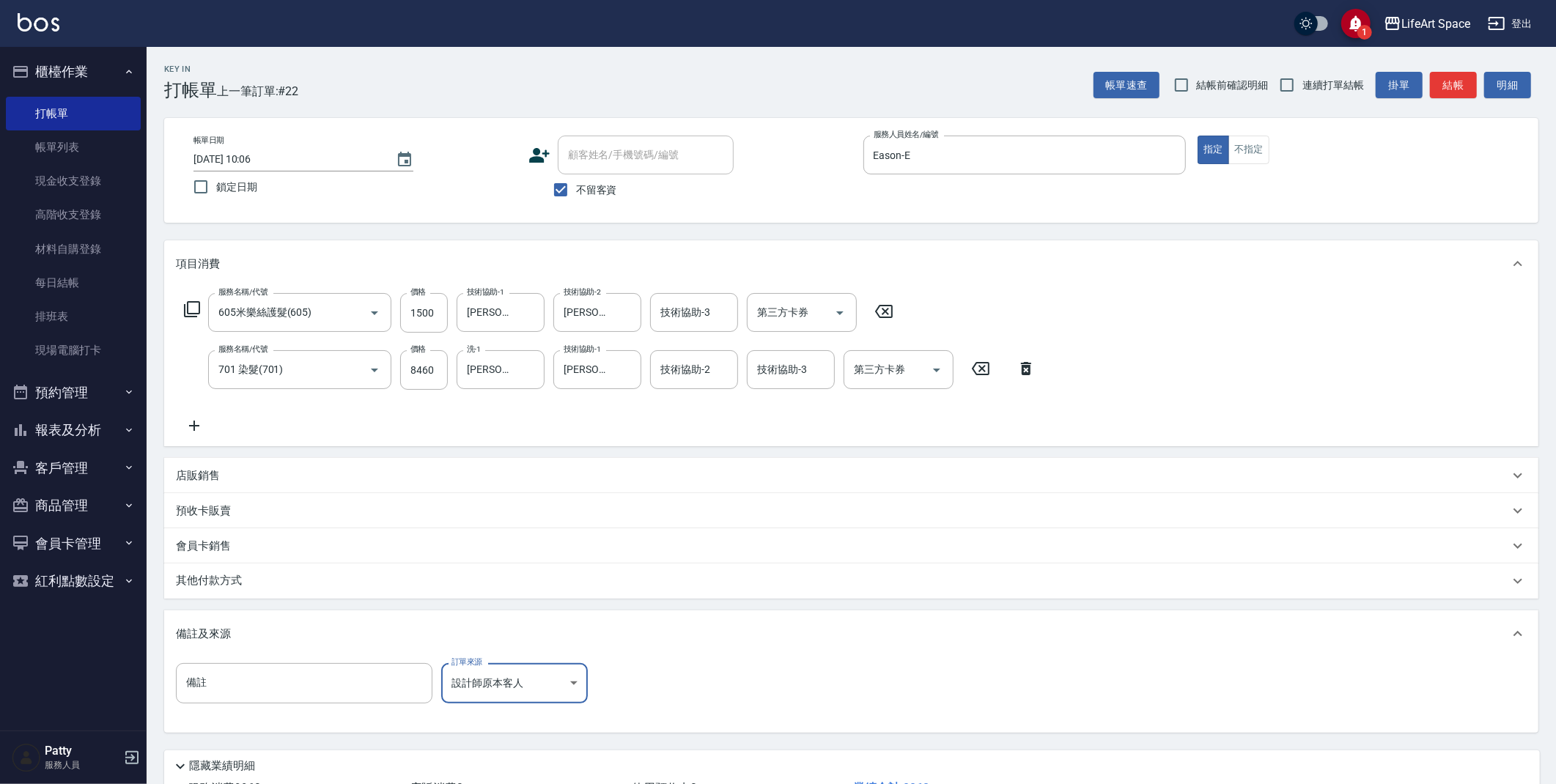
drag, startPoint x: 300, startPoint y: 584, endPoint x: 292, endPoint y: 591, distance: 10.6
click at [300, 584] on div "其他付款方式" at bounding box center [843, 581] width 1333 height 16
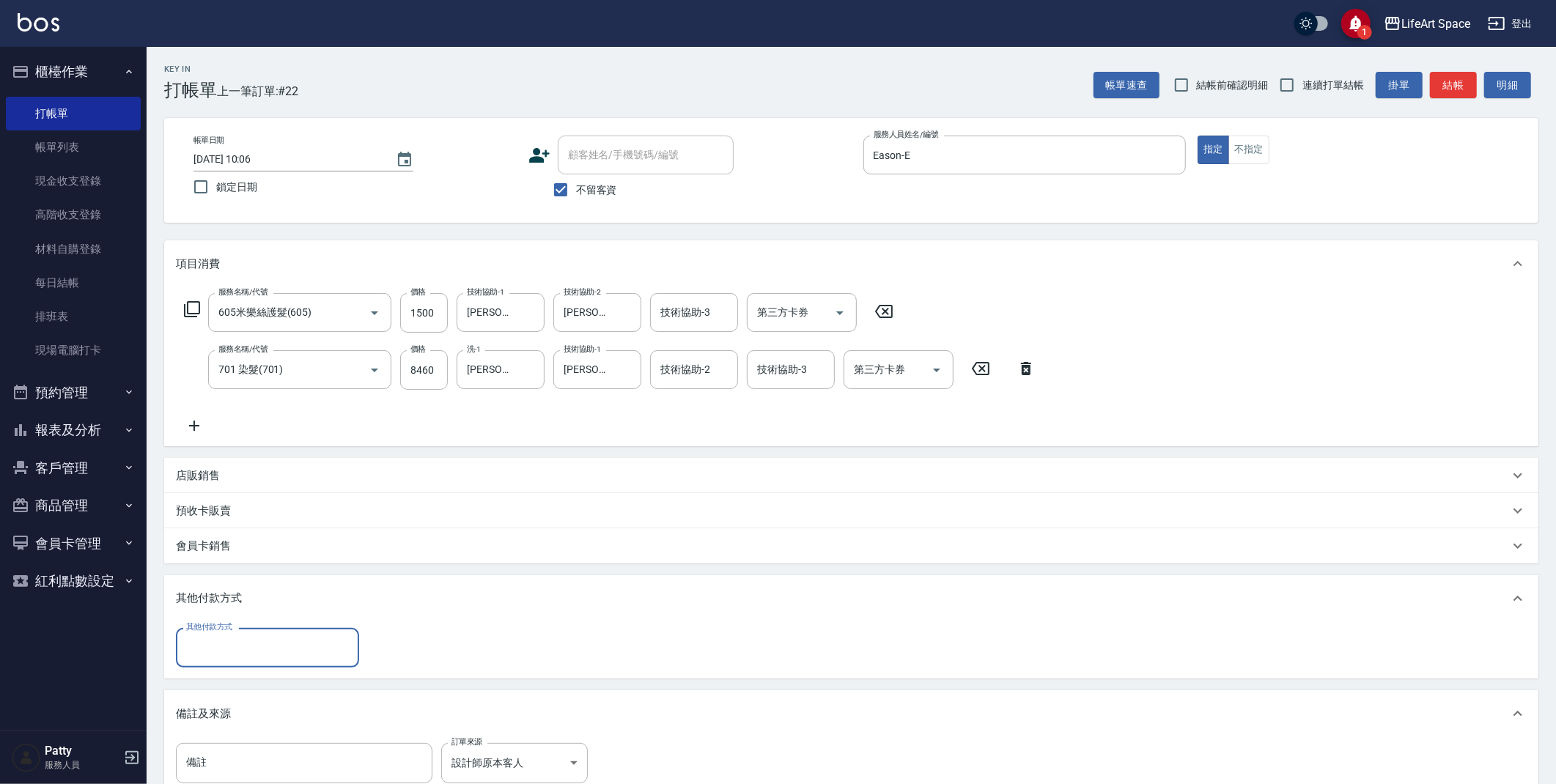
scroll to position [0, 0]
click at [248, 643] on input "其他付款方式" at bounding box center [267, 647] width 170 height 26
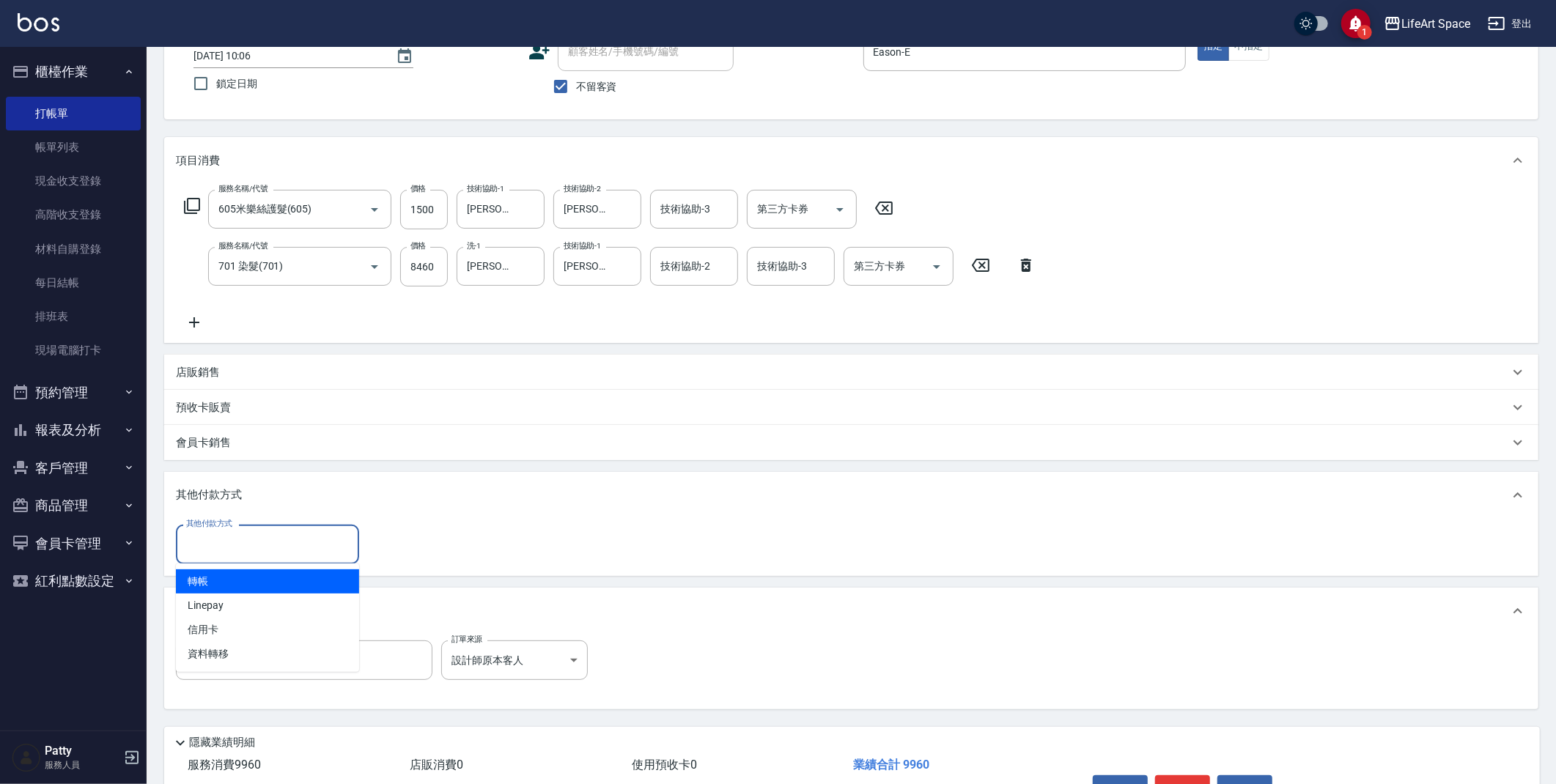
scroll to position [192, 0]
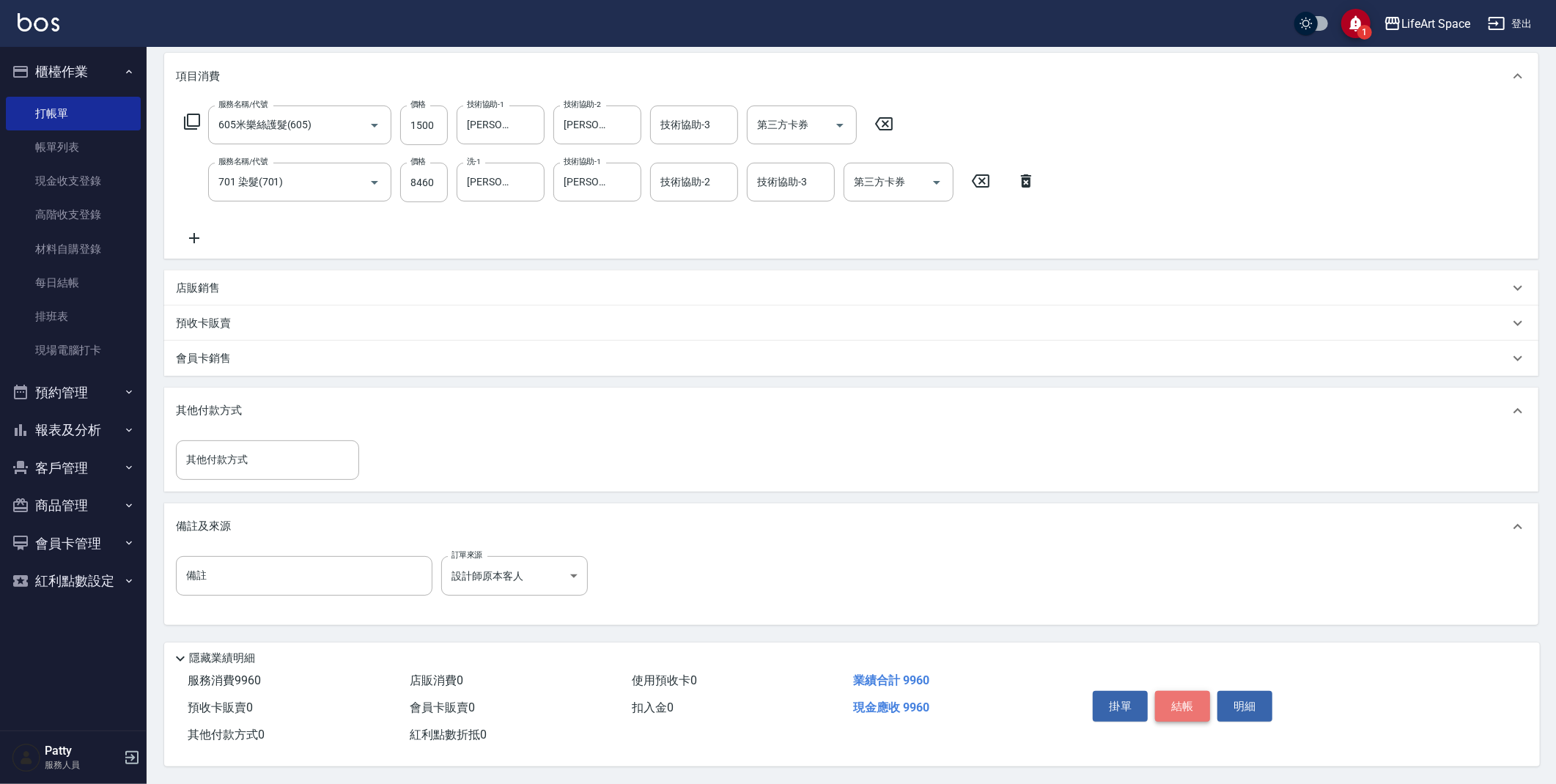
click at [1183, 697] on button "結帳" at bounding box center [1182, 706] width 55 height 31
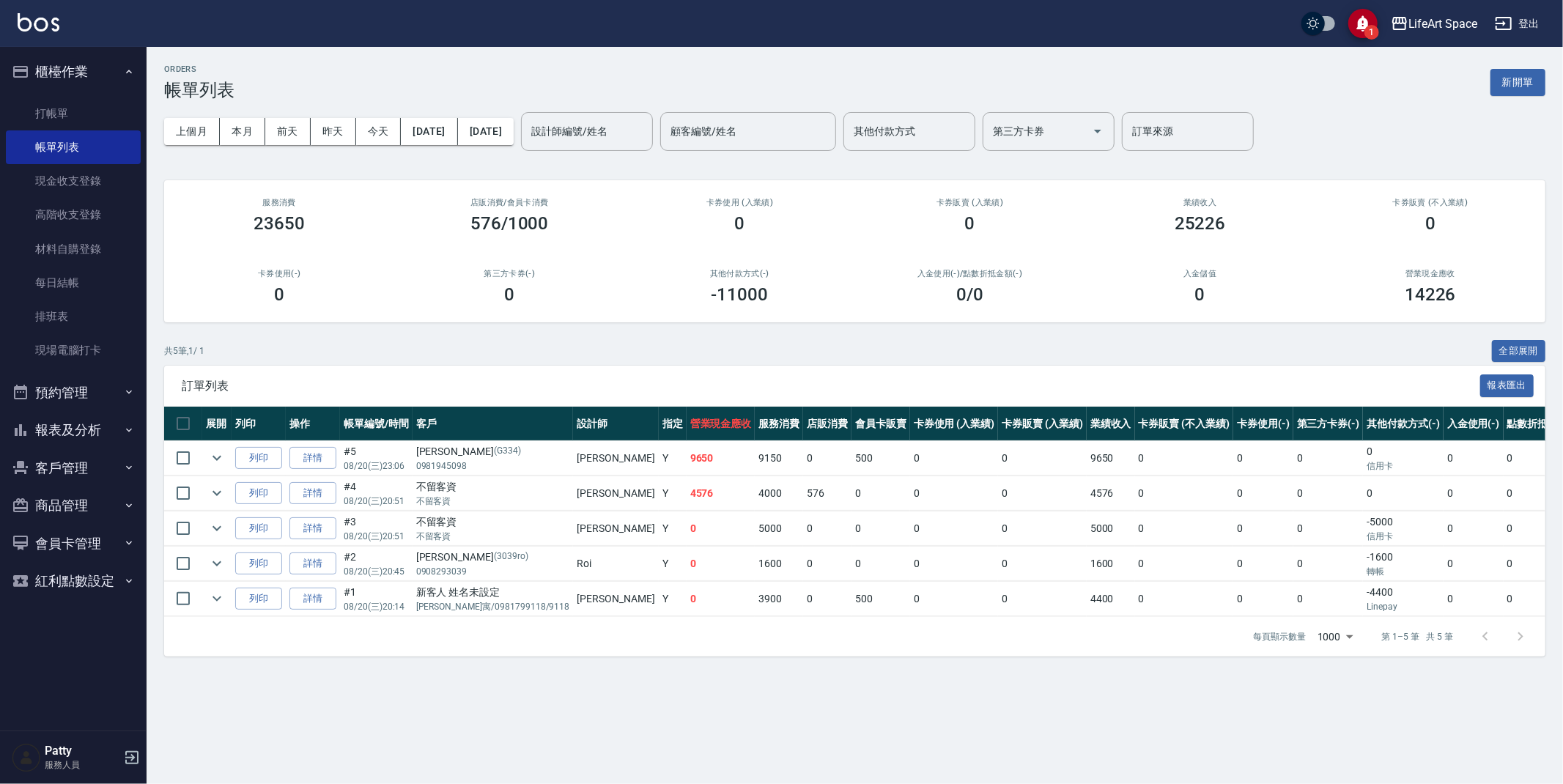
click at [1513, 87] on button "新開單" at bounding box center [1517, 83] width 55 height 27
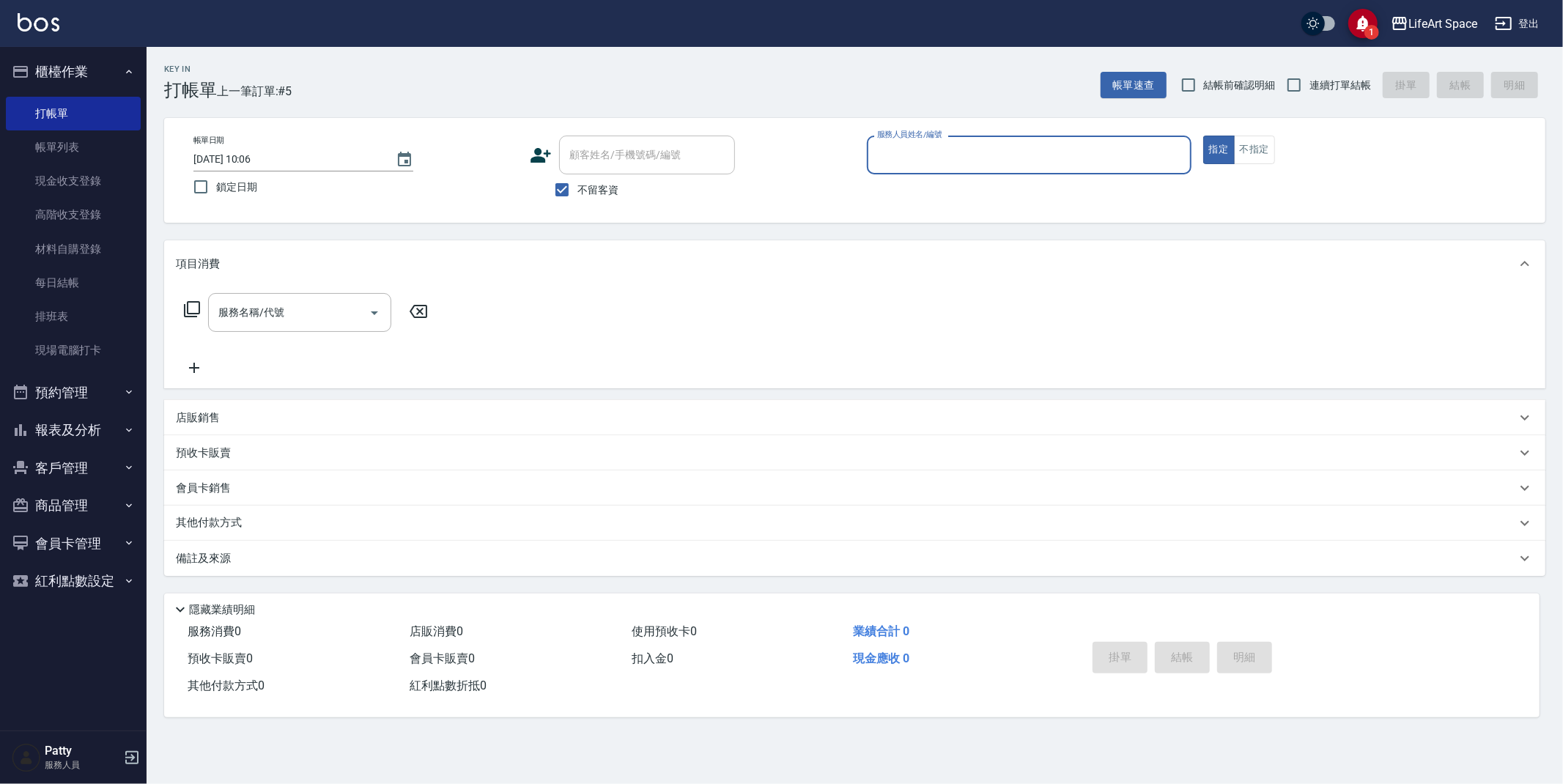
drag, startPoint x: 1030, startPoint y: 154, endPoint x: 1011, endPoint y: 166, distance: 22.5
click at [1029, 154] on input "服務人員姓名/編號" at bounding box center [1029, 155] width 311 height 26
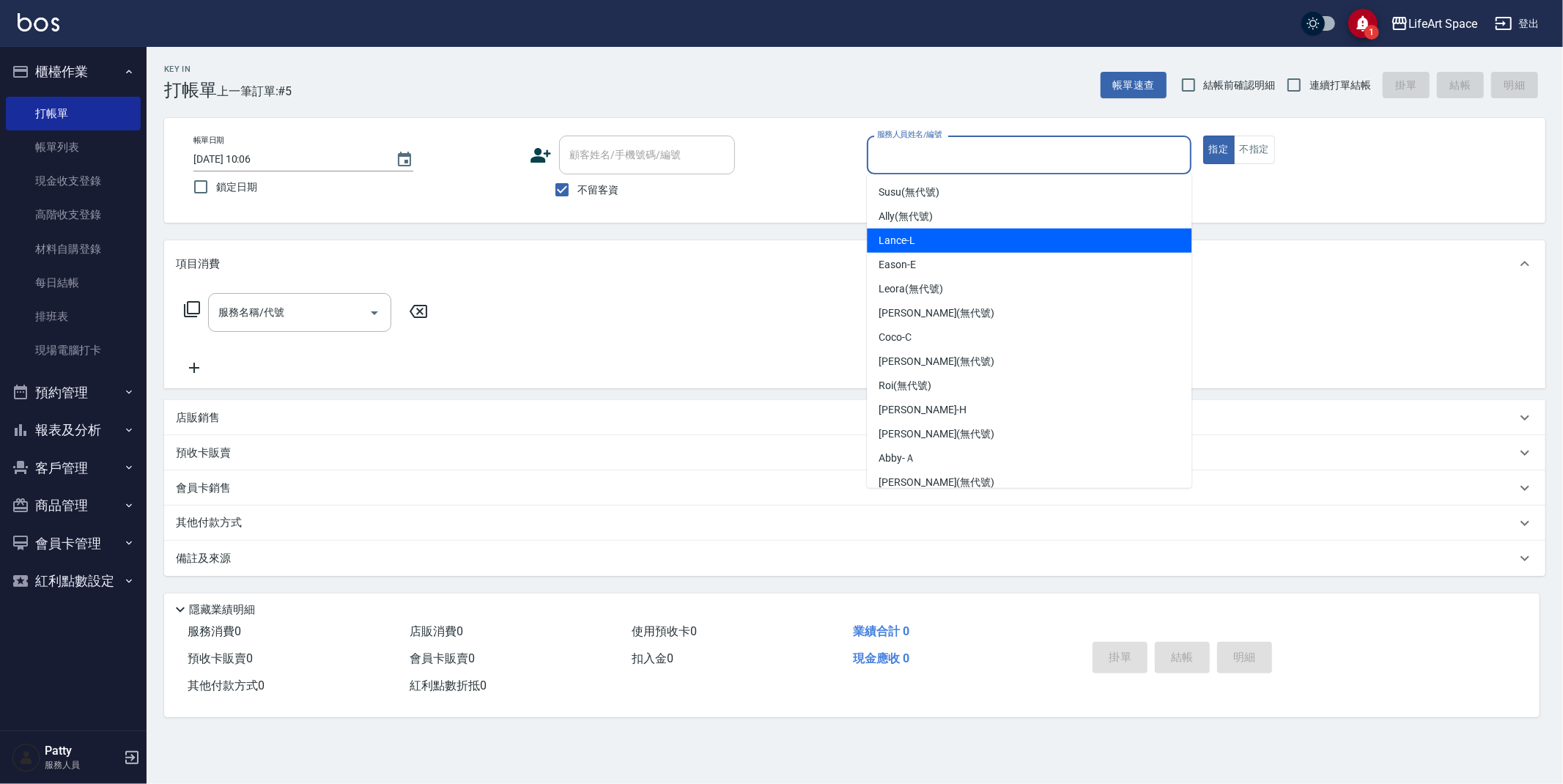
click at [969, 247] on div "Lance -L" at bounding box center [1029, 241] width 325 height 24
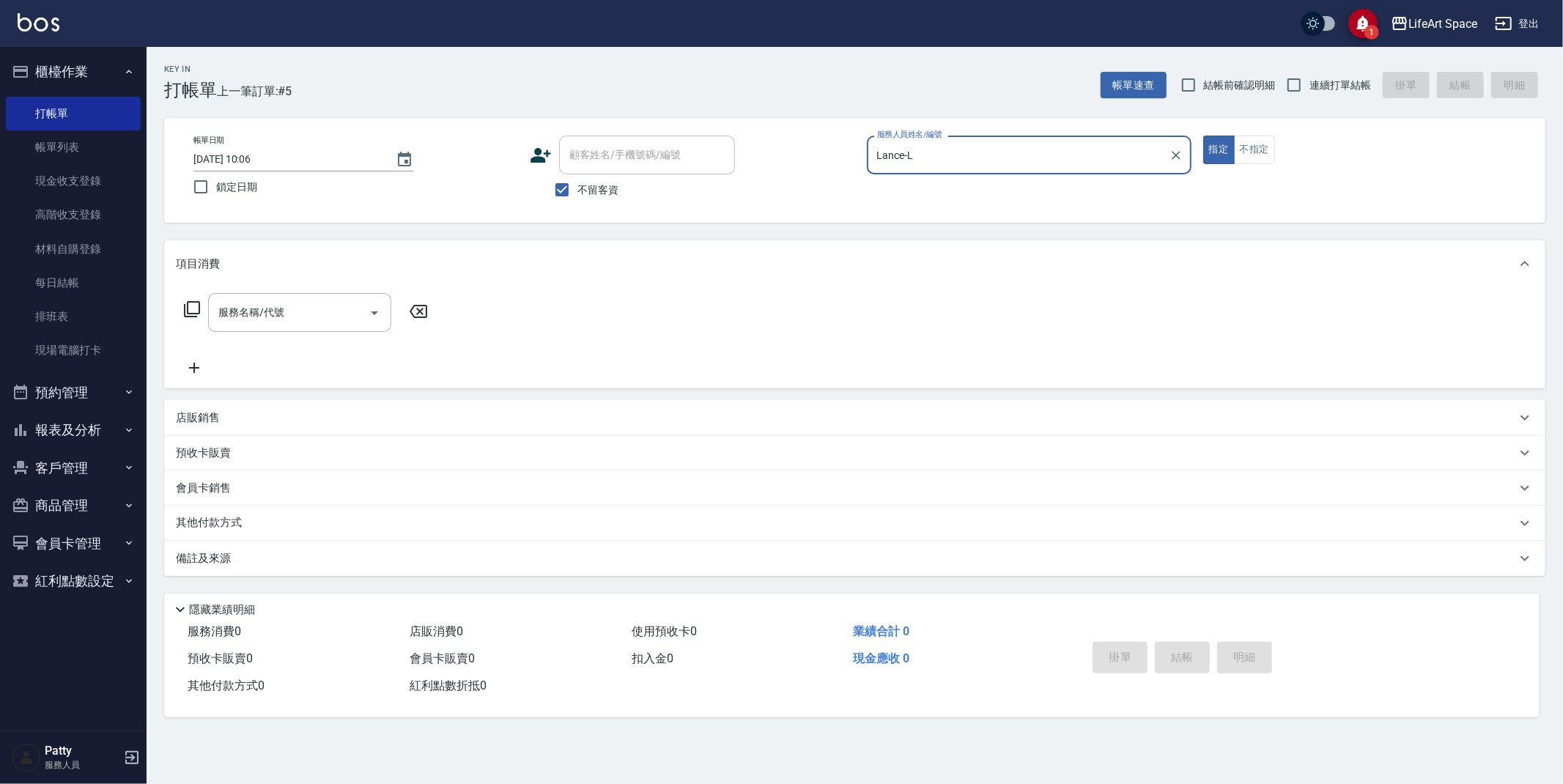
click at [915, 146] on input "Lance-L" at bounding box center [1017, 155] width 289 height 26
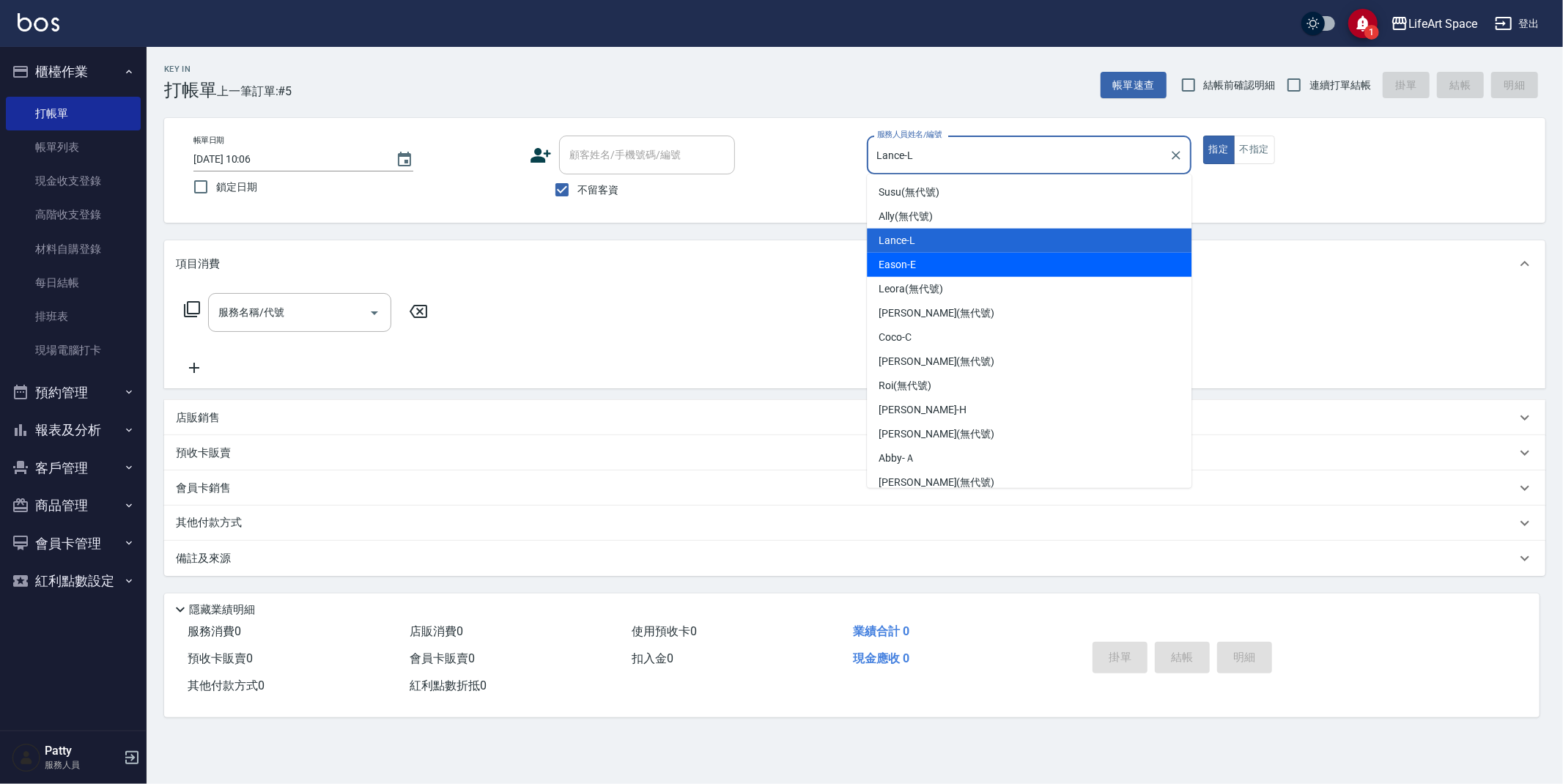
drag, startPoint x: 943, startPoint y: 263, endPoint x: 648, endPoint y: 316, distance: 299.7
click at [943, 263] on div "Eason -E" at bounding box center [1029, 265] width 325 height 24
type input "Eason-E"
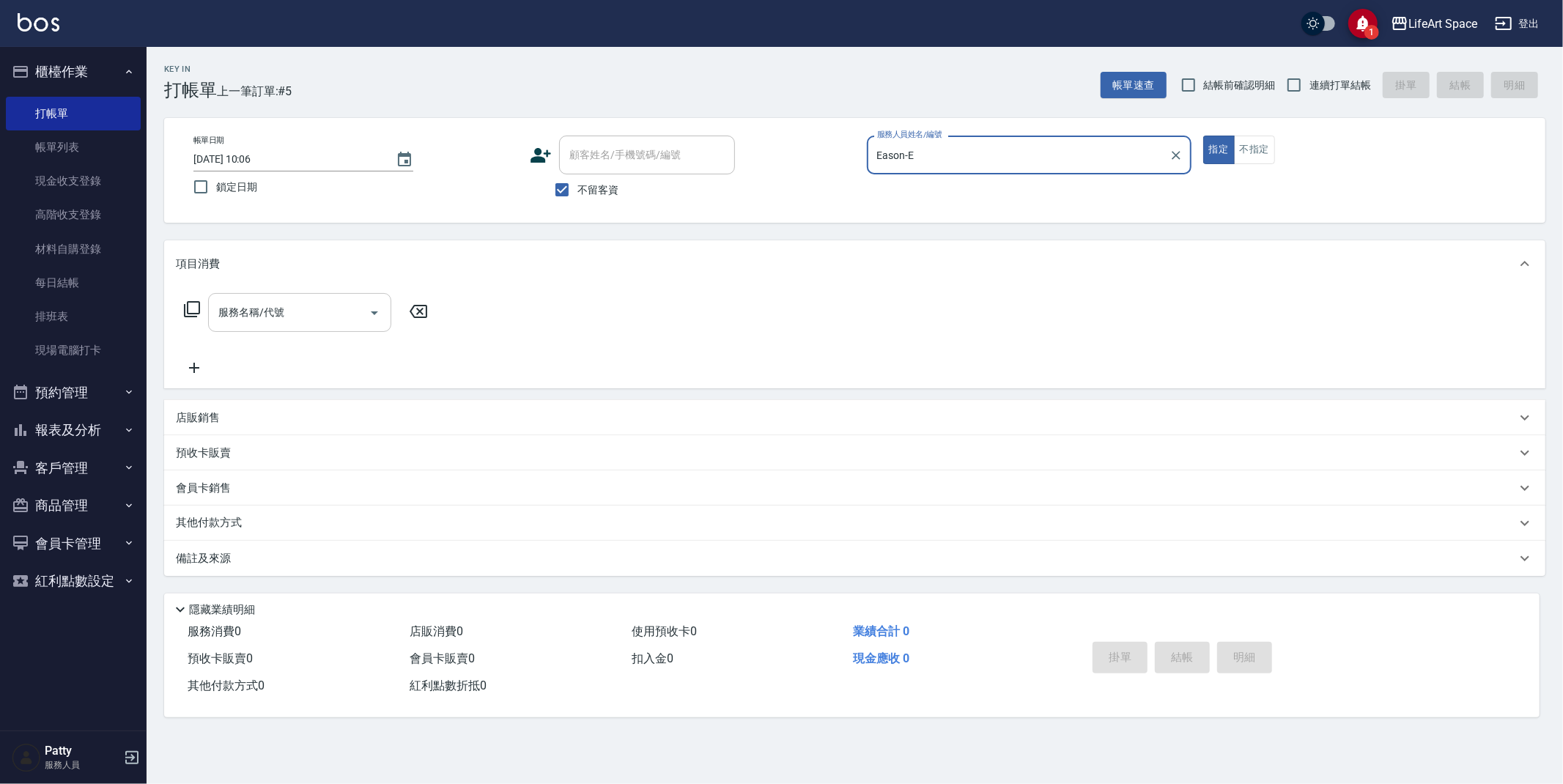
click at [339, 316] on input "服務名稱/代號" at bounding box center [288, 313] width 148 height 26
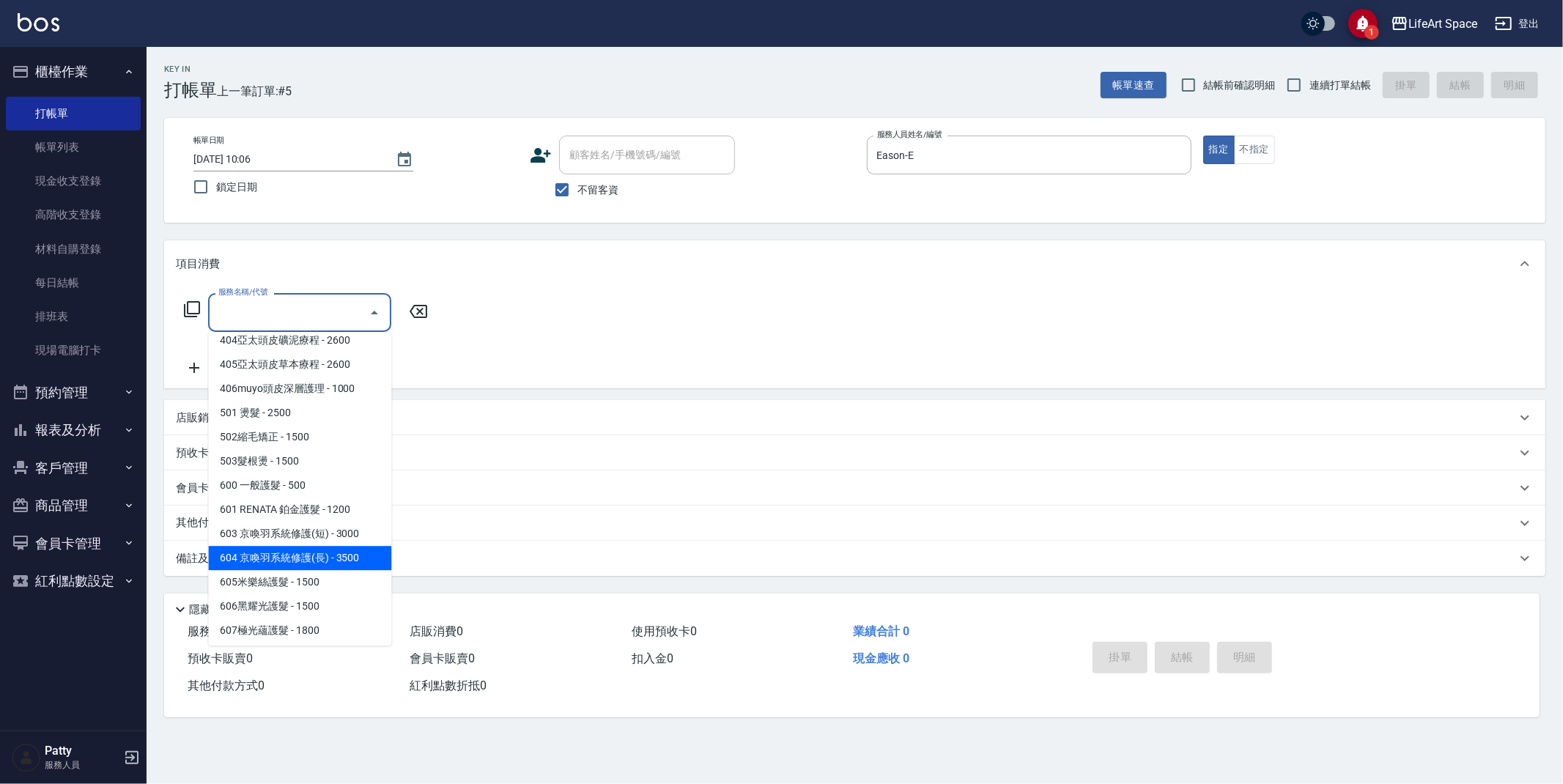
scroll to position [229, 0]
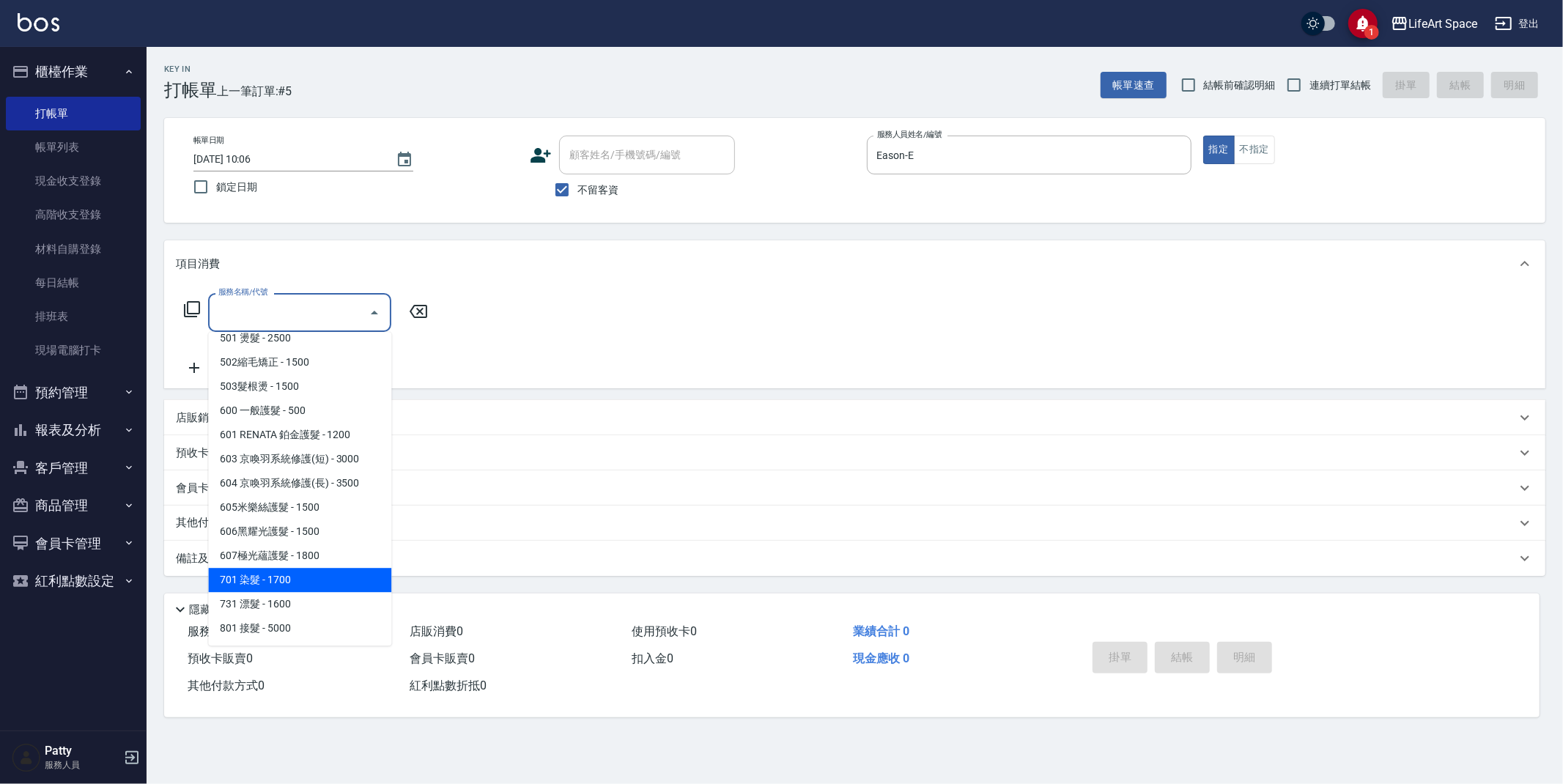
click at [292, 574] on span "701 染髮 - 1700" at bounding box center [299, 580] width 183 height 24
type input "701 染髮(701)"
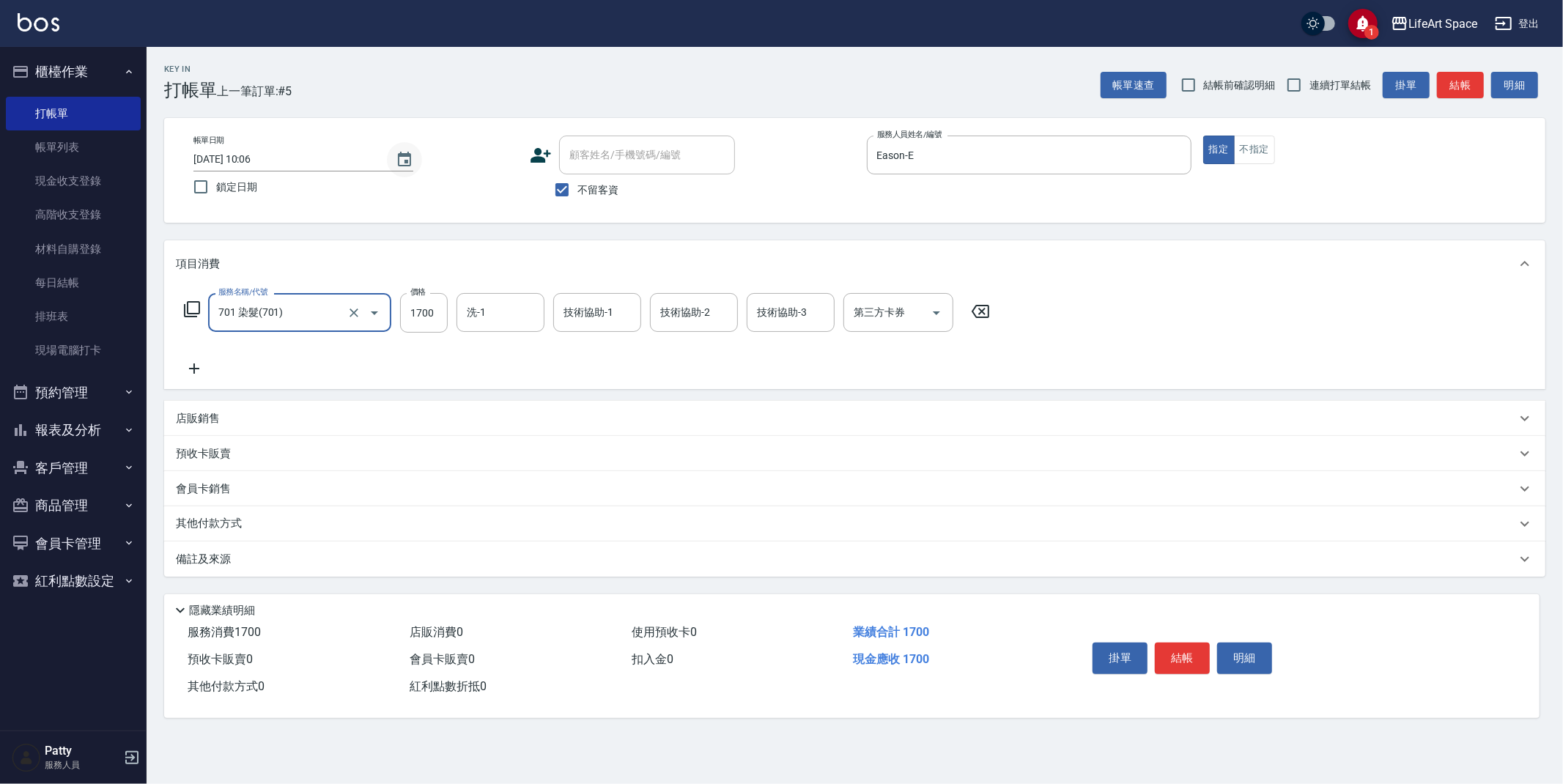
click at [402, 167] on icon "Choose date, selected date is 2025-08-20" at bounding box center [404, 159] width 17 height 17
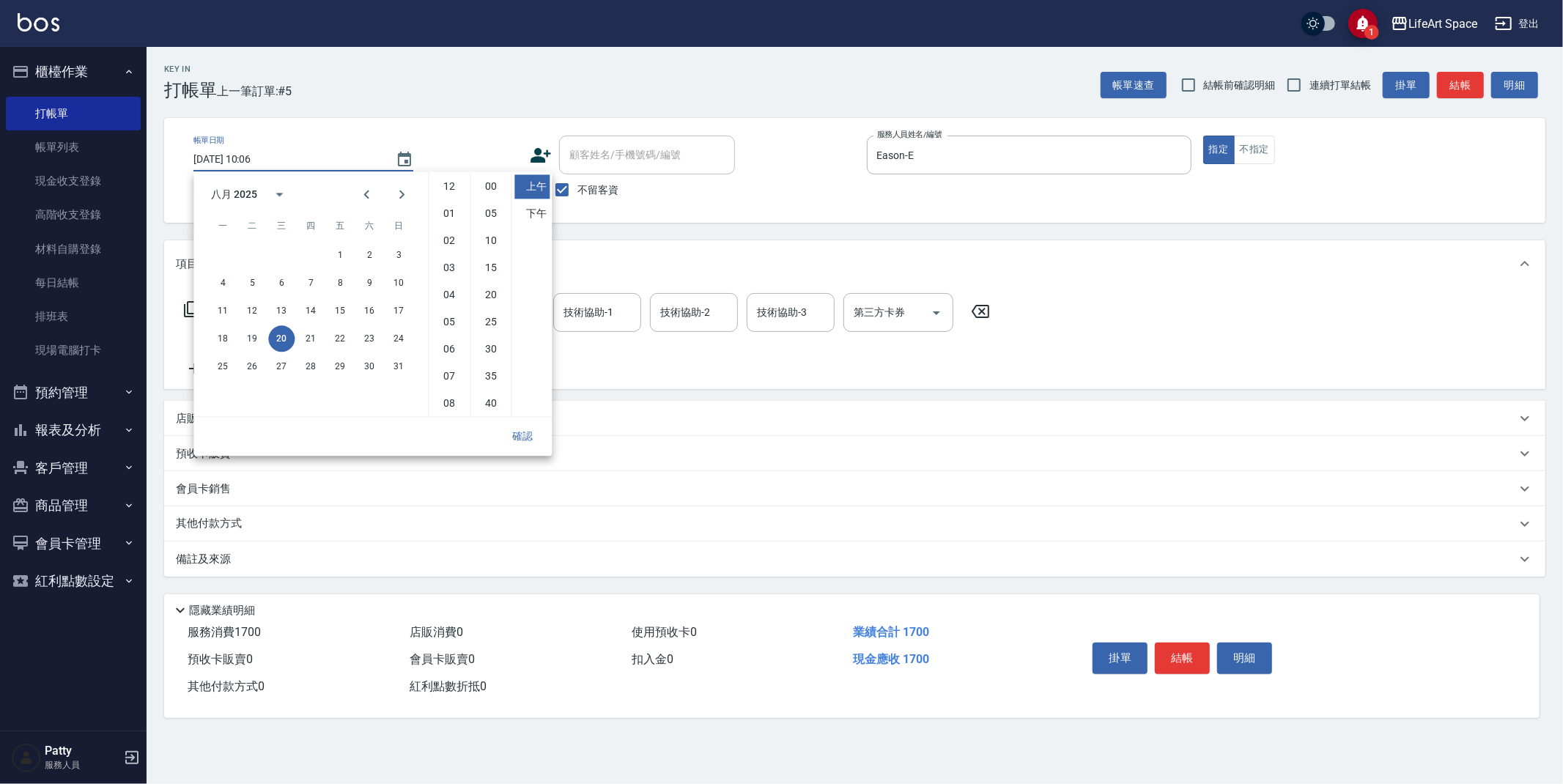
scroll to position [81, 0]
click at [259, 341] on button "19" at bounding box center [252, 338] width 27 height 27
type input "[DATE] 10:06"
drag, startPoint x: 514, startPoint y: 435, endPoint x: 504, endPoint y: 442, distance: 12.2
click at [514, 434] on button "確認" at bounding box center [522, 436] width 47 height 27
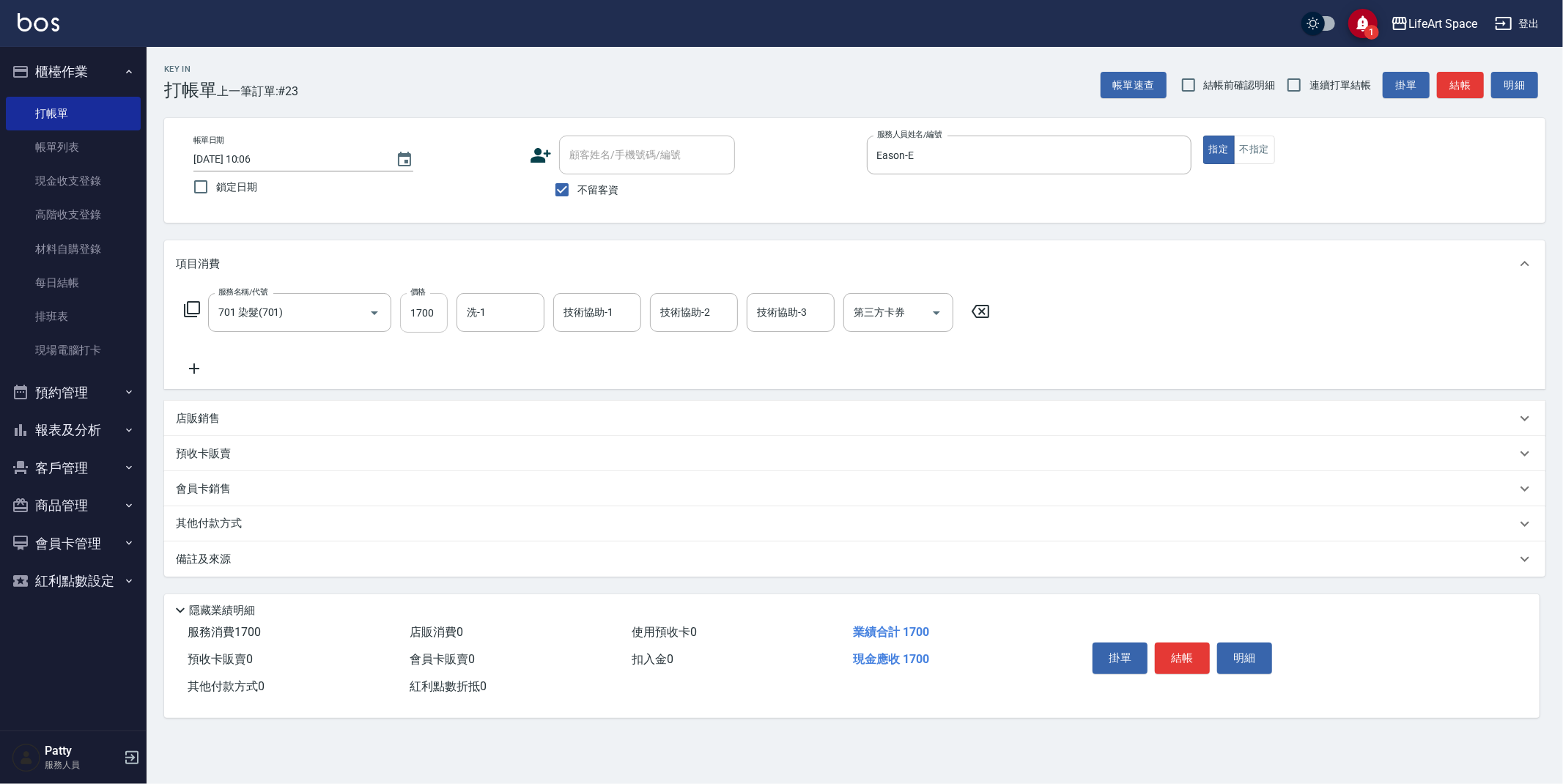
click at [439, 320] on input "1700" at bounding box center [424, 313] width 48 height 39
type input "4500"
click at [498, 315] on input "洗-1" at bounding box center [500, 313] width 74 height 26
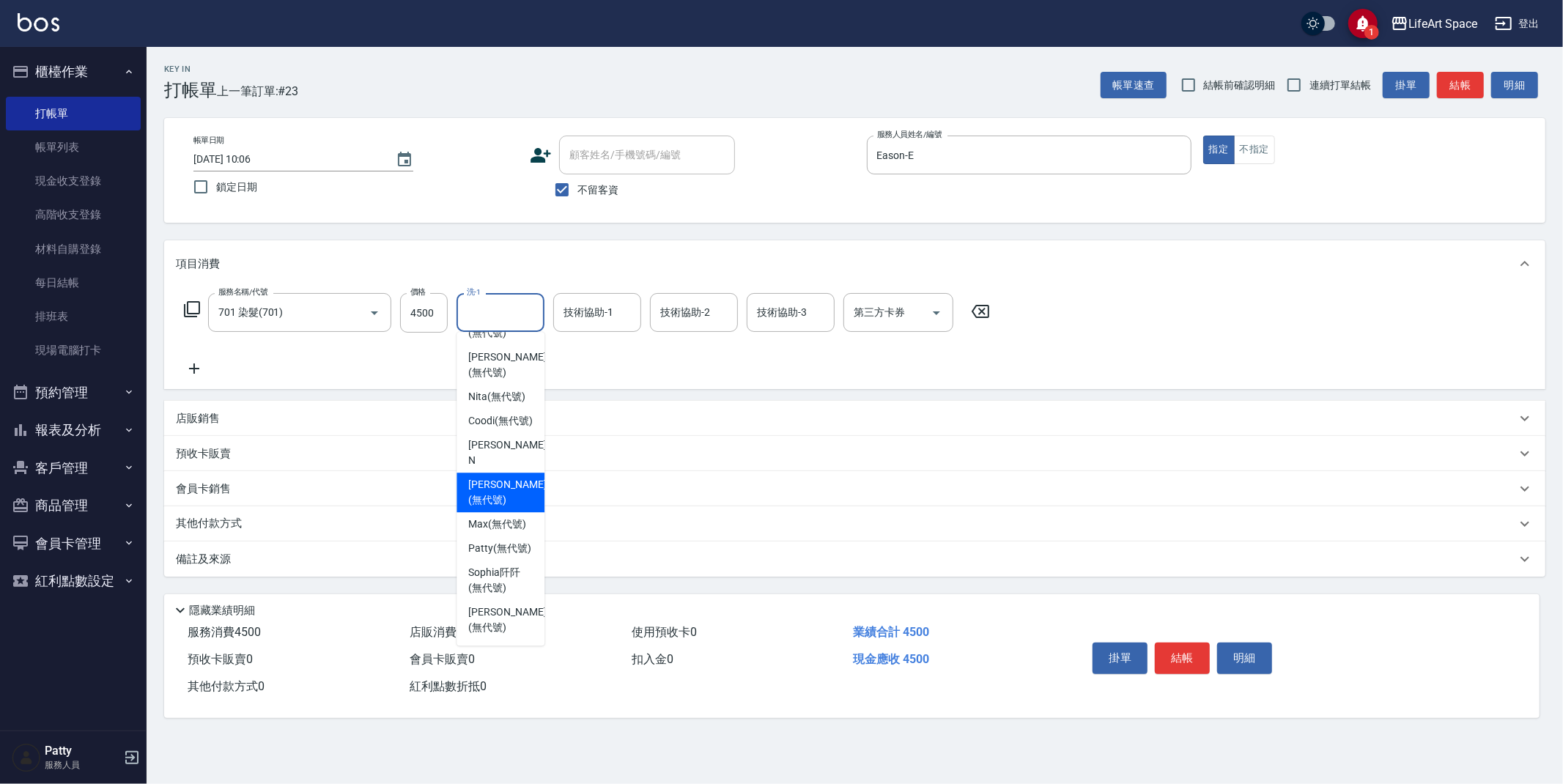
scroll to position [414, 0]
click at [500, 548] on span "[PERSON_NAME] (無代號)" at bounding box center [499, 548] width 63 height 15
type input "[PERSON_NAME](無代號)"
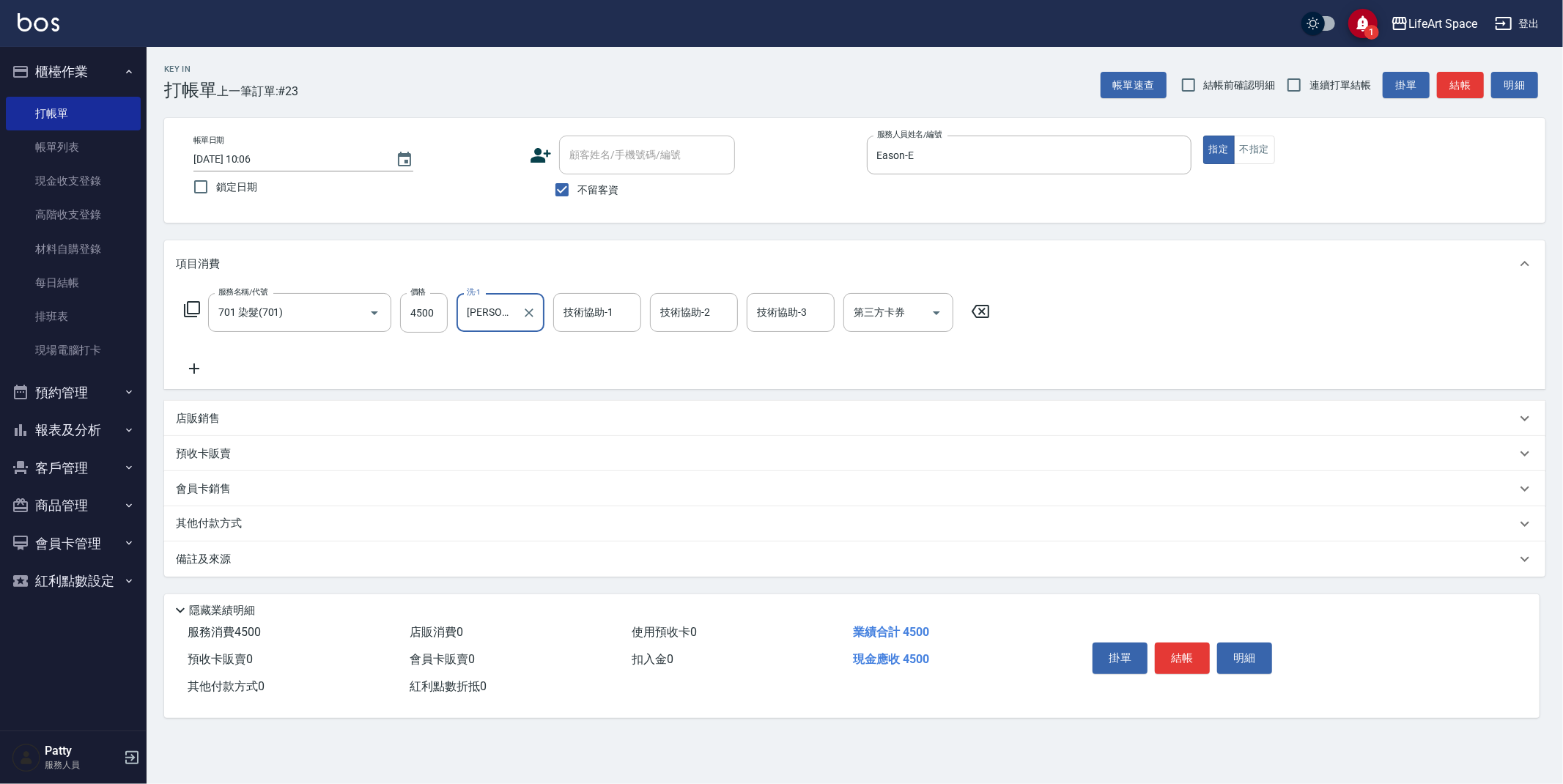
click at [583, 310] on div "技術協助-1 技術協助-1" at bounding box center [597, 312] width 88 height 39
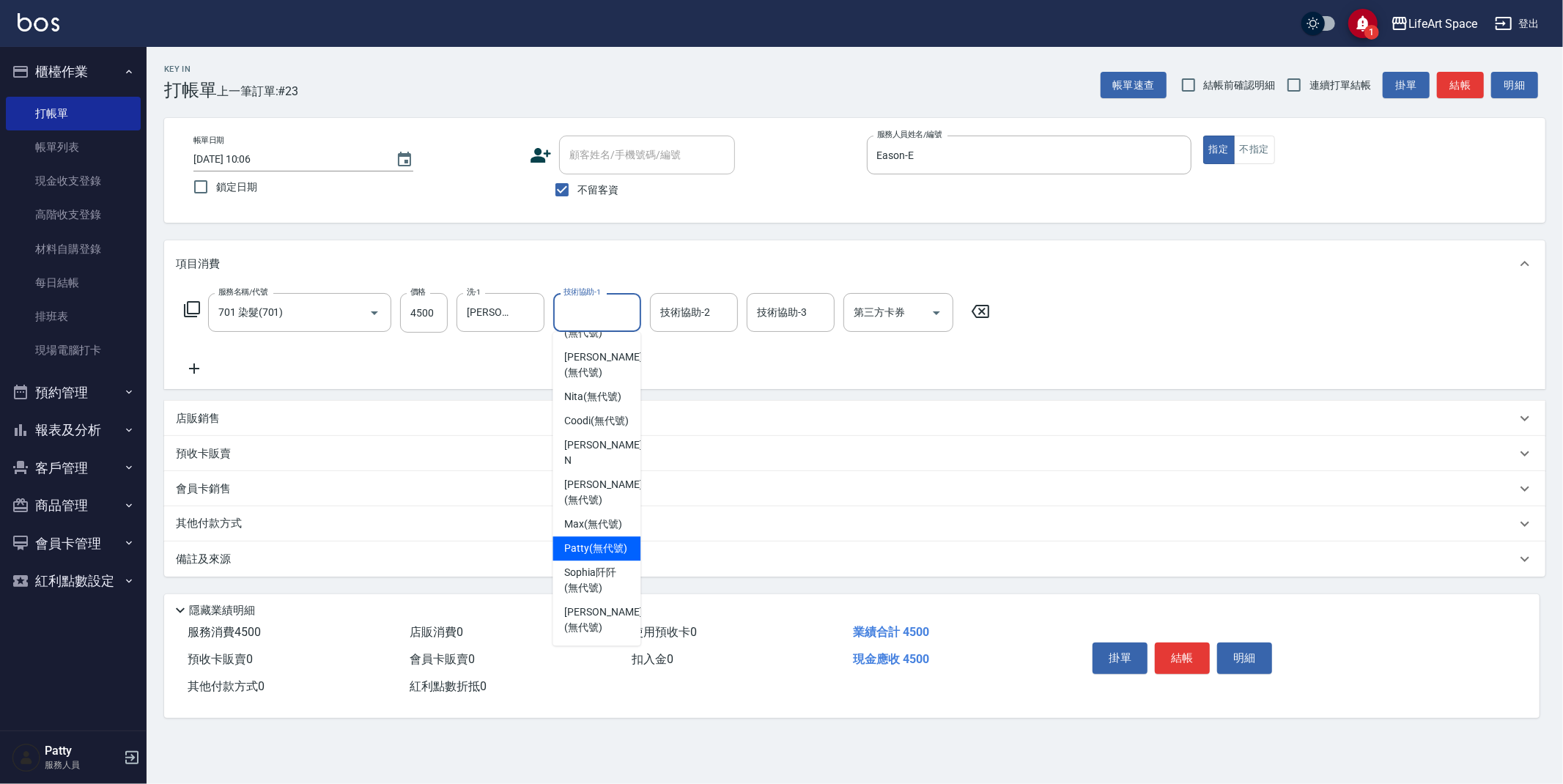
drag, startPoint x: 596, startPoint y: 562, endPoint x: 374, endPoint y: 590, distance: 223.8
click at [596, 556] on span "[PERSON_NAME] (無代號)" at bounding box center [595, 548] width 63 height 15
type input "[PERSON_NAME](無代號)"
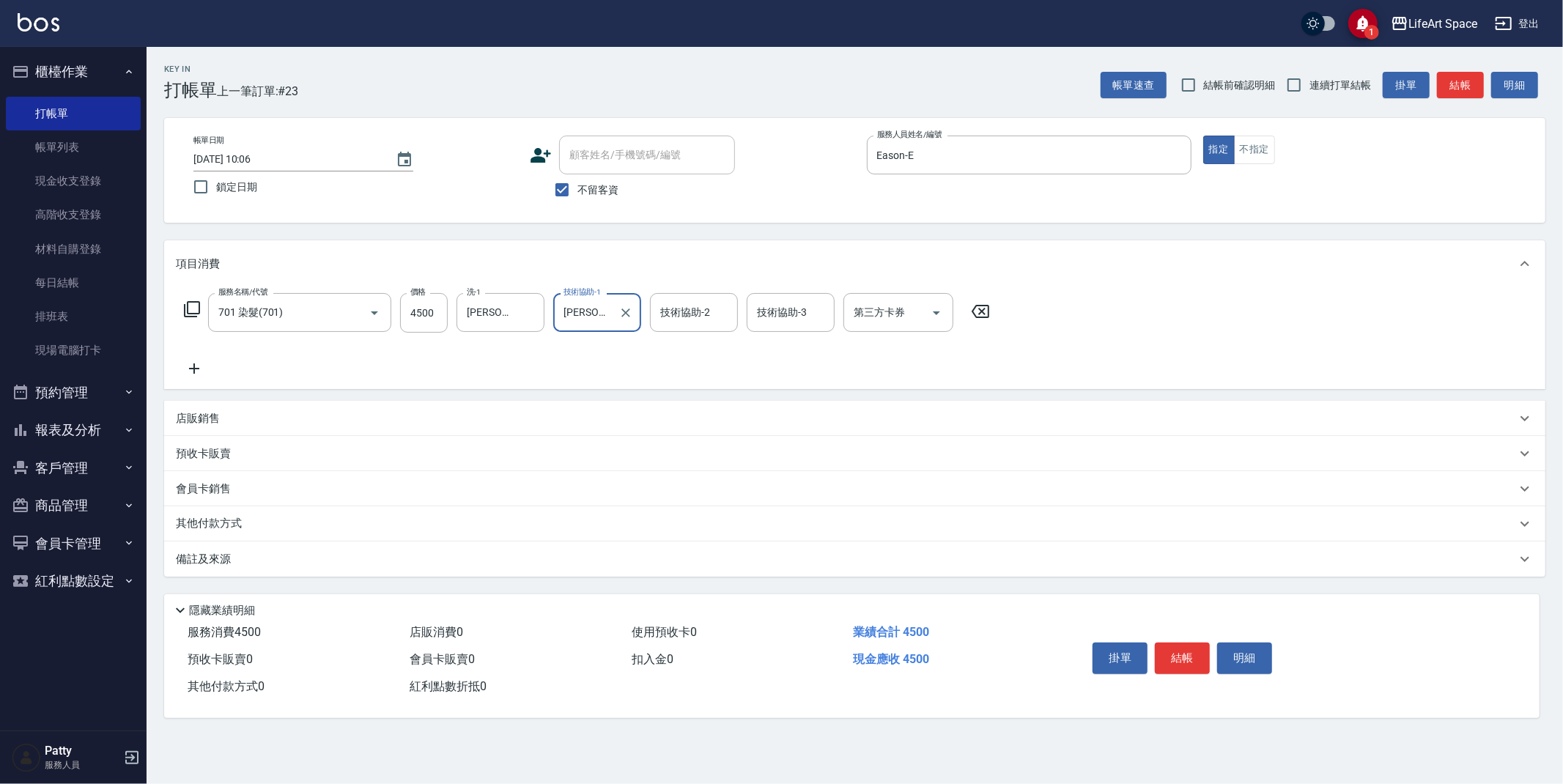
click at [324, 564] on div "備註及來源" at bounding box center [846, 559] width 1340 height 15
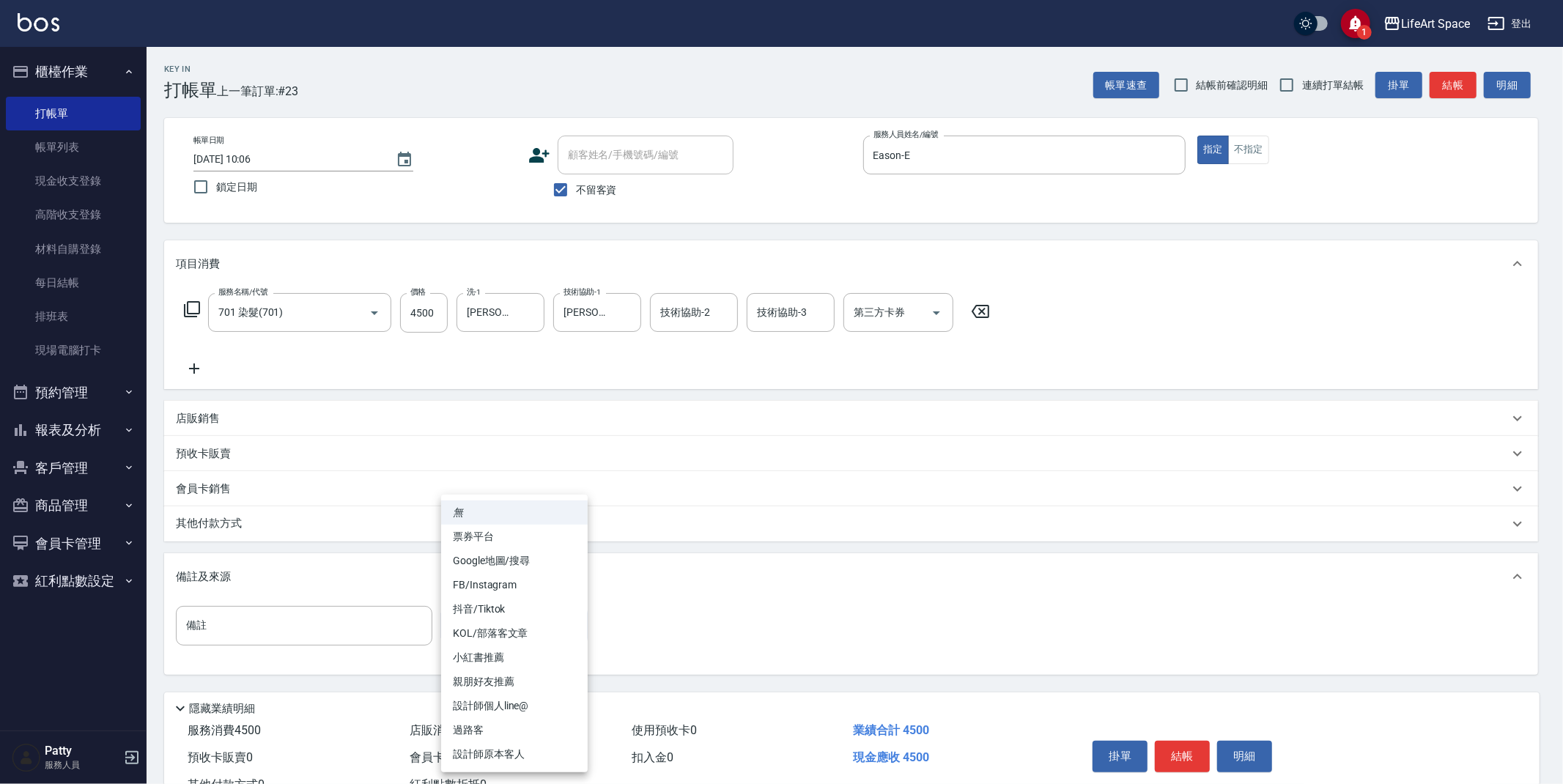
click at [503, 641] on body "1 LifeArt Space 登出 櫃檯作業 打帳單 帳單列表 現金收支登錄 高階收支登錄 材料自購登錄 每日結帳 排班表 現場電腦打卡 預約管理 預約管理…" at bounding box center [781, 417] width 1563 height 833
click at [513, 755] on li "設計師原本客人" at bounding box center [514, 754] width 147 height 24
type input "設計師原本客人"
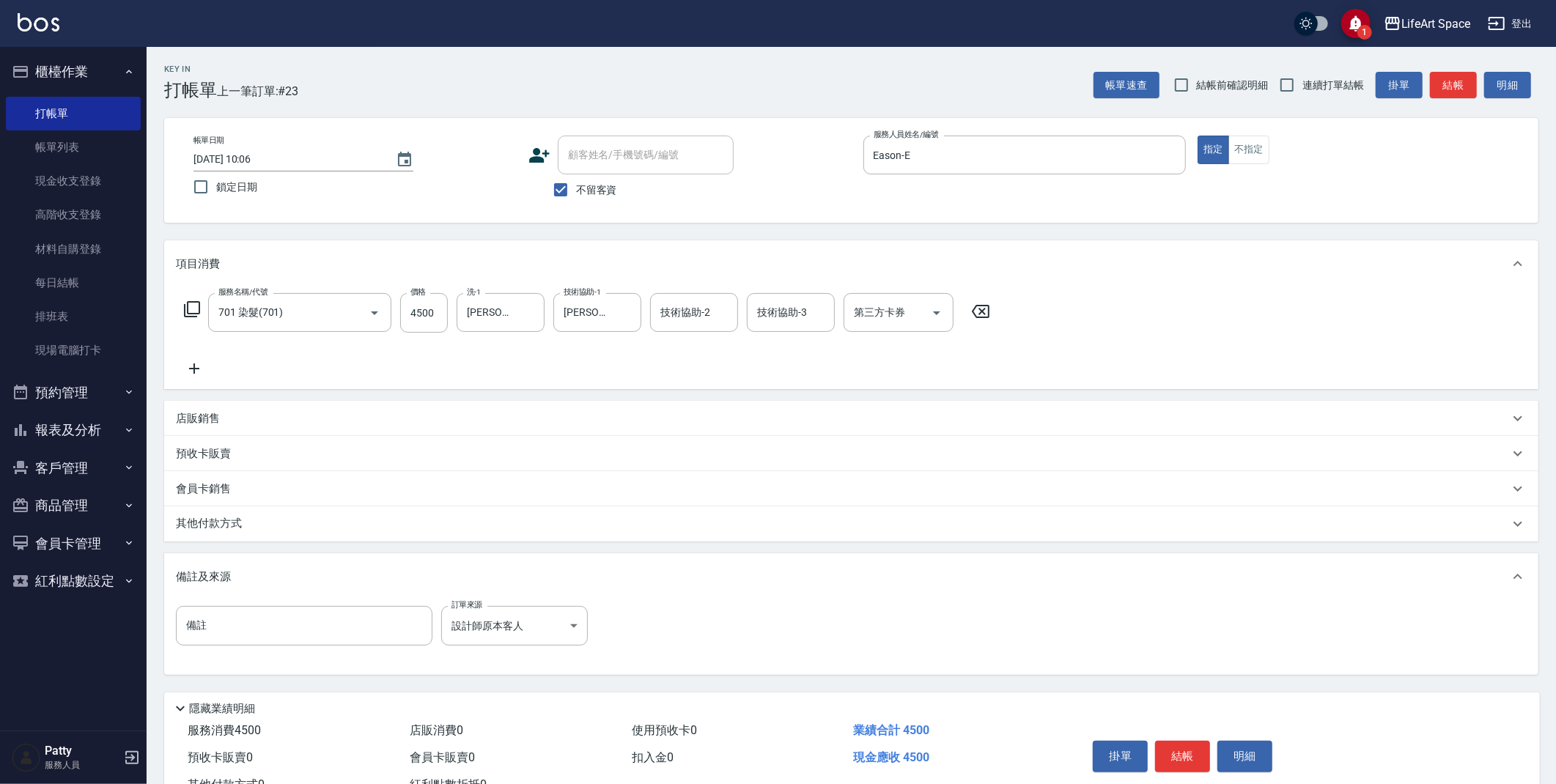
click at [263, 520] on div "其他付款方式" at bounding box center [843, 523] width 1333 height 16
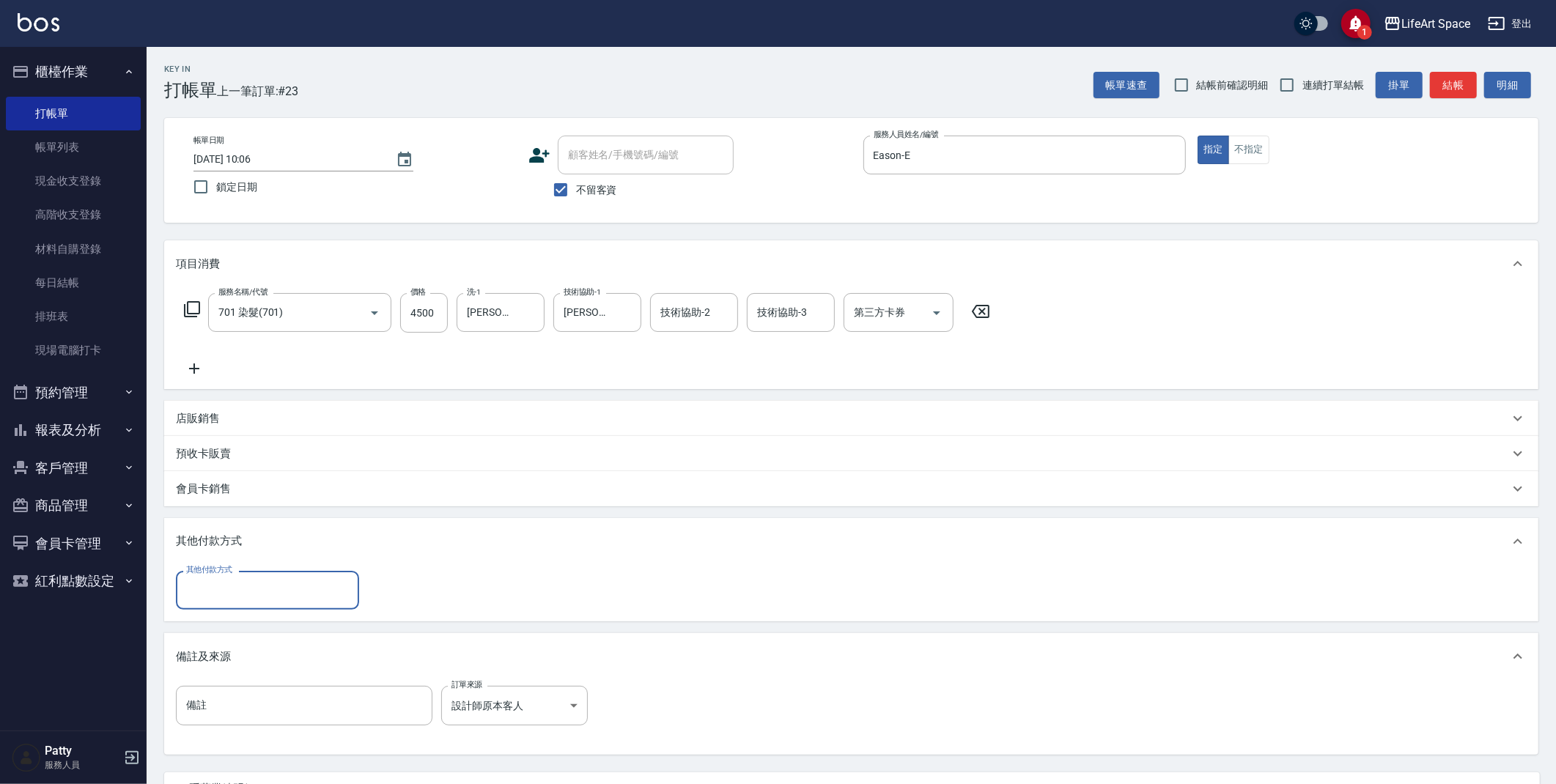
scroll to position [0, 0]
click at [243, 594] on input "其他付款方式" at bounding box center [267, 590] width 170 height 26
click at [232, 660] on span "Linepay" at bounding box center [267, 652] width 183 height 24
type input "Linepay"
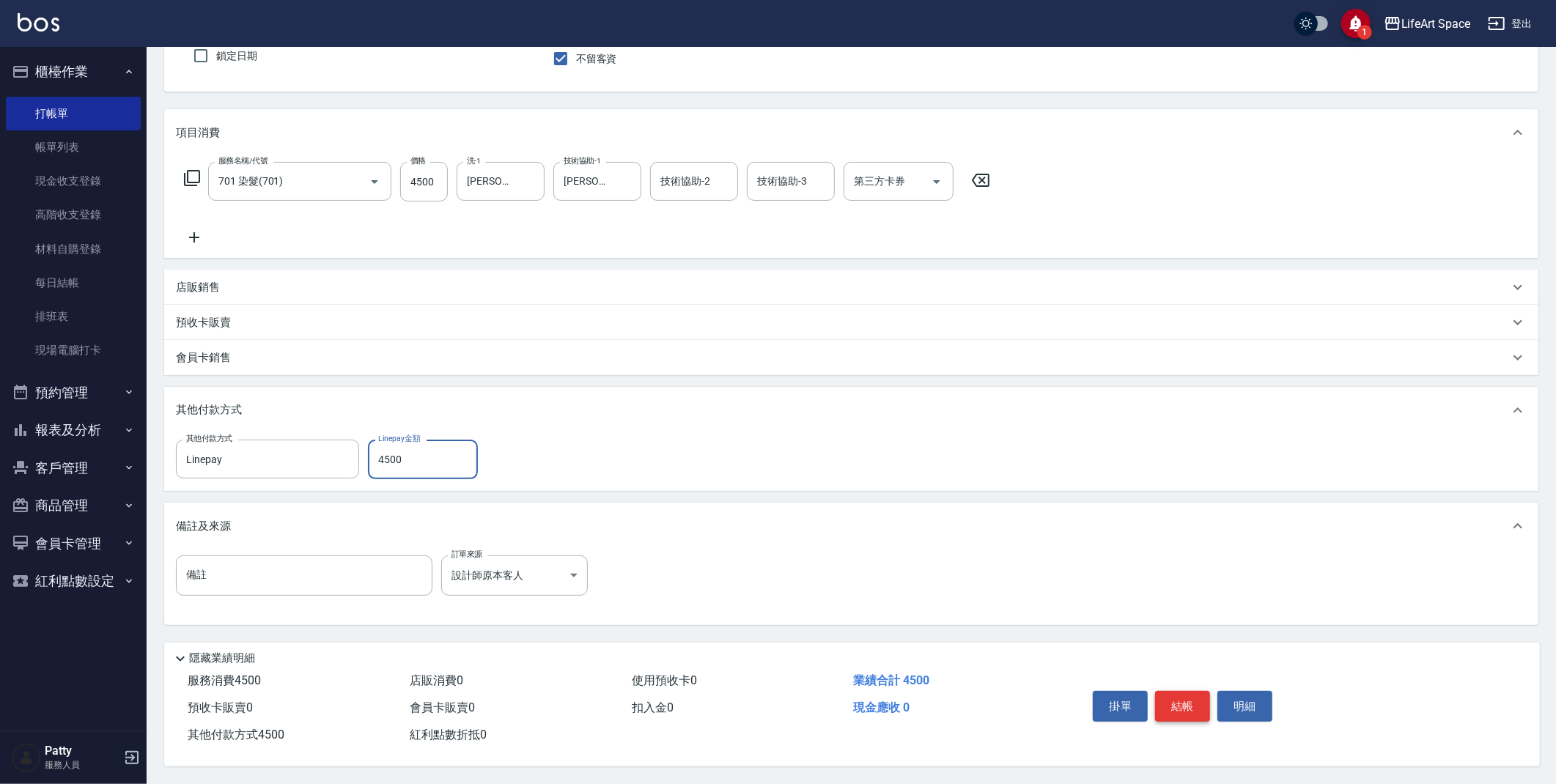
type input "4500"
click at [1179, 695] on button "結帳" at bounding box center [1182, 706] width 55 height 31
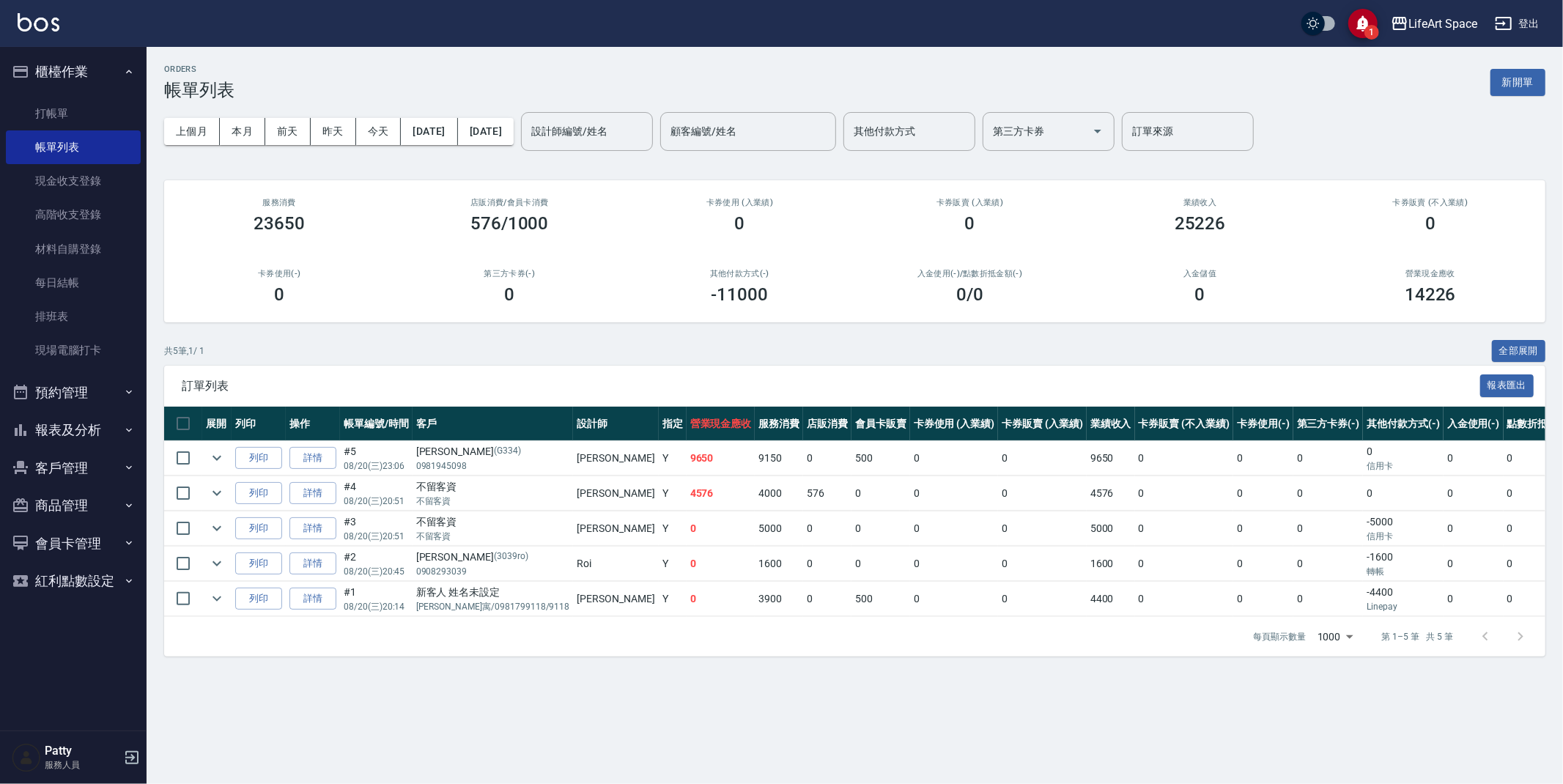
click at [1513, 89] on button "新開單" at bounding box center [1517, 83] width 55 height 27
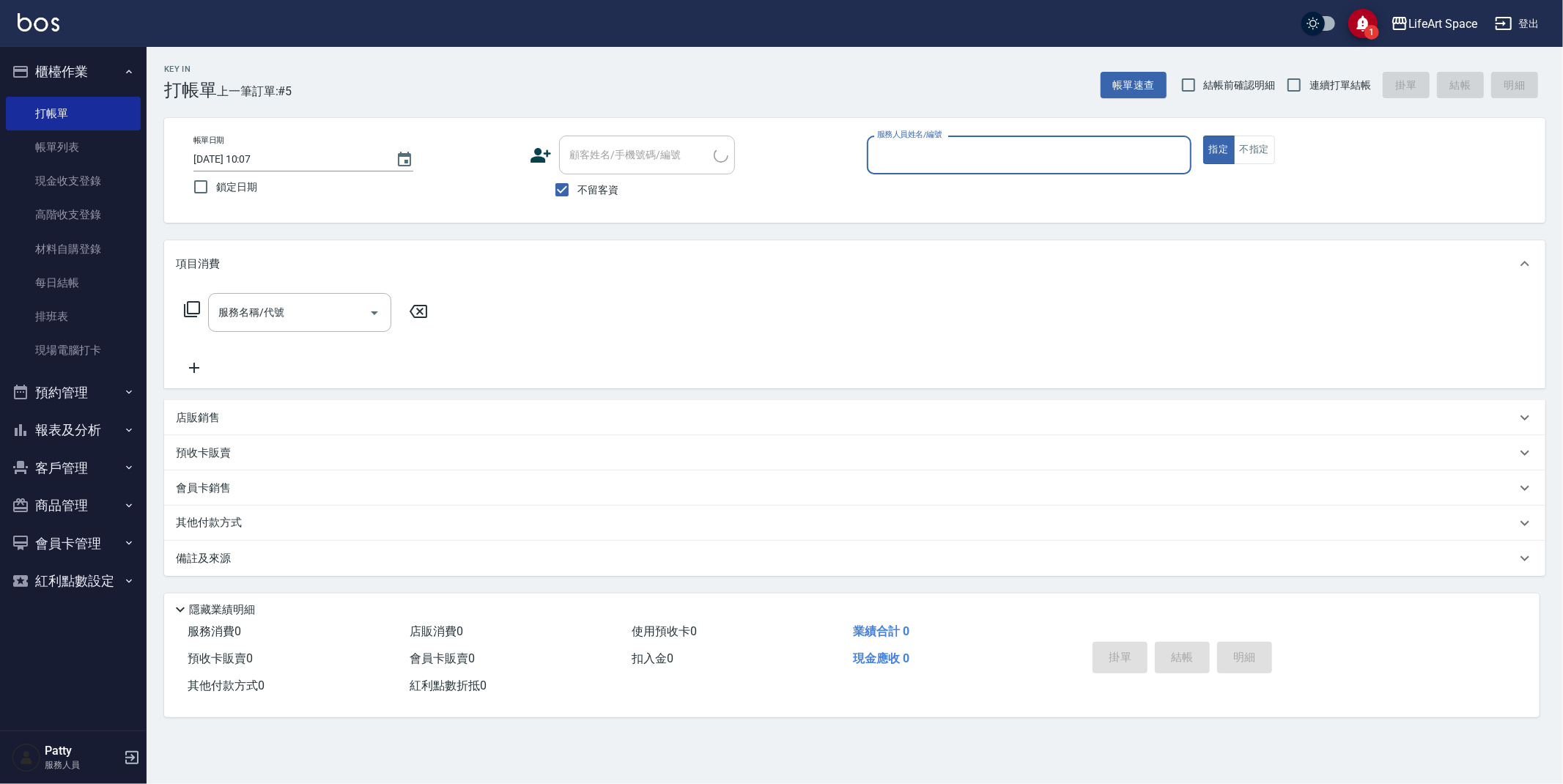
click at [908, 153] on input "服務人員姓名/編號" at bounding box center [1029, 155] width 311 height 26
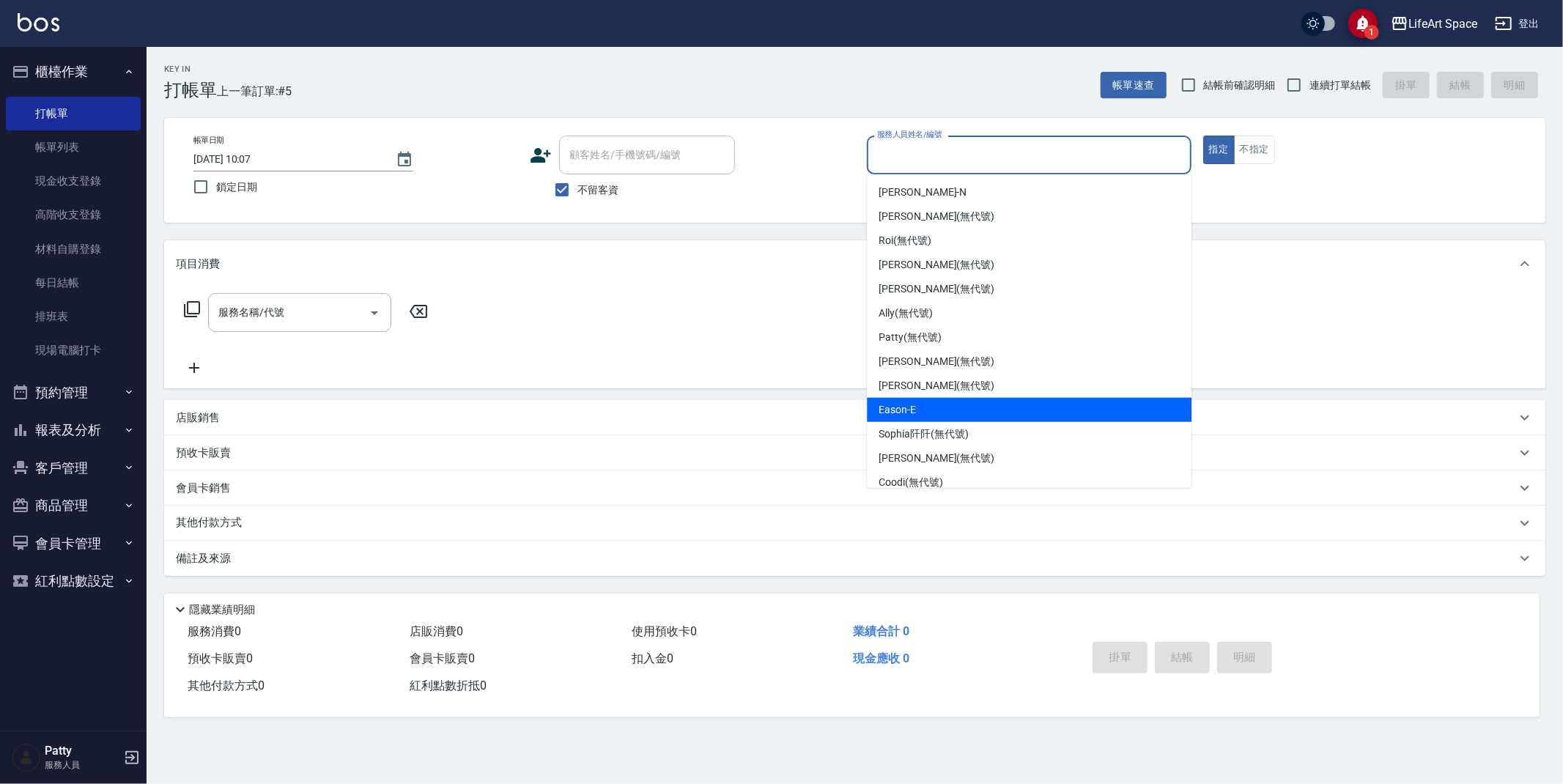
click at [956, 405] on div "Eason -E" at bounding box center [1029, 410] width 325 height 24
type input "Eason-E"
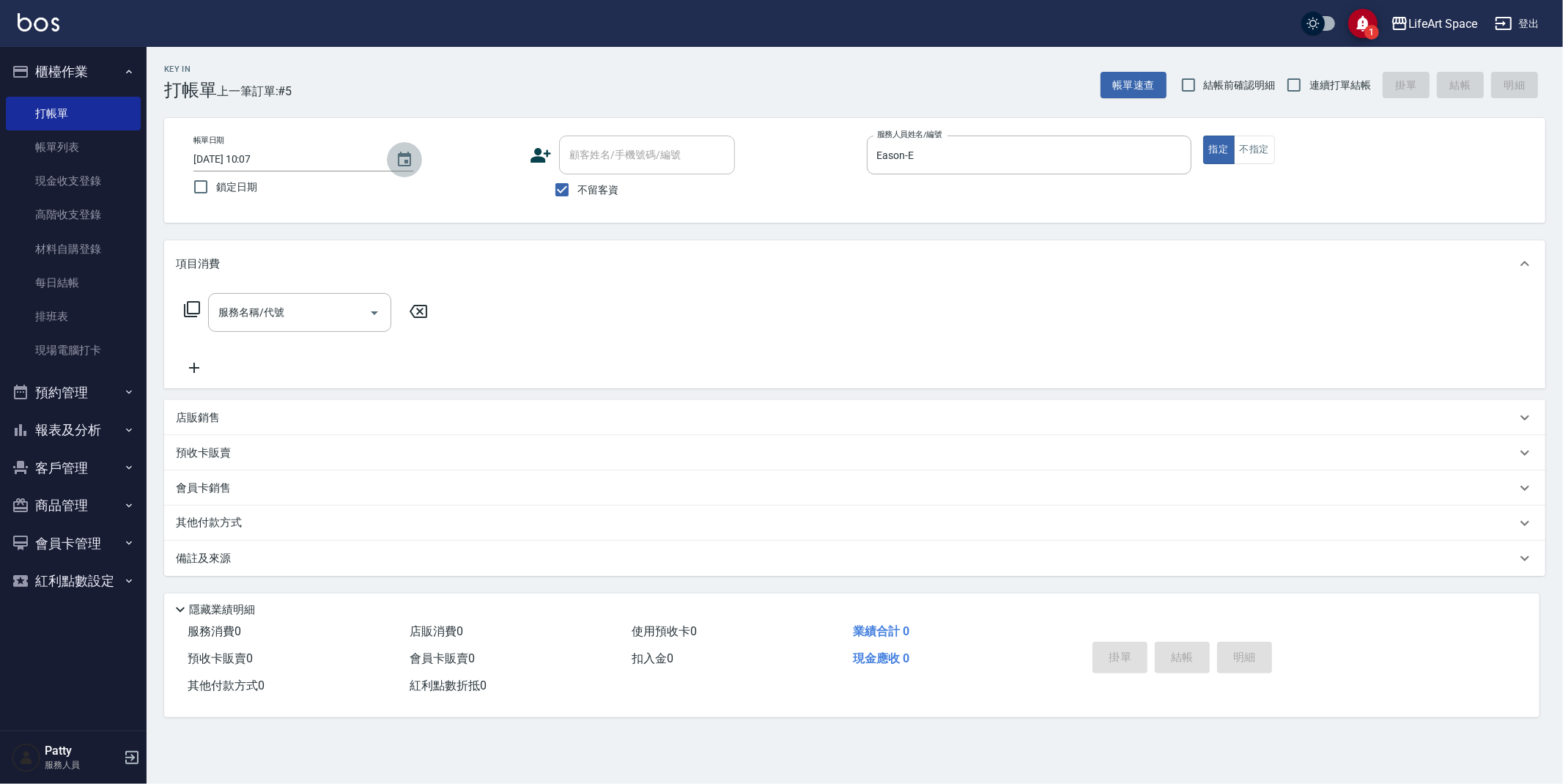
click at [409, 158] on icon "Choose date, selected date is 2025-08-20" at bounding box center [404, 159] width 17 height 17
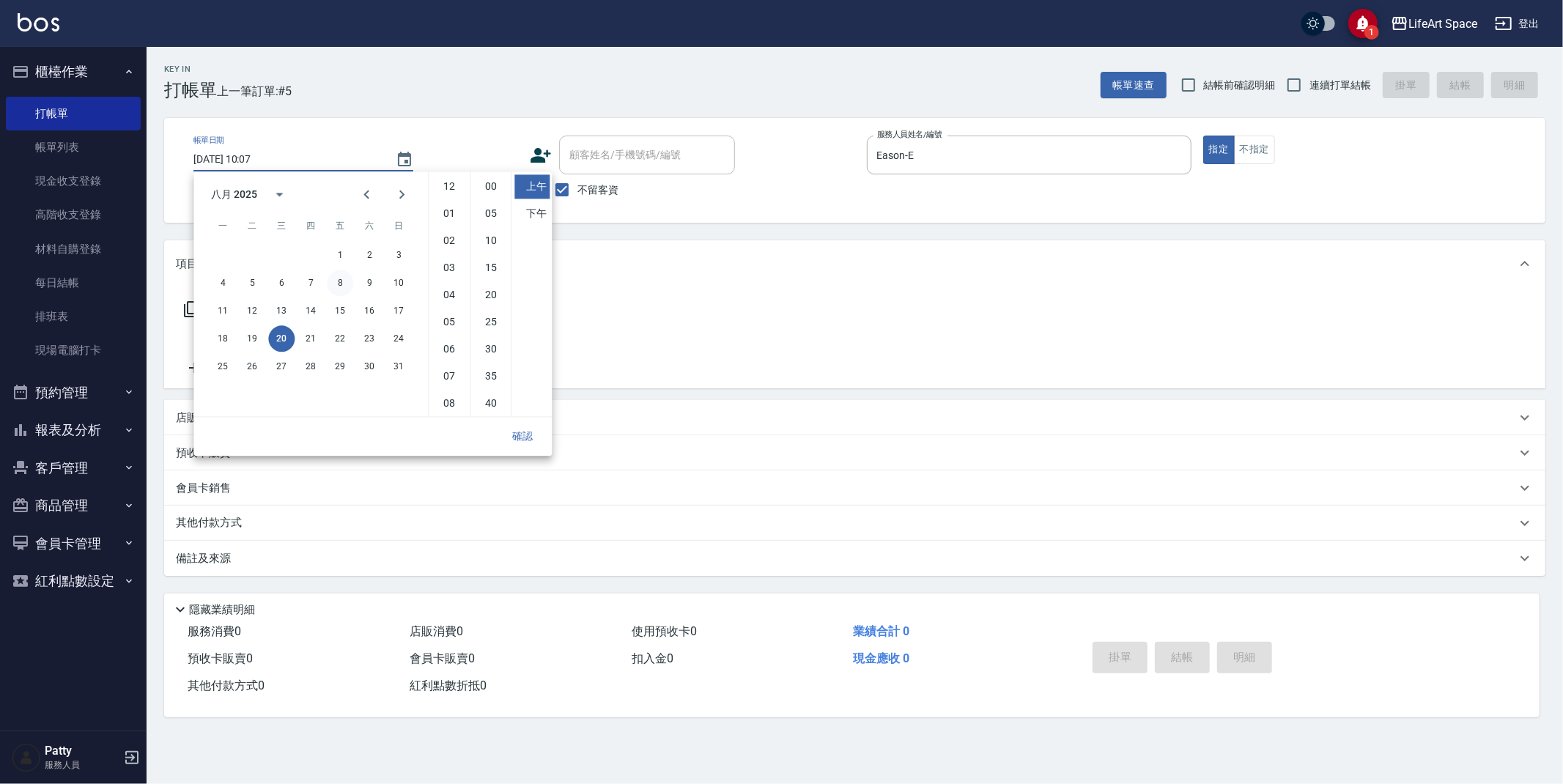
scroll to position [81, 0]
click at [249, 340] on button "19" at bounding box center [252, 338] width 27 height 27
type input "[DATE] 10:07"
click at [537, 434] on button "確認" at bounding box center [522, 436] width 47 height 27
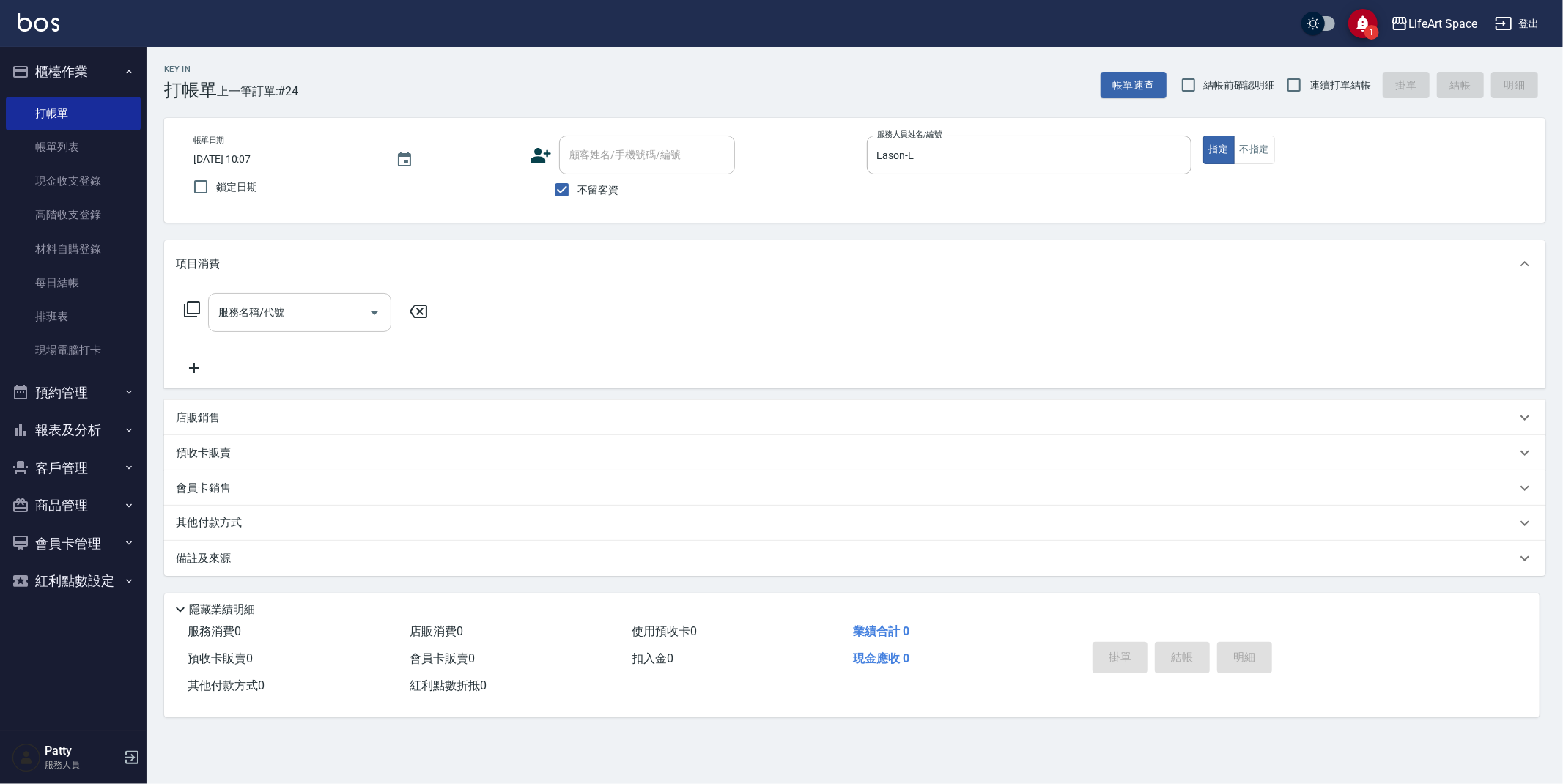
click at [259, 317] on div "服務名稱/代號 服務名稱/代號" at bounding box center [299, 312] width 183 height 39
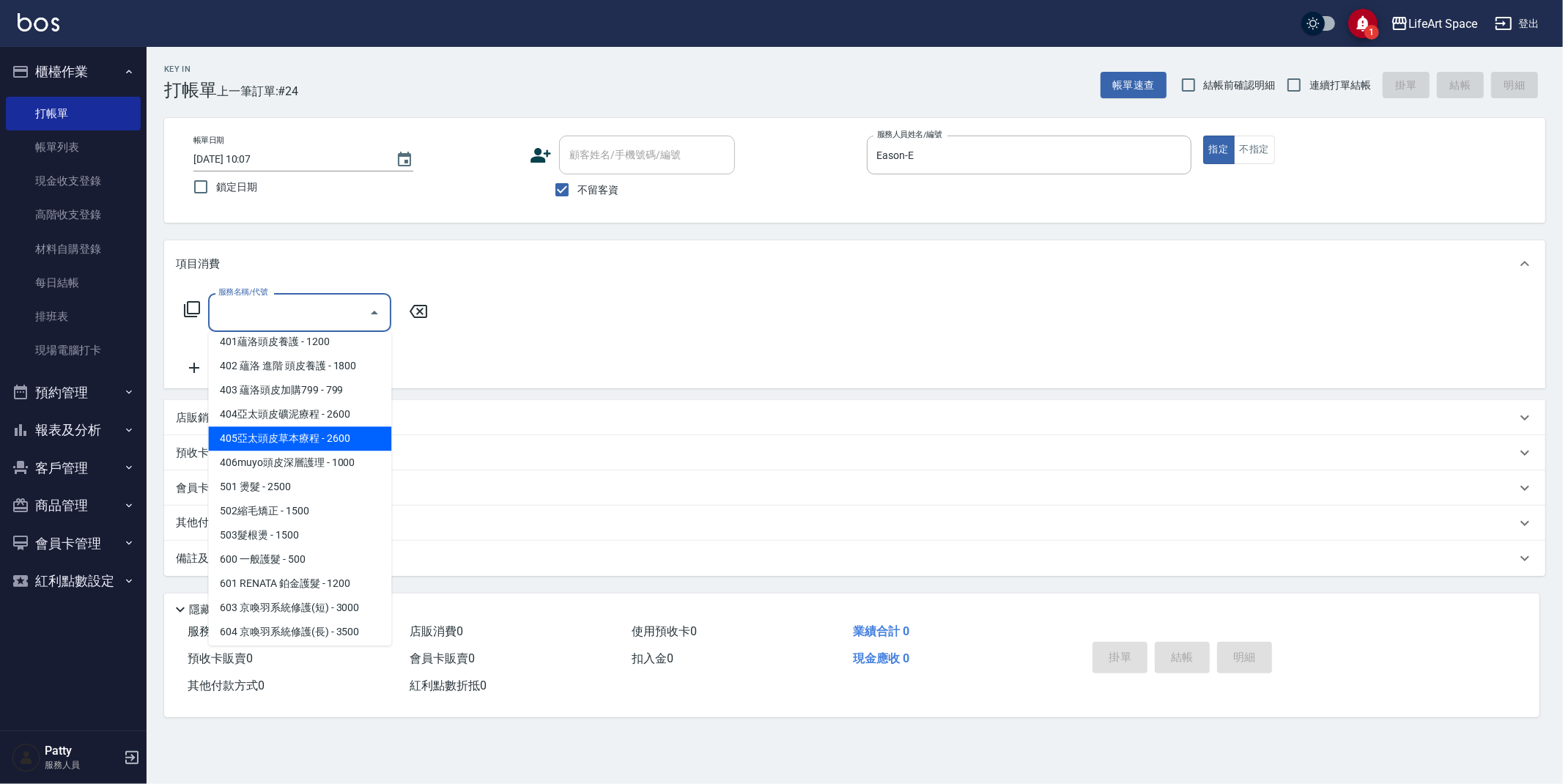
scroll to position [229, 0]
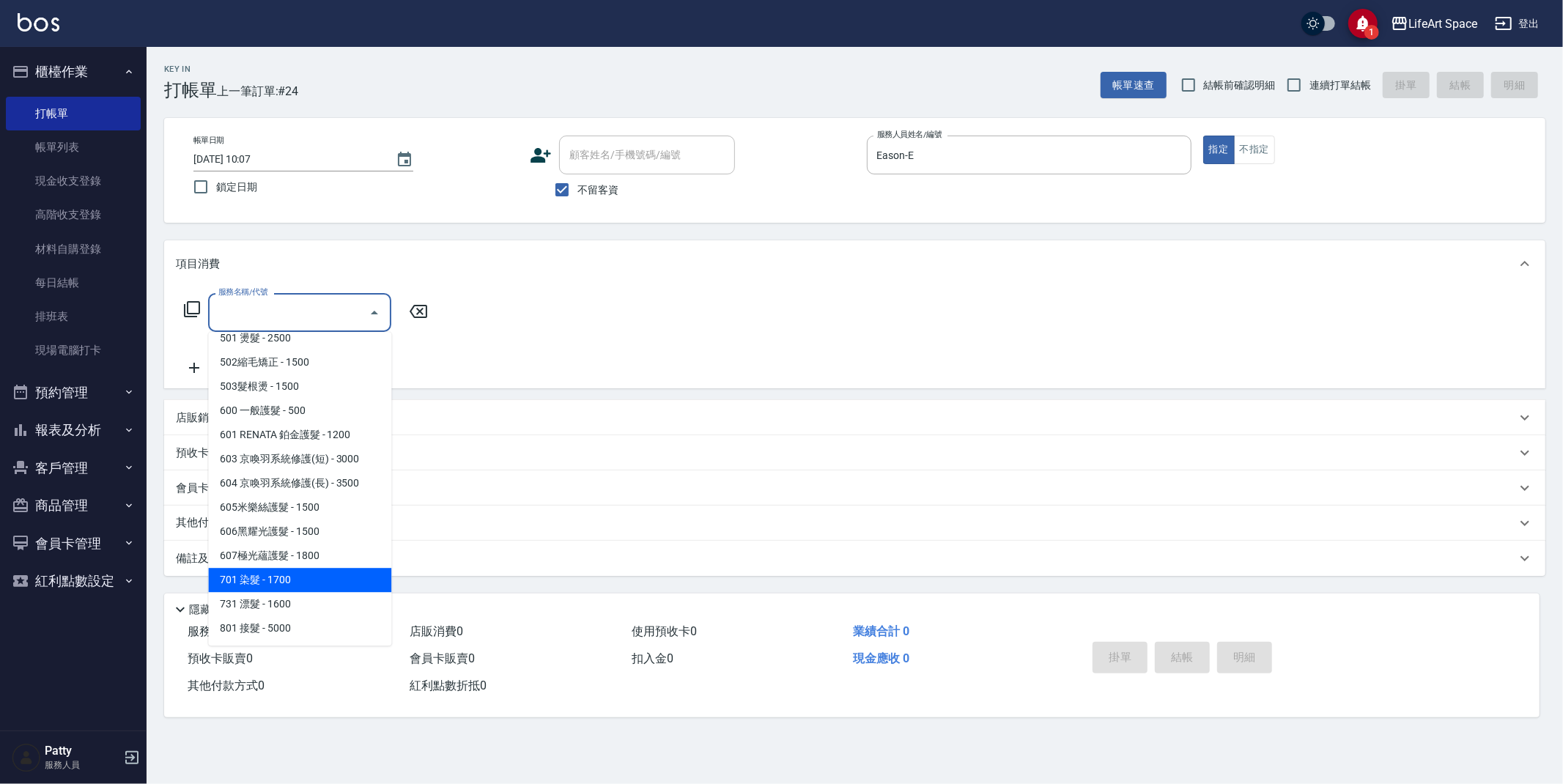
drag, startPoint x: 291, startPoint y: 567, endPoint x: 458, endPoint y: 378, distance: 252.2
click at [291, 568] on span "701 染髮 - 1700" at bounding box center [299, 580] width 183 height 24
type input "701 染髮(701)"
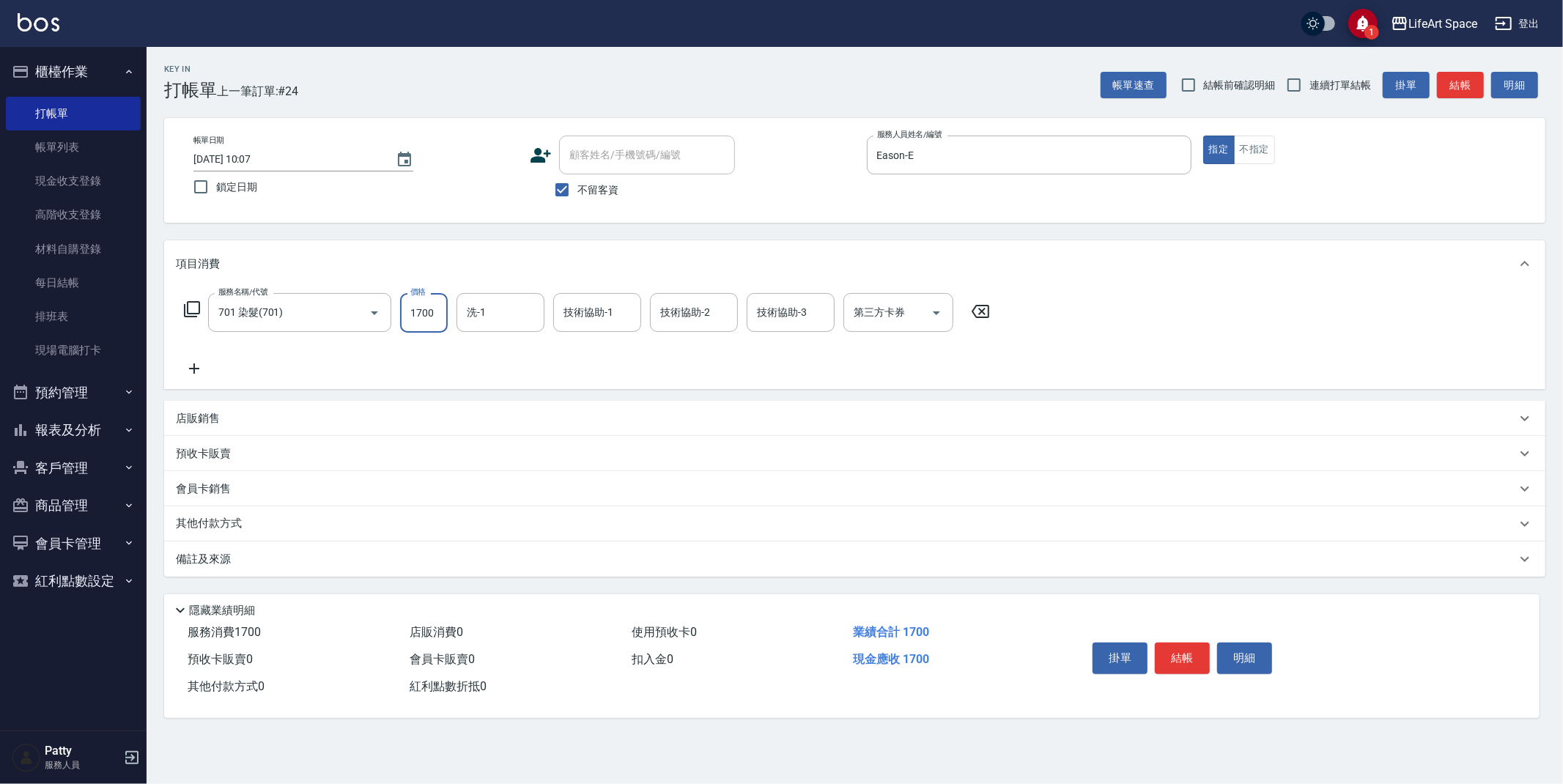
click at [436, 316] on input "1700" at bounding box center [424, 313] width 48 height 39
type input "1800"
click at [498, 320] on input "洗-1" at bounding box center [500, 313] width 74 height 26
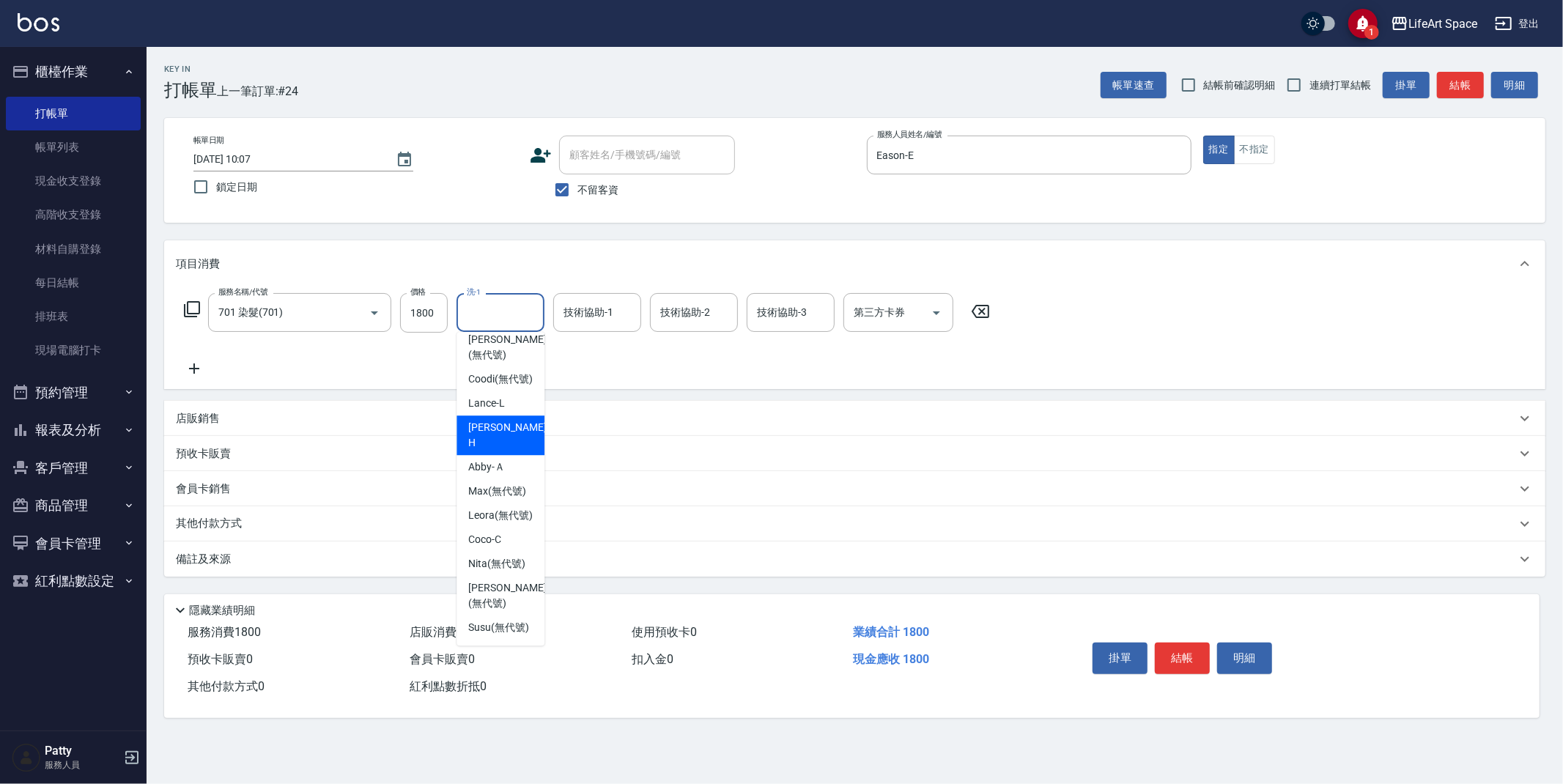
scroll to position [339, 0]
click at [260, 564] on div "備註及來源" at bounding box center [846, 559] width 1340 height 15
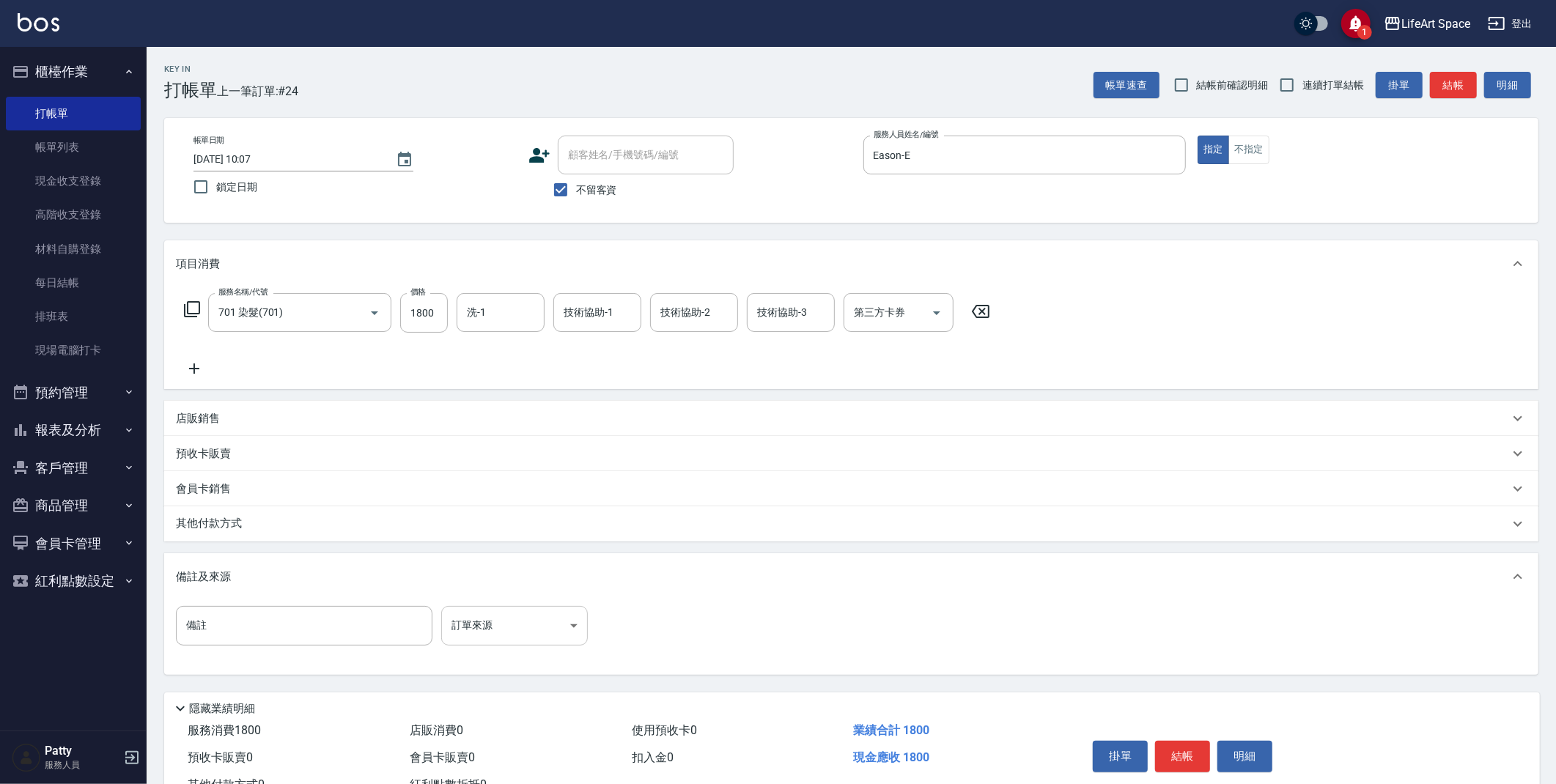
click at [490, 612] on body "1 LifeArt Space 登出 櫃檯作業 打帳單 帳單列表 現金收支登錄 高階收支登錄 材料自購登錄 每日結帳 排班表 現場電腦打卡 預約管理 預約管理…" at bounding box center [778, 417] width 1556 height 833
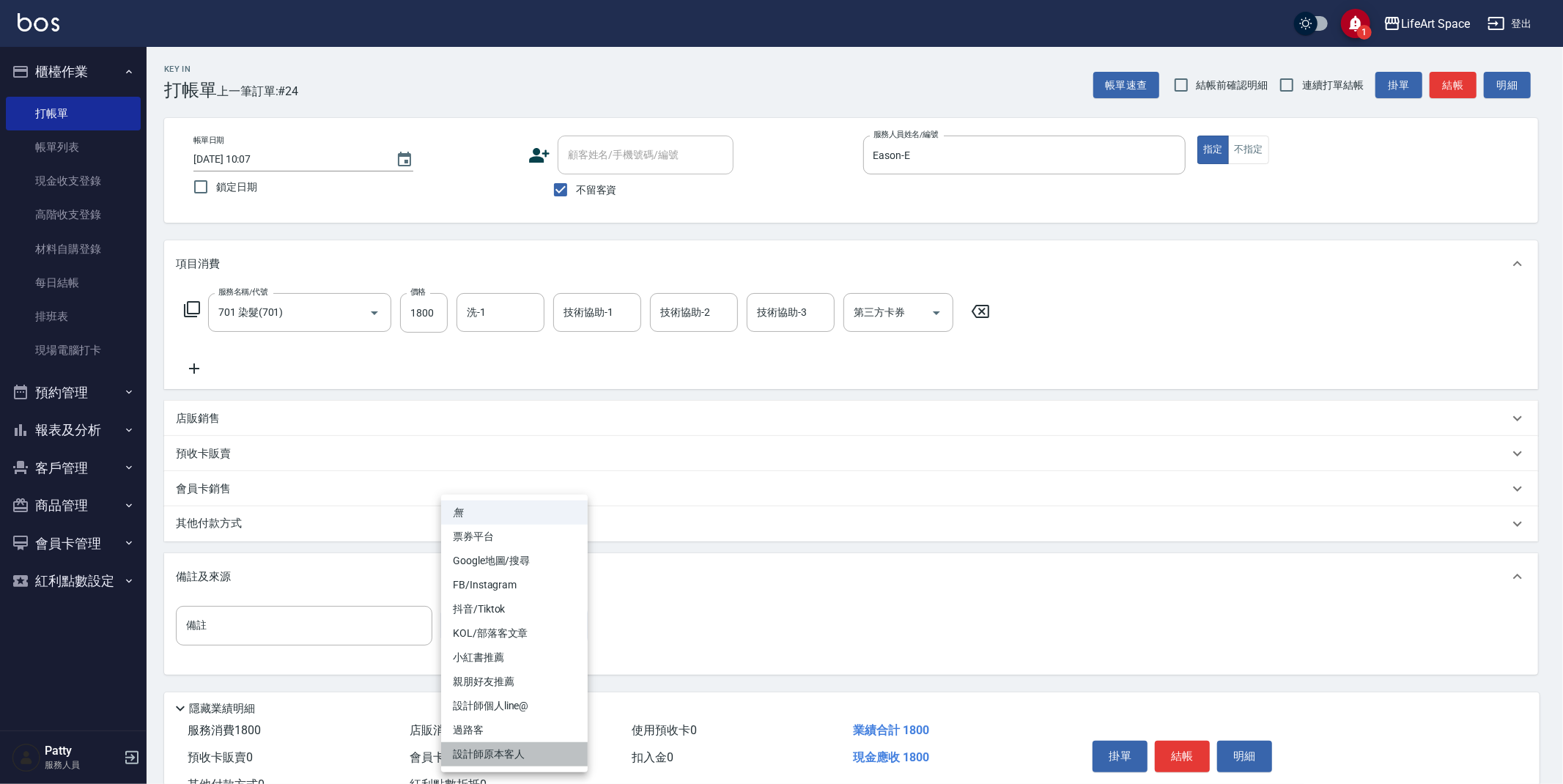
click at [531, 754] on li "設計師原本客人" at bounding box center [514, 754] width 147 height 24
type input "設計師原本客人"
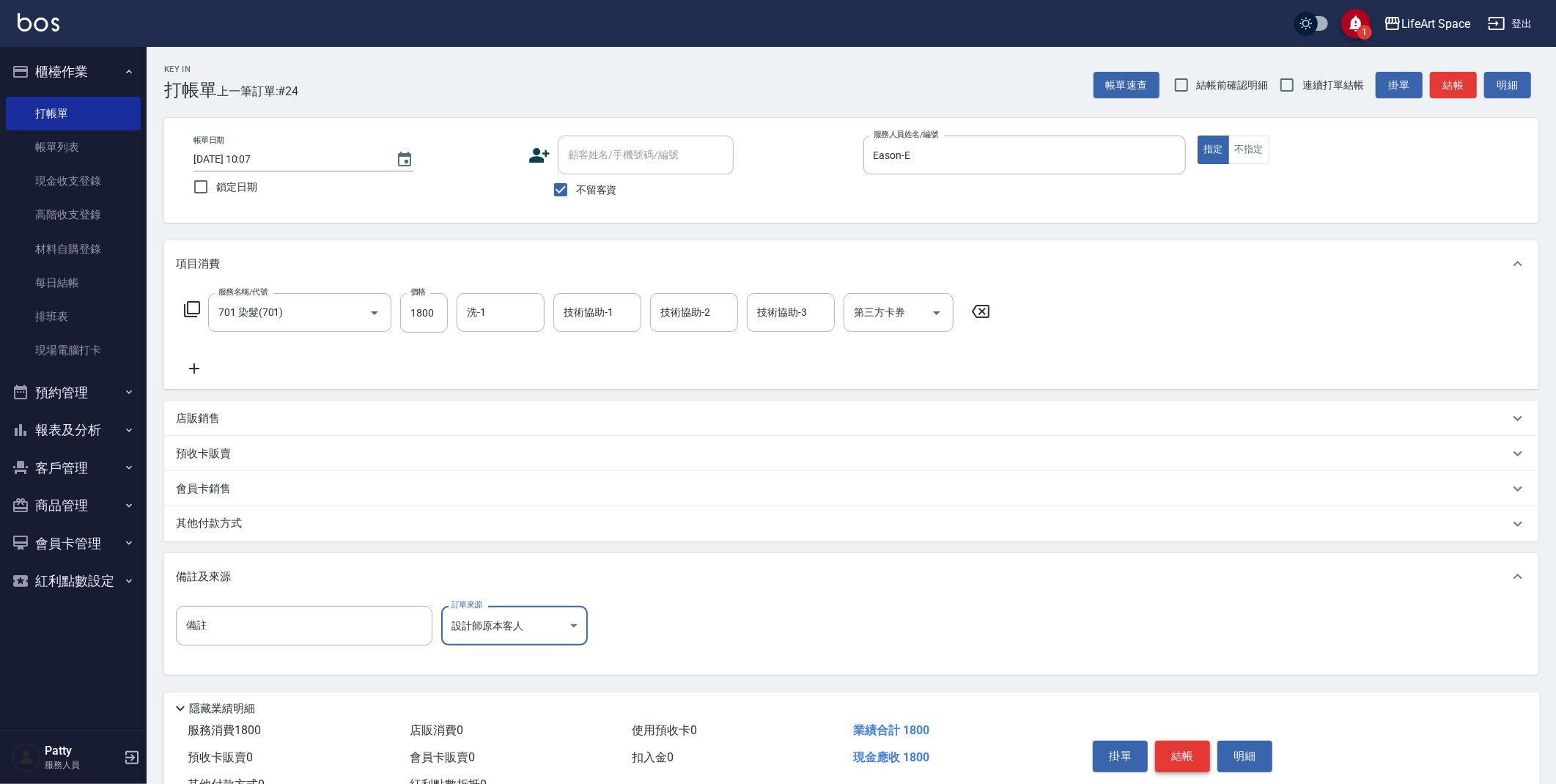
click at [1181, 757] on button "結帳" at bounding box center [1182, 756] width 55 height 31
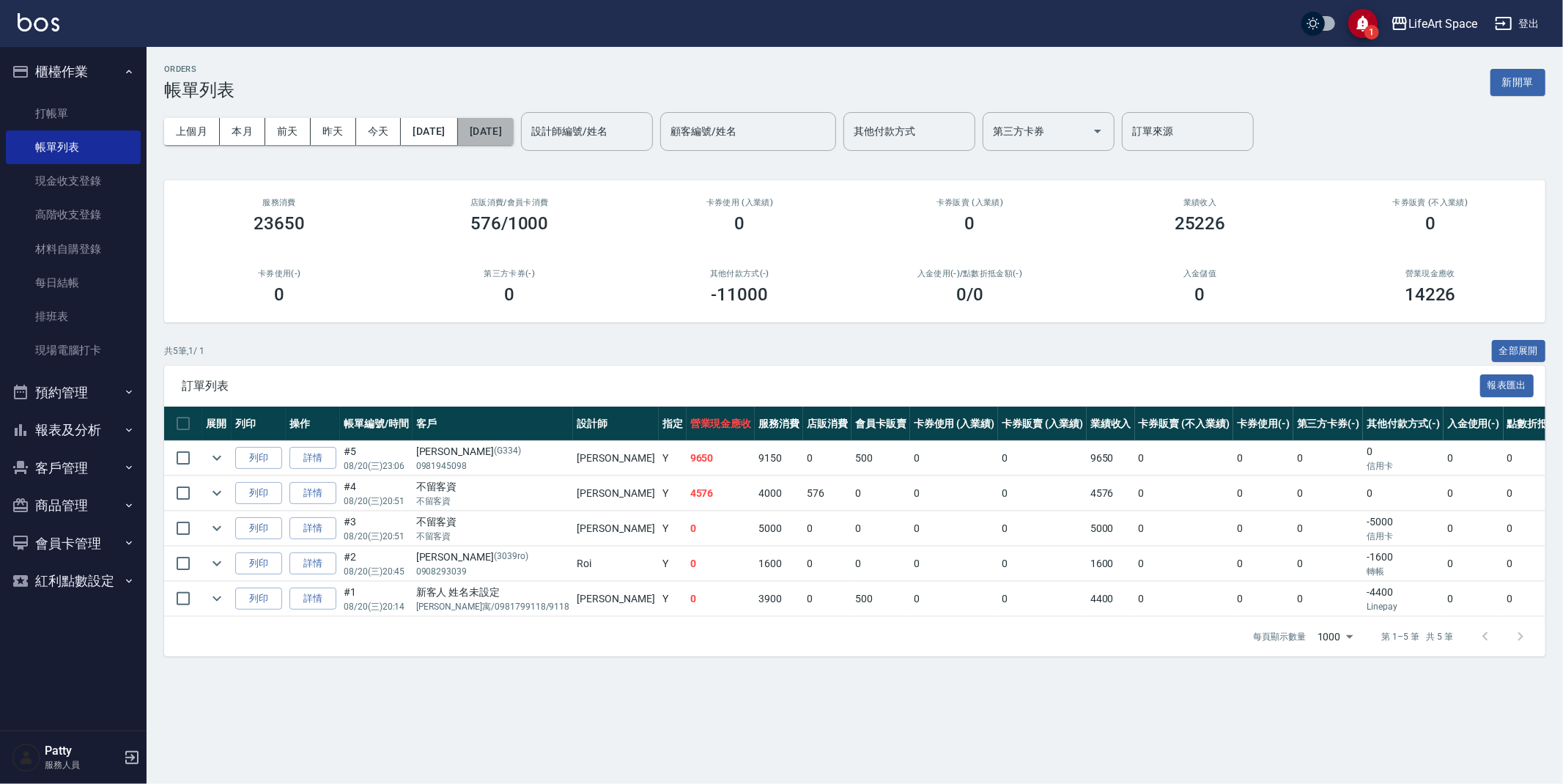
click at [514, 138] on button "[DATE]" at bounding box center [485, 131] width 55 height 27
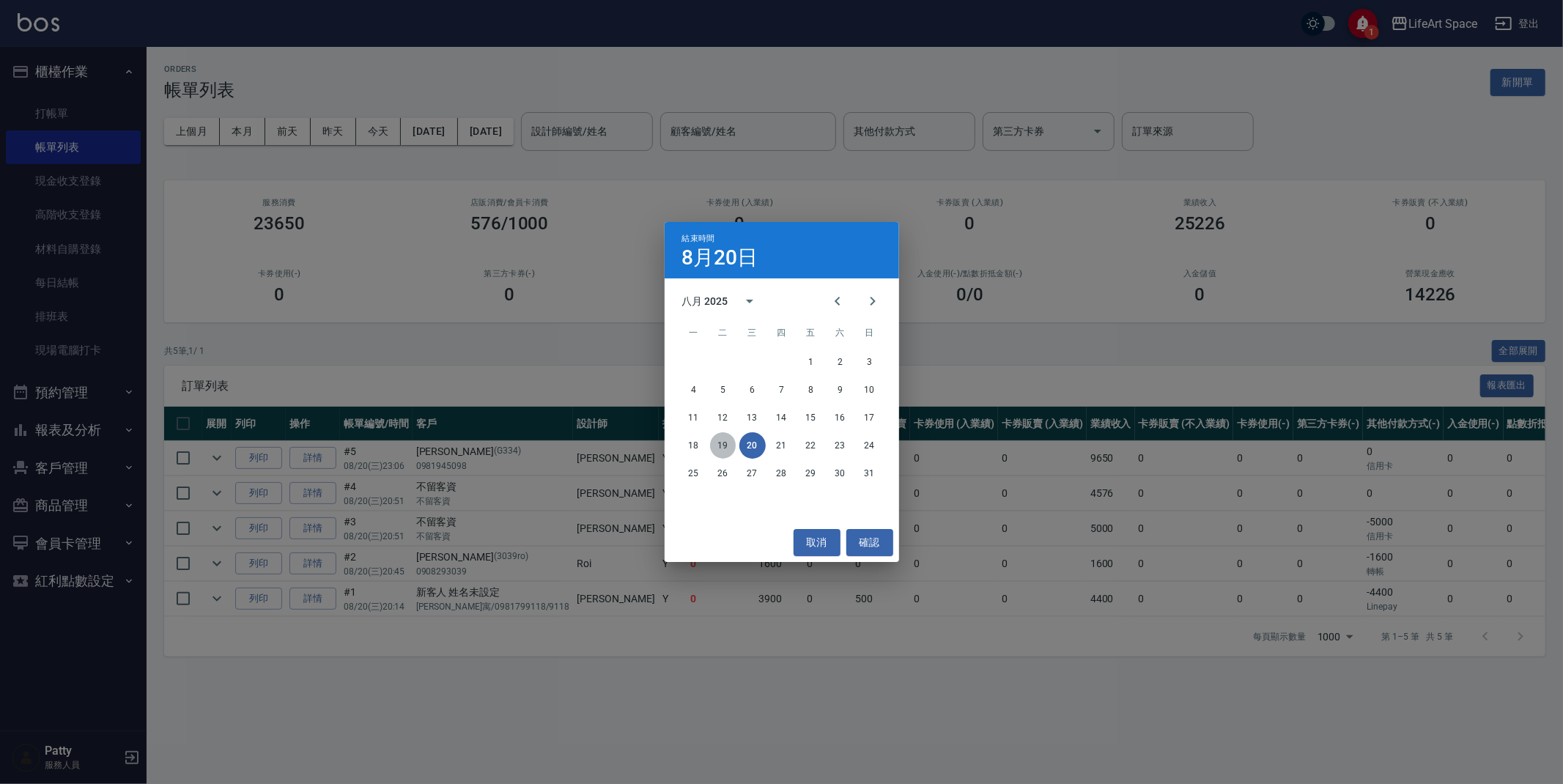
click at [726, 444] on button "19" at bounding box center [723, 445] width 27 height 27
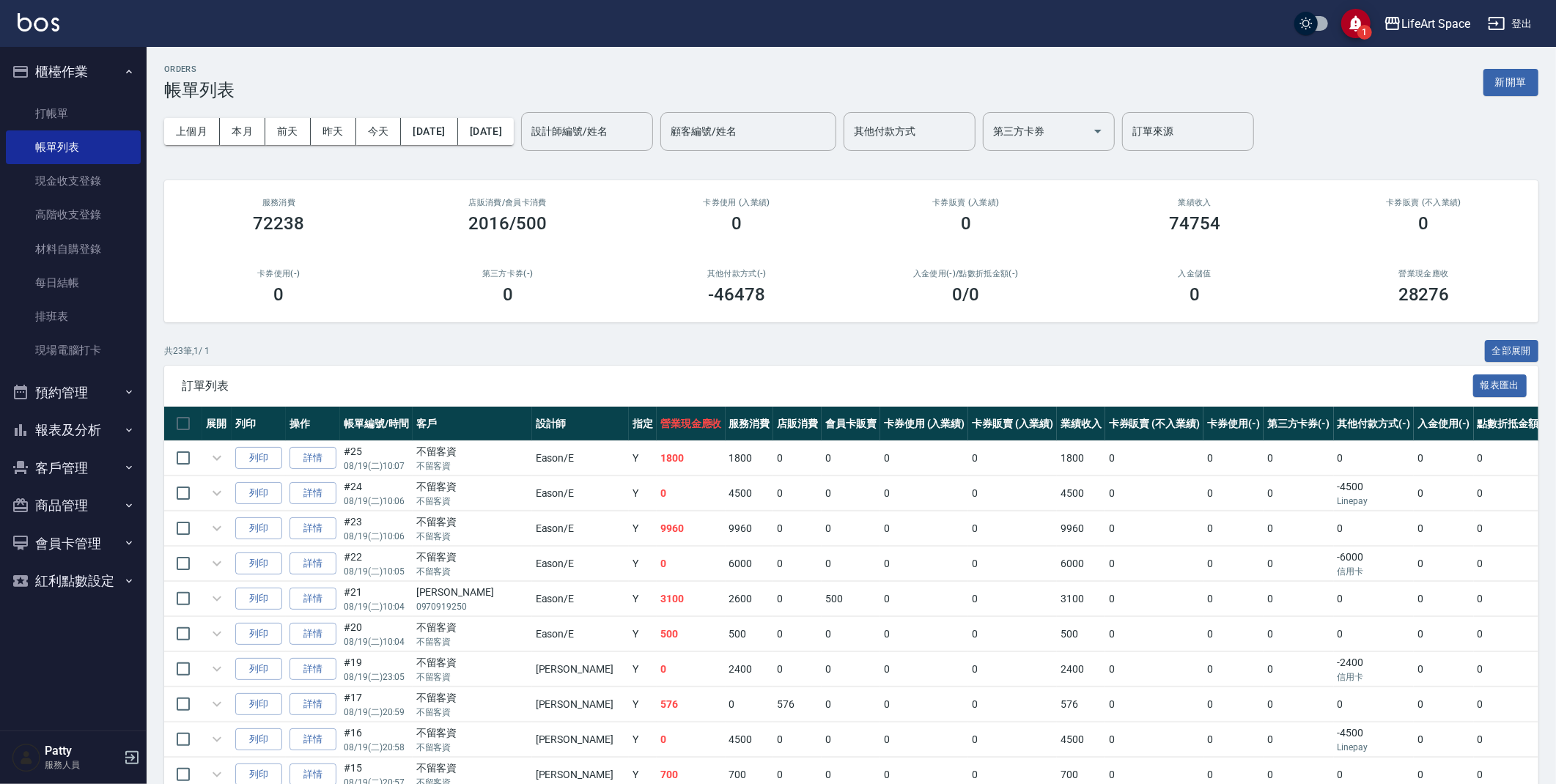
click at [646, 132] on div "設計師編號/姓名 設計師編號/姓名" at bounding box center [587, 131] width 132 height 39
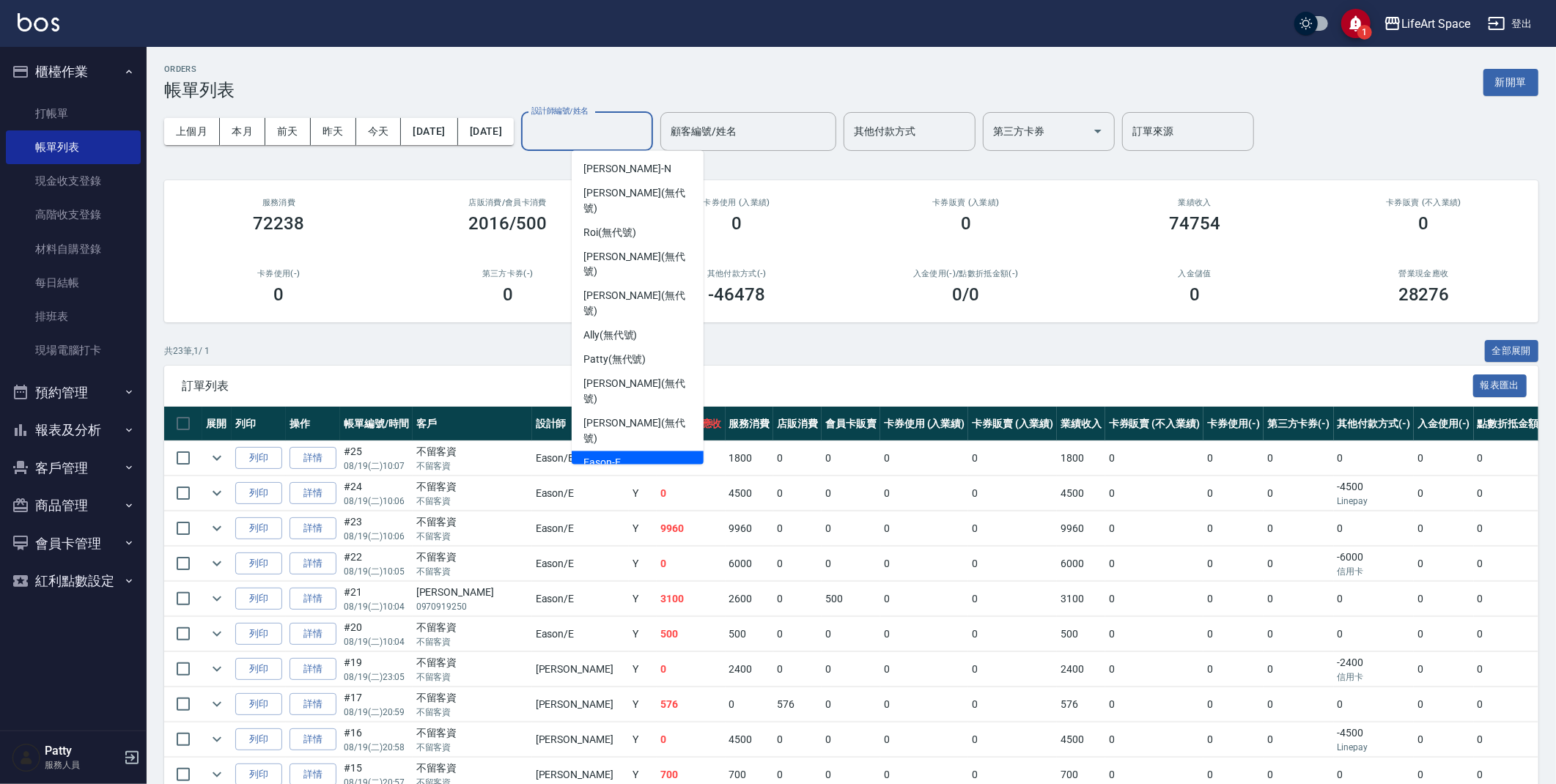
click at [636, 452] on div "Eason -E" at bounding box center [638, 464] width 132 height 24
type input "Eason-E"
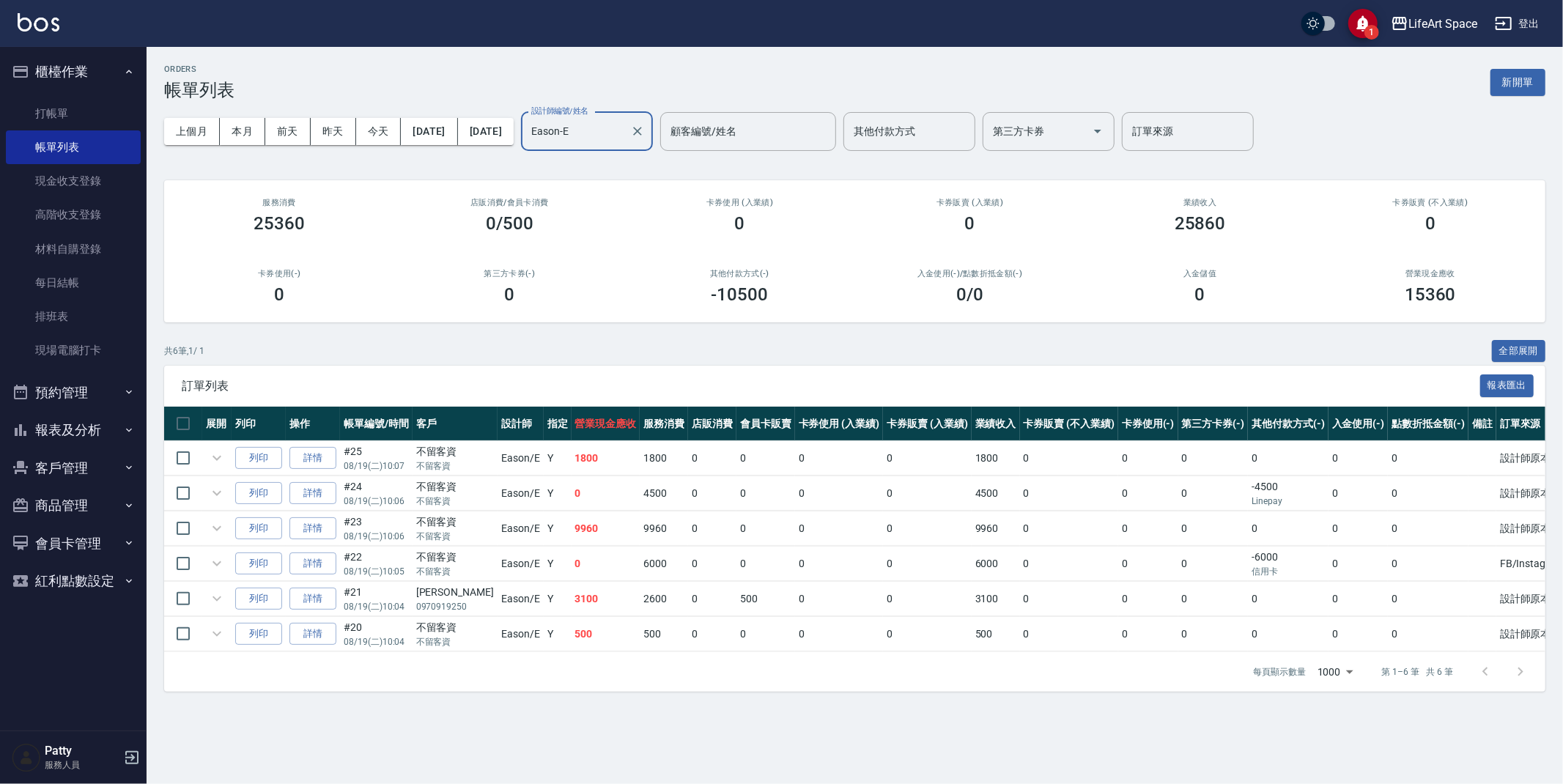
click at [499, 65] on div "ORDERS 帳單列表 新開單" at bounding box center [854, 82] width 1381 height 36
click at [210, 263] on div "卡券使用(-) 0" at bounding box center [279, 287] width 230 height 71
click at [69, 123] on link "打帳單" at bounding box center [74, 113] width 135 height 33
